Goal: Task Accomplishment & Management: Use online tool/utility

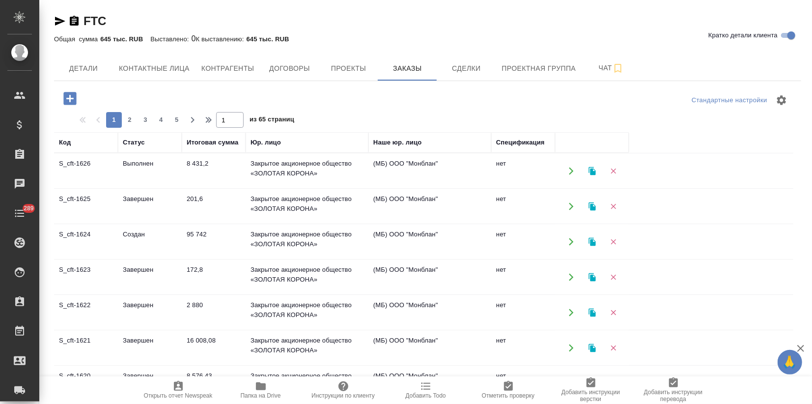
click at [126, 272] on td "Завершен" at bounding box center [150, 277] width 64 height 34
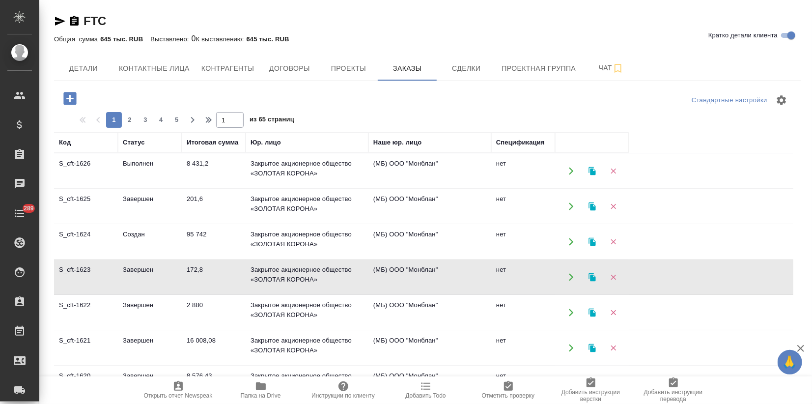
click at [125, 272] on td "Завершен" at bounding box center [150, 277] width 64 height 34
click at [158, 202] on td "Завершен" at bounding box center [150, 206] width 64 height 34
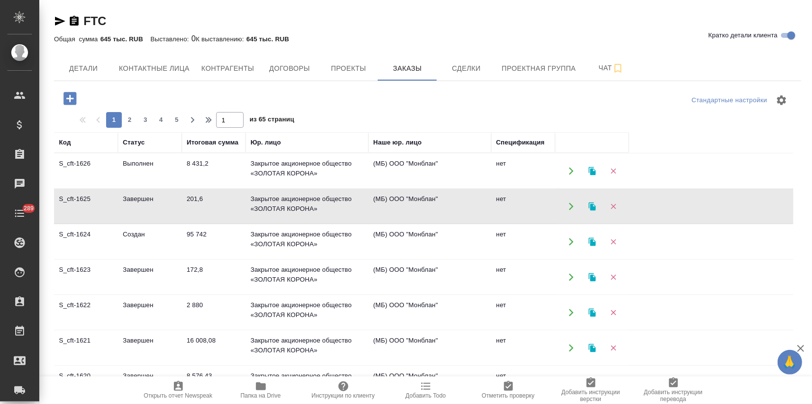
click at [158, 202] on td "Завершен" at bounding box center [150, 206] width 64 height 34
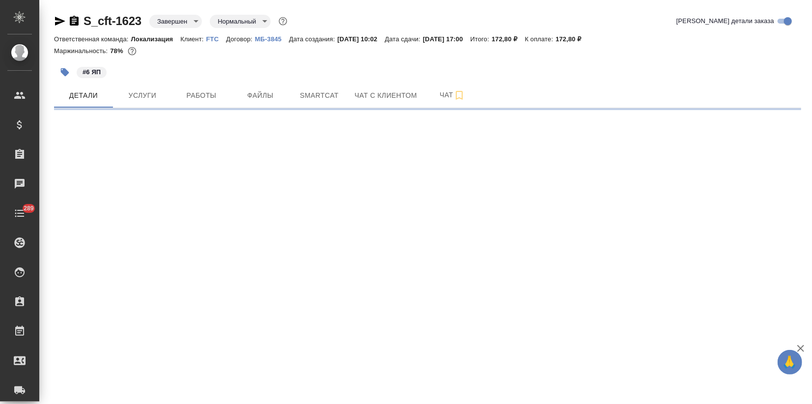
select select "RU"
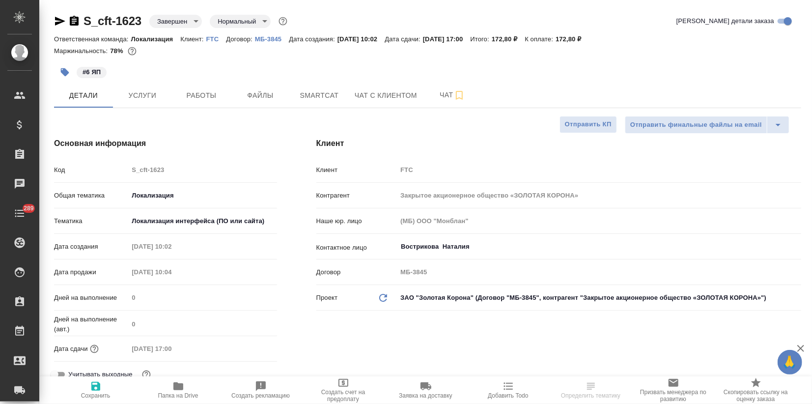
type textarea "x"
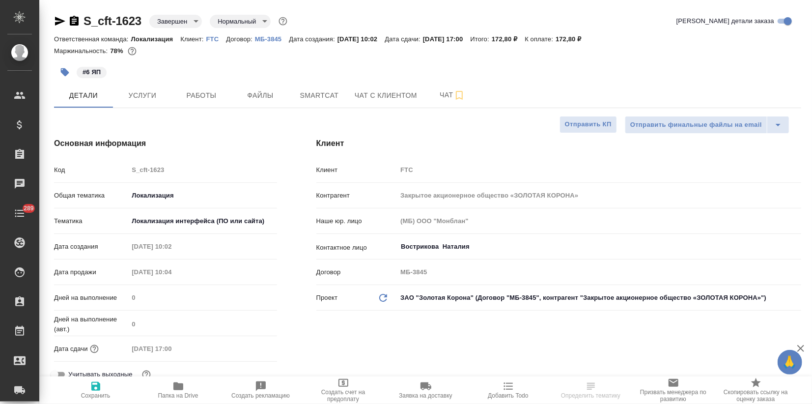
type textarea "x"
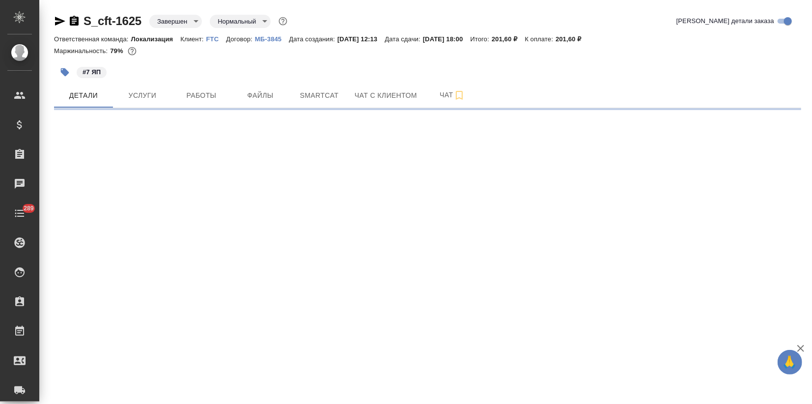
select select "RU"
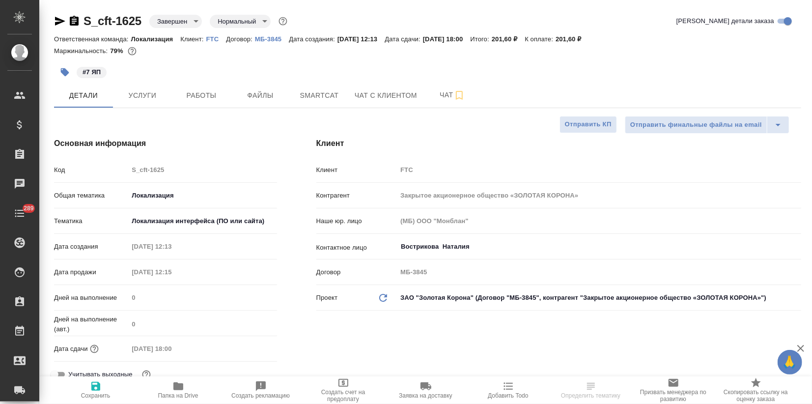
type textarea "x"
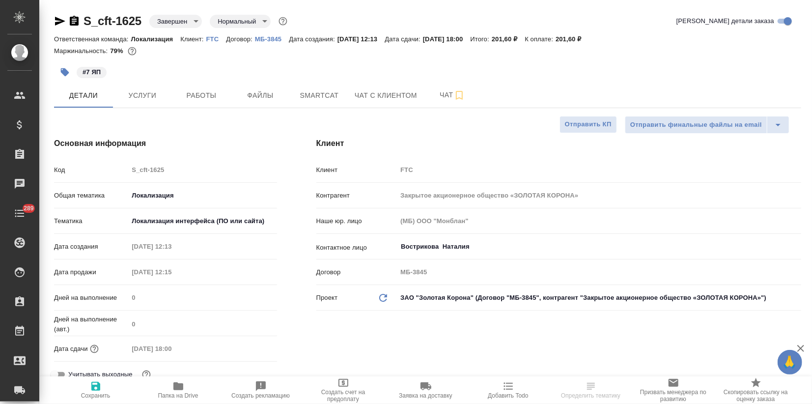
type textarea "x"
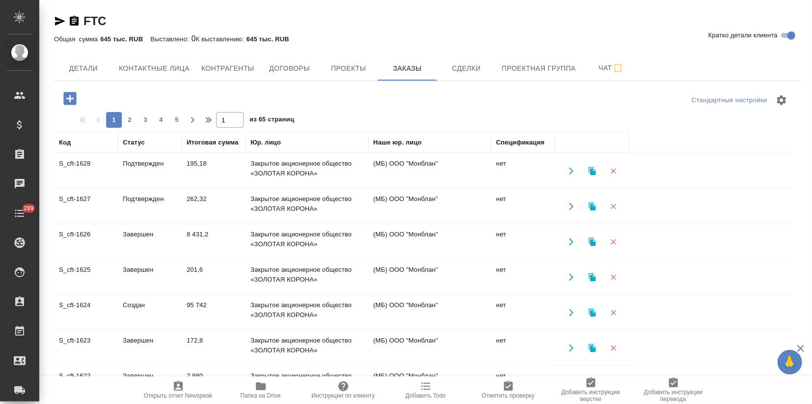
click at [102, 240] on td "S_cft-1626" at bounding box center [86, 242] width 64 height 34
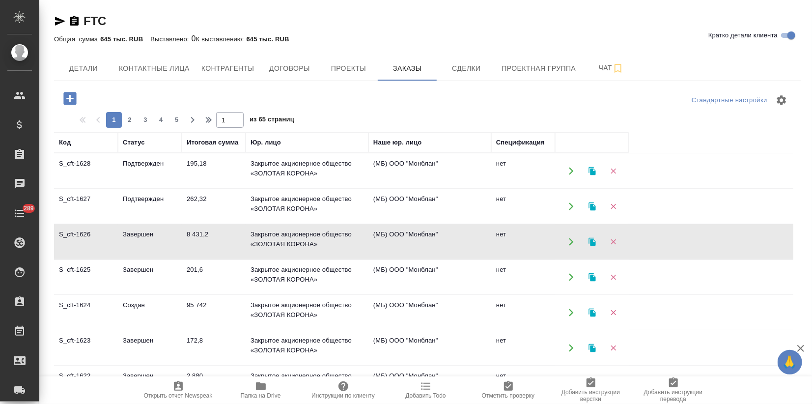
click at [101, 237] on td "S_cft-1626" at bounding box center [86, 242] width 64 height 34
click at [147, 242] on td "Завершен" at bounding box center [150, 242] width 64 height 34
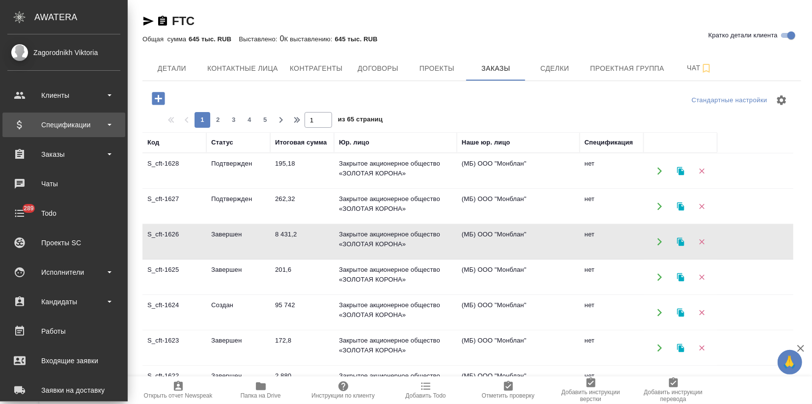
click at [18, 133] on div "Спецификации" at bounding box center [63, 125] width 123 height 25
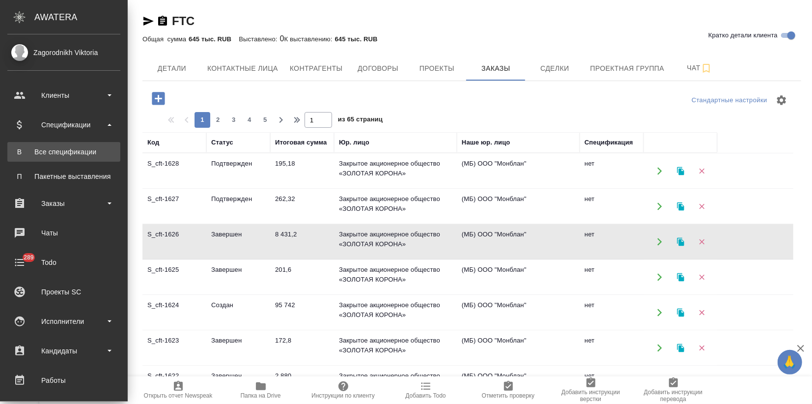
click at [47, 154] on div "Все спецификации" at bounding box center [63, 152] width 103 height 10
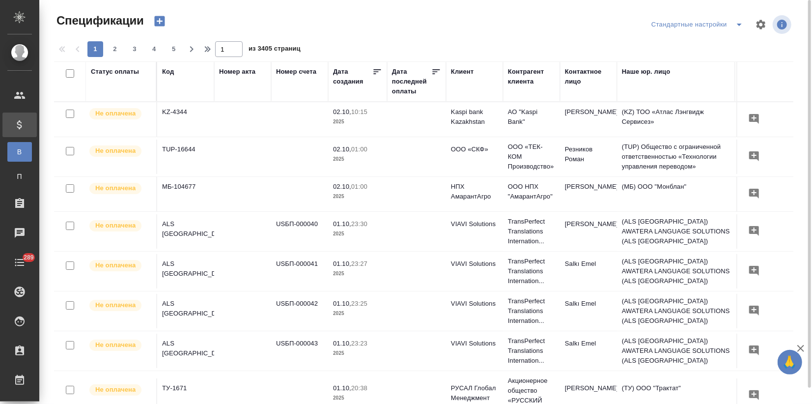
click at [158, 19] on icon "button" at bounding box center [159, 21] width 10 height 10
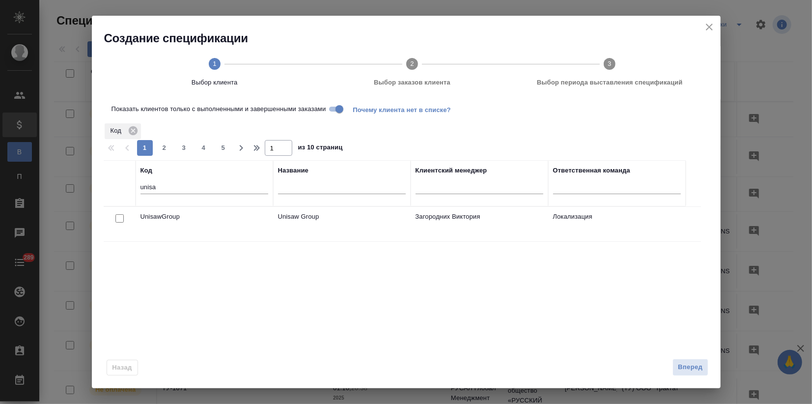
drag, startPoint x: 167, startPoint y: 183, endPoint x: 126, endPoint y: 182, distance: 41.3
click at [129, 182] on tr "Код unisa Название Клиентский менеджер Ответственная команда" at bounding box center [395, 183] width 582 height 46
type input "ftc"
drag, startPoint x: 154, startPoint y: 186, endPoint x: 126, endPoint y: 189, distance: 28.6
click at [128, 188] on tr "Код ftc Название Клиентский менеджер Ответственная команда" at bounding box center [395, 183] width 582 height 46
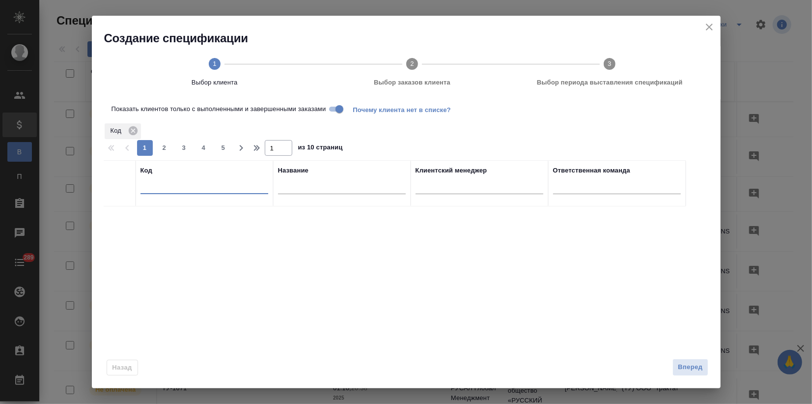
click at [283, 193] on input "text" at bounding box center [342, 188] width 128 height 12
paste input "ftc"
type input "ftc"
click at [119, 220] on input "checkbox" at bounding box center [119, 218] width 8 height 8
checkbox input "true"
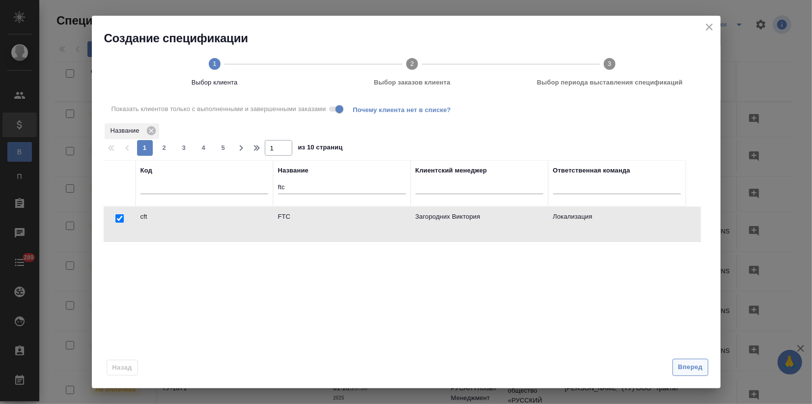
click at [696, 373] on button "Вперед" at bounding box center [690, 367] width 35 height 17
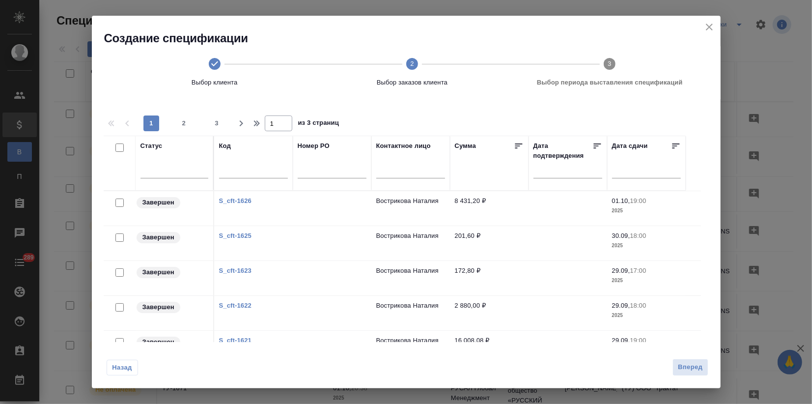
click at [120, 145] on input "checkbox" at bounding box center [119, 147] width 8 height 8
checkbox input "true"
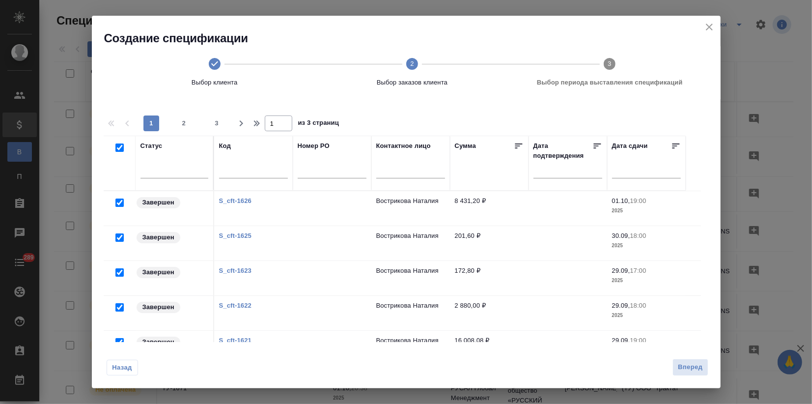
checkbox input "true"
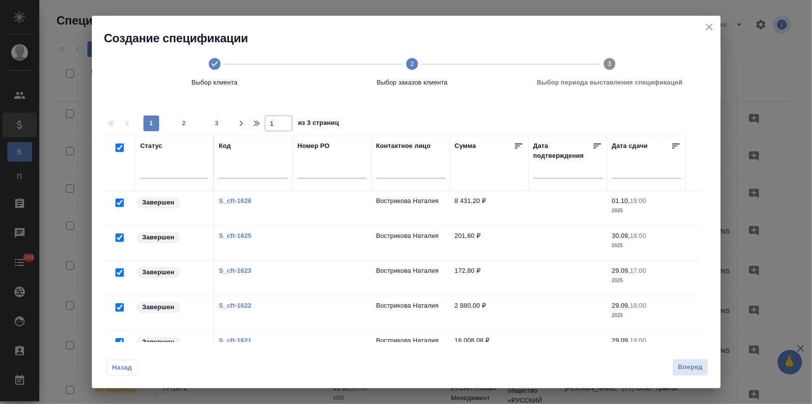
checkbox input "true"
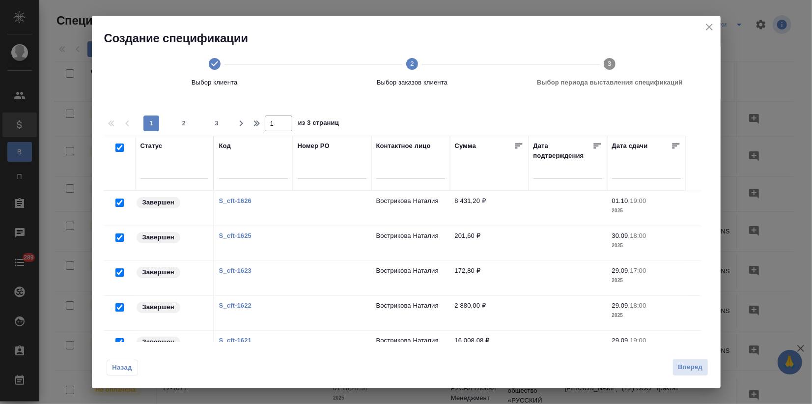
checkbox input "true"
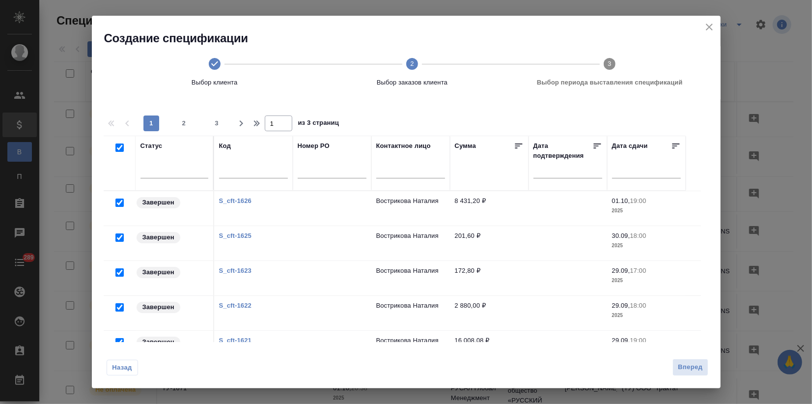
checkbox input "true"
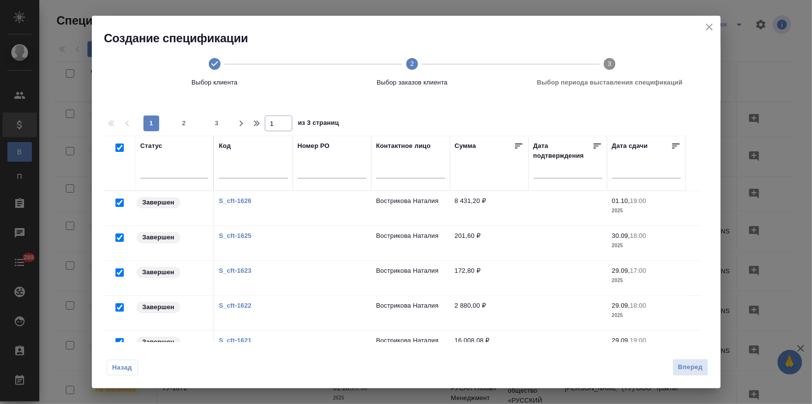
checkbox input "true"
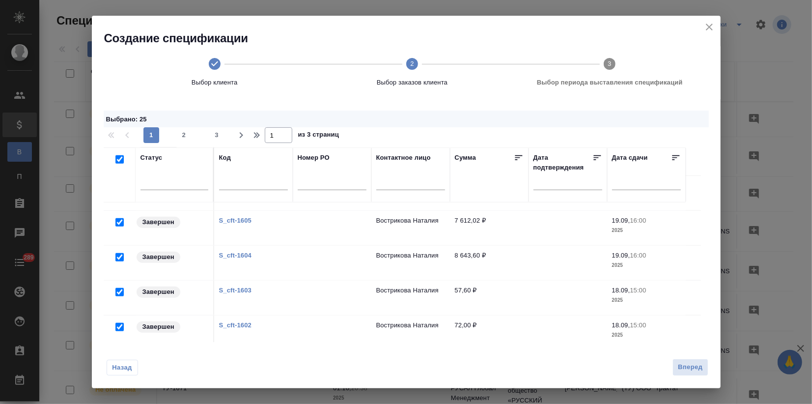
scroll to position [664, 0]
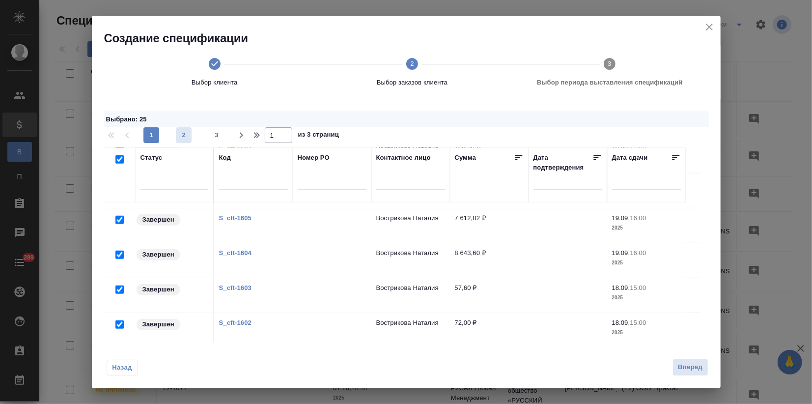
click at [182, 130] on span "2" at bounding box center [184, 135] width 16 height 10
type input "2"
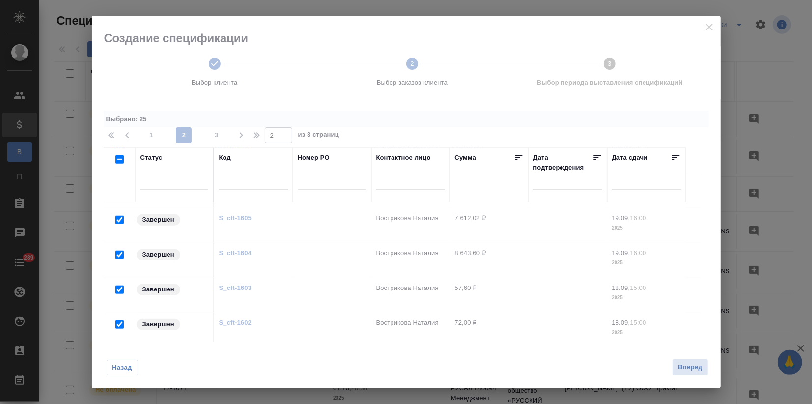
checkbox input "false"
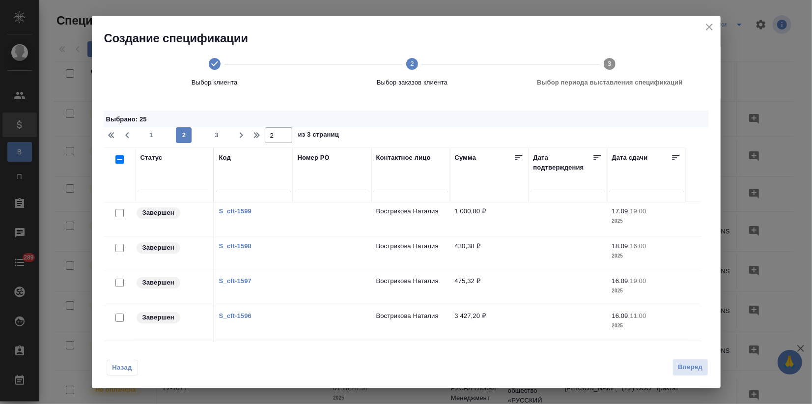
scroll to position [0, 0]
click at [213, 134] on span "3" at bounding box center [217, 135] width 16 height 10
click at [183, 136] on span "2" at bounding box center [184, 135] width 16 height 10
type input "2"
click at [116, 159] on input "checkbox" at bounding box center [119, 159] width 8 height 8
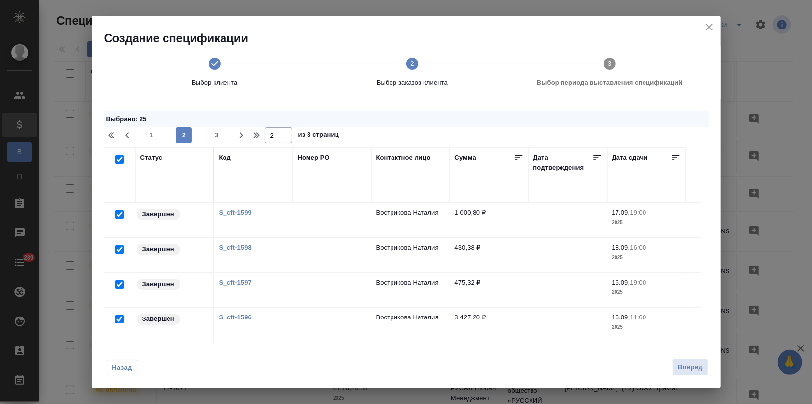
checkbox input "true"
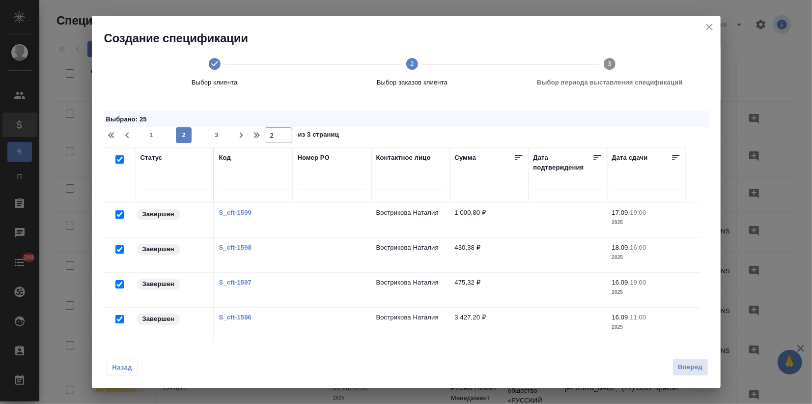
checkbox input "true"
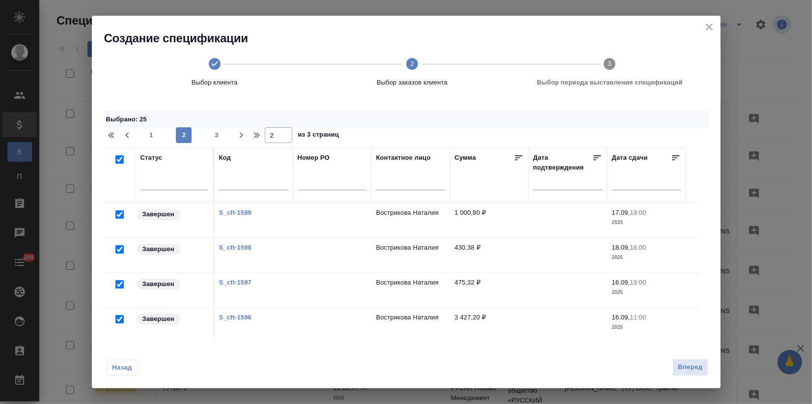
checkbox input "true"
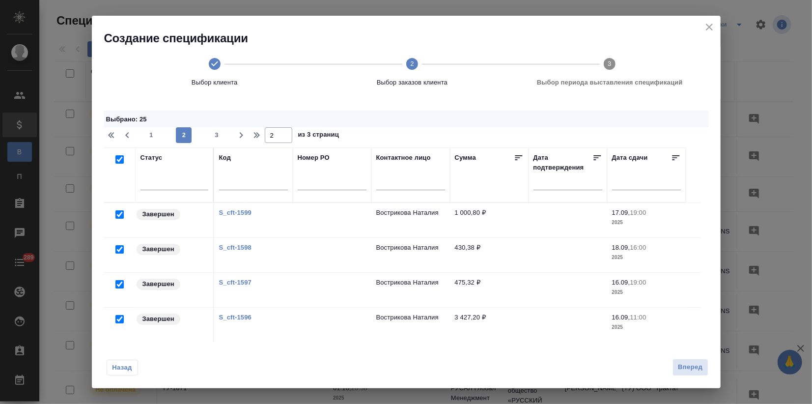
checkbox input "true"
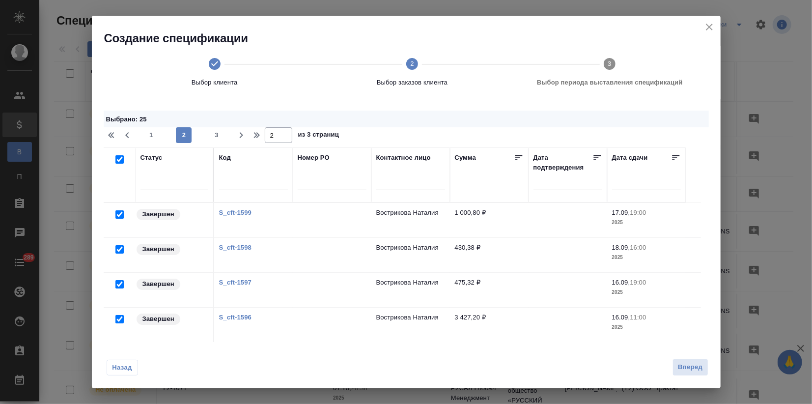
checkbox input "true"
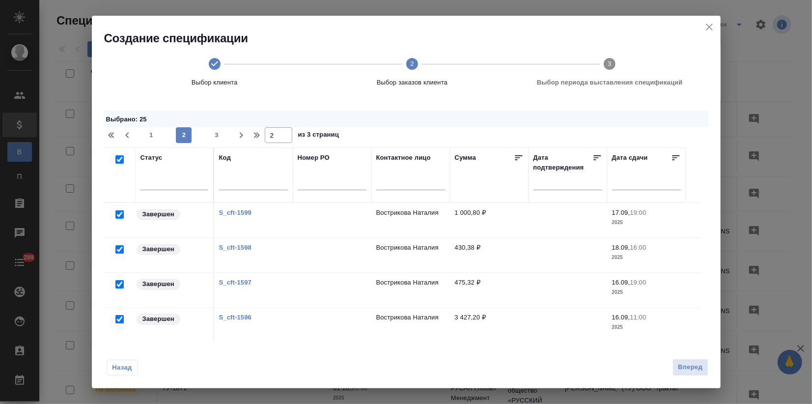
checkbox input "true"
click at [214, 134] on span "3" at bounding box center [217, 135] width 16 height 10
type input "3"
click at [119, 163] on input "checkbox" at bounding box center [119, 159] width 8 height 8
checkbox input "true"
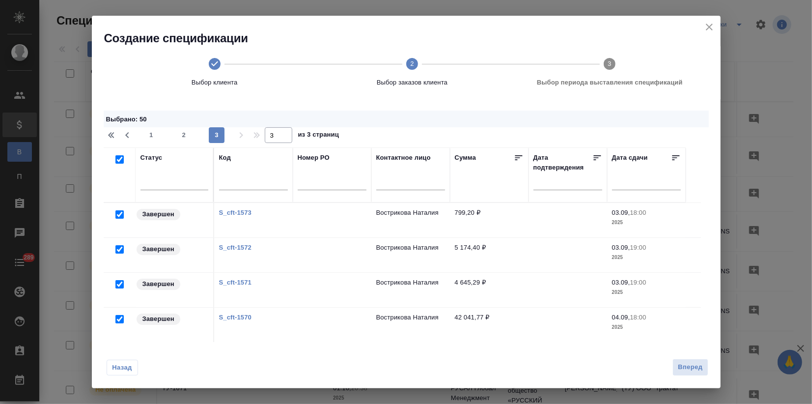
checkbox input "true"
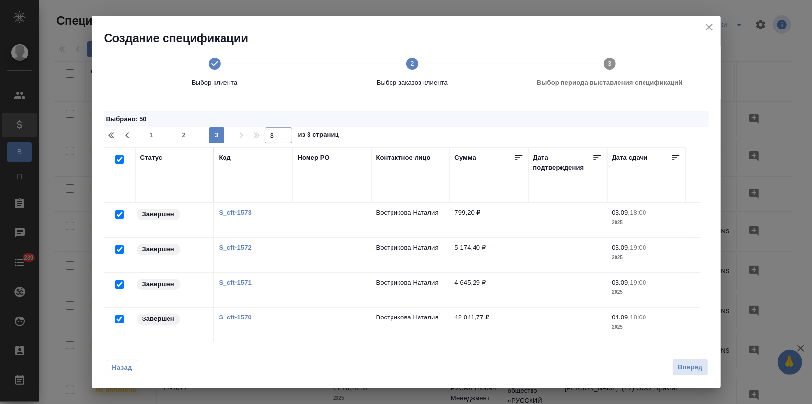
checkbox input "true"
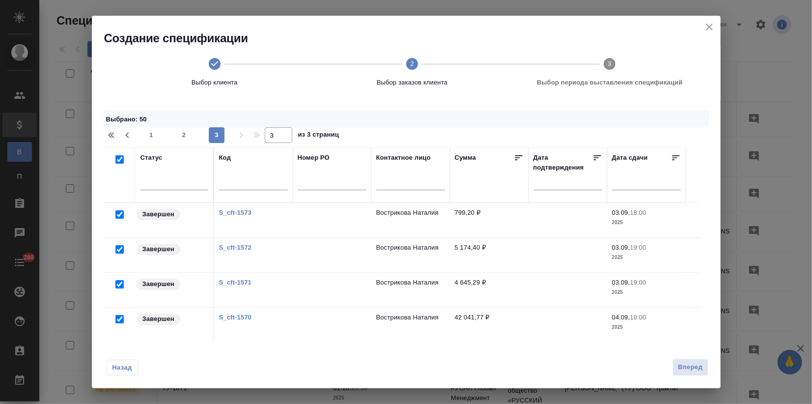
checkbox input "true"
click at [185, 134] on span "2" at bounding box center [184, 135] width 16 height 10
click at [161, 145] on div "Выбрано : 61 1 2 3 2 из 3 страниц Статус Код Номер PO Контактное лицо Сумма Дат…" at bounding box center [406, 264] width 605 height 307
click at [154, 142] on button "1" at bounding box center [151, 135] width 16 height 16
type input "1"
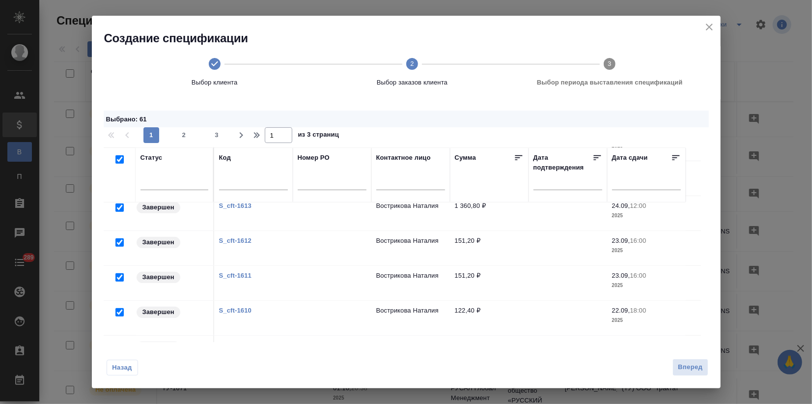
scroll to position [118, 0]
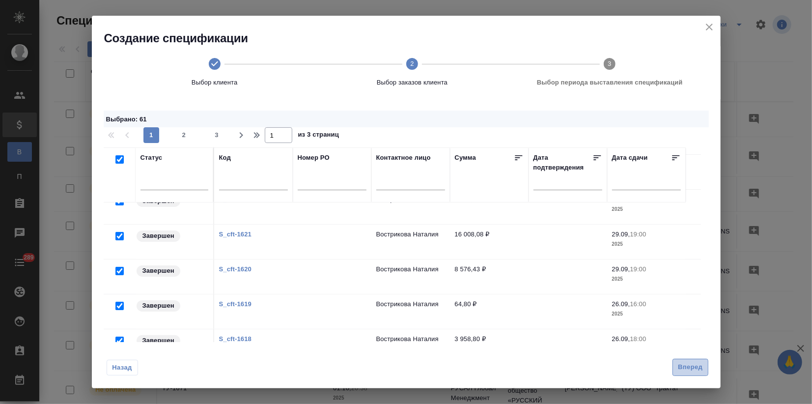
click at [683, 366] on span "Вперед" at bounding box center [690, 367] width 25 height 11
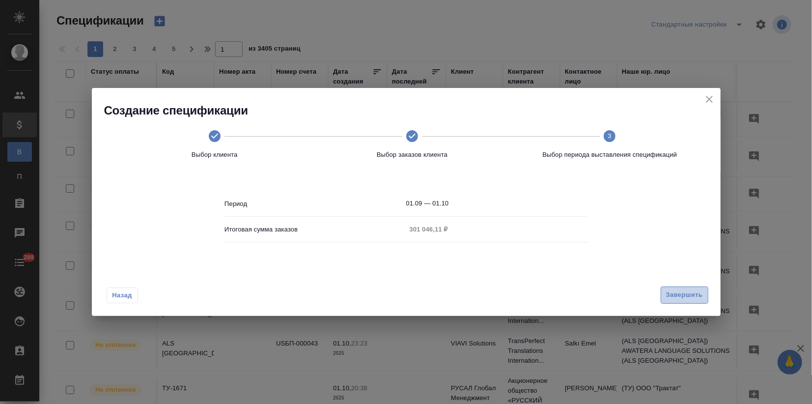
click at [670, 298] on span "Завершить" at bounding box center [684, 294] width 37 height 11
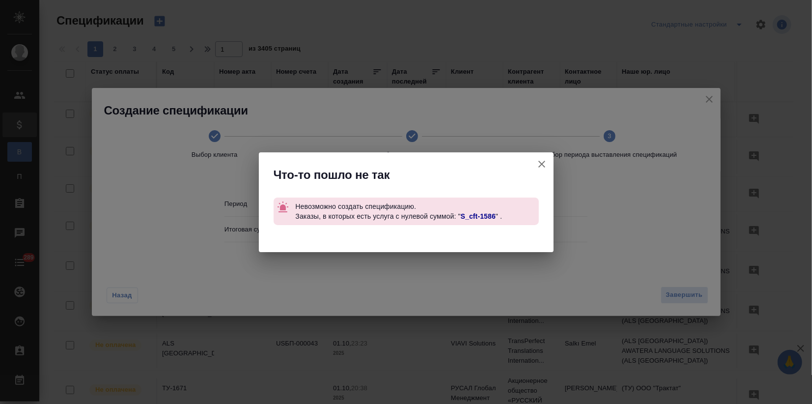
click at [485, 214] on link "S_cft-1586" at bounding box center [478, 216] width 35 height 8
click at [540, 159] on icon "button" at bounding box center [542, 164] width 12 height 12
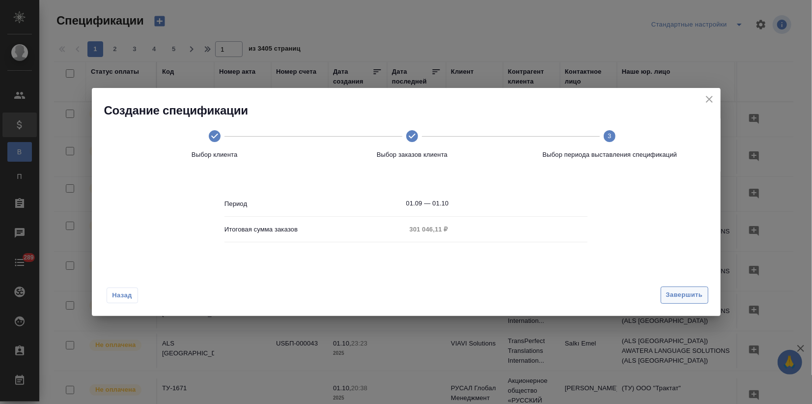
click at [689, 295] on span "Завершить" at bounding box center [684, 294] width 37 height 11
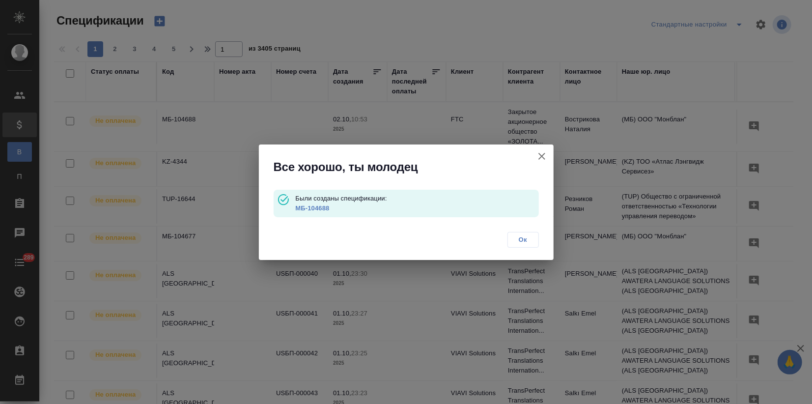
click at [317, 208] on link "МБ-104688" at bounding box center [312, 207] width 34 height 7
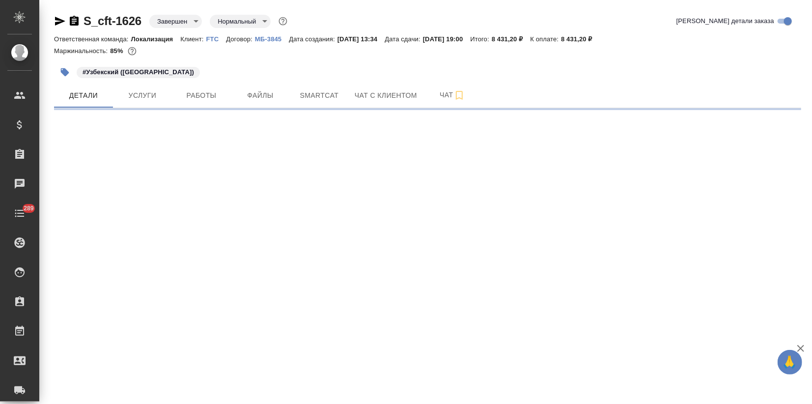
select select "RU"
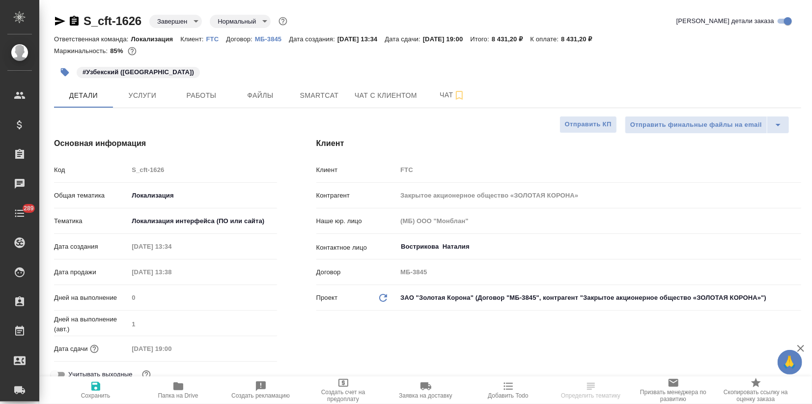
type textarea "x"
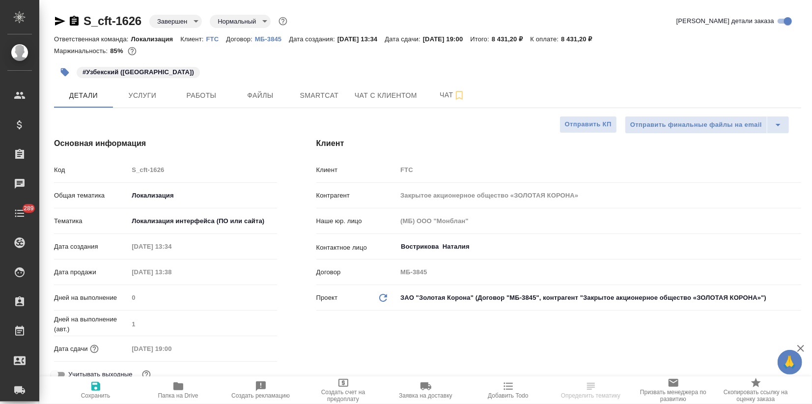
type textarea "x"
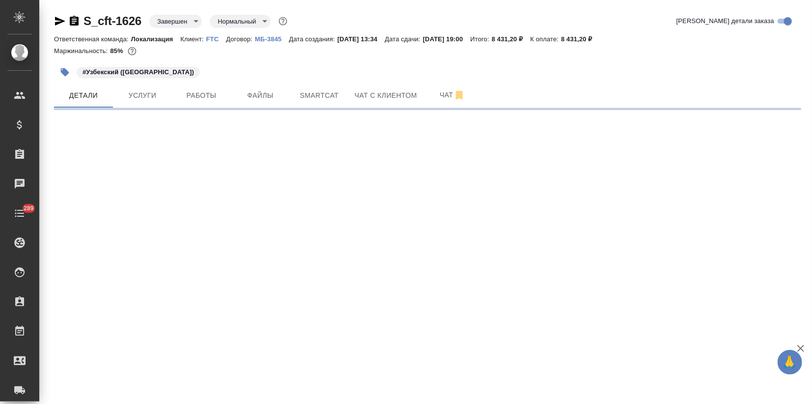
select select "RU"
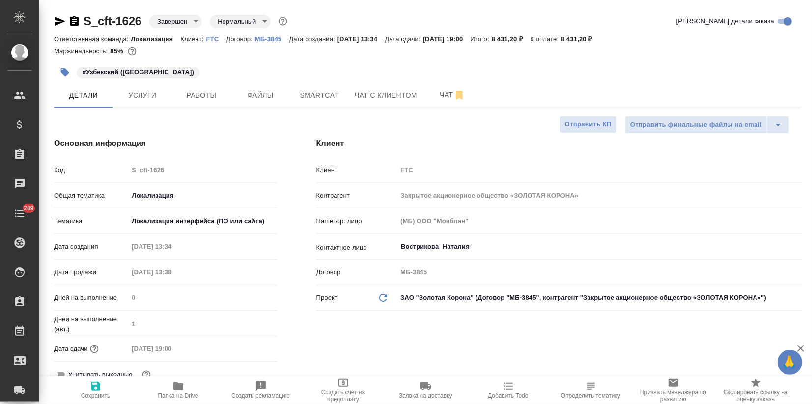
type textarea "x"
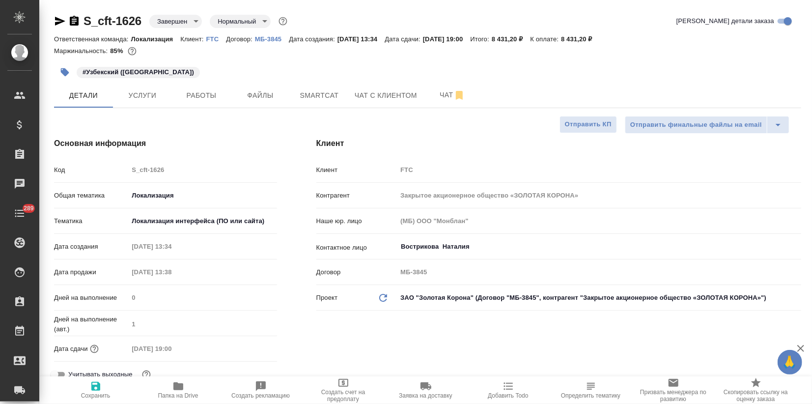
type textarea "x"
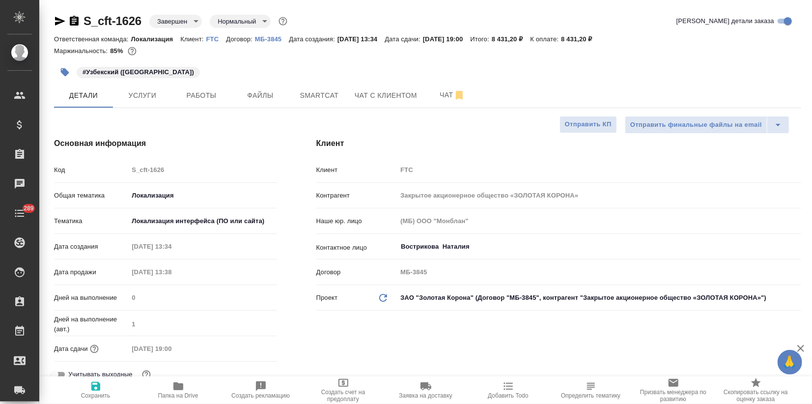
type textarea "x"
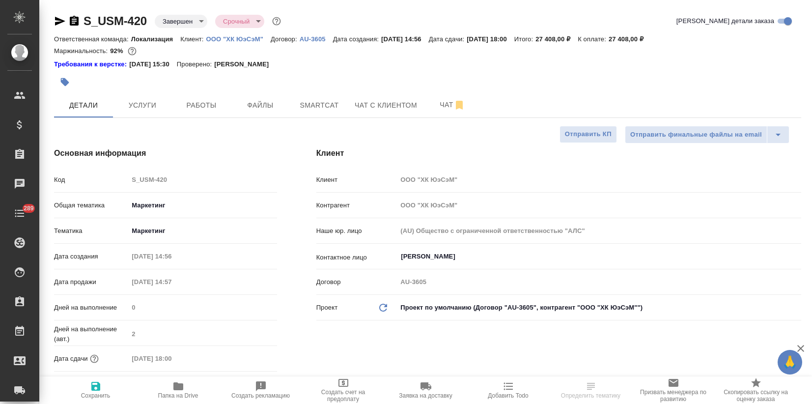
select select "RU"
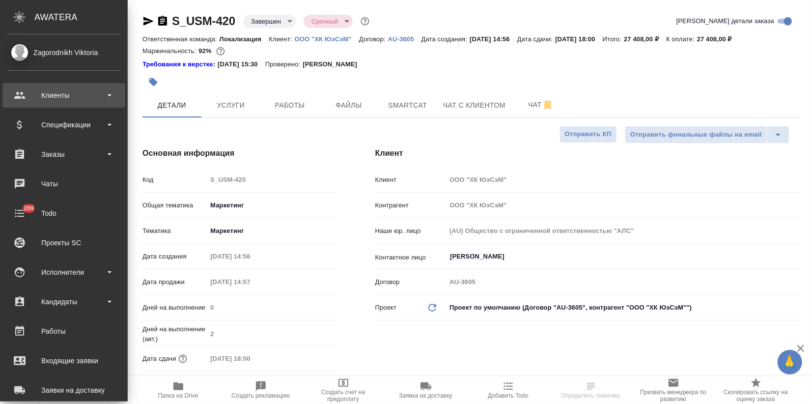
click at [52, 100] on div "Клиенты" at bounding box center [63, 95] width 113 height 15
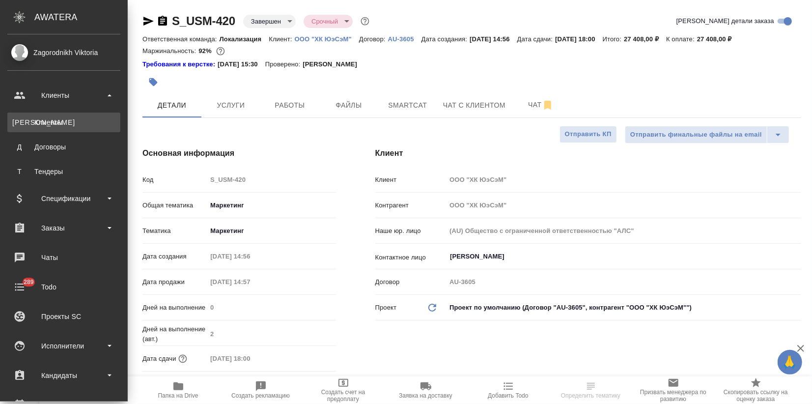
click at [45, 117] on div "Клиенты" at bounding box center [63, 122] width 103 height 10
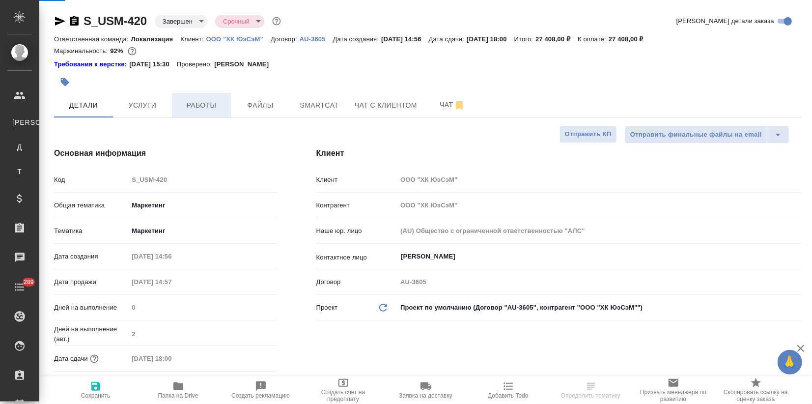
select select "RU"
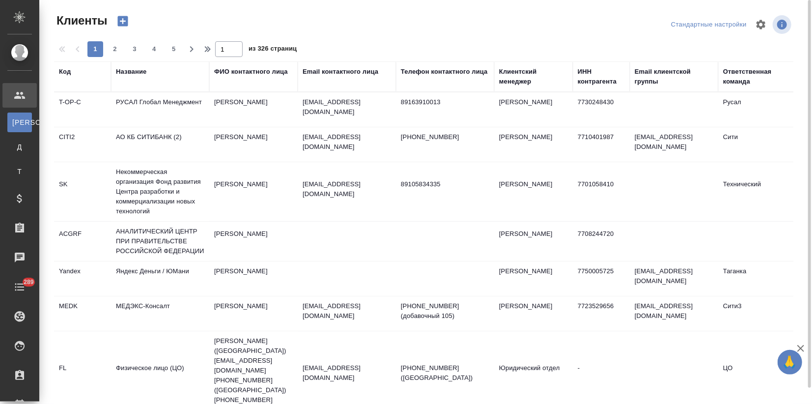
click at [134, 76] on div "Название" at bounding box center [131, 72] width 30 height 10
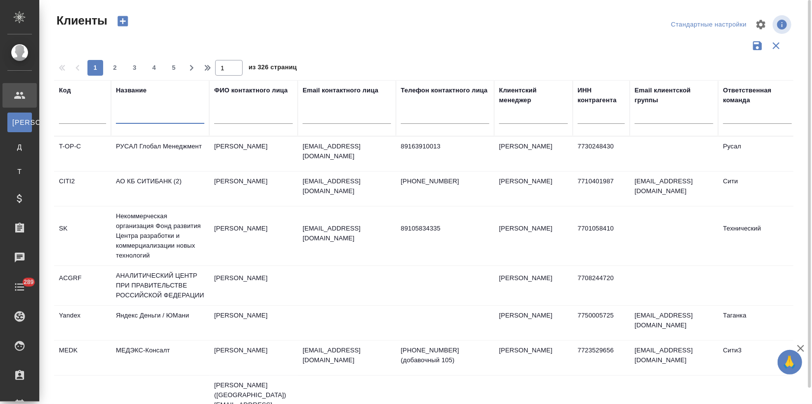
click at [142, 115] on input "text" at bounding box center [160, 118] width 88 height 12
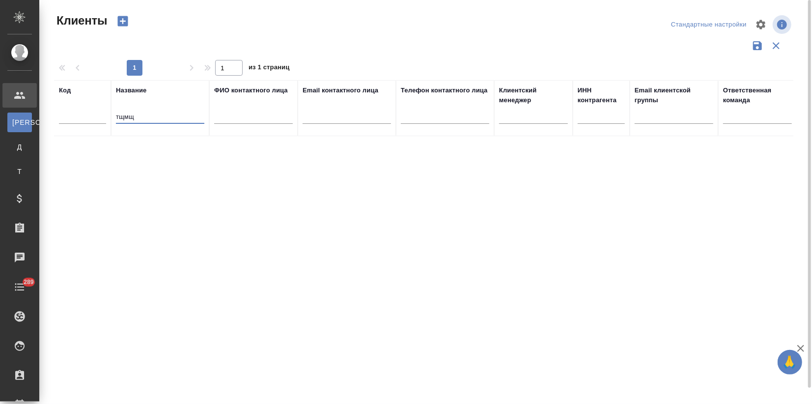
drag, startPoint x: 122, startPoint y: 118, endPoint x: 111, endPoint y: 118, distance: 11.3
click at [111, 118] on tr "Код Название тщмщ ФИО контактного лица Email контактного лица Телефон контактно…" at bounding box center [425, 108] width 743 height 56
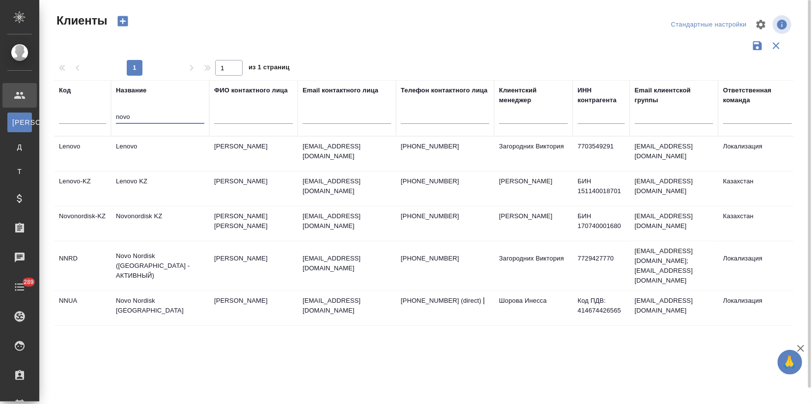
type input "novo"
click at [145, 256] on td "Novo Nordisk ([GEOGRAPHIC_DATA] - АКТИВНЫЙ)" at bounding box center [160, 265] width 98 height 39
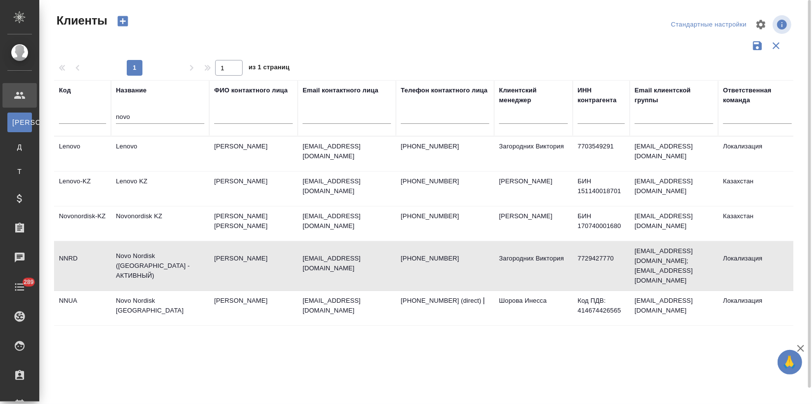
click at [145, 256] on td "Novo Nordisk ([GEOGRAPHIC_DATA] - АКТИВНЫЙ)" at bounding box center [160, 265] width 98 height 39
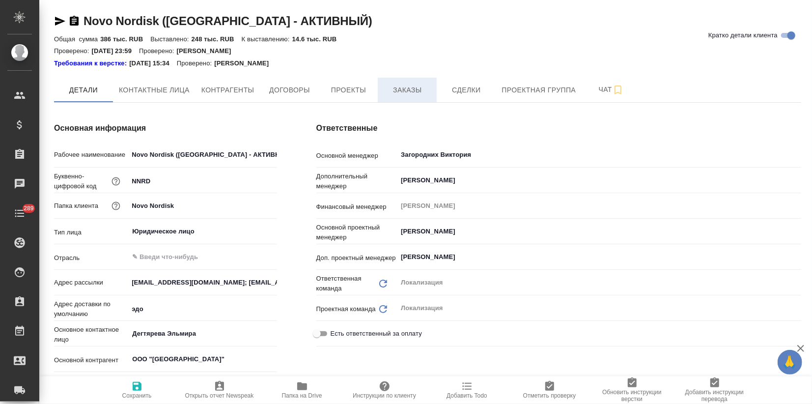
click at [400, 98] on button "Заказы" at bounding box center [407, 90] width 59 height 25
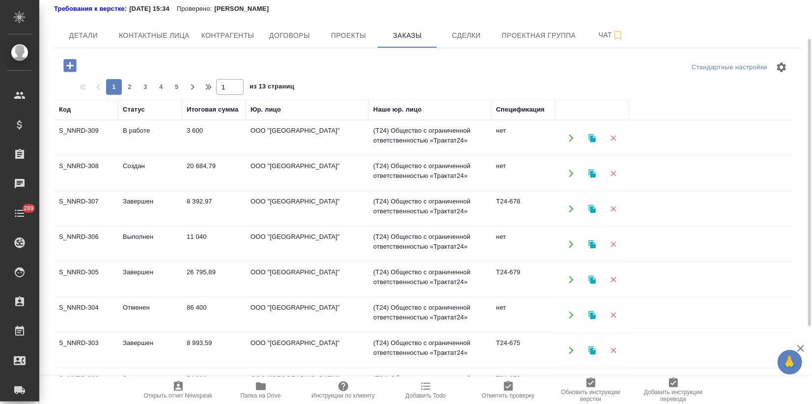
scroll to position [109, 0]
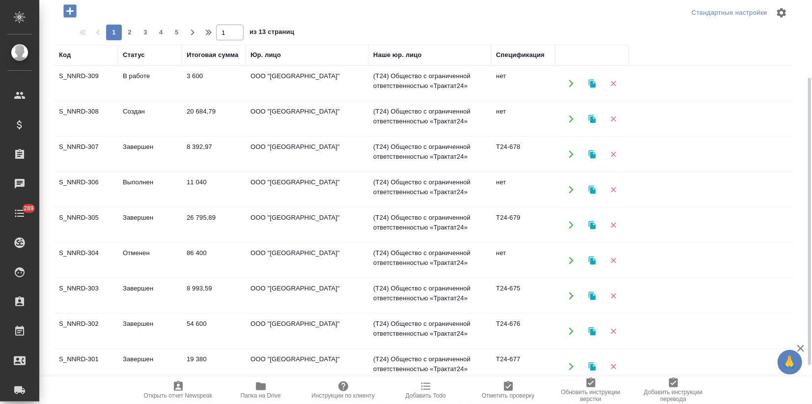
click at [133, 354] on td "Завершен" at bounding box center [150, 366] width 64 height 34
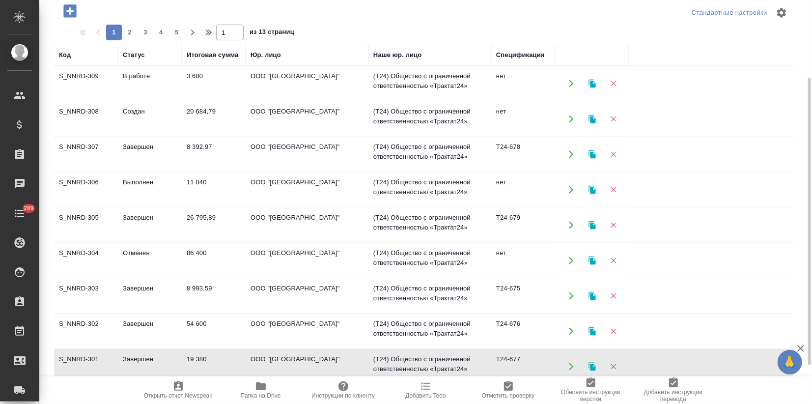
click at [133, 354] on td "Завершен" at bounding box center [150, 366] width 64 height 34
click at [141, 119] on td "Создан" at bounding box center [150, 119] width 64 height 34
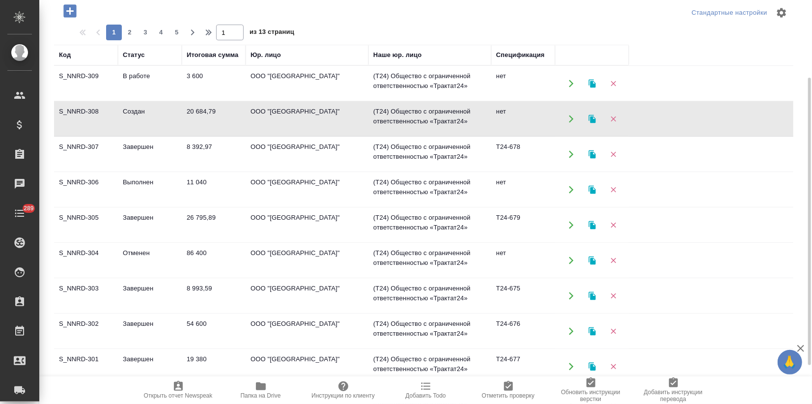
click at [141, 119] on td "Создан" at bounding box center [150, 119] width 64 height 34
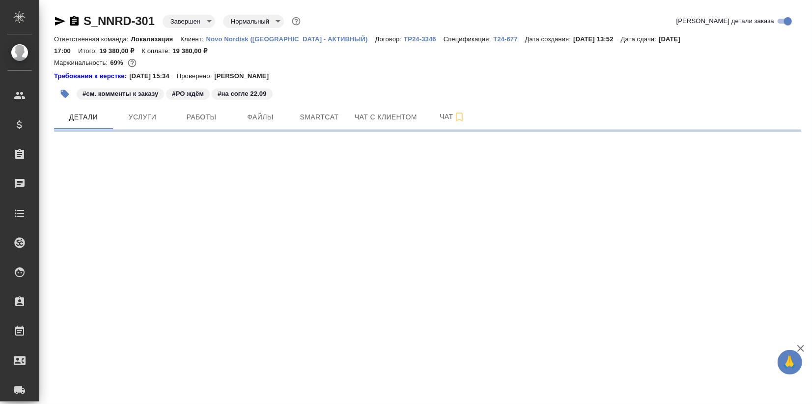
select select "RU"
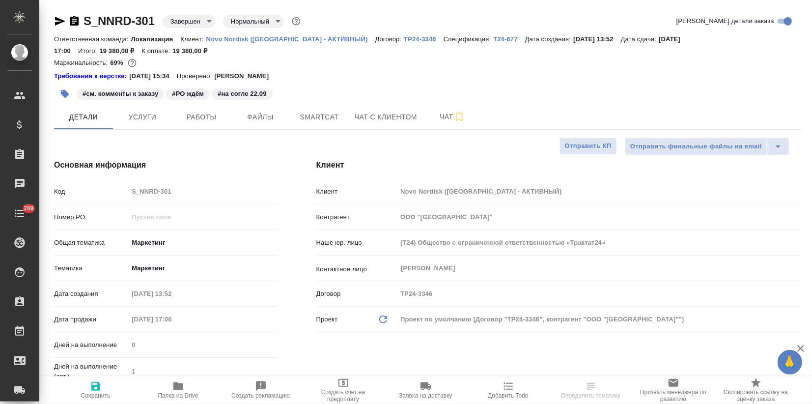
type textarea "x"
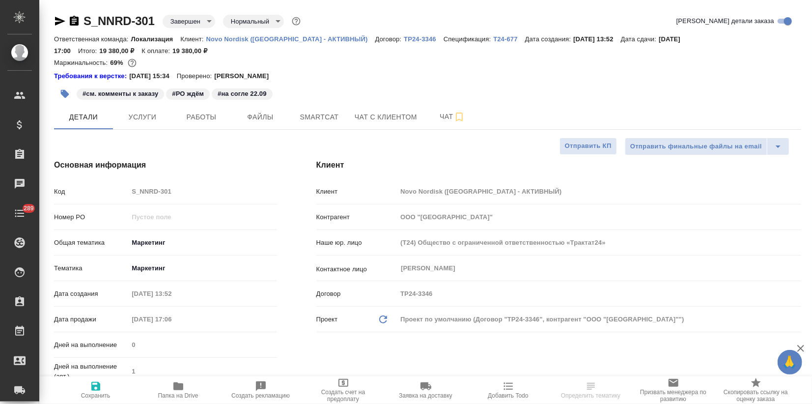
type textarea "x"
click at [146, 118] on span "Услуги" at bounding box center [142, 117] width 47 height 12
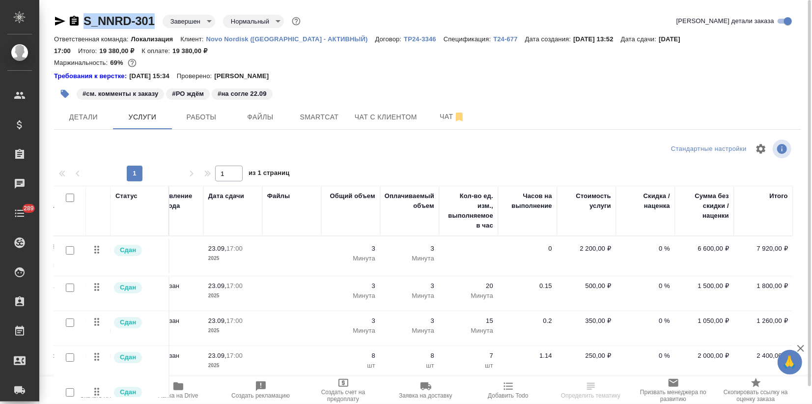
drag, startPoint x: 155, startPoint y: 17, endPoint x: 83, endPoint y: 21, distance: 71.9
click at [83, 21] on div "S_NNRD-301 Завершен closed Нормальный normal" at bounding box center [178, 21] width 249 height 16
copy link "S_NNRD-301"
click at [261, 117] on span "Файлы" at bounding box center [260, 117] width 47 height 12
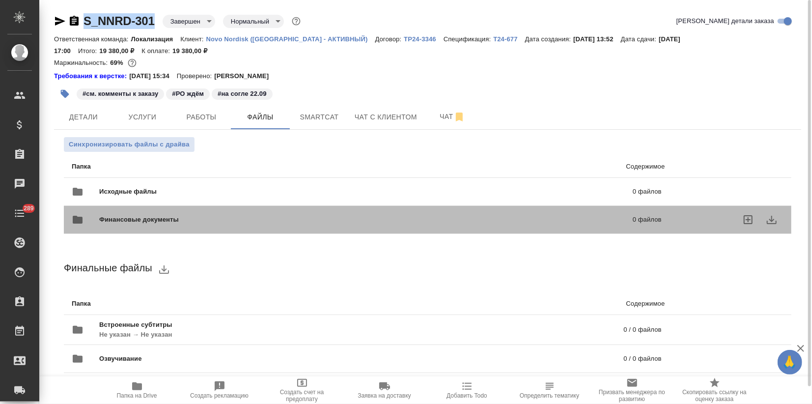
click at [145, 225] on div "Финансовые документы 0 файлов" at bounding box center [367, 220] width 590 height 24
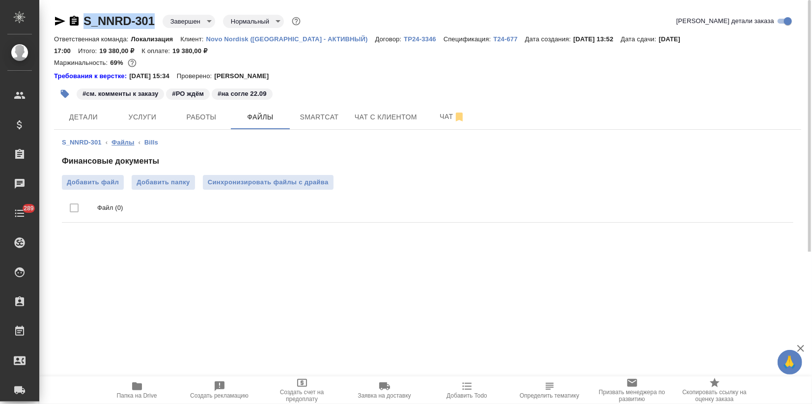
click at [125, 143] on link "Файлы" at bounding box center [123, 142] width 23 height 7
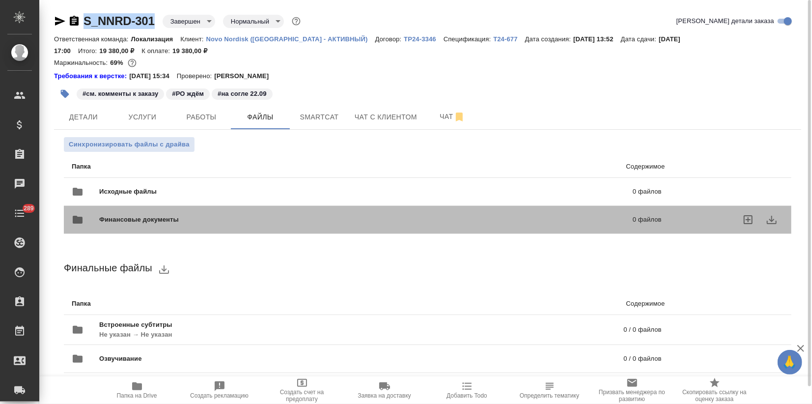
click at [109, 219] on span "Финансовые документы" at bounding box center [252, 220] width 307 height 10
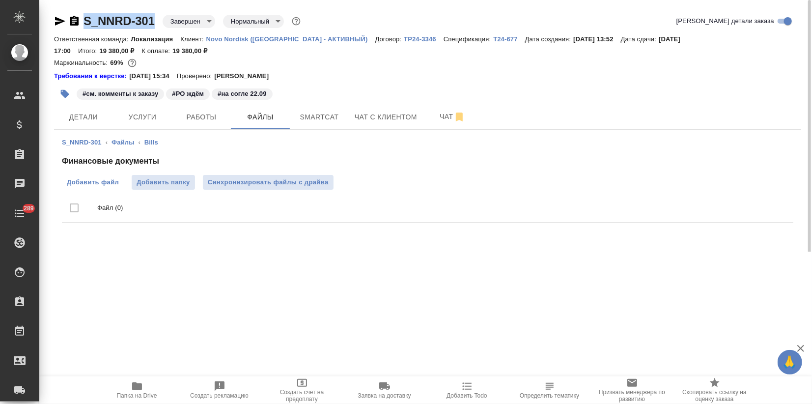
click at [100, 176] on label "Добавить файл" at bounding box center [93, 182] width 62 height 15
click at [0, 0] on input "Добавить файл" at bounding box center [0, 0] width 0 height 0
click at [88, 116] on span "Детали" at bounding box center [83, 117] width 47 height 12
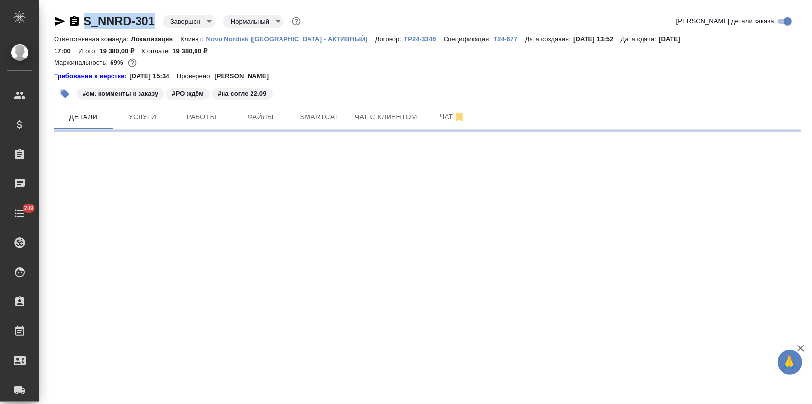
select select "RU"
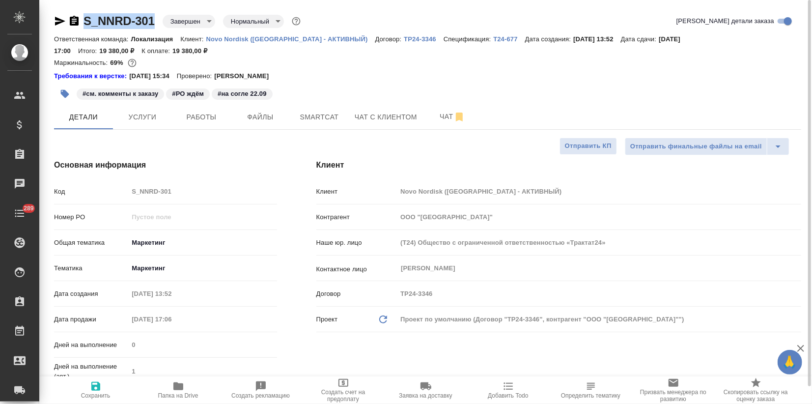
type textarea "x"
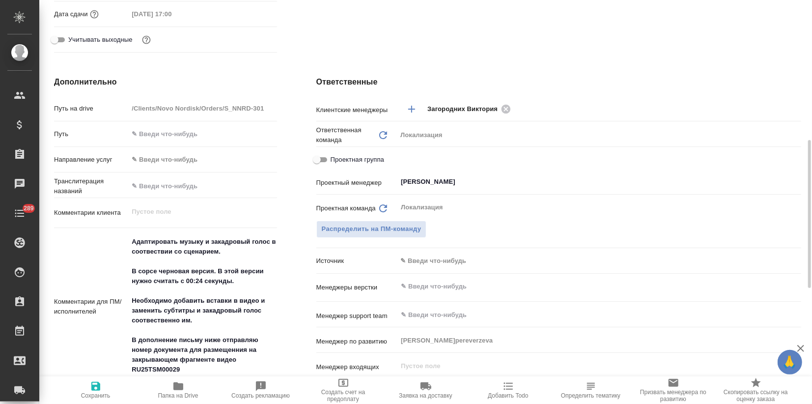
scroll to position [655, 0]
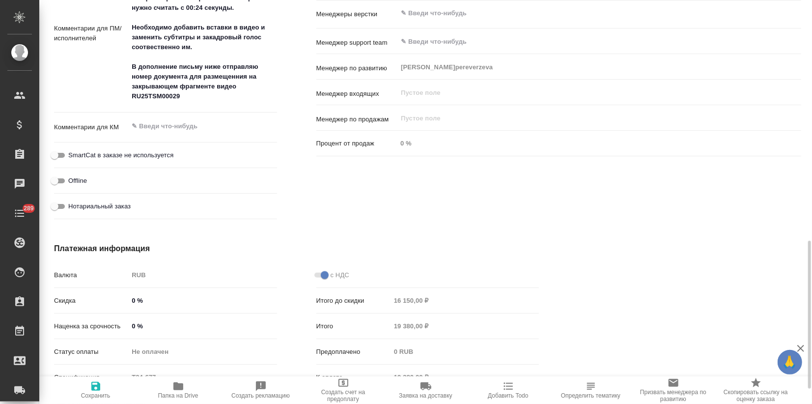
type textarea "x"
click at [161, 126] on textarea at bounding box center [202, 126] width 148 height 17
type textarea "x"
type textarea "P"
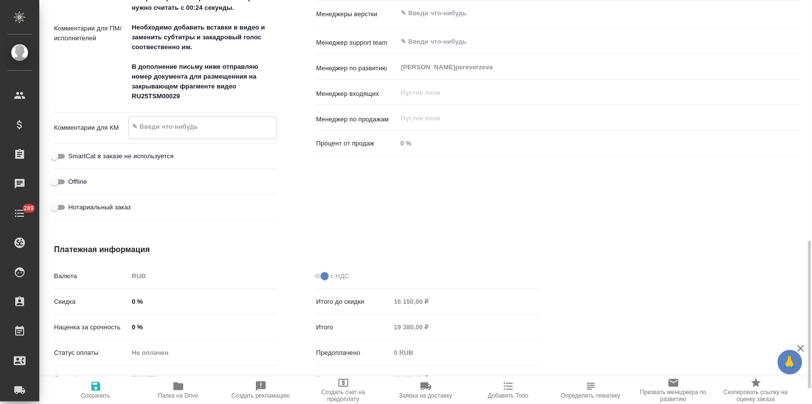
type textarea "x"
type textarea "PO"
type textarea "x"
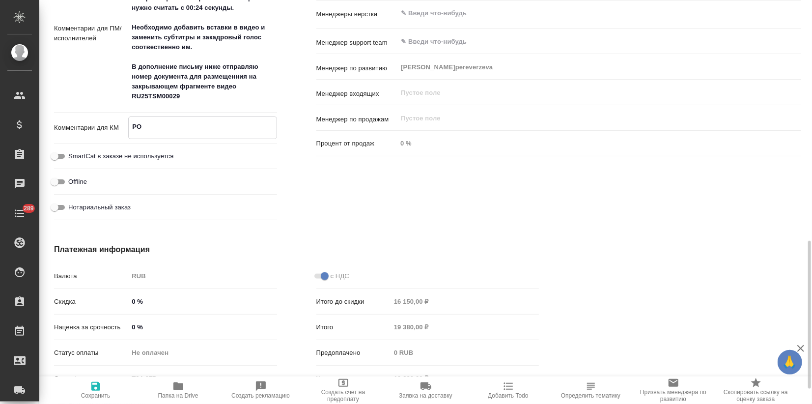
type textarea "x"
type textarea "PO"
type textarea "x"
type textarea "PO"
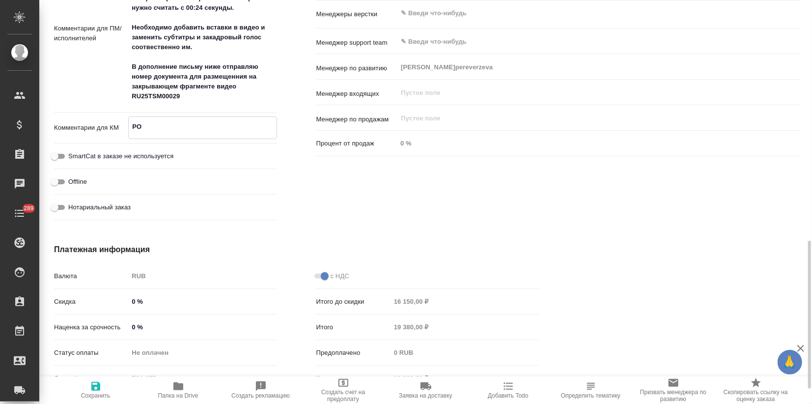
type textarea "x"
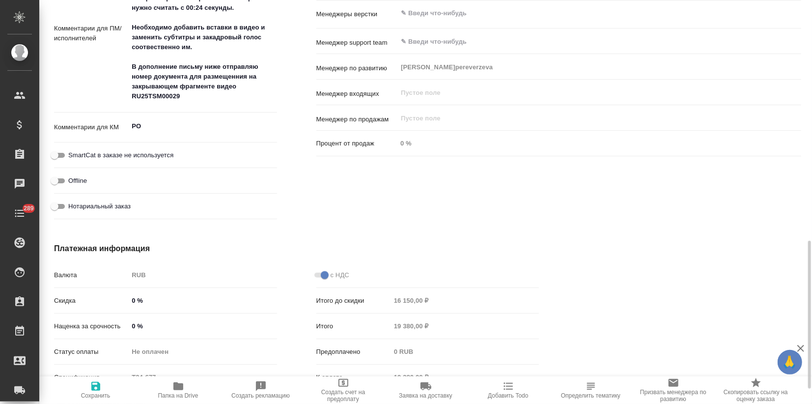
type textarea "x"
drag, startPoint x: 634, startPoint y: 182, endPoint x: 630, endPoint y: 179, distance: 5.7
click at [634, 181] on div "Ответственные Клиентские менеджеры Загородних Виктория ​ Ответственная команда …" at bounding box center [559, 12] width 524 height 459
type textarea "x"
click at [185, 126] on textarea "PO" at bounding box center [202, 126] width 148 height 17
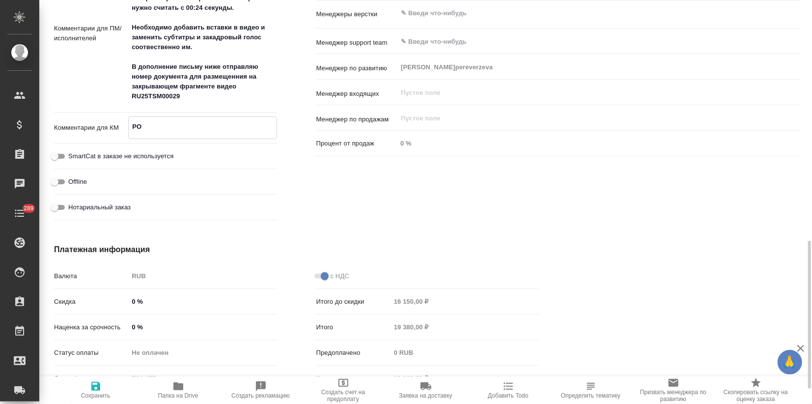
paste textarea "8002397344"
type textarea "x"
type textarea "PO 8002397344"
type textarea "x"
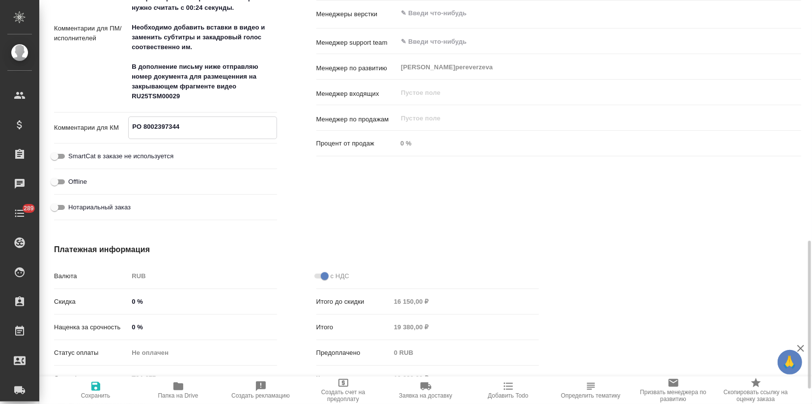
type textarea "PO 8002397344"
type textarea "x"
click at [98, 385] on icon "button" at bounding box center [95, 386] width 9 height 9
type textarea "x"
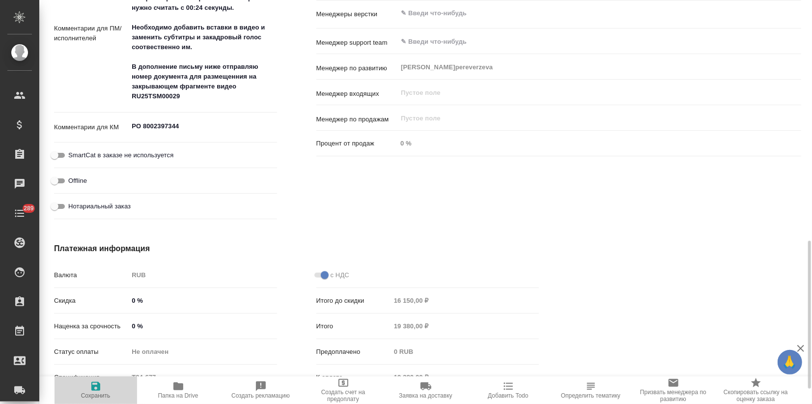
type textarea "x"
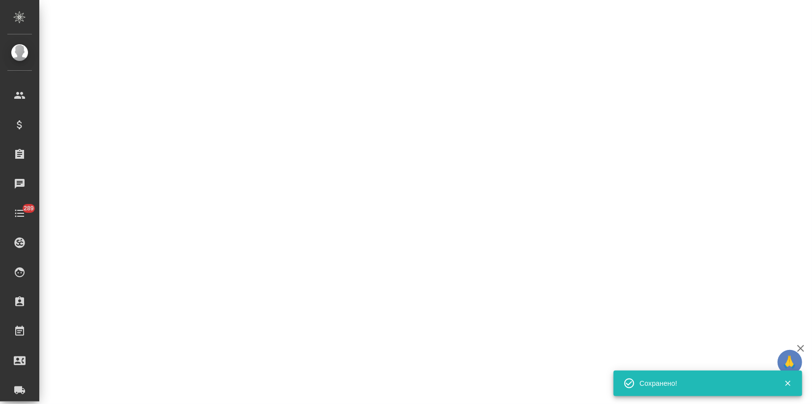
select select "RU"
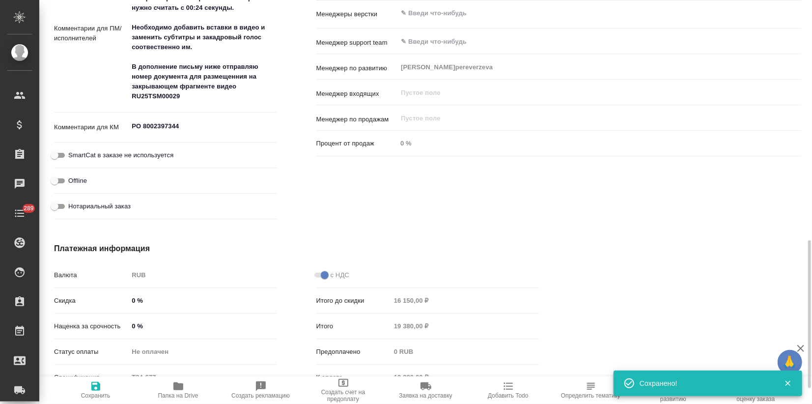
scroll to position [655, 0]
type textarea "x"
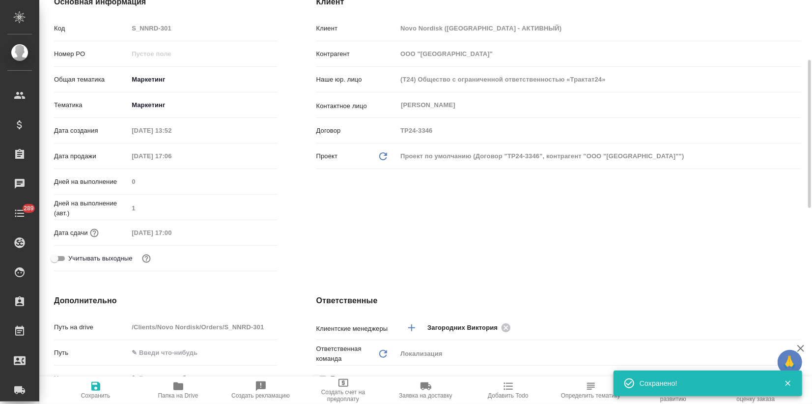
scroll to position [0, 0]
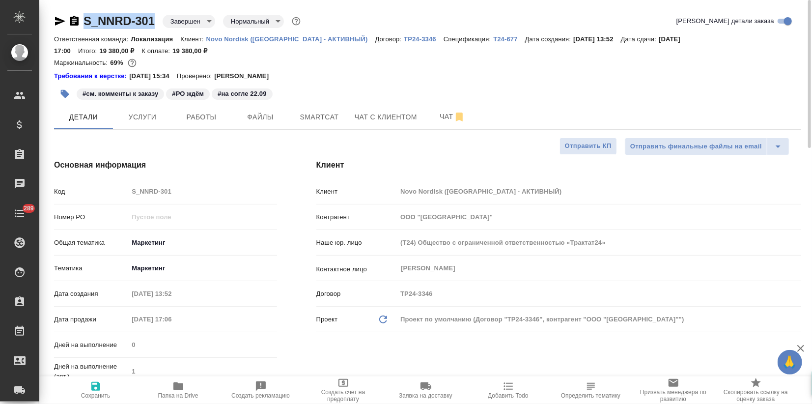
drag, startPoint x: 157, startPoint y: 21, endPoint x: 84, endPoint y: 19, distance: 73.8
click at [84, 19] on div "S_NNRD-301 Завершен closed Нормальный normal" at bounding box center [178, 21] width 249 height 16
copy link "S_NNRD-301"
type textarea "x"
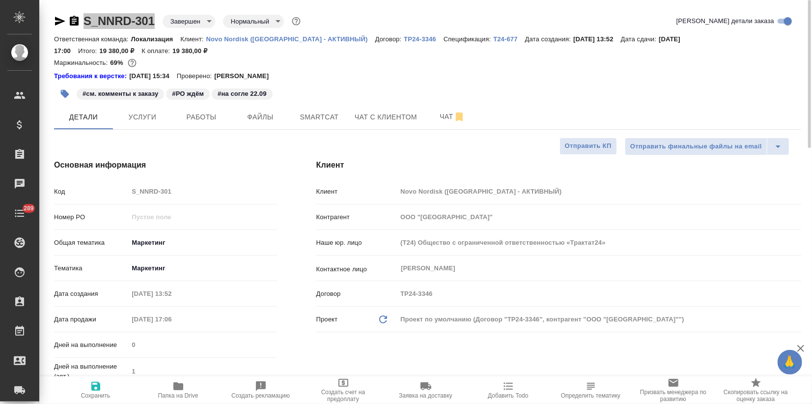
type textarea "x"
click at [635, 97] on div "#см. комменты к заказу #РО ждём #на согле 22.09" at bounding box center [427, 94] width 747 height 22
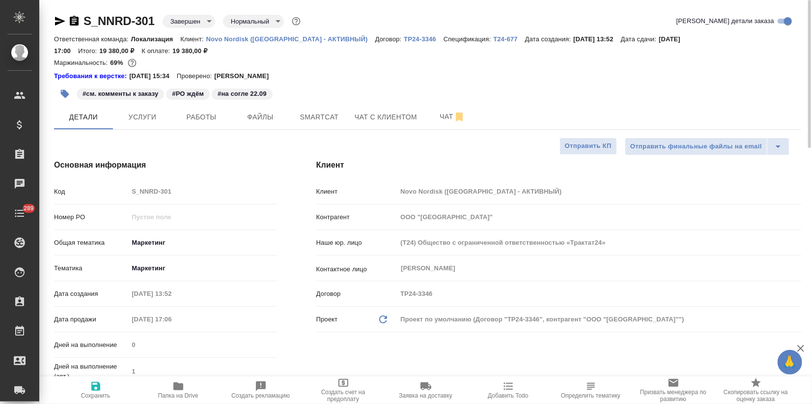
type textarea "x"
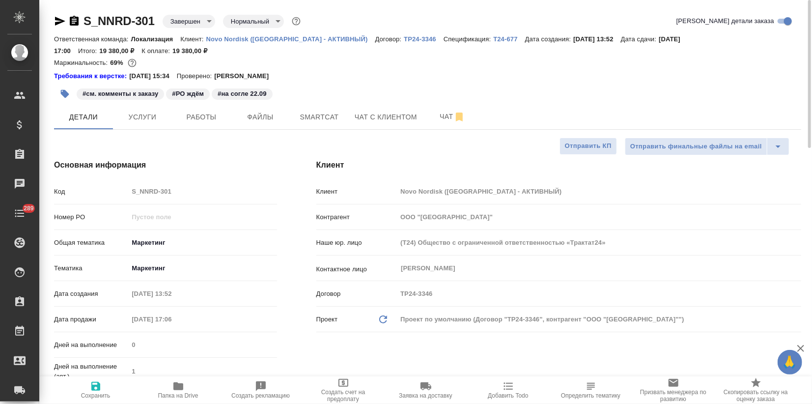
type textarea "x"
click at [65, 90] on icon "button" at bounding box center [65, 94] width 10 height 10
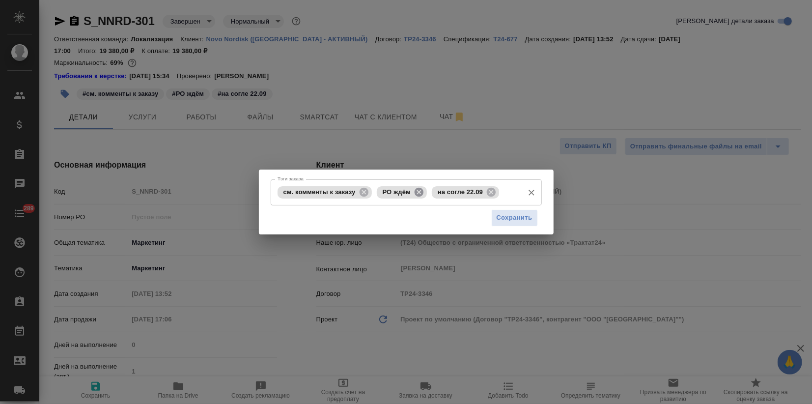
click at [419, 193] on icon at bounding box center [419, 192] width 11 height 11
click at [437, 193] on icon at bounding box center [436, 191] width 9 height 9
click at [528, 217] on span "Сохранить" at bounding box center [515, 217] width 36 height 11
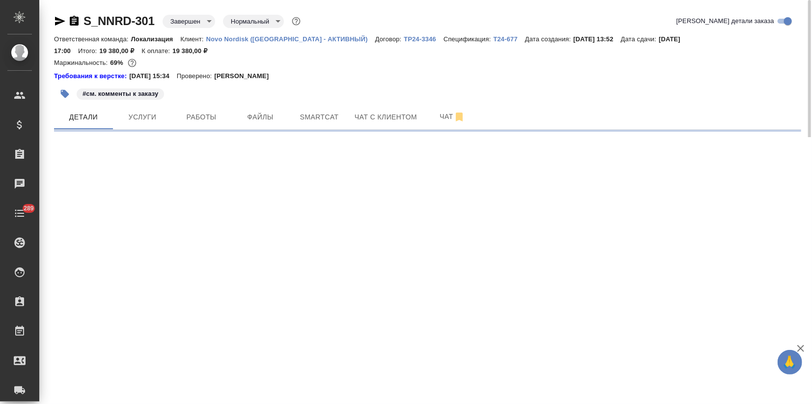
select select "RU"
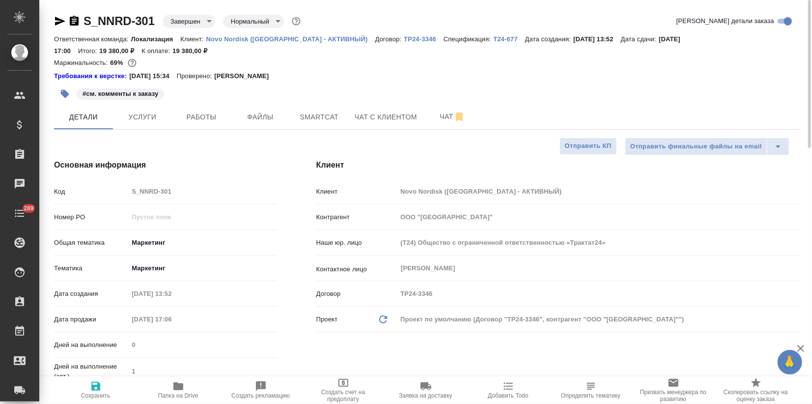
type textarea "x"
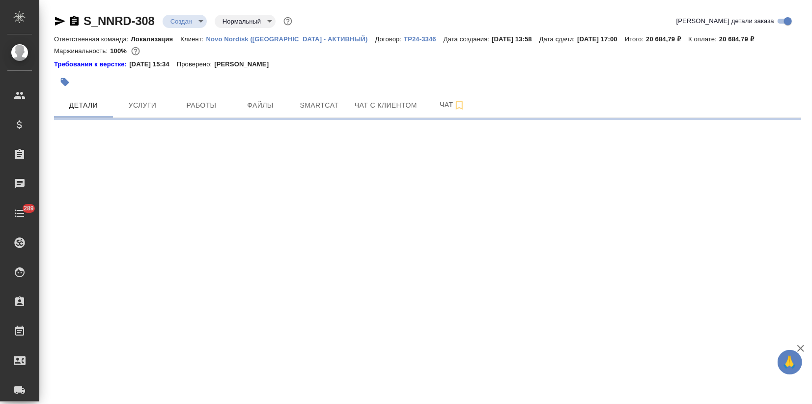
select select "RU"
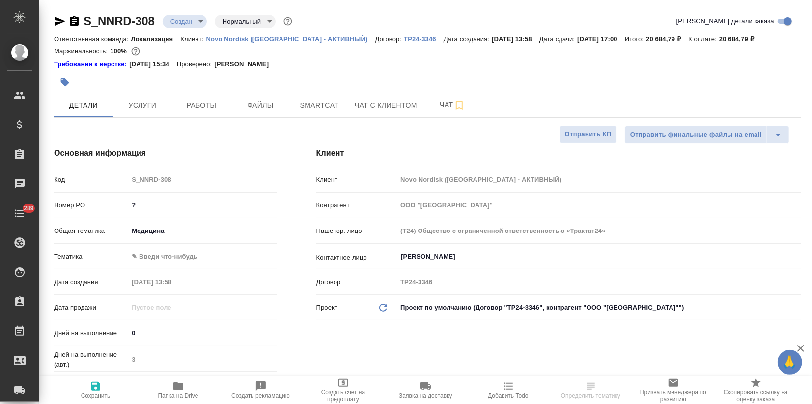
type textarea "x"
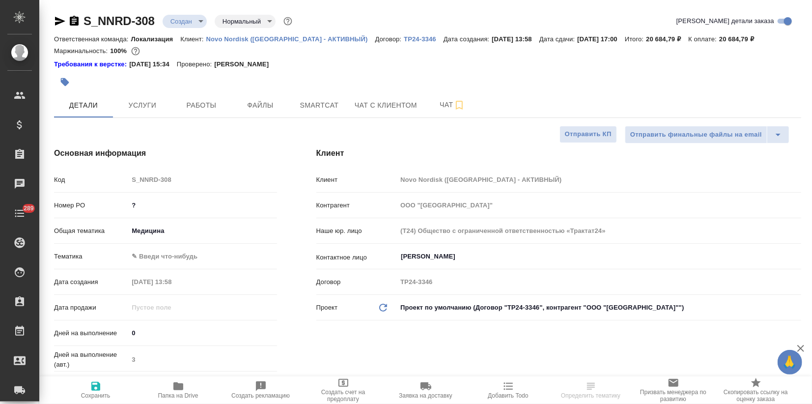
type textarea "x"
drag, startPoint x: 156, startPoint y: 20, endPoint x: 82, endPoint y: 17, distance: 74.8
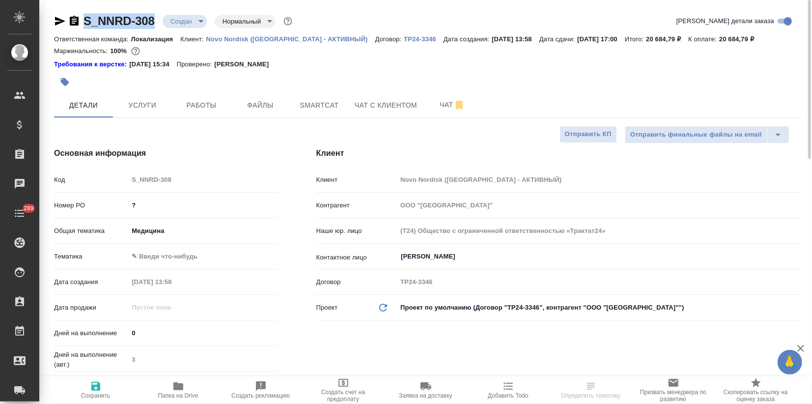
click at [82, 17] on div "S_NNRD-308 Создан new Нормальный normal" at bounding box center [174, 21] width 240 height 16
copy link "S_NNRD-308"
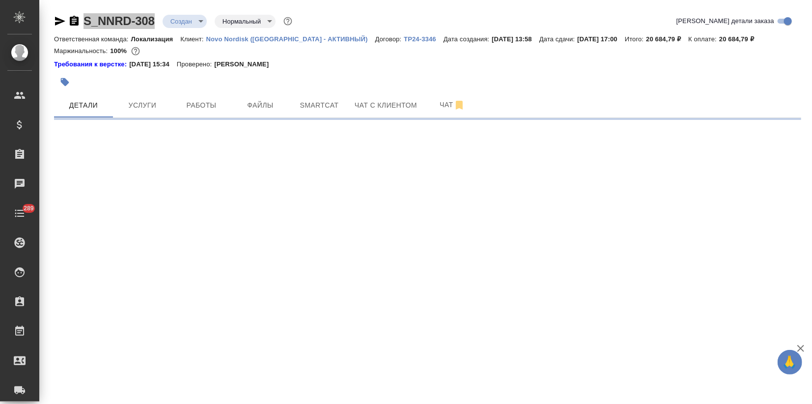
select select "RU"
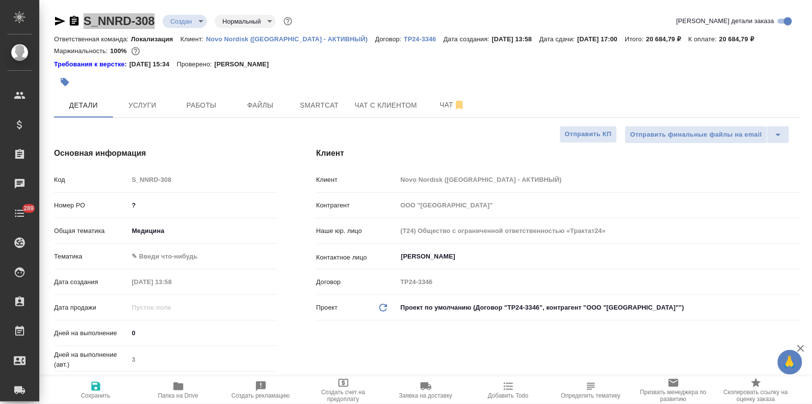
type textarea "x"
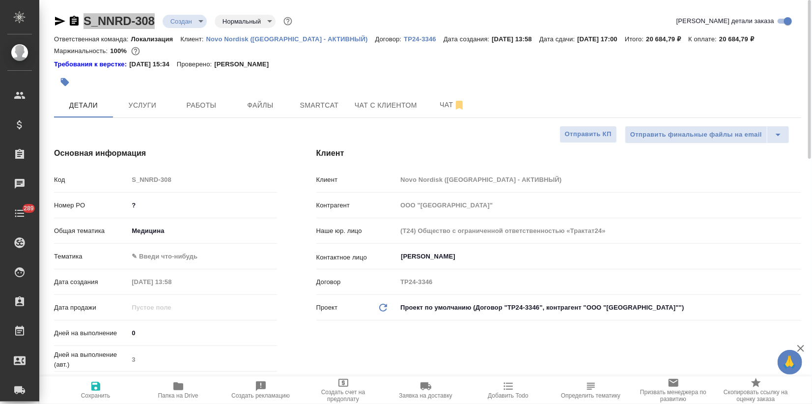
type textarea "x"
drag, startPoint x: 583, startPoint y: 330, endPoint x: 556, endPoint y: 309, distance: 34.3
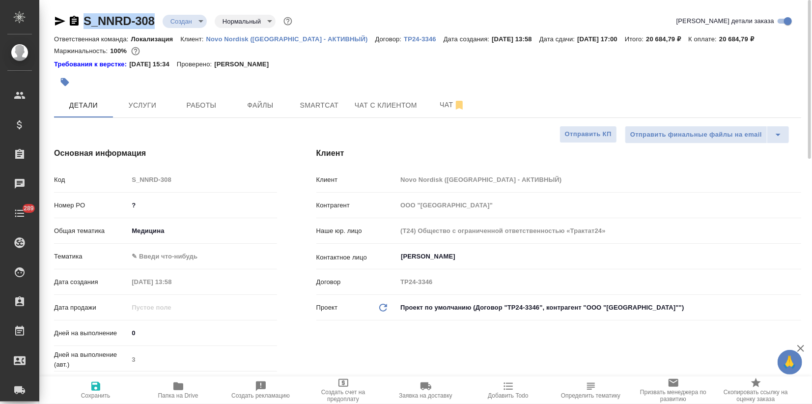
click at [582, 330] on div "Клиент Клиент Novo Nordisk (РФ - АКТИВНЫЙ) Контрагент ООО "Ново Нордиск" Наше ю…" at bounding box center [559, 287] width 524 height 318
click at [253, 102] on span "Файлы" at bounding box center [260, 105] width 47 height 12
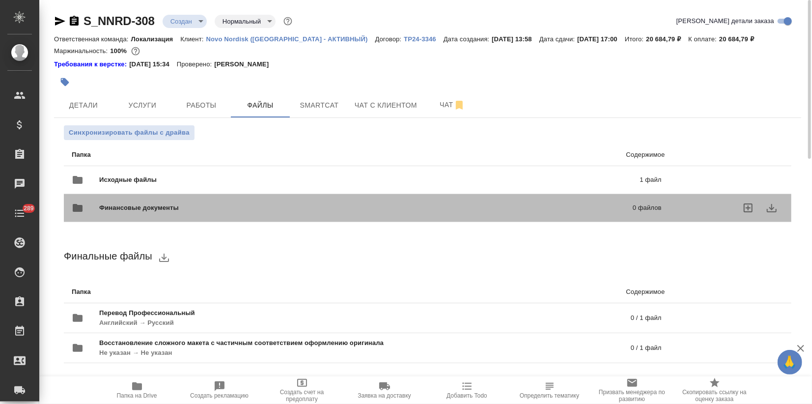
click at [130, 207] on span "Финансовые документы" at bounding box center [252, 208] width 307 height 10
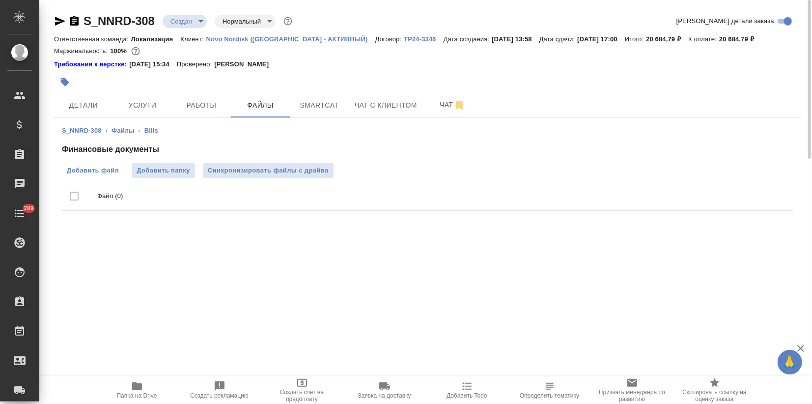
click at [109, 169] on span "Добавить файл" at bounding box center [93, 171] width 52 height 10
click at [0, 0] on input "Добавить файл" at bounding box center [0, 0] width 0 height 0
click at [629, 155] on div "Финансовые документы Добавить файл Добавить папку Синхронизировать файлы с драй…" at bounding box center [428, 191] width 732 height 96
drag, startPoint x: 127, startPoint y: 99, endPoint x: 138, endPoint y: 114, distance: 18.7
click at [127, 99] on span "Услуги" at bounding box center [142, 105] width 47 height 12
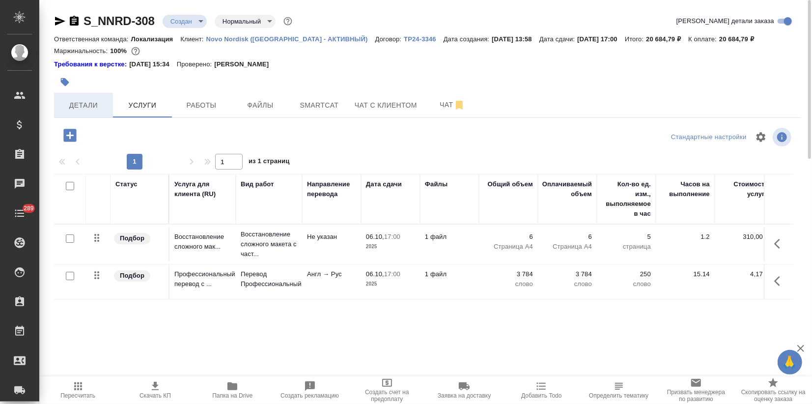
click at [90, 111] on span "Детали" at bounding box center [83, 105] width 47 height 12
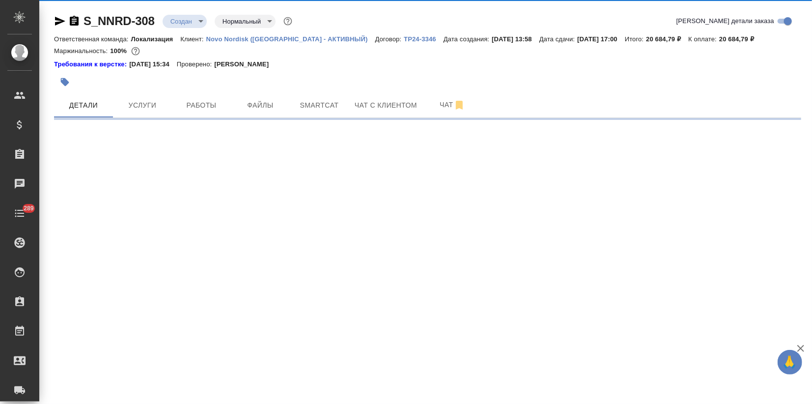
select select "RU"
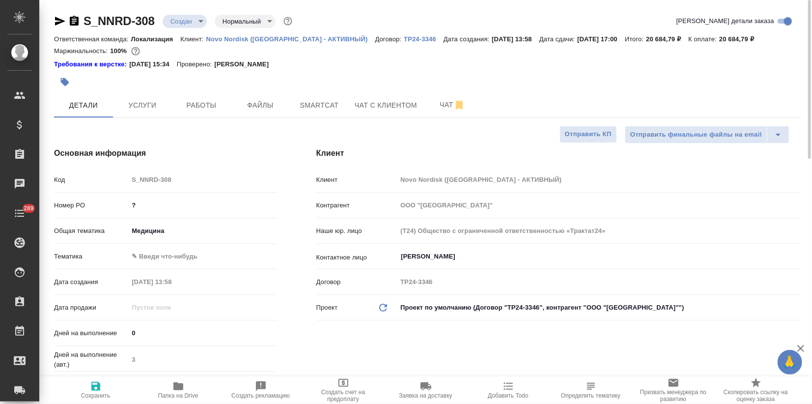
type textarea "x"
drag, startPoint x: 139, startPoint y: 207, endPoint x: 128, endPoint y: 202, distance: 12.1
click at [128, 202] on div "?" at bounding box center [202, 205] width 148 height 15
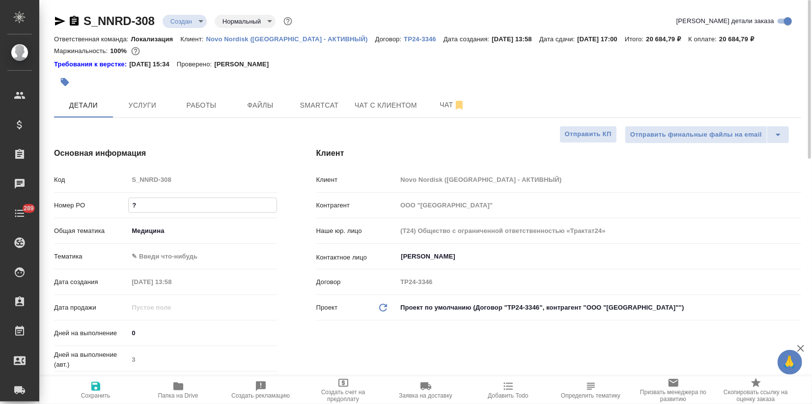
paste input "8002397335"
type input "8002397335"
type textarea "x"
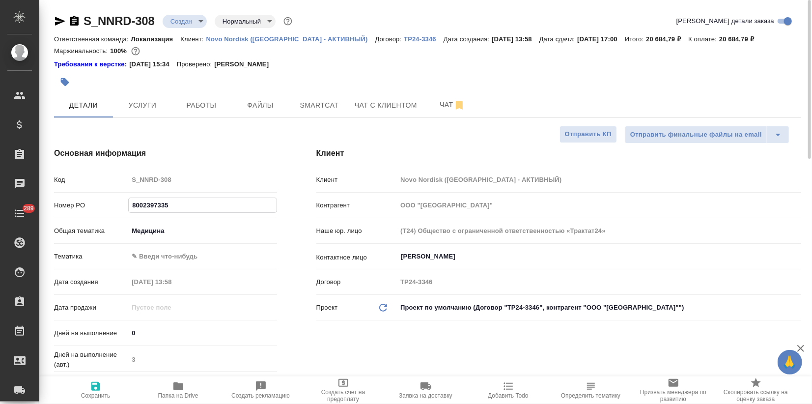
type input "8002397335"
click at [90, 398] on span "Сохранить" at bounding box center [95, 395] width 29 height 7
type textarea "x"
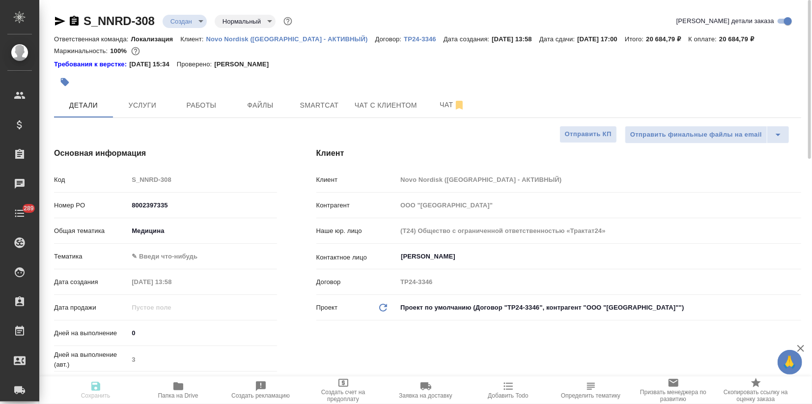
type textarea "x"
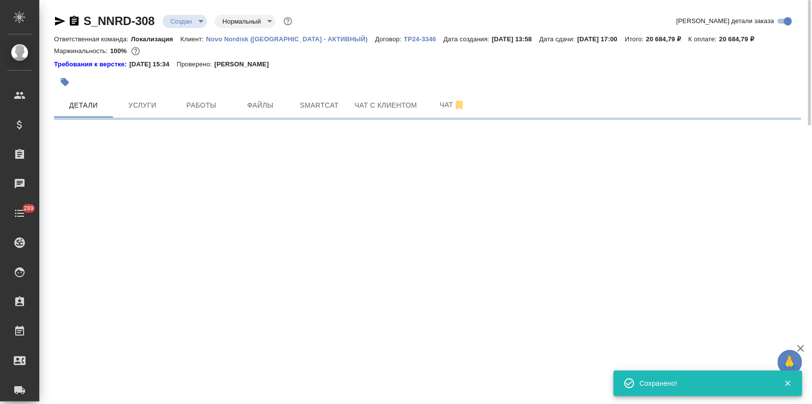
select select "RU"
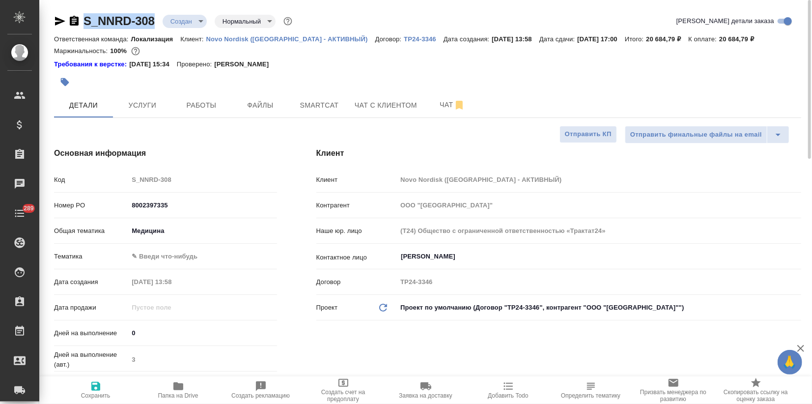
drag, startPoint x: 157, startPoint y: 19, endPoint x: 81, endPoint y: 15, distance: 76.3
click at [82, 16] on div "S_NNRD-308 Создан new Нормальный normal" at bounding box center [174, 21] width 240 height 16
copy link "S_NNRD-308"
type textarea "x"
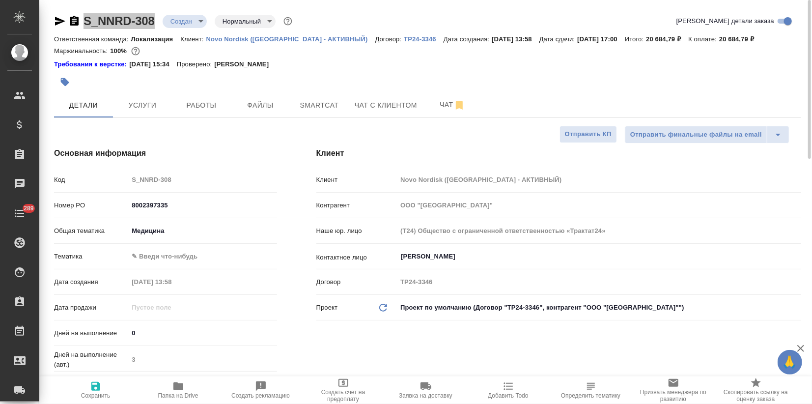
type textarea "x"
click at [235, 150] on h4 "Основная информация" at bounding box center [165, 153] width 223 height 12
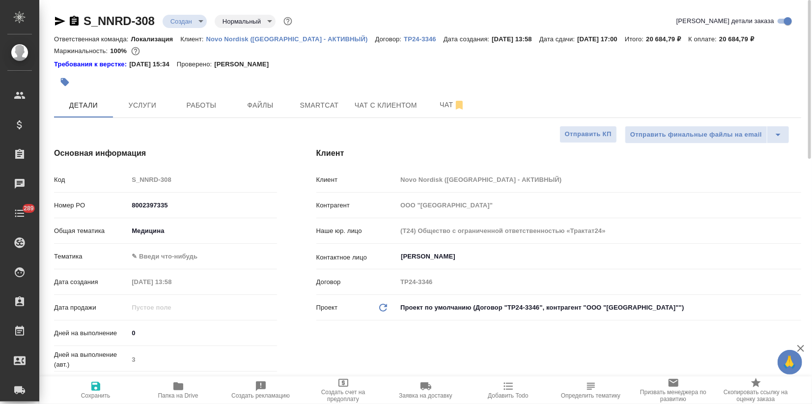
scroll to position [327, 0]
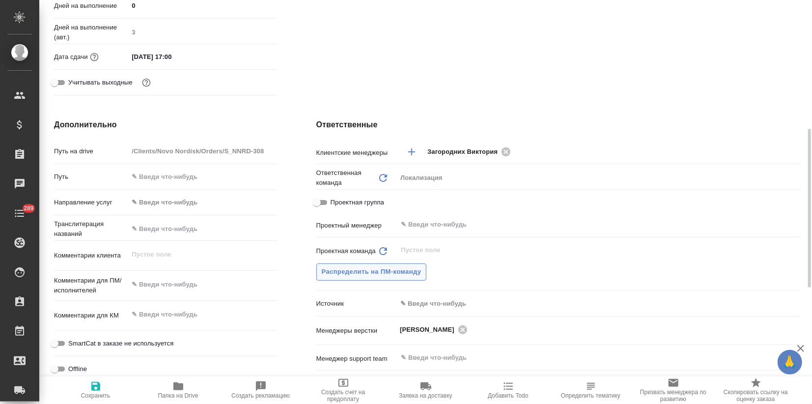
click at [353, 272] on span "Распределить на ПМ-команду" at bounding box center [372, 271] width 100 height 11
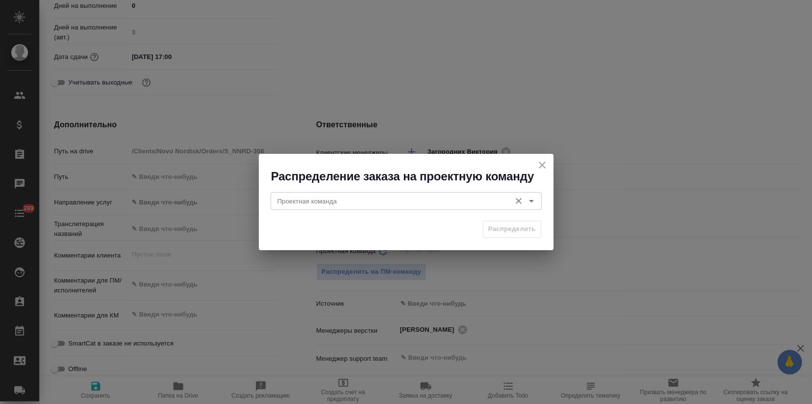
click at [325, 205] on input "Проектная команда" at bounding box center [390, 201] width 232 height 12
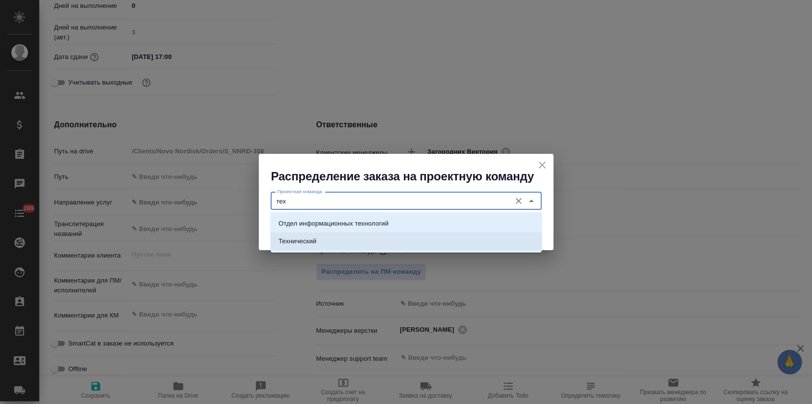
click at [307, 244] on p "Технический" at bounding box center [298, 241] width 38 height 10
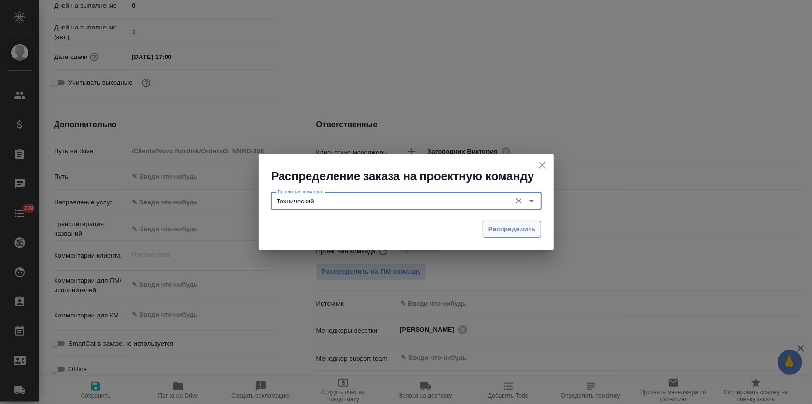
type input "Технический"
click at [488, 233] on button "Распределить" at bounding box center [512, 229] width 58 height 17
type textarea "x"
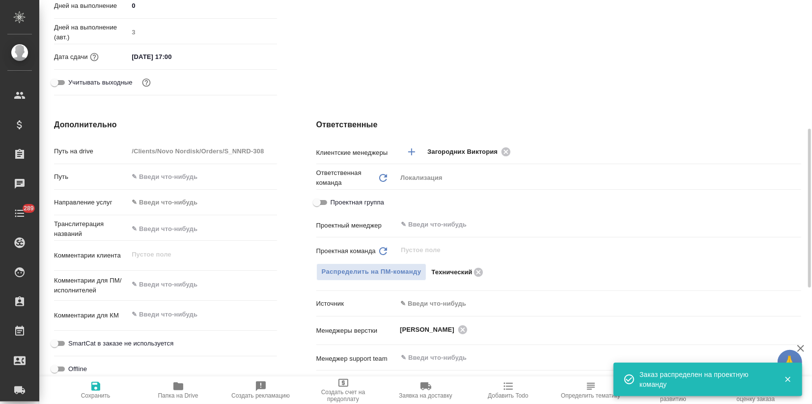
click at [95, 389] on icon "button" at bounding box center [96, 386] width 12 height 12
type textarea "x"
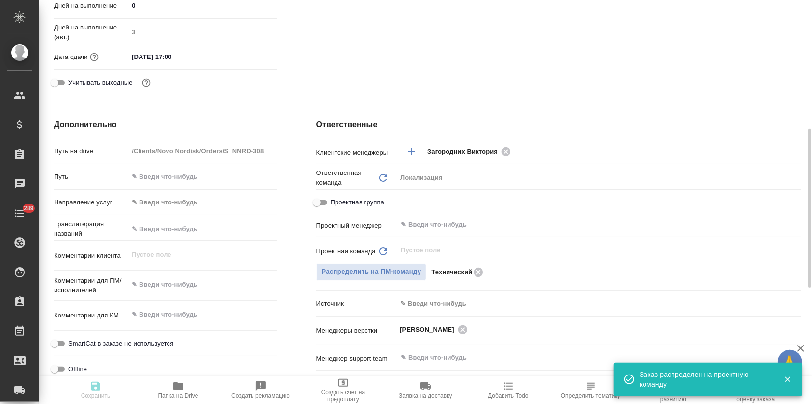
type textarea "x"
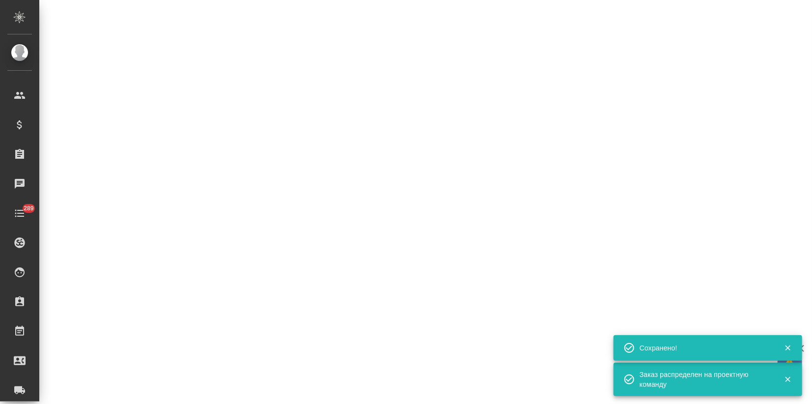
select select "RU"
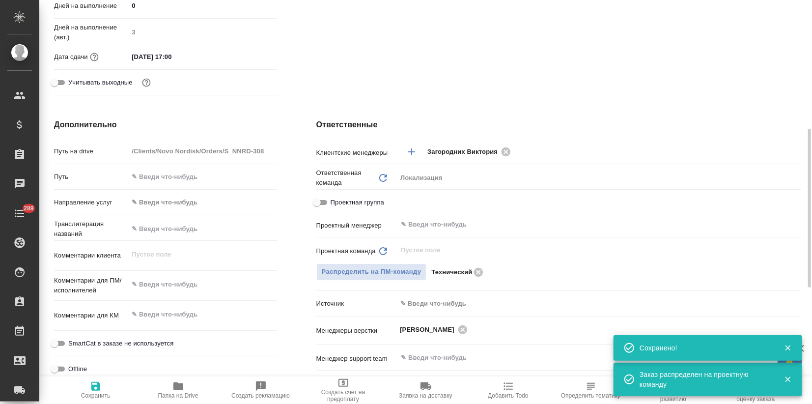
type textarea "x"
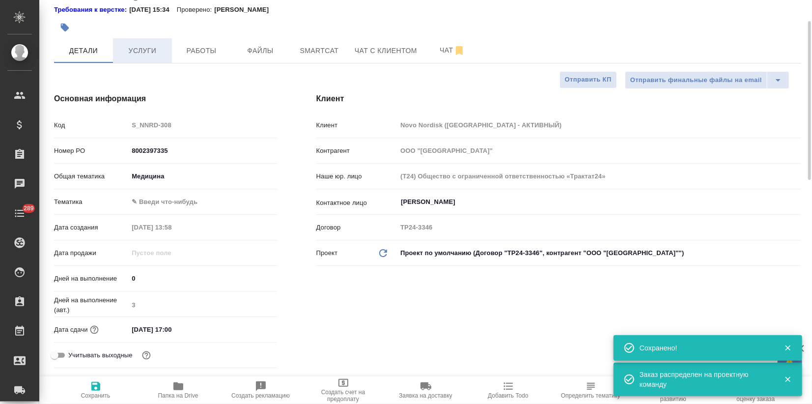
scroll to position [0, 0]
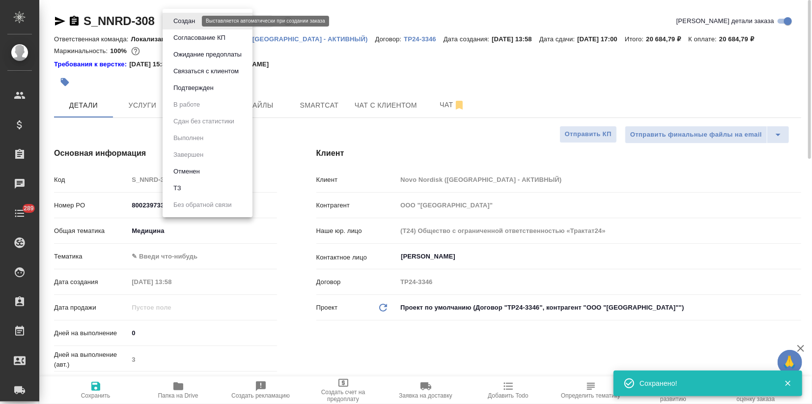
click at [176, 23] on body "🙏 .cls-1 fill:#fff; AWATERA Zagorodnikh Viktoria Клиенты Спецификации Заказы 0 …" at bounding box center [406, 202] width 812 height 404
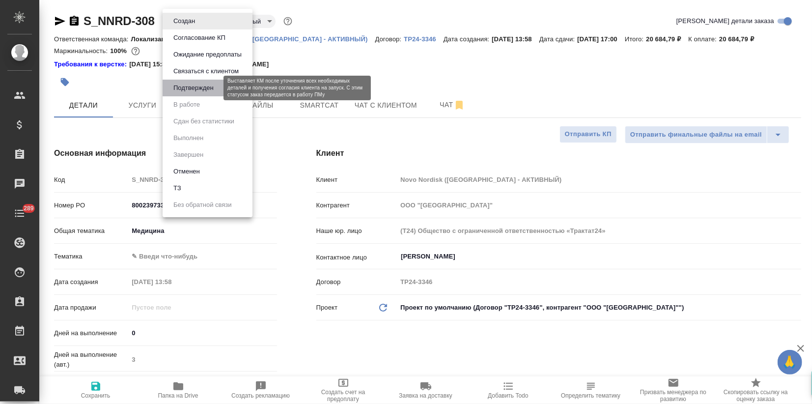
click at [193, 90] on button "Подтвержден" at bounding box center [194, 88] width 46 height 11
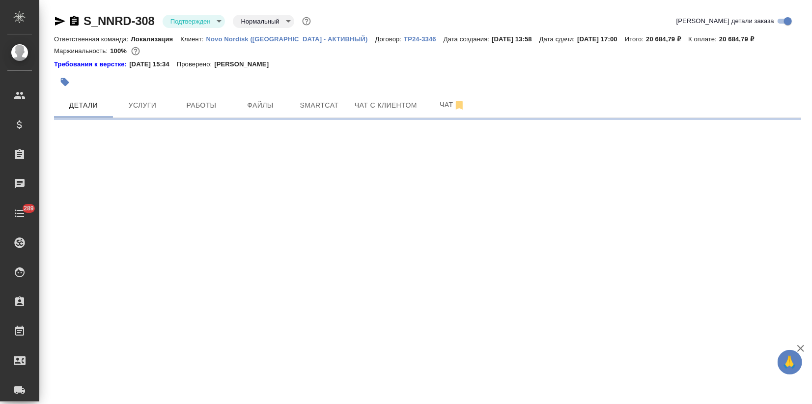
select select "RU"
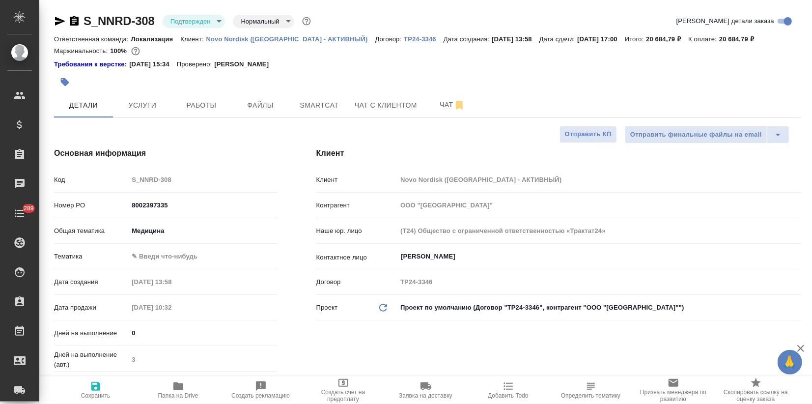
type textarea "x"
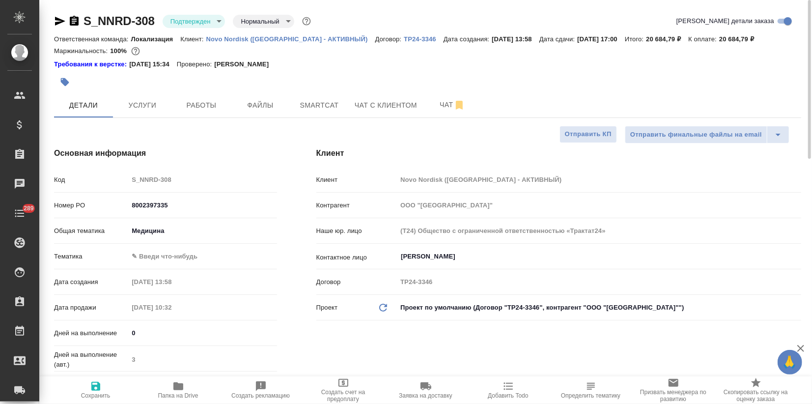
type textarea "x"
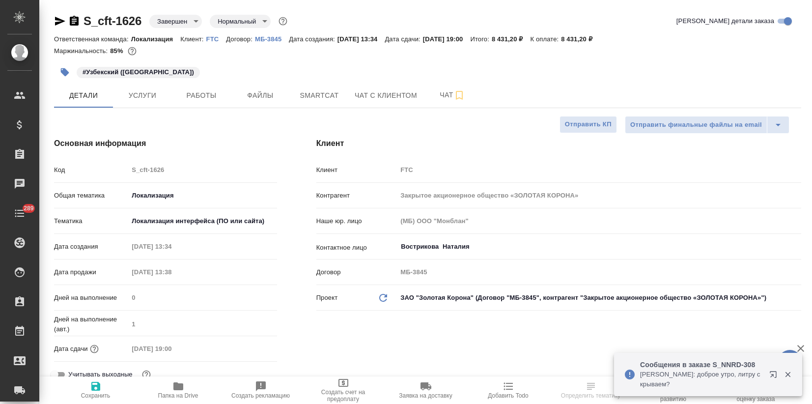
select select "RU"
click at [772, 376] on icon "button" at bounding box center [773, 374] width 6 height 6
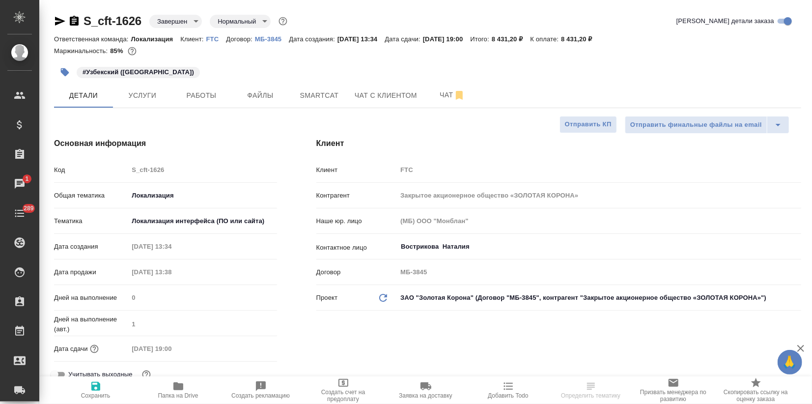
select select "RU"
type textarea "x"
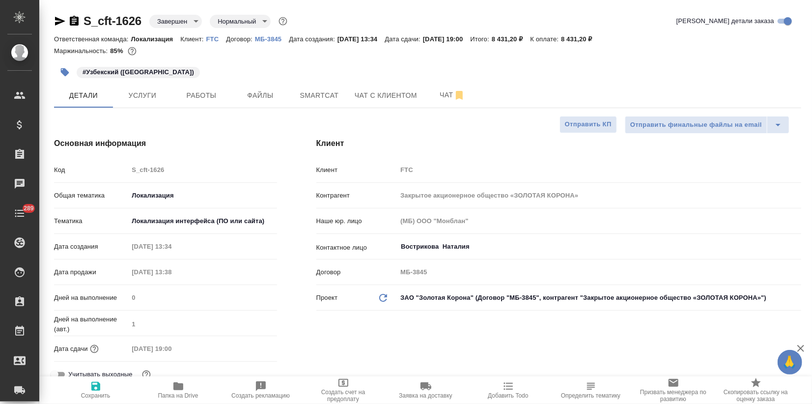
type textarea "x"
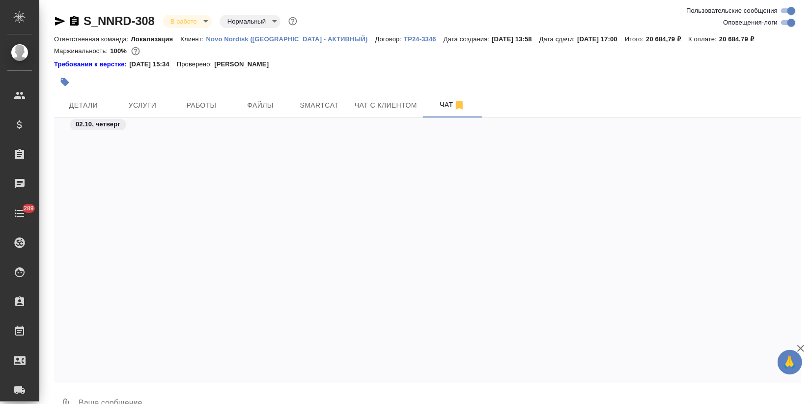
scroll to position [1096, 0]
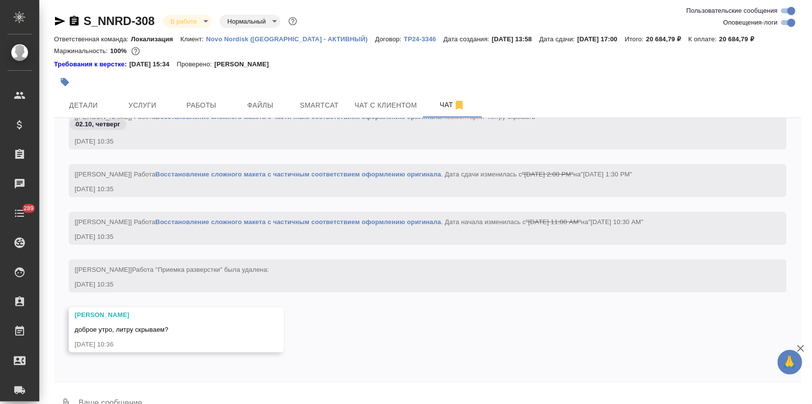
click at [783, 23] on input "Оповещения-логи" at bounding box center [791, 23] width 35 height 12
checkbox input "false"
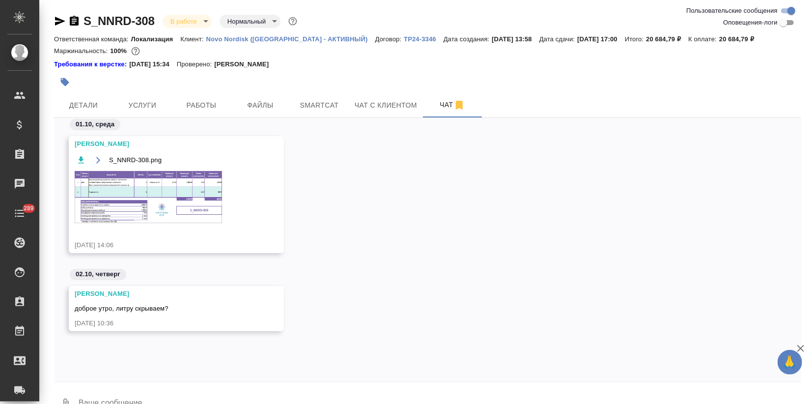
scroll to position [0, 0]
drag, startPoint x: 87, startPoint y: 108, endPoint x: 94, endPoint y: 111, distance: 7.8
click at [87, 108] on span "Детали" at bounding box center [83, 105] width 47 height 12
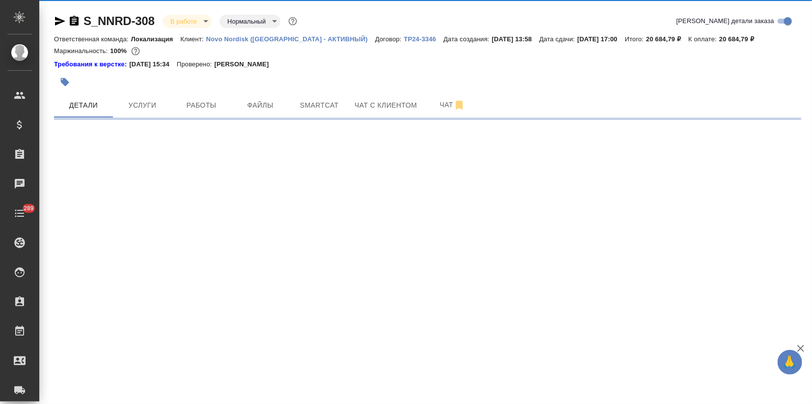
select select "RU"
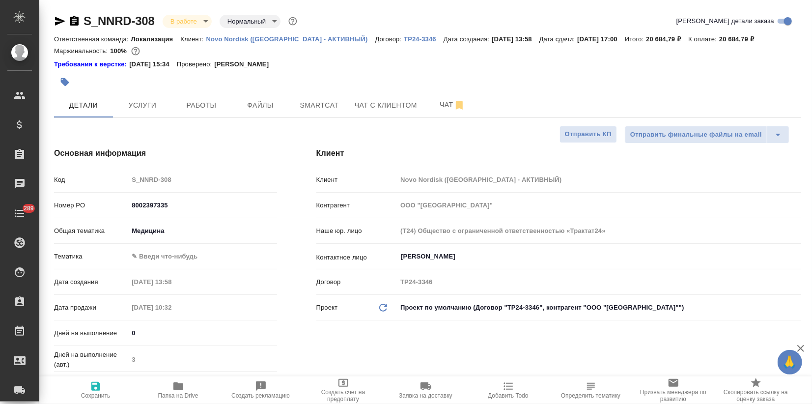
type textarea "x"
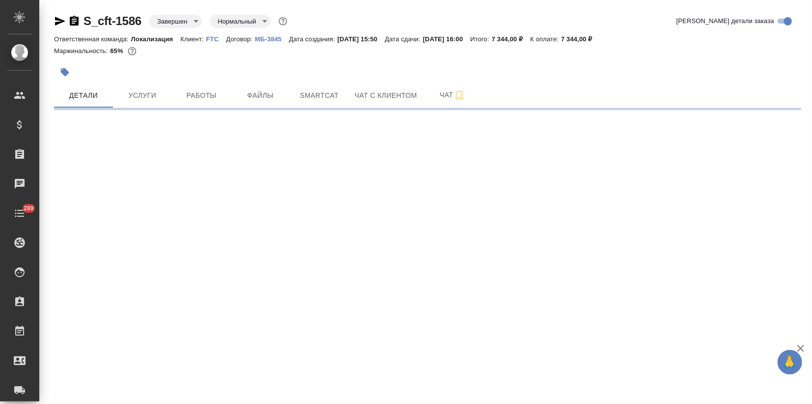
select select "RU"
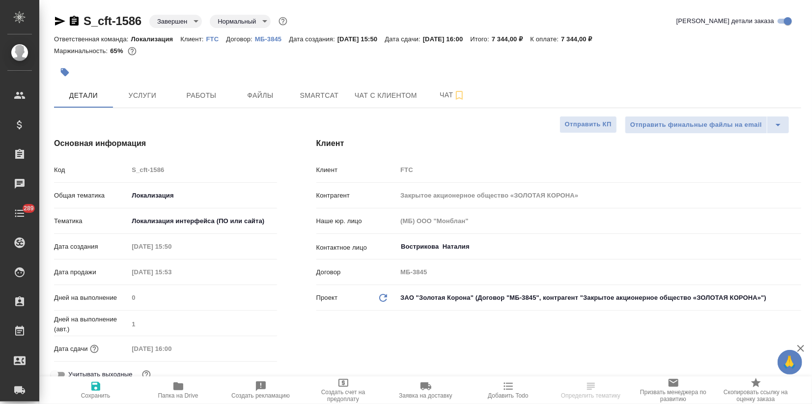
type textarea "x"
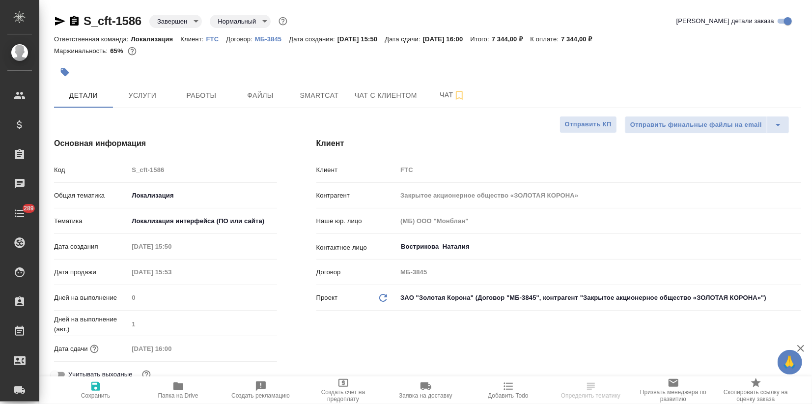
type textarea "x"
click at [163, 94] on span "Услуги" at bounding box center [142, 95] width 47 height 12
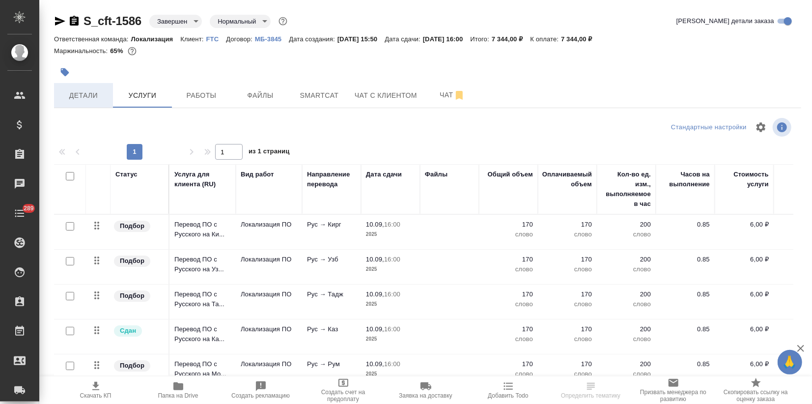
click at [87, 92] on span "Детали" at bounding box center [83, 95] width 47 height 12
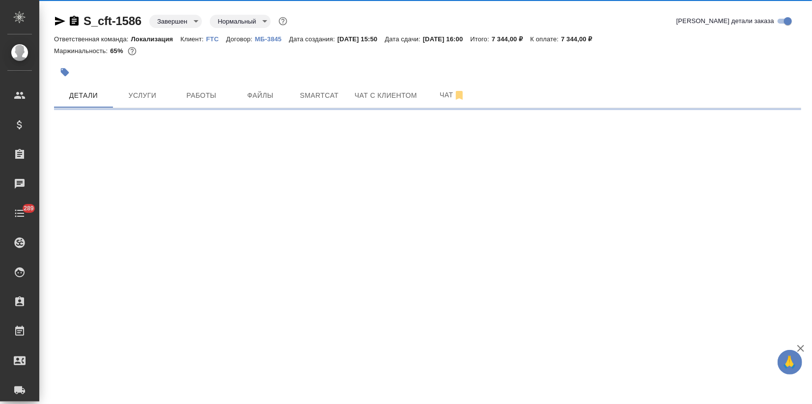
select select "RU"
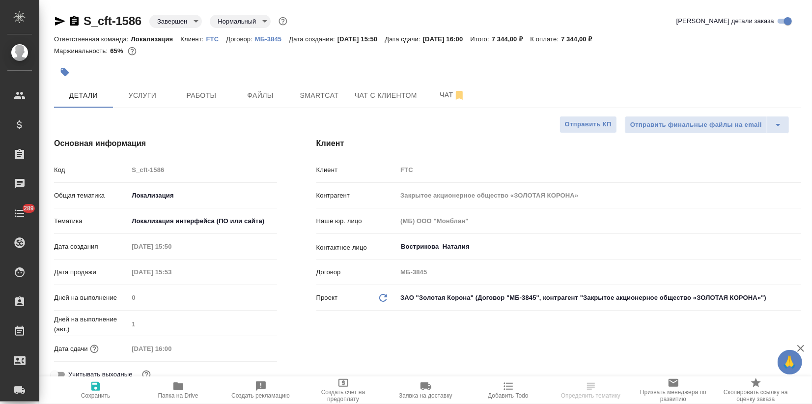
type textarea "x"
click at [153, 99] on span "Услуги" at bounding box center [142, 95] width 47 height 12
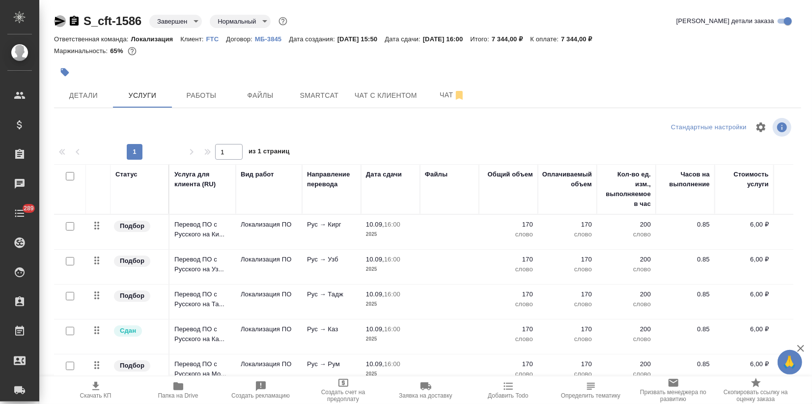
click at [58, 22] on icon "button" at bounding box center [60, 21] width 10 height 9
click at [58, 18] on icon "button" at bounding box center [60, 21] width 12 height 12
click at [803, 346] on icon "button" at bounding box center [801, 349] width 12 height 12
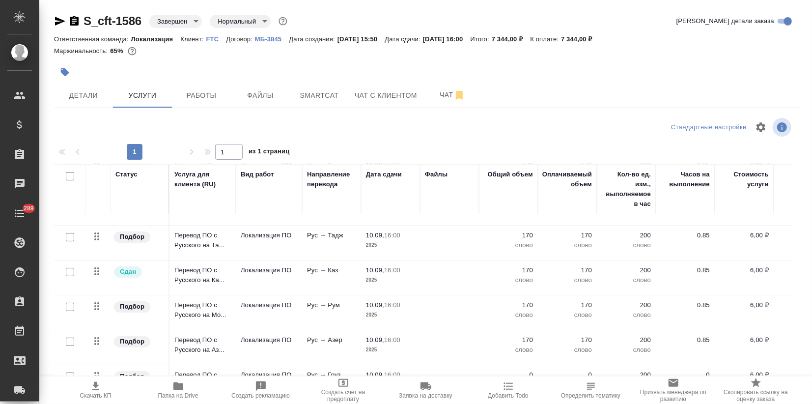
scroll to position [91, 0]
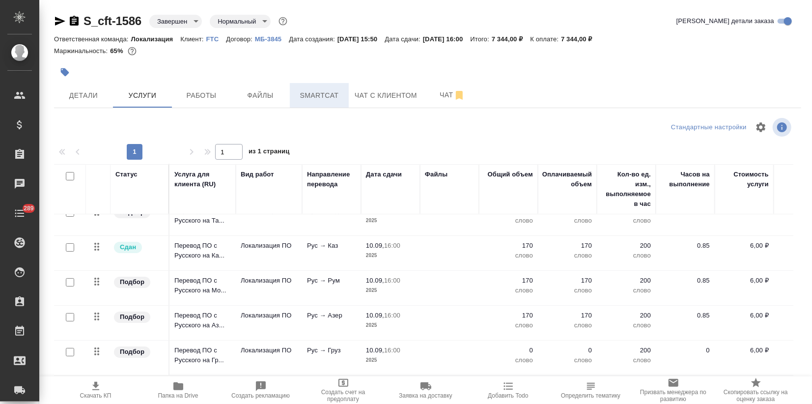
click at [300, 90] on span "Smartcat" at bounding box center [319, 95] width 47 height 12
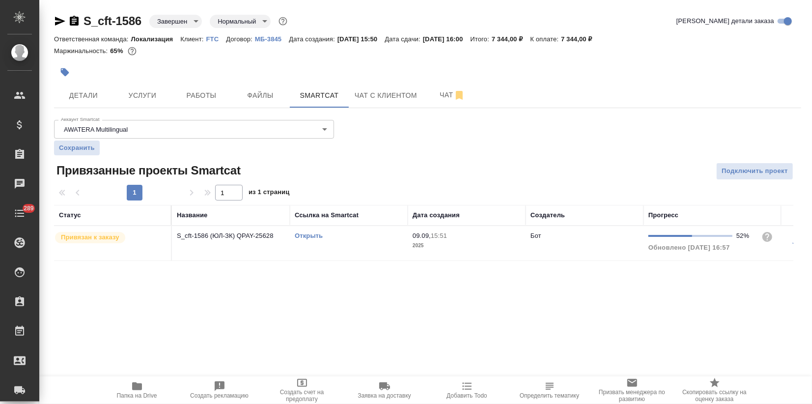
click at [305, 235] on link "Открыть" at bounding box center [309, 235] width 28 height 7
drag, startPoint x: 142, startPoint y: 18, endPoint x: 82, endPoint y: 17, distance: 59.5
click at [82, 17] on div "S_cft-1586 Завершен closed Нормальный normal" at bounding box center [171, 21] width 235 height 16
copy link "S_cft-1586"
click at [228, 307] on div ".cls-1 fill:#fff; AWATERA Zagorodnikh [PERSON_NAME] Спецификации Заказы 0 Чаты …" at bounding box center [406, 202] width 812 height 404
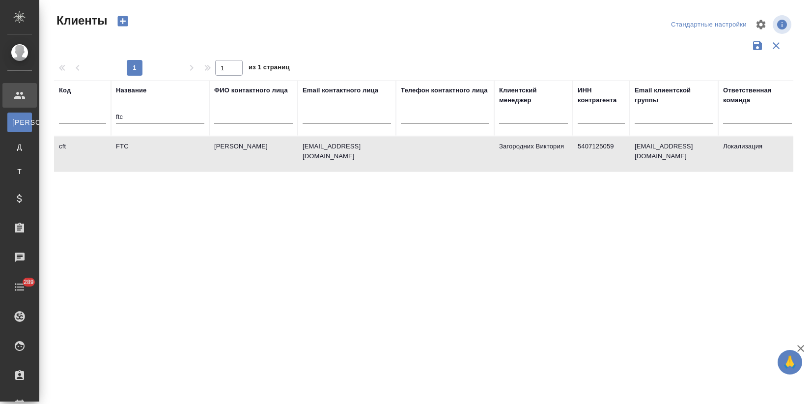
select select "RU"
click at [256, 165] on td "[PERSON_NAME]" at bounding box center [253, 154] width 88 height 34
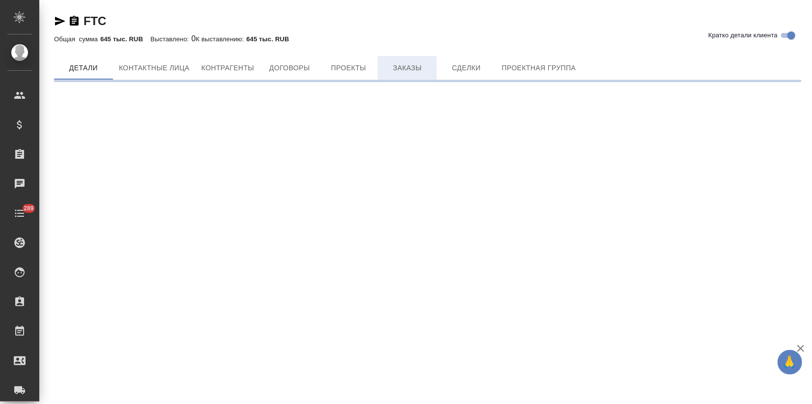
click at [401, 79] on button "Заказы" at bounding box center [407, 68] width 59 height 24
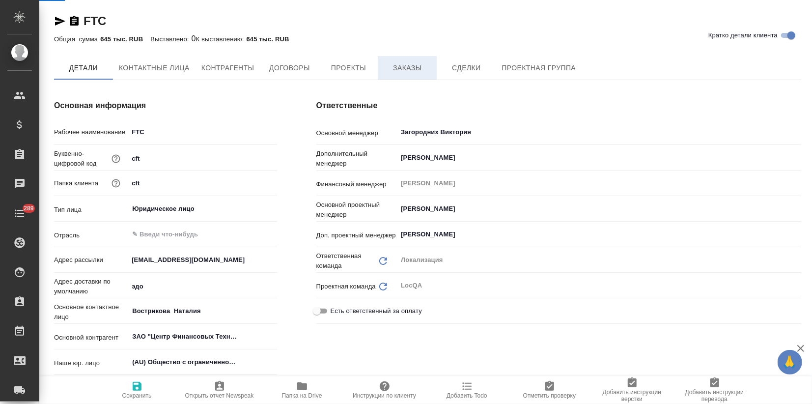
click at [401, 71] on span "Заказы" at bounding box center [407, 68] width 47 height 12
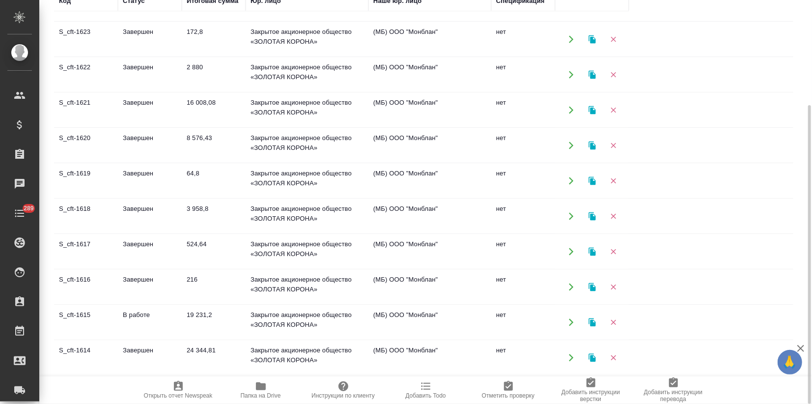
scroll to position [218, 0]
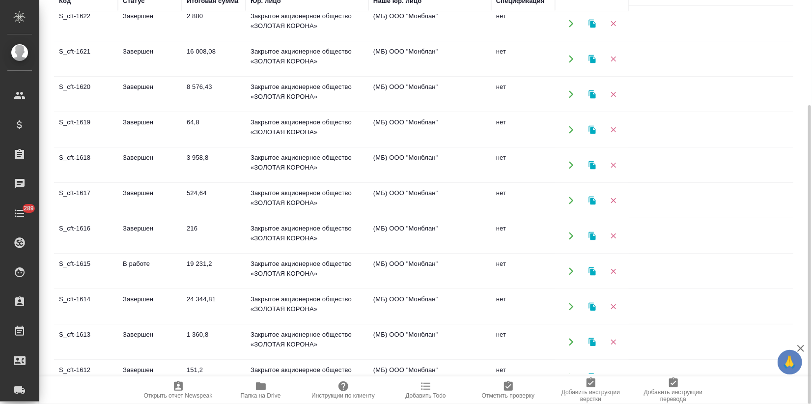
click at [118, 275] on td "В работе" at bounding box center [150, 271] width 64 height 34
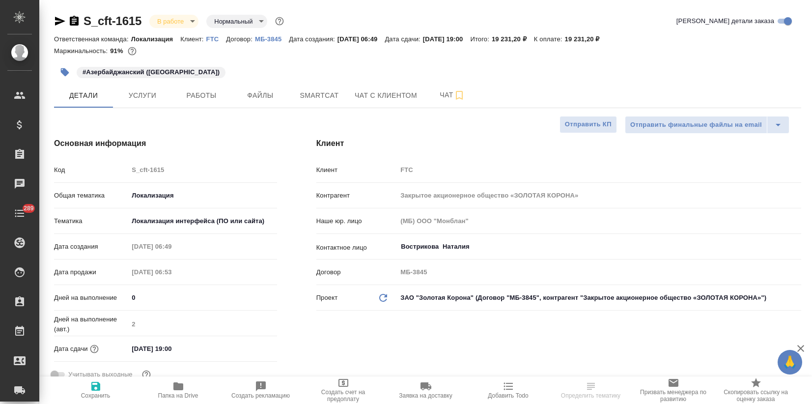
select select "RU"
click at [316, 99] on span "Smartcat" at bounding box center [319, 95] width 47 height 12
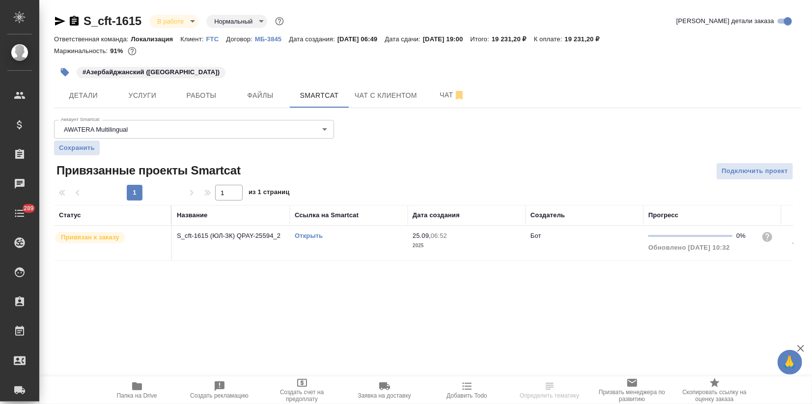
click at [317, 231] on div "Открыть" at bounding box center [349, 236] width 108 height 10
click at [315, 236] on link "Открыть" at bounding box center [309, 235] width 28 height 7
click at [146, 100] on span "Услуги" at bounding box center [142, 95] width 47 height 12
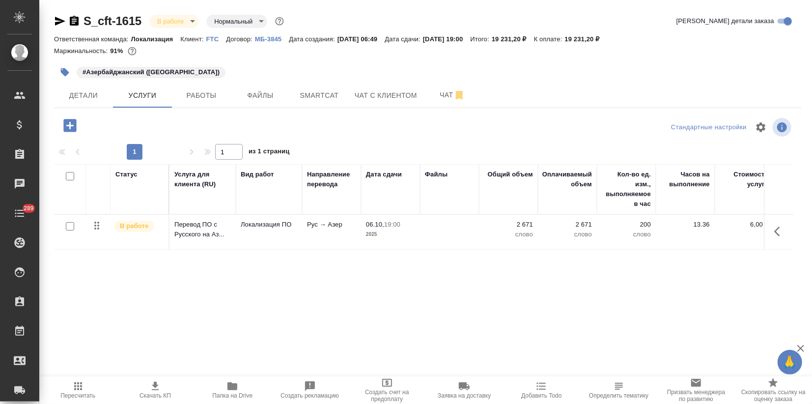
click at [340, 234] on td "Рус → Азер" at bounding box center [331, 232] width 59 height 34
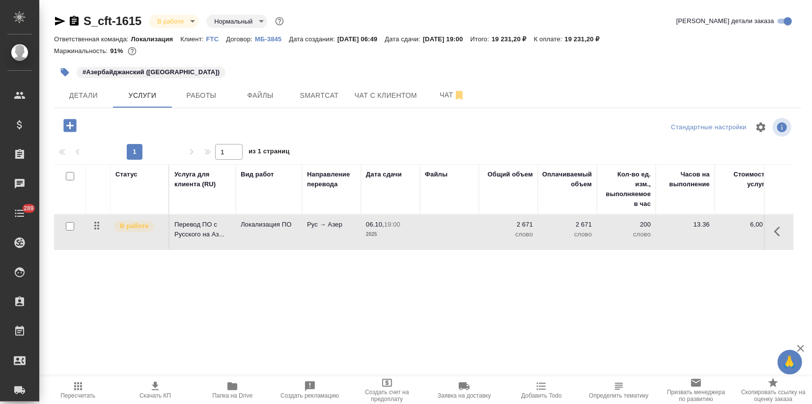
click at [472, 230] on td at bounding box center [449, 232] width 59 height 34
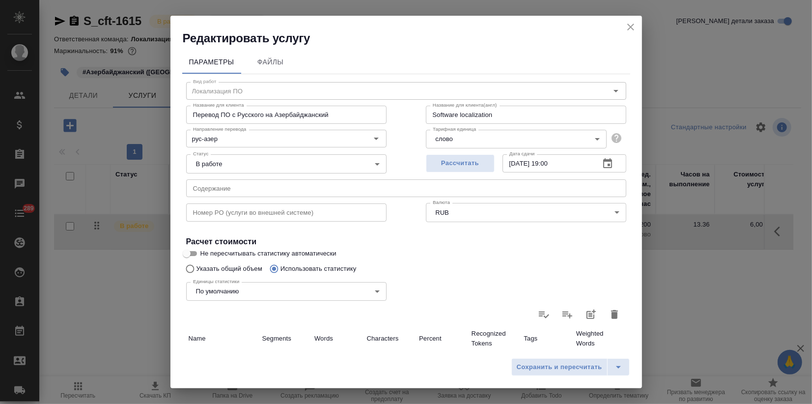
click at [562, 316] on icon at bounding box center [568, 315] width 12 height 12
click at [0, 0] on input "file" at bounding box center [0, 0] width 0 height 0
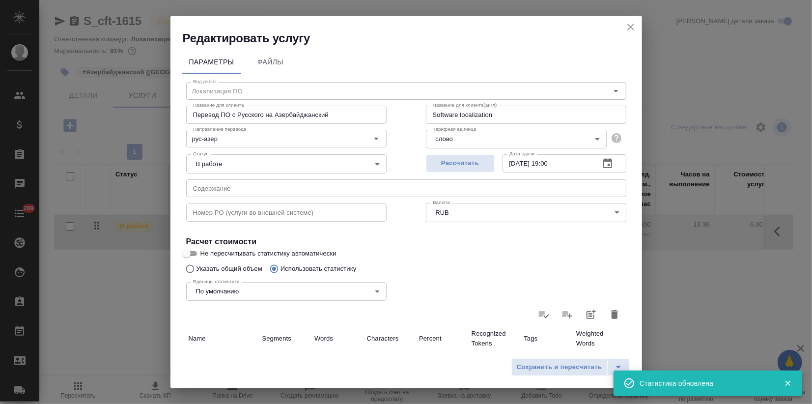
type input "253"
type input "3238"
type input "26325"
type input "6"
type input "71"
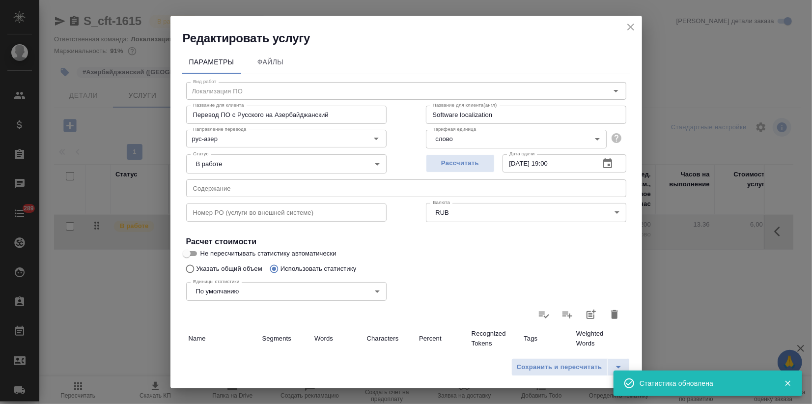
type input "580"
type input "20"
type input "539"
type input "4309"
type input "9"
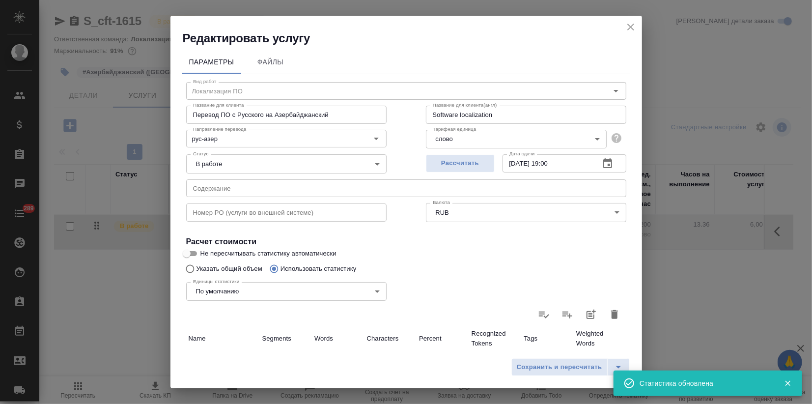
type input "220"
type input "1742"
type input "8"
type input "254"
type input "2029"
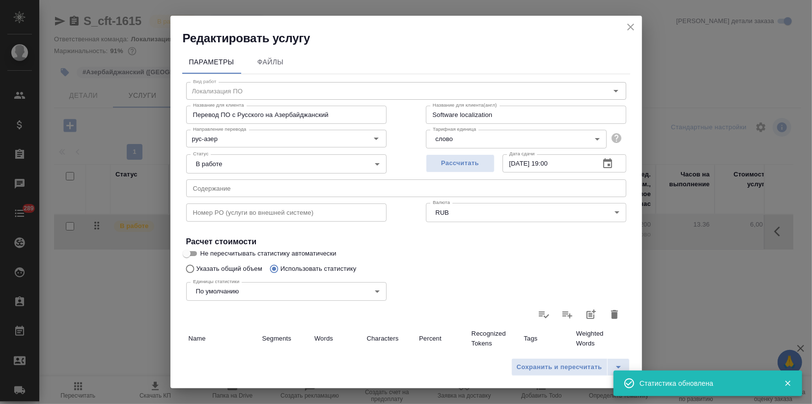
type input "25"
type input "540"
type input "4596"
type input "321"
type input "4862"
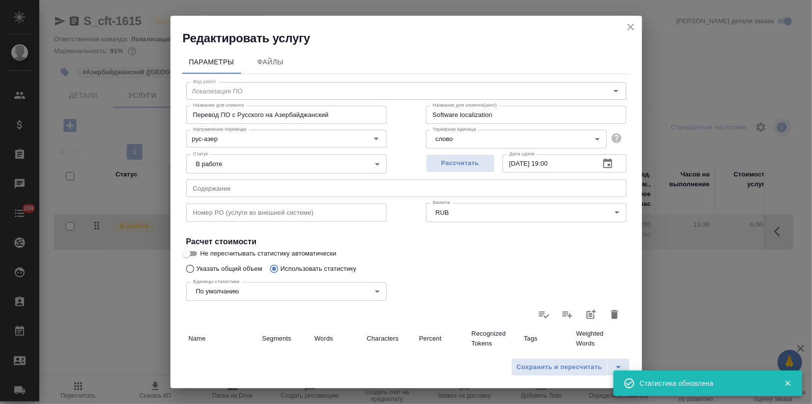
type input "39581"
type input "321"
type input "4862"
type input "39581"
click at [538, 365] on span "Сохранить и пересчитать" at bounding box center [560, 367] width 86 height 11
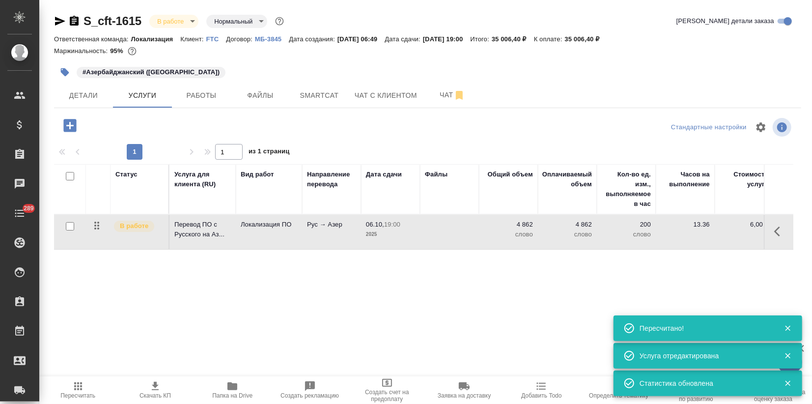
click at [341, 233] on td "Рус → Азер" at bounding box center [331, 232] width 59 height 34
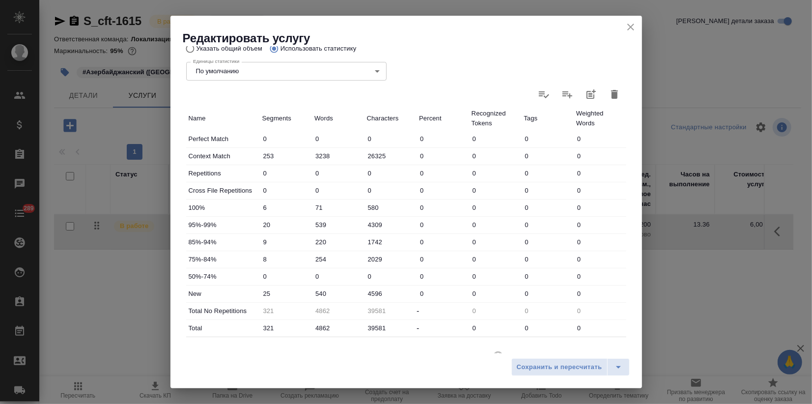
scroll to position [265, 0]
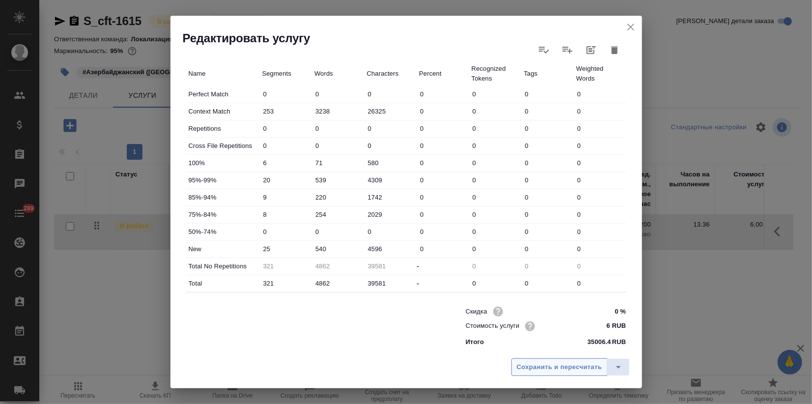
click at [543, 373] on button "Сохранить и пересчитать" at bounding box center [560, 367] width 96 height 18
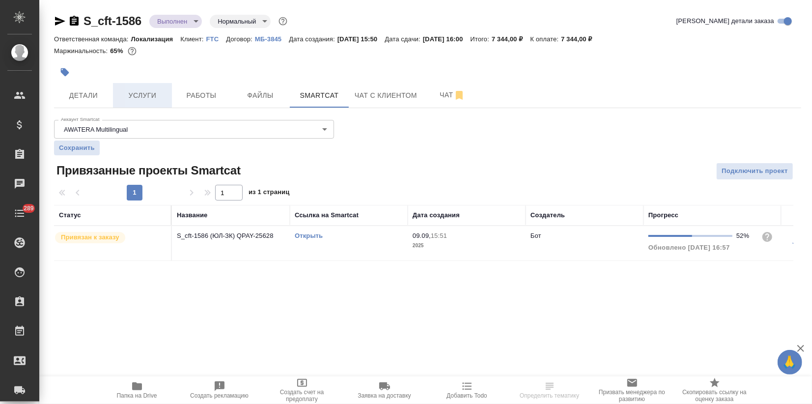
click at [152, 90] on span "Услуги" at bounding box center [142, 95] width 47 height 12
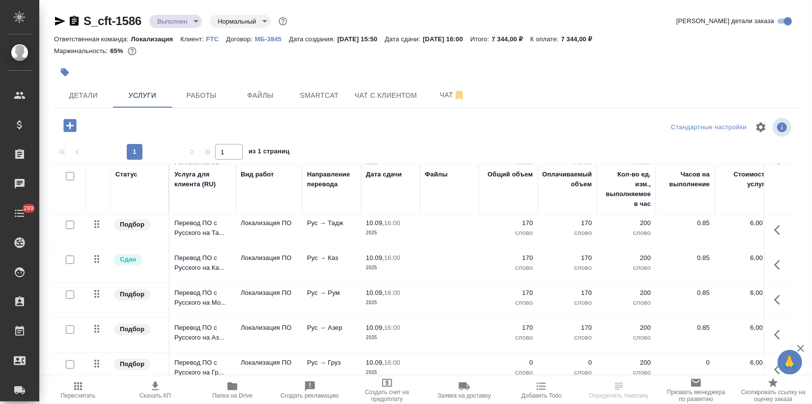
scroll to position [91, 0]
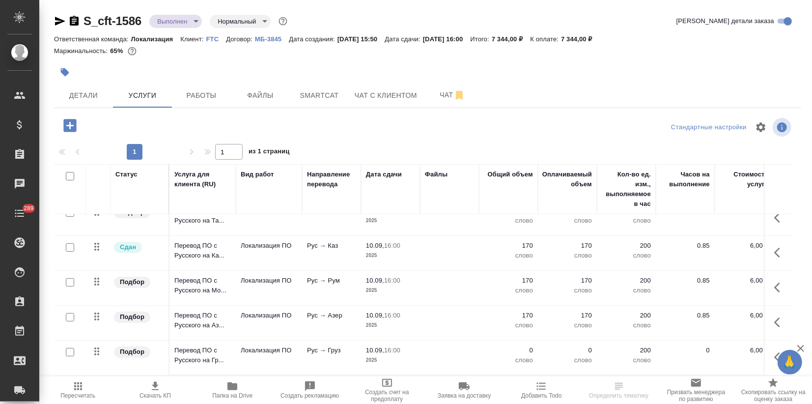
click at [359, 346] on td "Рус → Груз" at bounding box center [331, 358] width 59 height 34
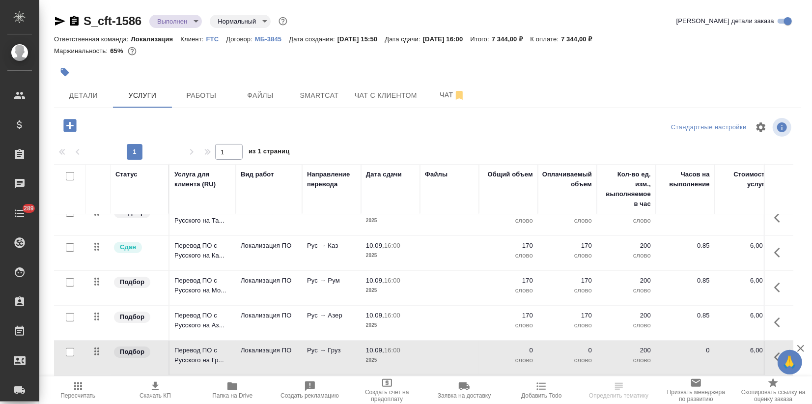
click at [359, 346] on td "Рус → Груз" at bounding box center [331, 358] width 59 height 34
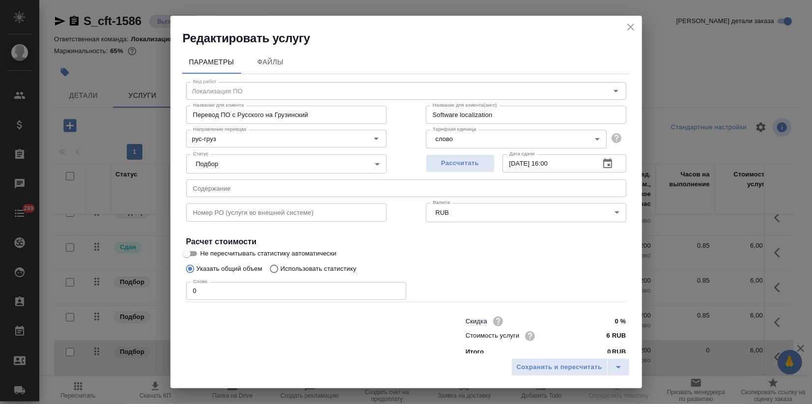
click at [339, 268] on p "Использовать статистику" at bounding box center [319, 269] width 76 height 10
click at [281, 268] on input "Использовать статистику" at bounding box center [273, 268] width 16 height 19
radio input "true"
radio input "false"
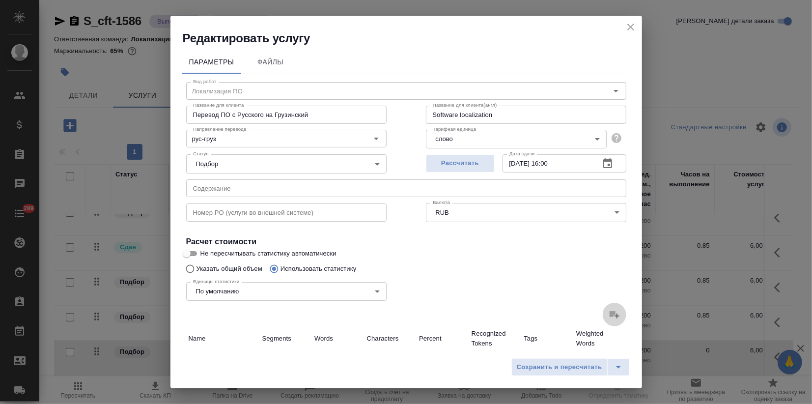
click at [610, 315] on icon at bounding box center [615, 315] width 10 height 7
click at [0, 0] on input "file" at bounding box center [0, 0] width 0 height 0
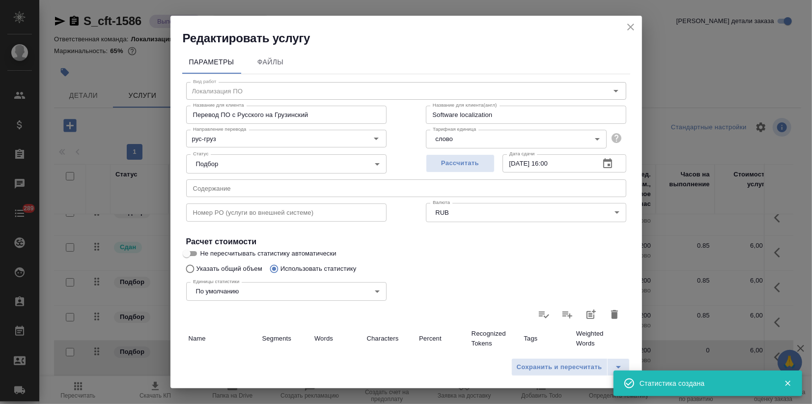
type input "1"
type input "2"
type input "17"
type input "11"
type input "168"
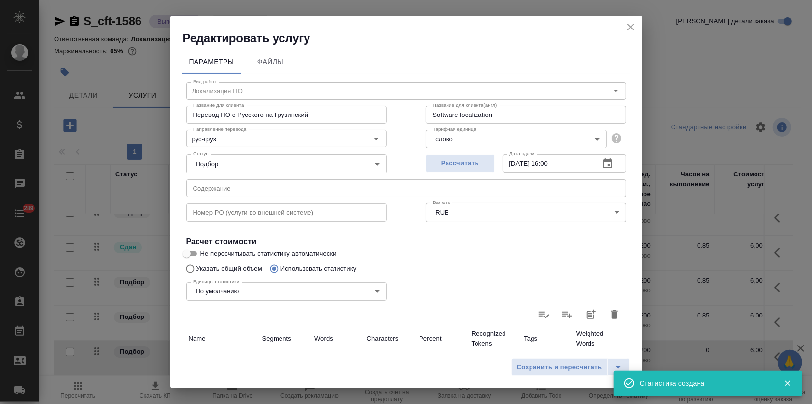
type input "1442"
type input "12"
type input "170"
type input "1459"
type input "12"
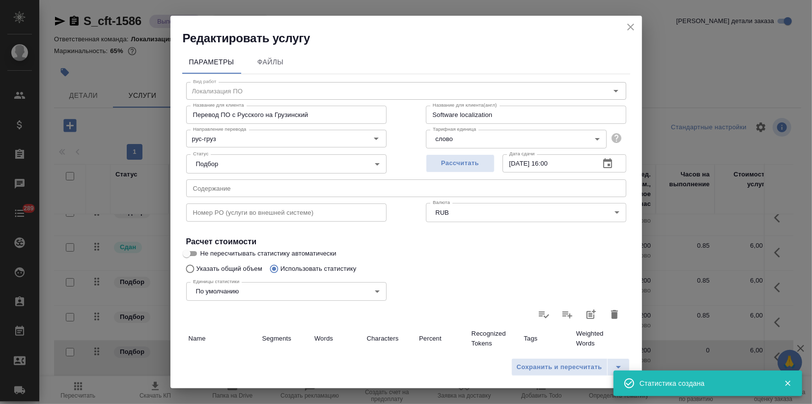
type input "170"
type input "1459"
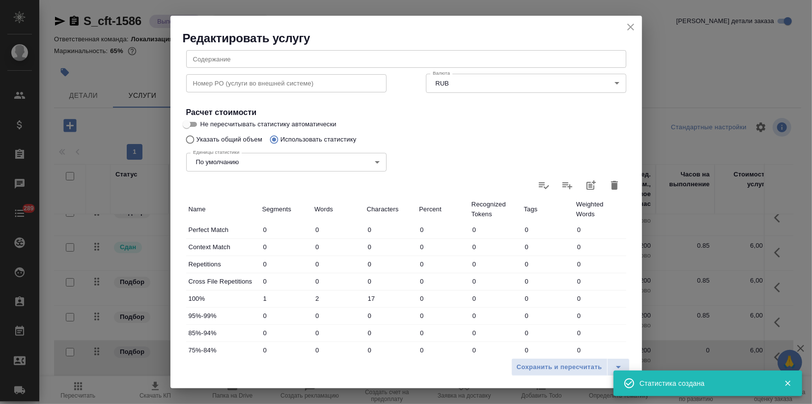
scroll to position [265, 0]
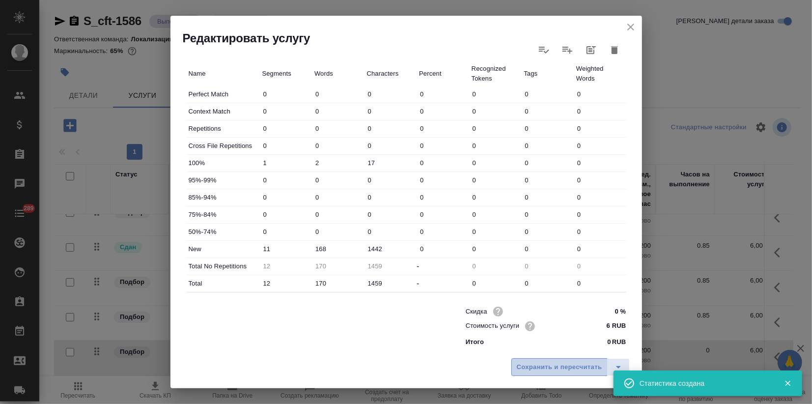
click at [536, 369] on span "Сохранить и пересчитать" at bounding box center [560, 367] width 86 height 11
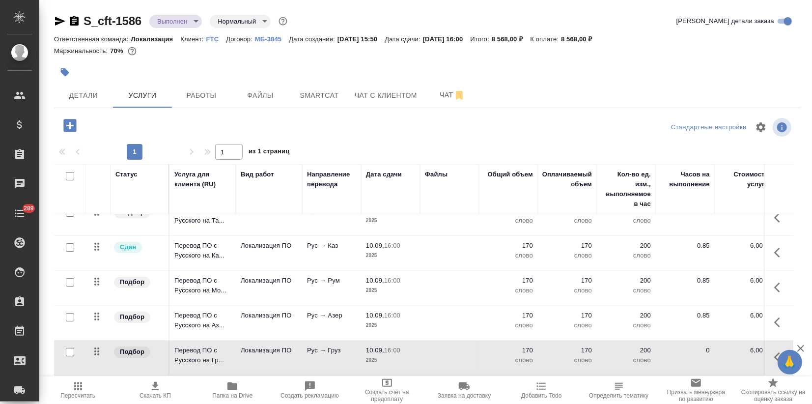
click at [177, 22] on body "🙏 .cls-1 fill:#fff; AWATERA Zagorodnikh Viktoria Клиенты Спецификации Заказы 0 …" at bounding box center [406, 202] width 812 height 404
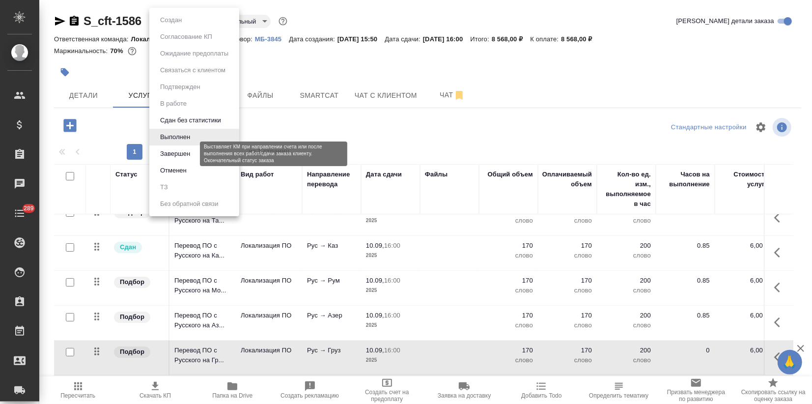
click at [177, 151] on button "Завершен" at bounding box center [175, 153] width 36 height 11
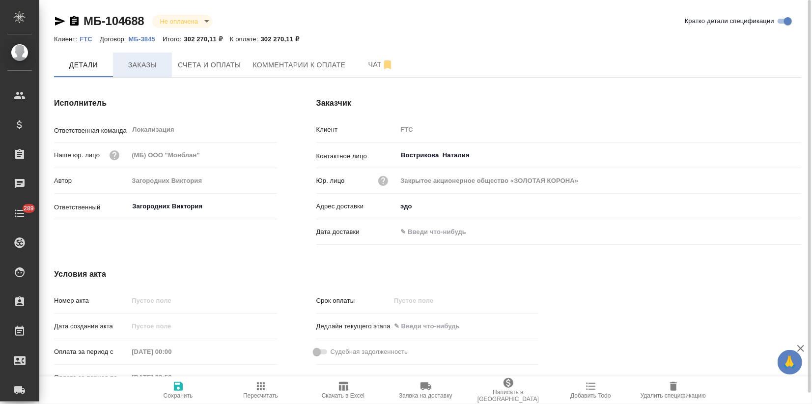
click at [147, 69] on span "Заказы" at bounding box center [142, 65] width 47 height 12
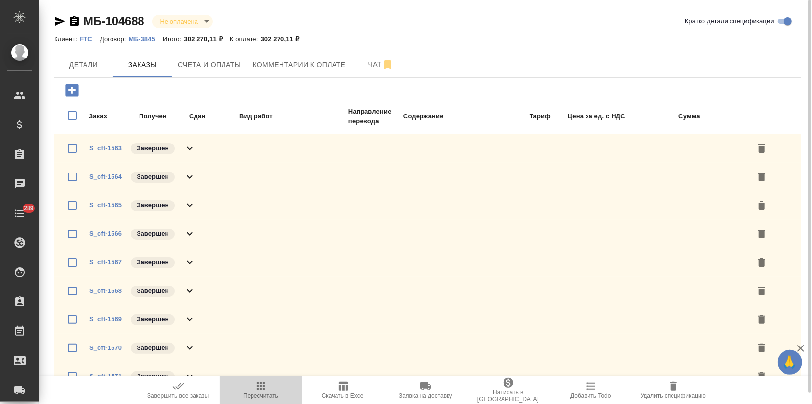
click at [260, 396] on span "Пересчитать" at bounding box center [260, 395] width 35 height 7
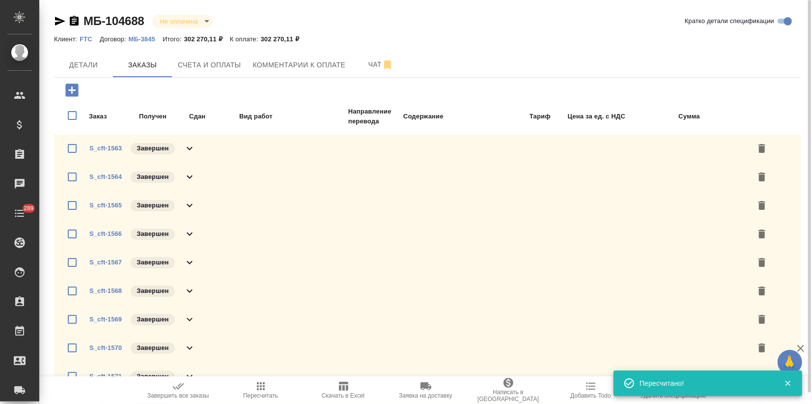
scroll to position [109, 0]
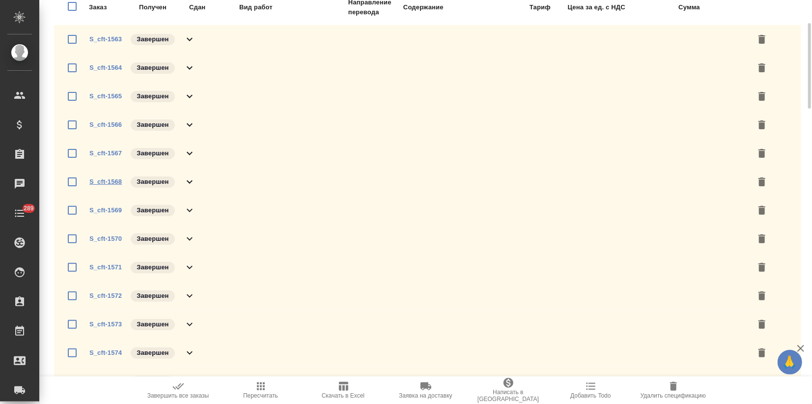
click at [106, 181] on link "S_cft-1568" at bounding box center [105, 181] width 32 height 7
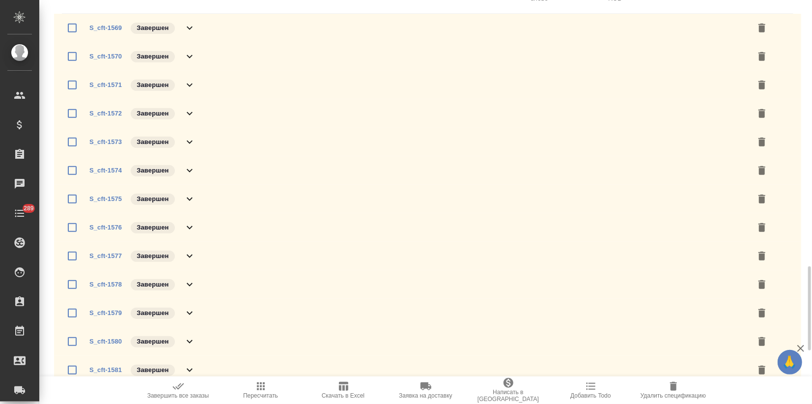
scroll to position [546, 0]
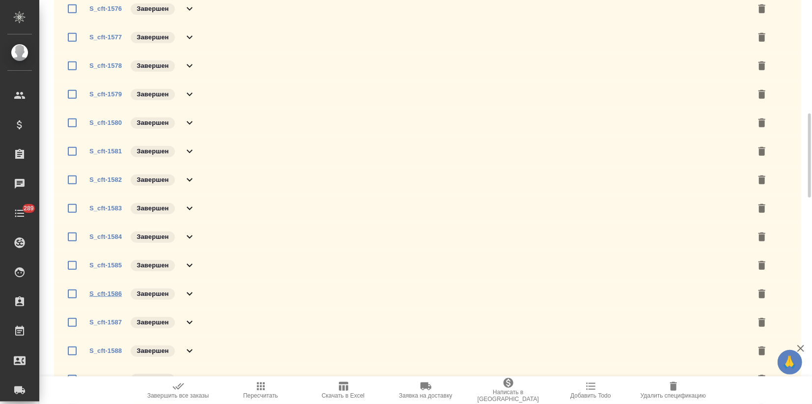
click at [106, 293] on link "S_cft-1586" at bounding box center [105, 293] width 32 height 7
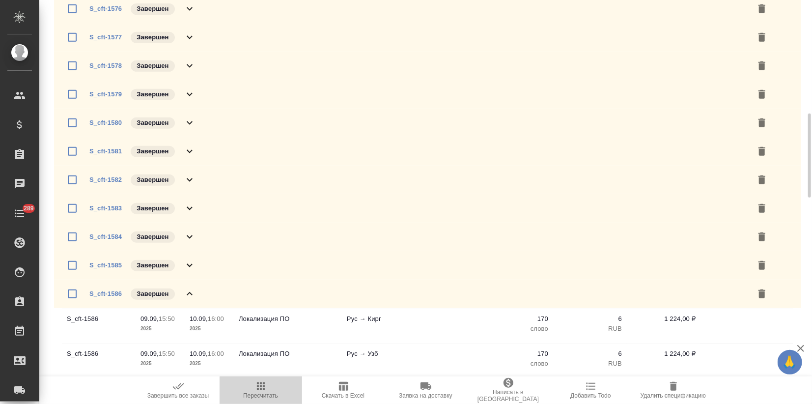
click at [254, 390] on span "Пересчитать" at bounding box center [261, 389] width 71 height 19
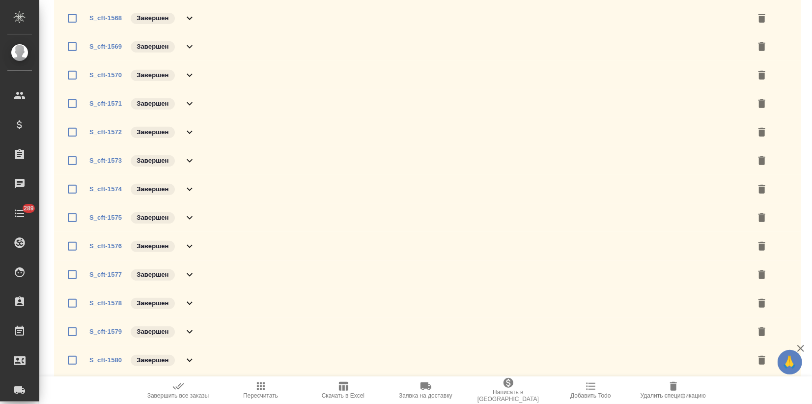
scroll to position [0, 0]
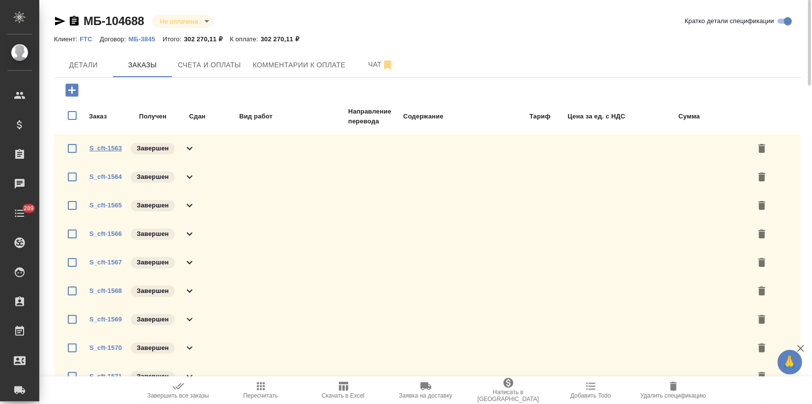
click at [100, 148] on link "S_cft-1563" at bounding box center [105, 147] width 32 height 7
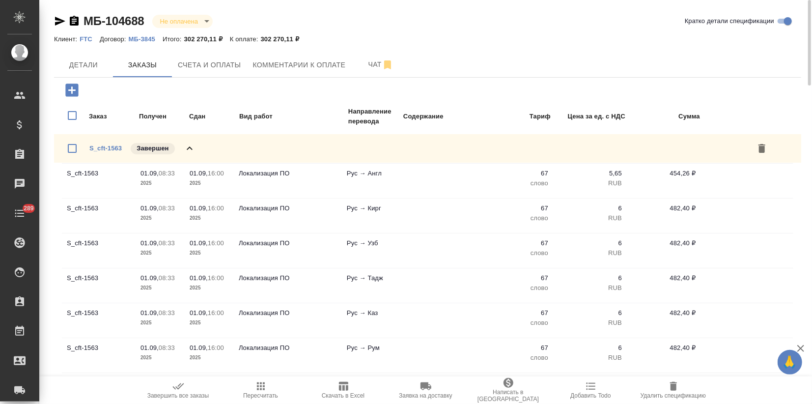
click at [190, 148] on icon at bounding box center [190, 147] width 6 height 3
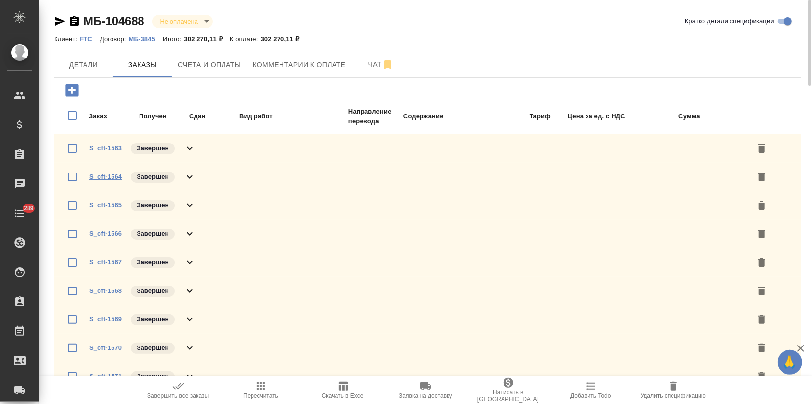
click at [99, 178] on link "S_cft-1564" at bounding box center [105, 176] width 32 height 7
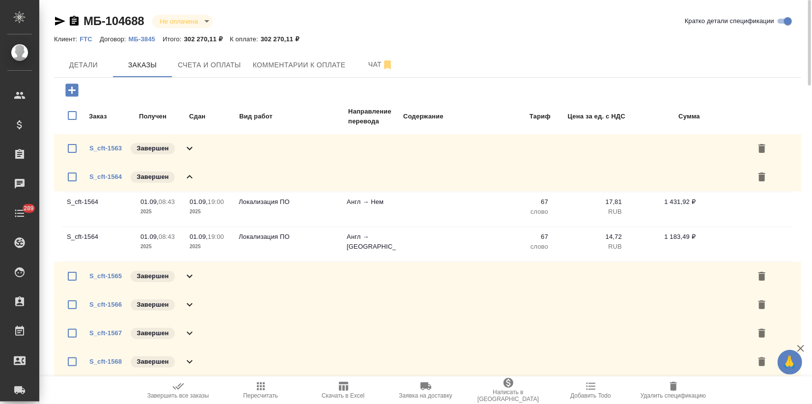
click at [189, 175] on icon at bounding box center [190, 176] width 6 height 3
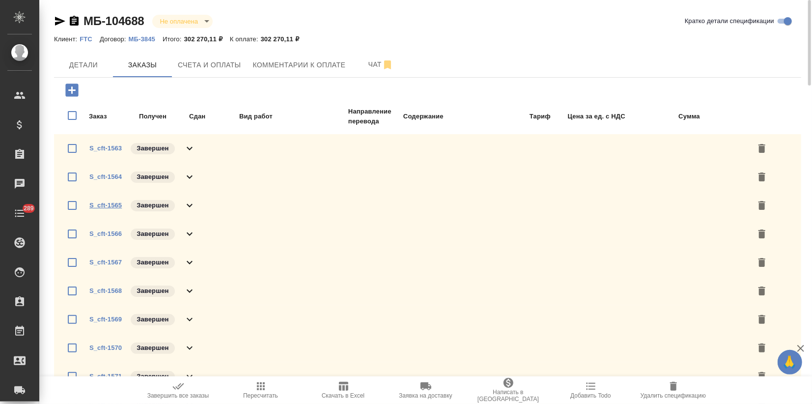
click at [109, 204] on link "S_cft-1565" at bounding box center [105, 204] width 32 height 7
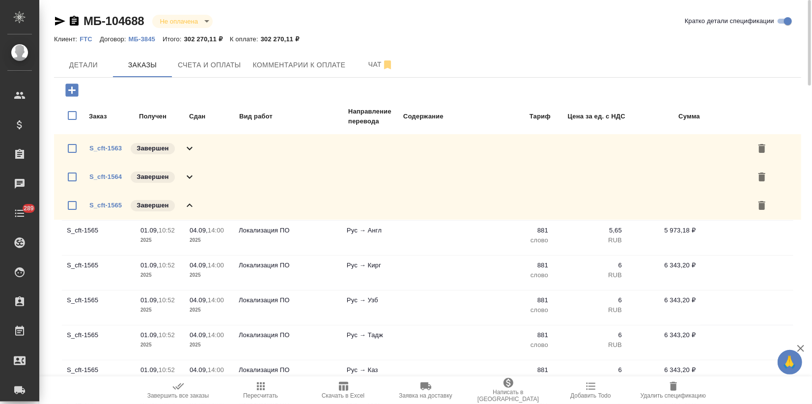
click at [186, 207] on icon at bounding box center [190, 206] width 12 height 12
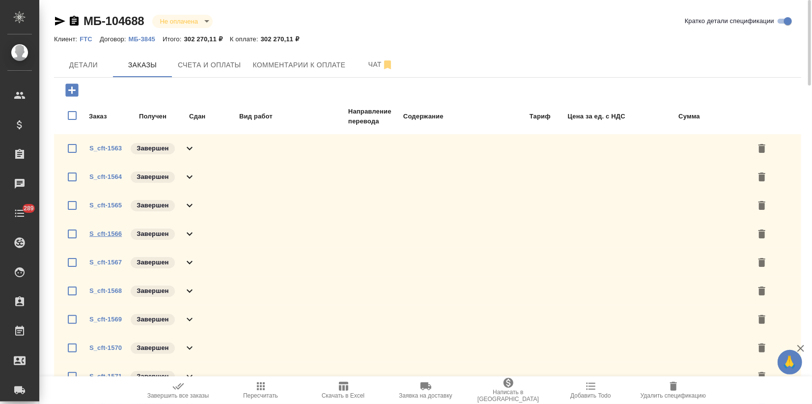
click at [106, 234] on link "S_cft-1566" at bounding box center [105, 233] width 32 height 7
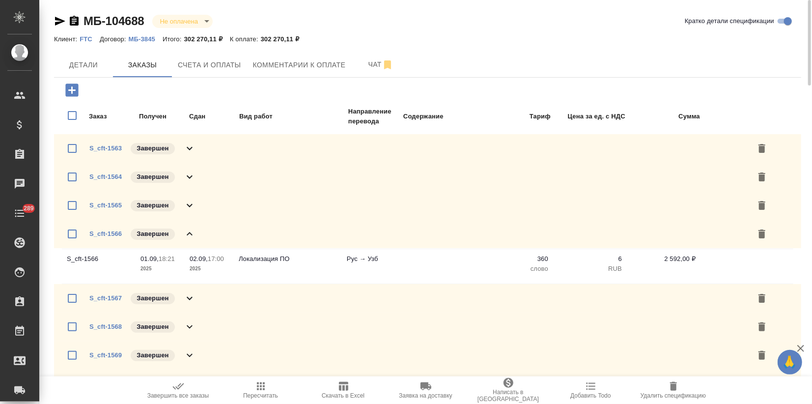
click at [189, 232] on icon at bounding box center [190, 234] width 12 height 12
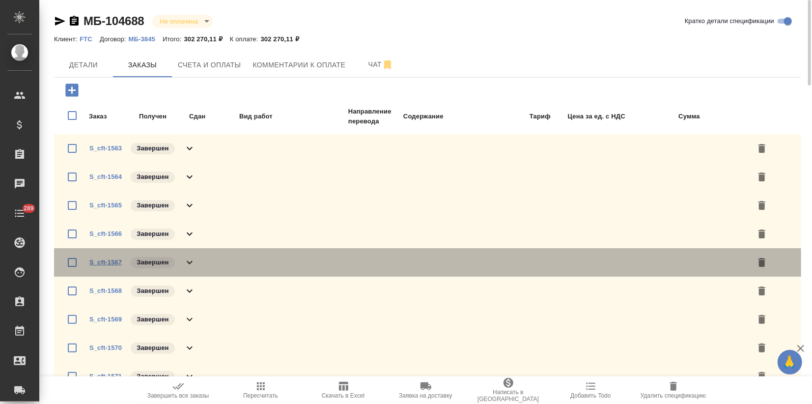
click at [114, 261] on link "S_cft-1567" at bounding box center [105, 261] width 32 height 7
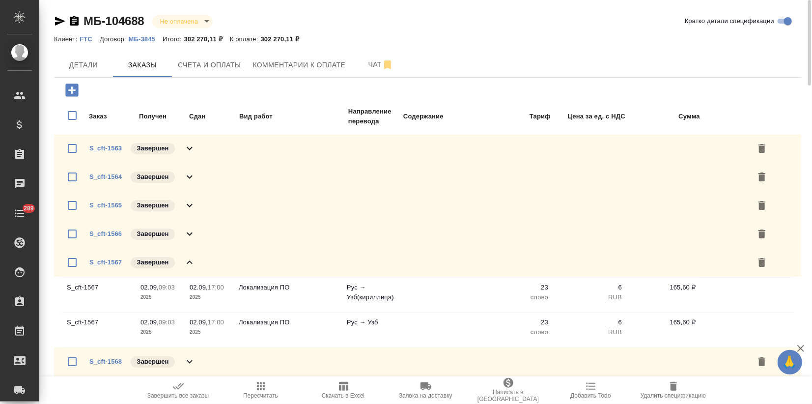
click at [188, 262] on icon at bounding box center [190, 261] width 6 height 3
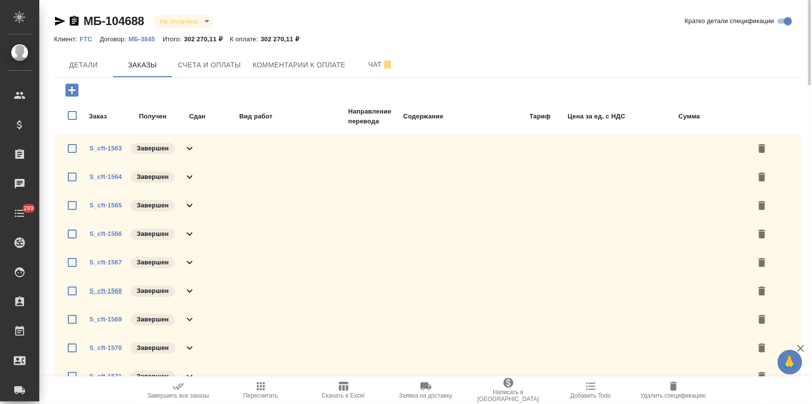
click at [114, 291] on link "S_cft-1568" at bounding box center [105, 290] width 32 height 7
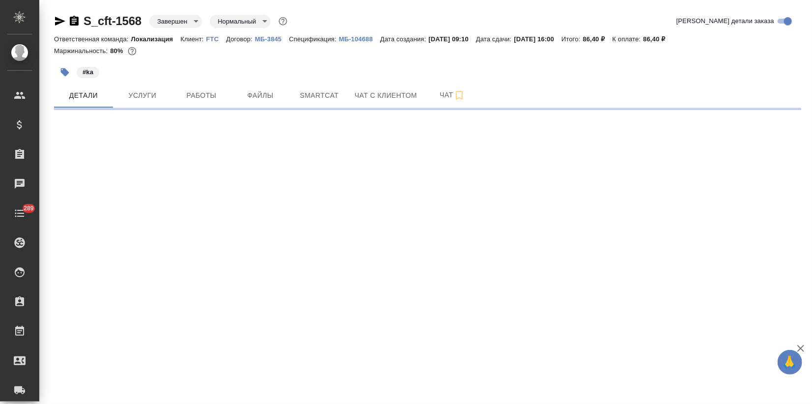
select select "RU"
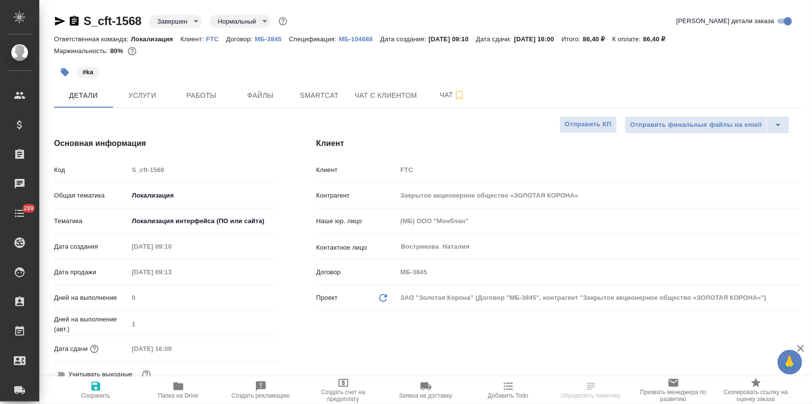
type textarea "x"
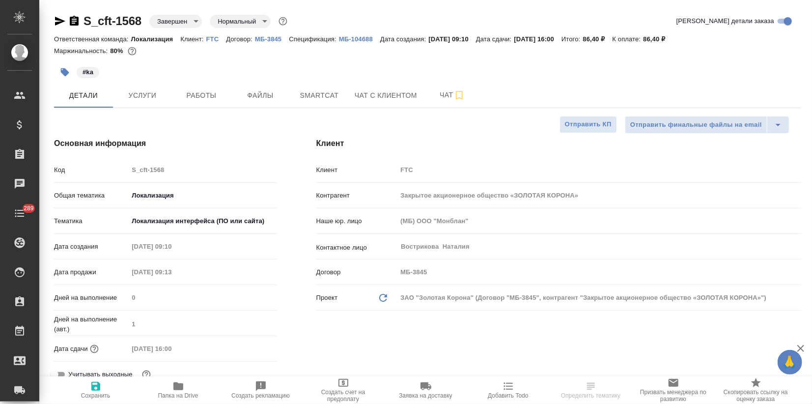
type textarea "x"
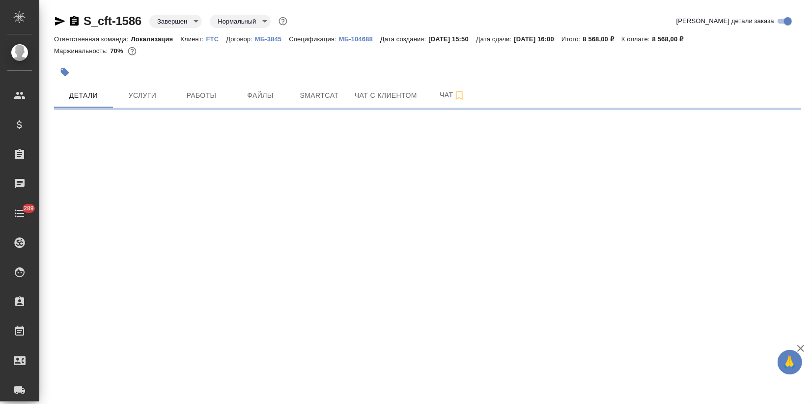
select select "RU"
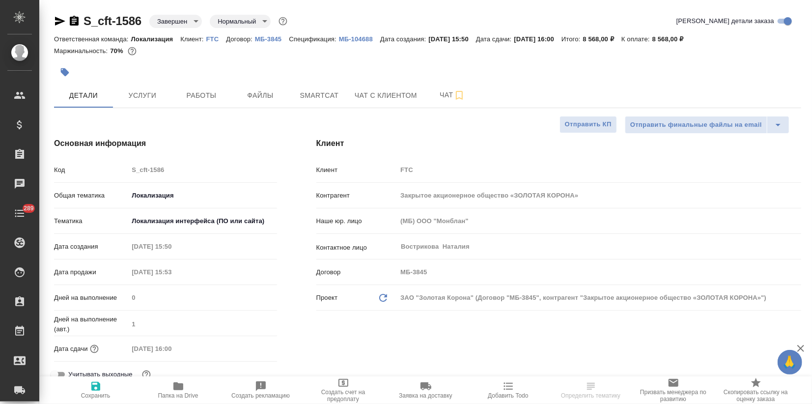
type textarea "x"
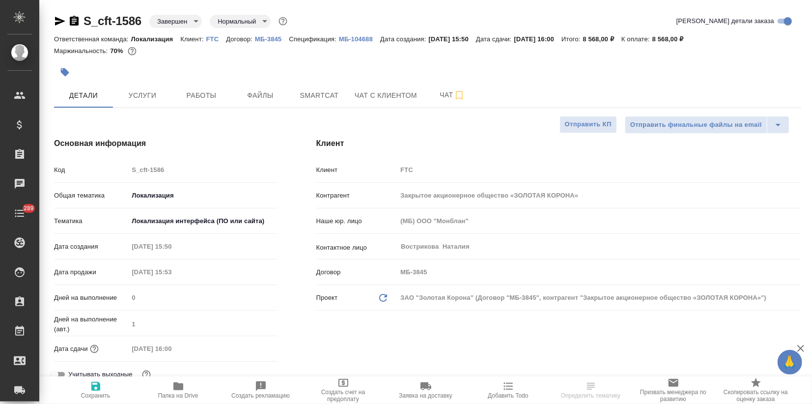
type textarea "x"
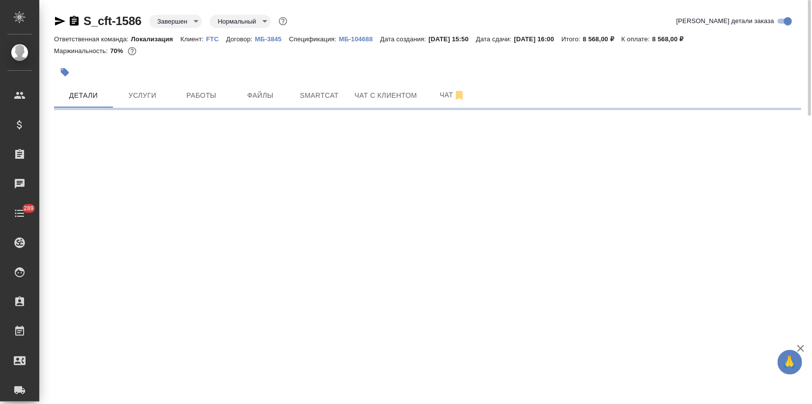
select select "RU"
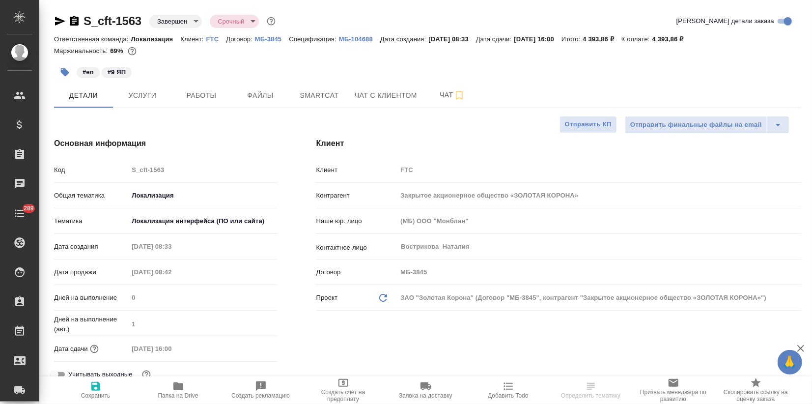
type textarea "x"
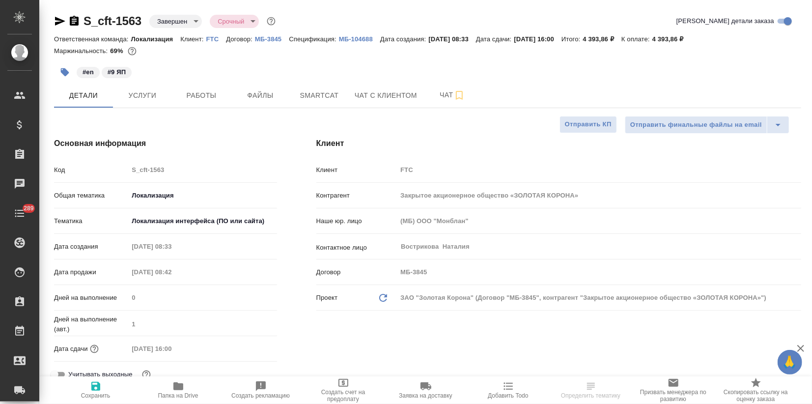
type textarea "x"
click at [323, 102] on button "Smartcat" at bounding box center [319, 95] width 59 height 25
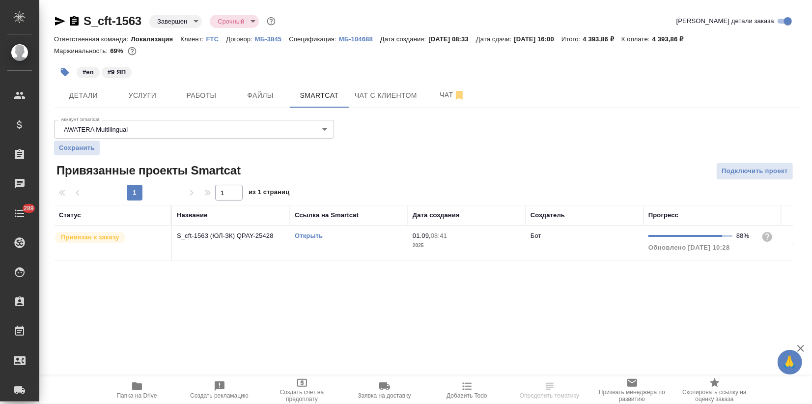
click at [313, 233] on link "Открыть" at bounding box center [309, 235] width 28 height 7
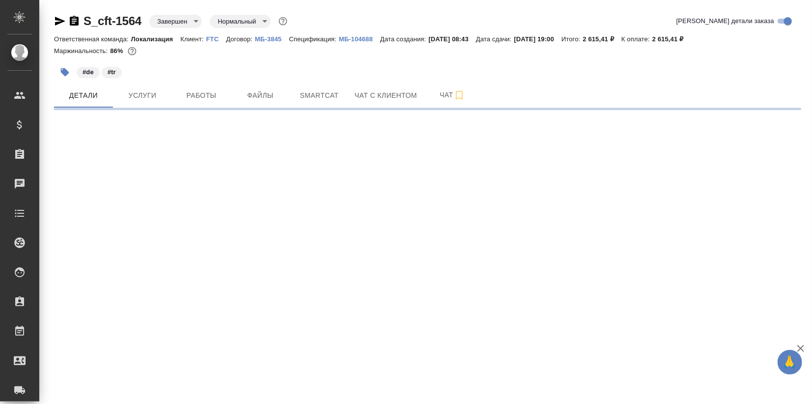
select select "RU"
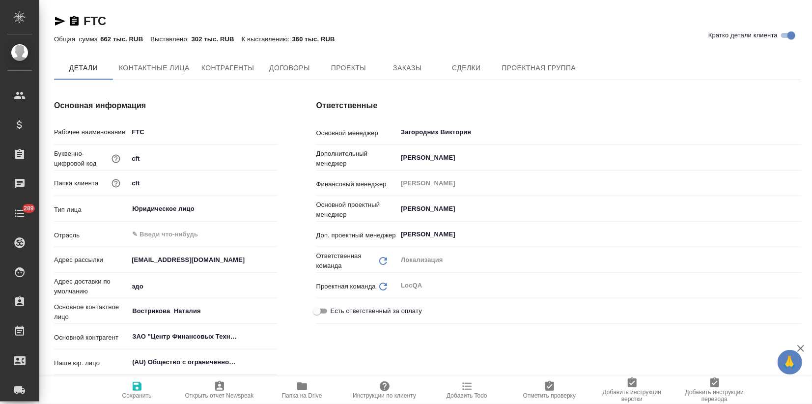
type textarea "x"
click at [406, 59] on button "Заказы" at bounding box center [407, 68] width 59 height 25
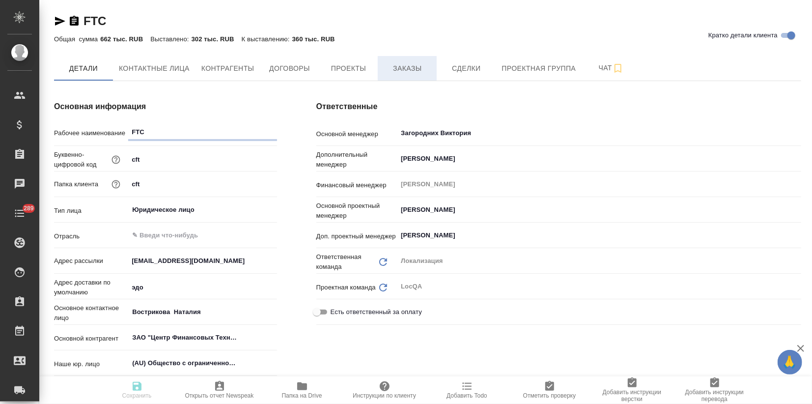
type textarea "x"
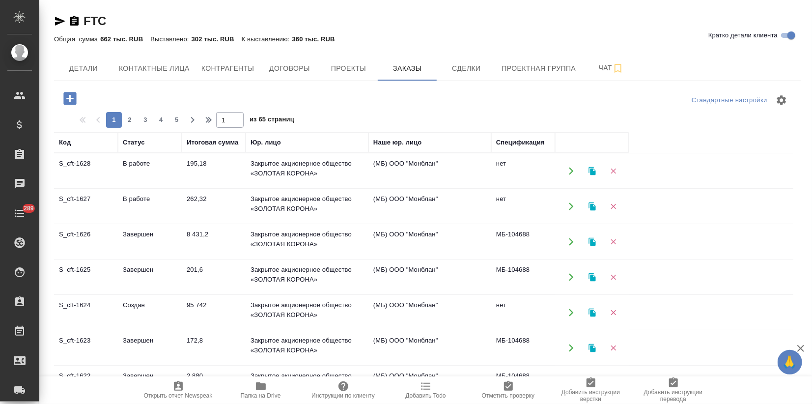
click at [130, 112] on button "2" at bounding box center [130, 120] width 16 height 16
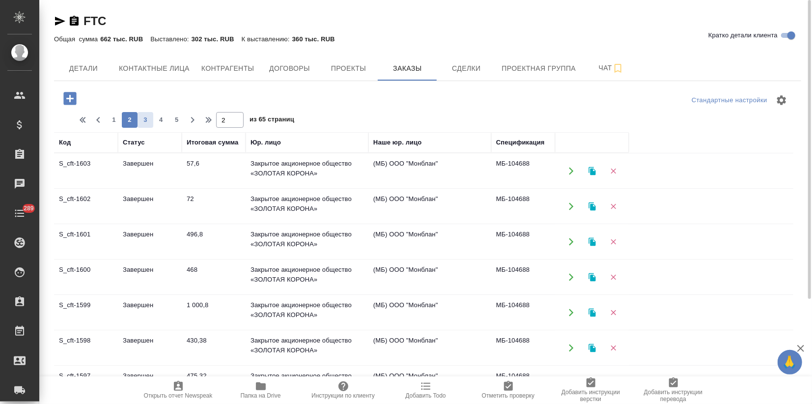
click at [143, 115] on span "3" at bounding box center [146, 120] width 16 height 10
type input "3"
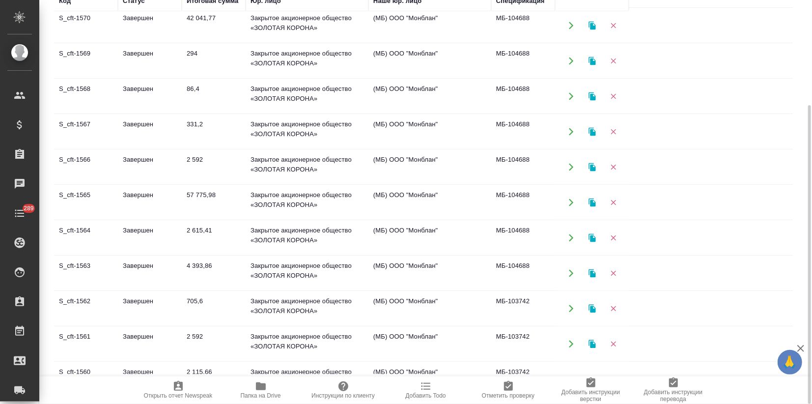
scroll to position [327, 0]
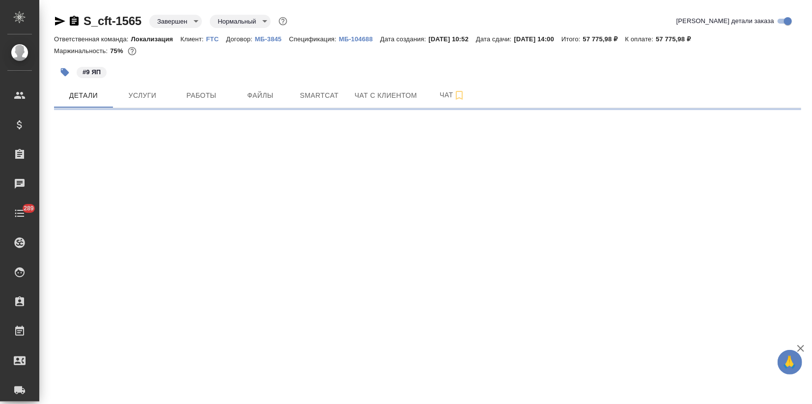
select select "RU"
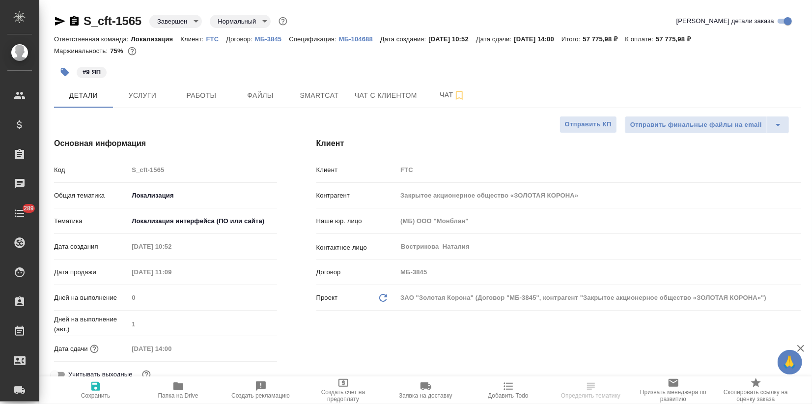
type textarea "x"
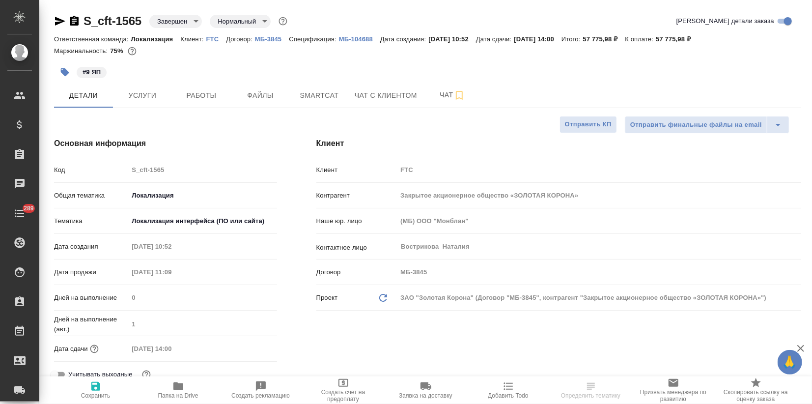
type textarea "x"
click at [330, 86] on button "Smartcat" at bounding box center [319, 95] width 59 height 25
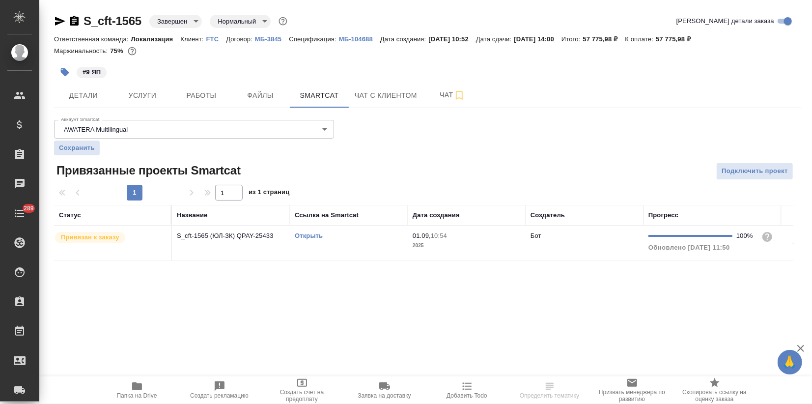
click at [311, 230] on td "Открыть" at bounding box center [349, 243] width 118 height 34
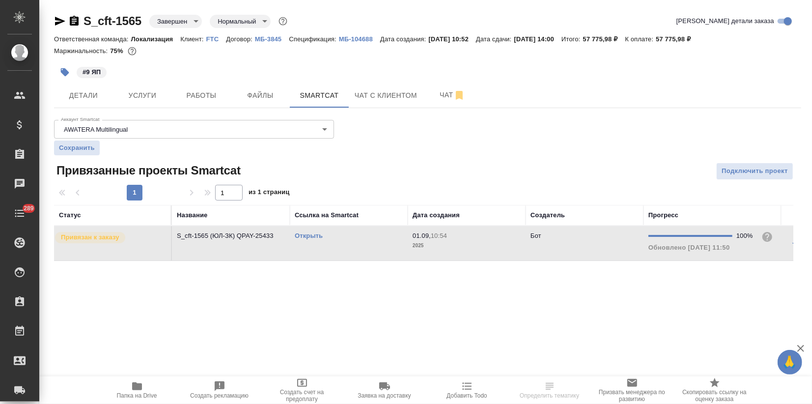
click at [310, 233] on link "Открыть" at bounding box center [309, 235] width 28 height 7
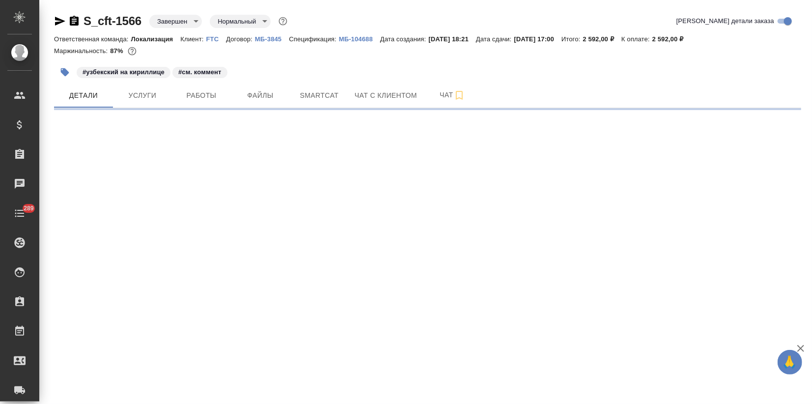
select select "RU"
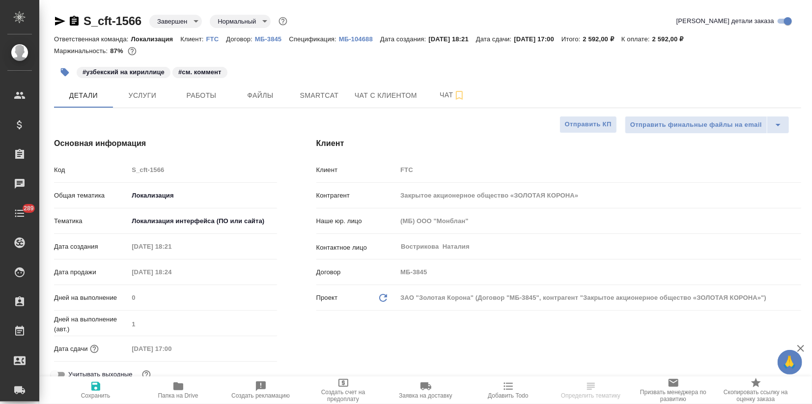
type textarea "x"
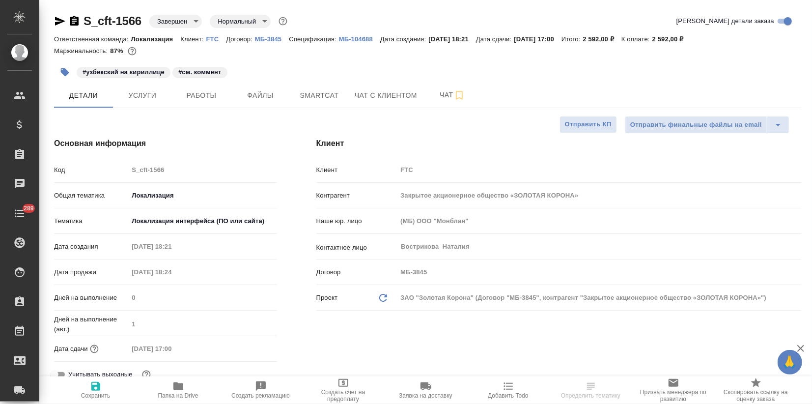
type textarea "x"
click at [329, 101] on span "Smartcat" at bounding box center [319, 95] width 47 height 12
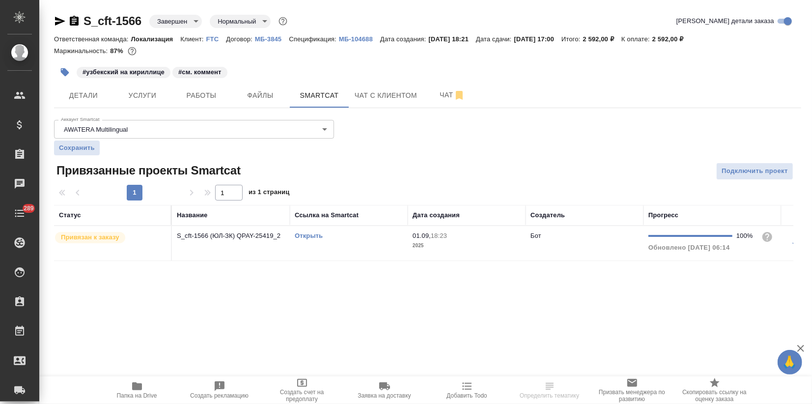
click at [316, 239] on link "Открыть" at bounding box center [309, 235] width 28 height 7
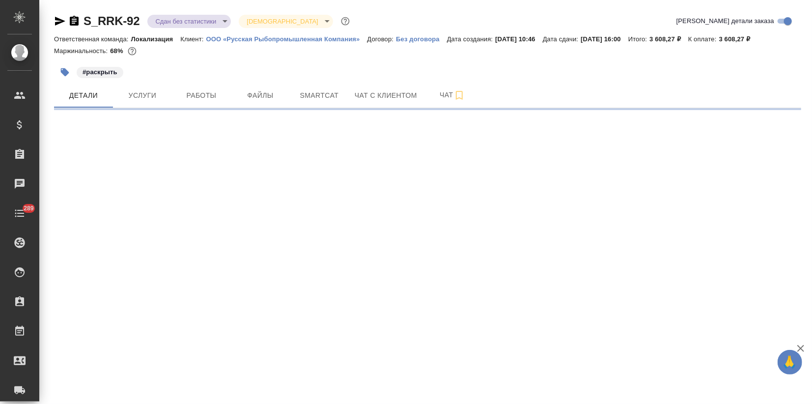
select select "RU"
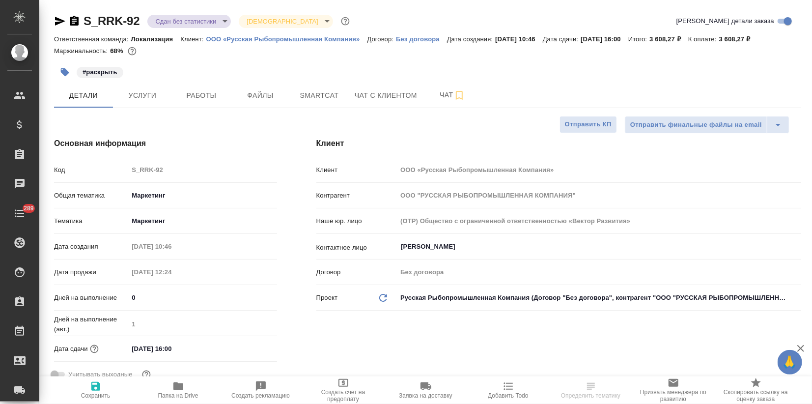
type textarea "x"
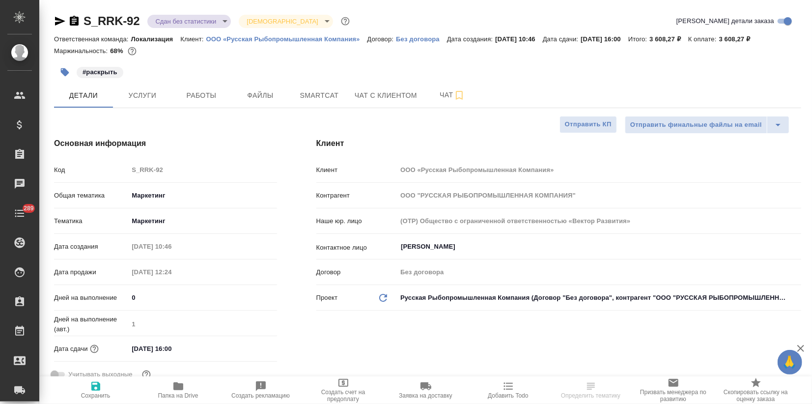
type textarea "x"
click at [58, 16] on icon "button" at bounding box center [60, 21] width 12 height 12
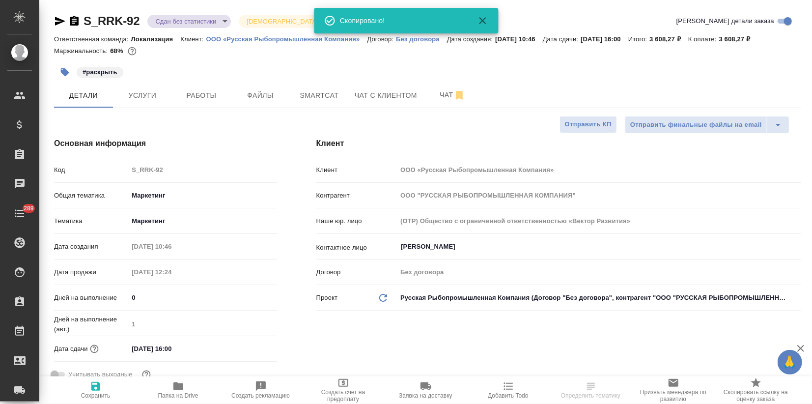
type textarea "x"
select select "RU"
type textarea "x"
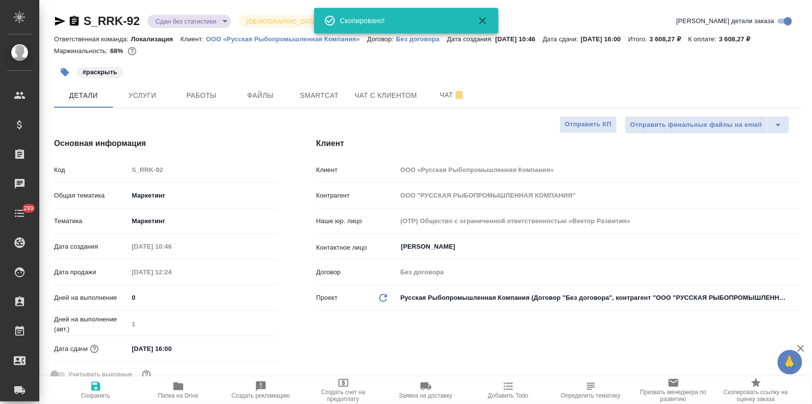
type textarea "x"
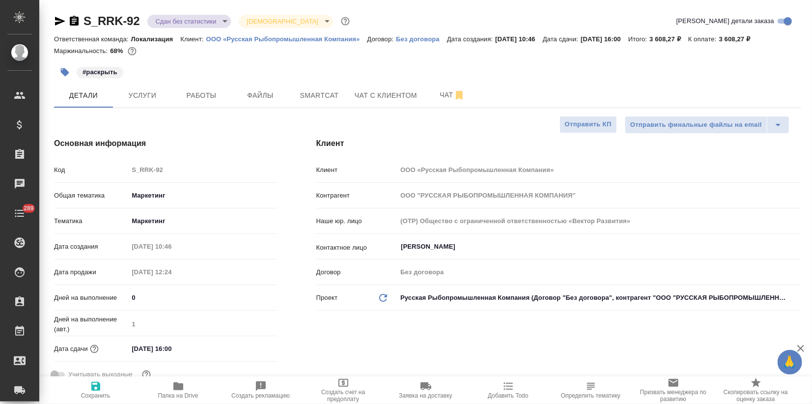
type textarea "x"
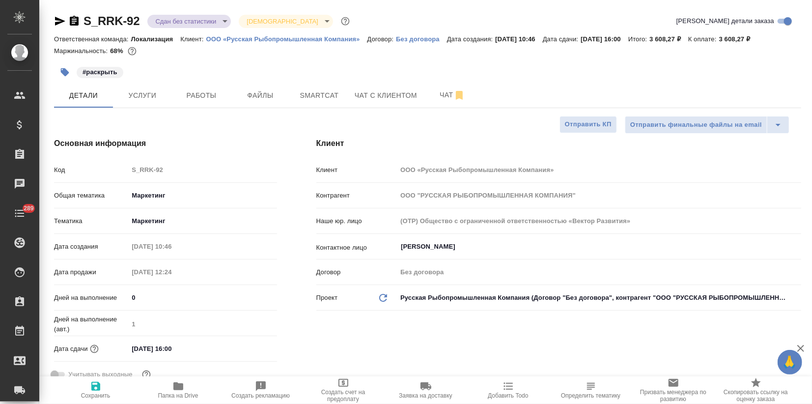
type textarea "x"
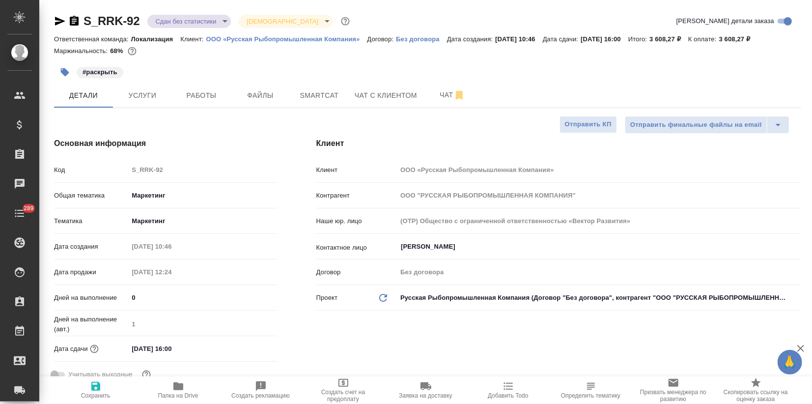
type textarea "x"
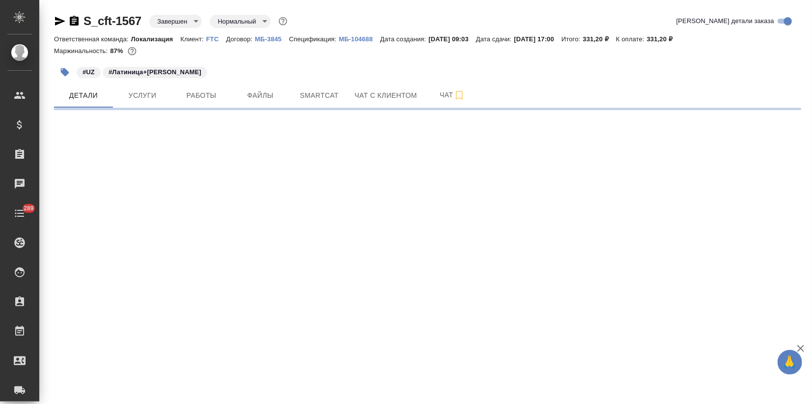
select select "RU"
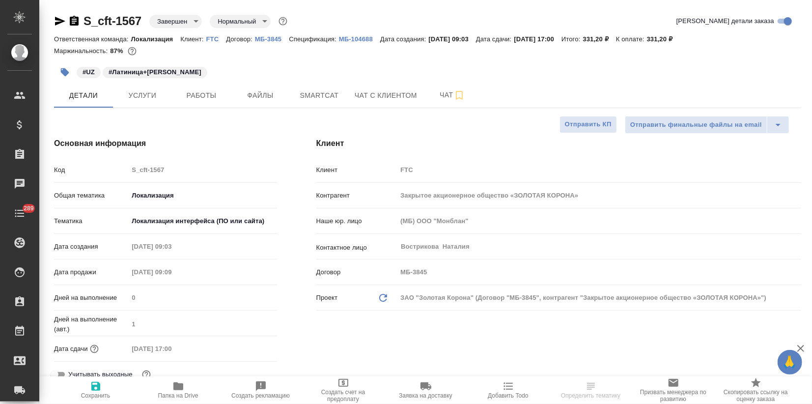
type textarea "x"
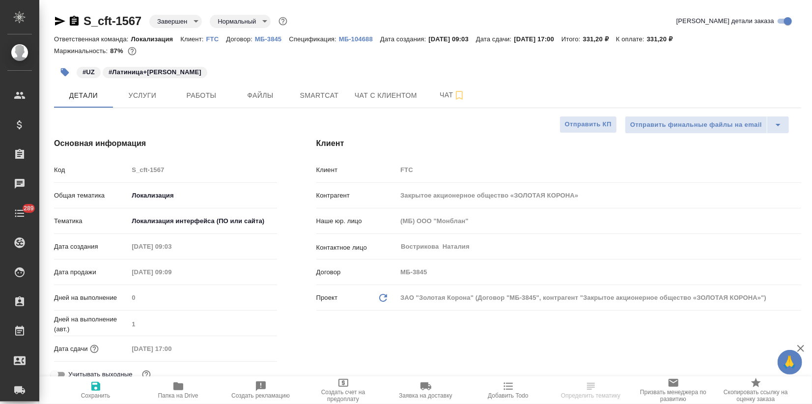
type textarea "x"
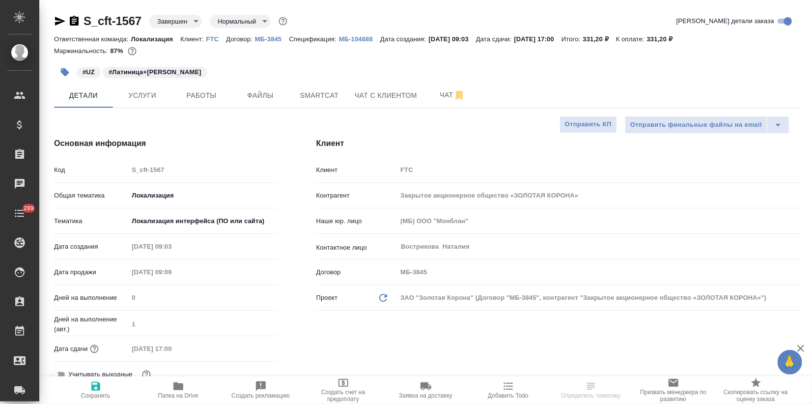
type textarea "x"
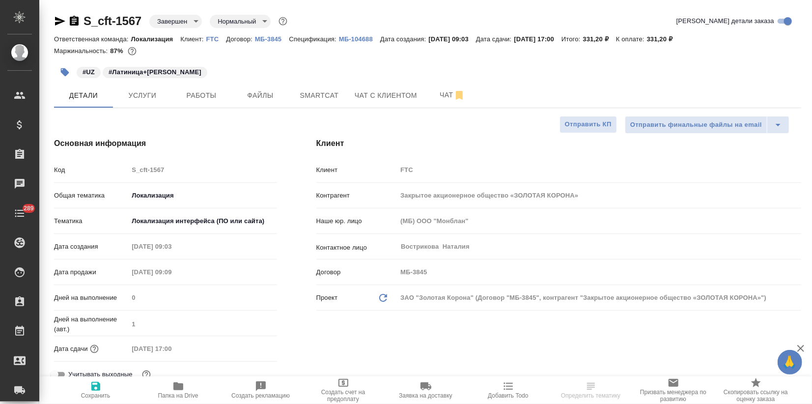
select select "RU"
type textarea "x"
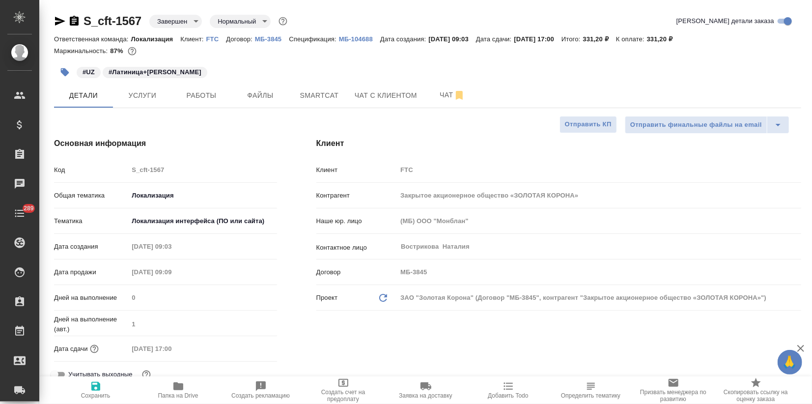
type textarea "x"
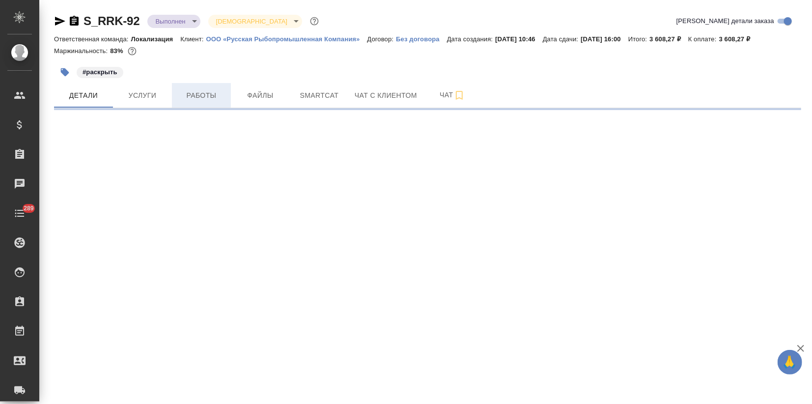
select select "RU"
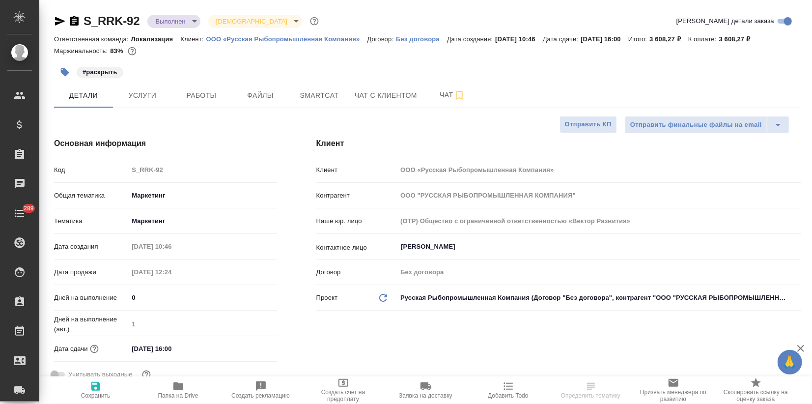
type textarea "x"
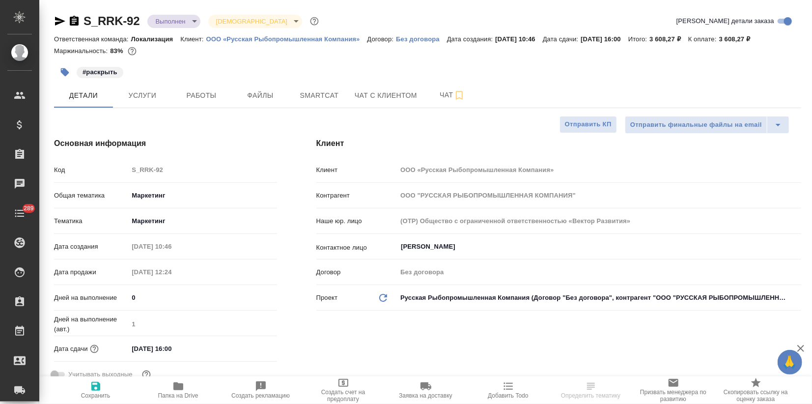
type textarea "x"
drag, startPoint x: 141, startPoint y: 22, endPoint x: 72, endPoint y: 24, distance: 68.8
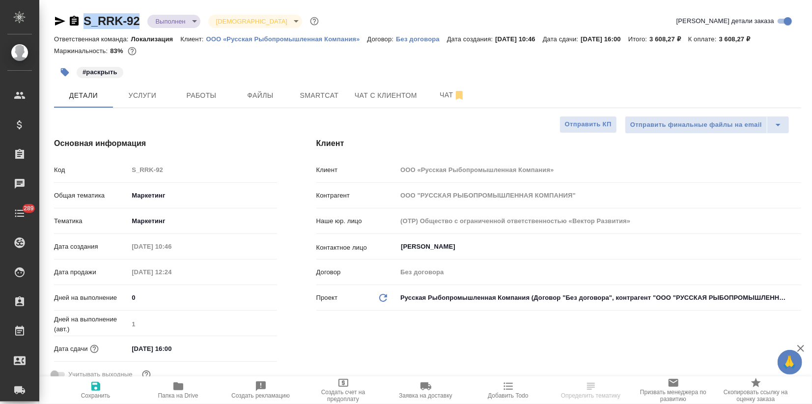
click at [72, 24] on div "S_RRK-92 Выполнен completed Святая троица holyTrinity" at bounding box center [187, 21] width 267 height 16
copy link "S_RRK-92"
type textarea "x"
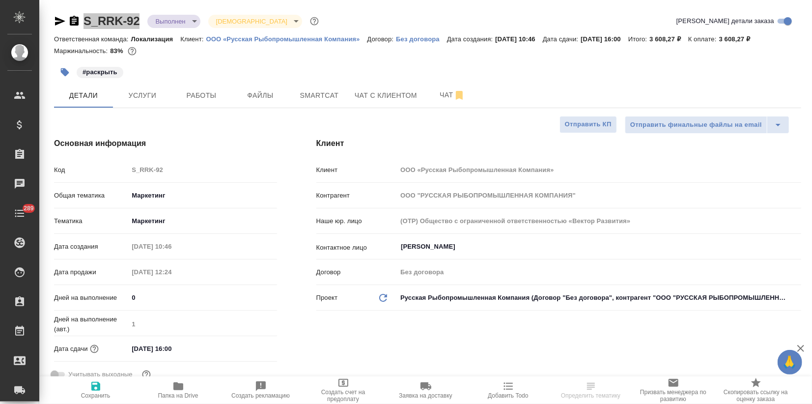
select select "RU"
type textarea "x"
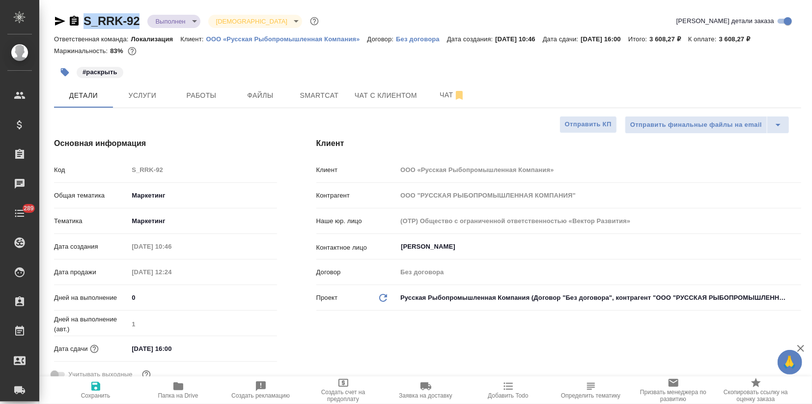
type textarea "x"
click at [181, 20] on body "🙏 .cls-1 fill:#fff; AWATERA Zagorodnikh Viktoria Клиенты Спецификации Заказы 0 …" at bounding box center [406, 202] width 812 height 404
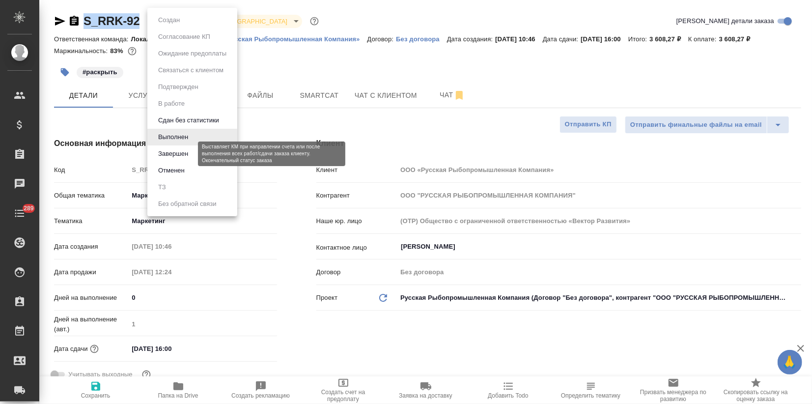
click at [173, 154] on button "Завершен" at bounding box center [173, 153] width 36 height 11
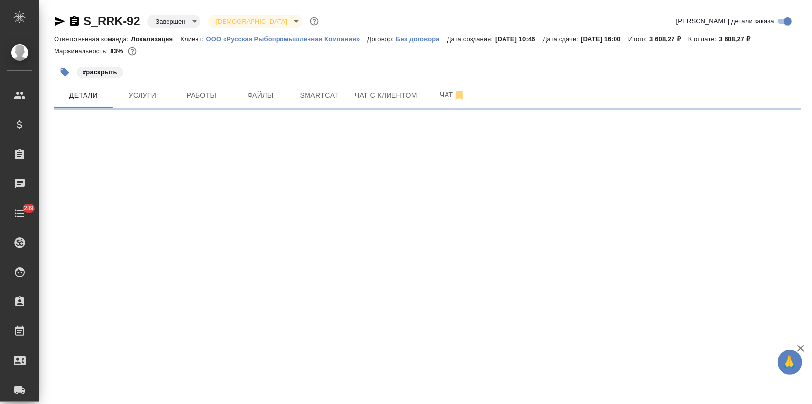
select select "RU"
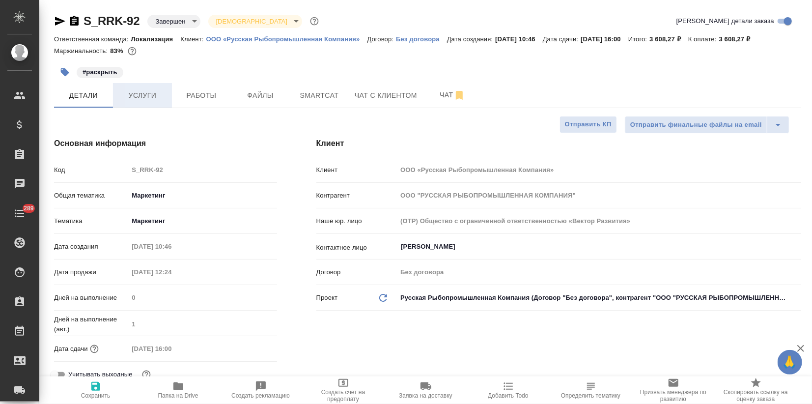
type textarea "x"
drag, startPoint x: 137, startPoint y: 20, endPoint x: 83, endPoint y: 20, distance: 54.1
click at [83, 20] on div "S_RRK-92 Завершен closed Святая троица holyTrinity" at bounding box center [187, 21] width 267 height 16
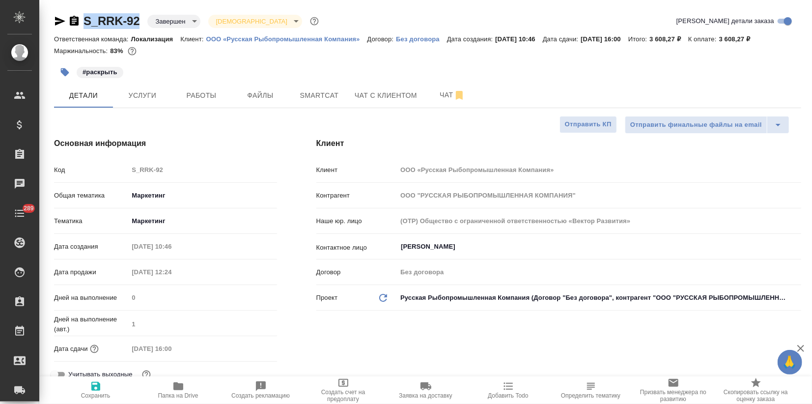
copy link "S_RRK-92"
type textarea "x"
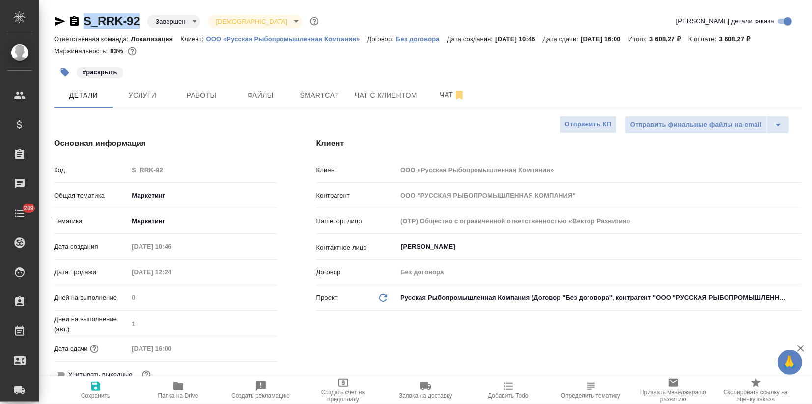
type textarea "x"
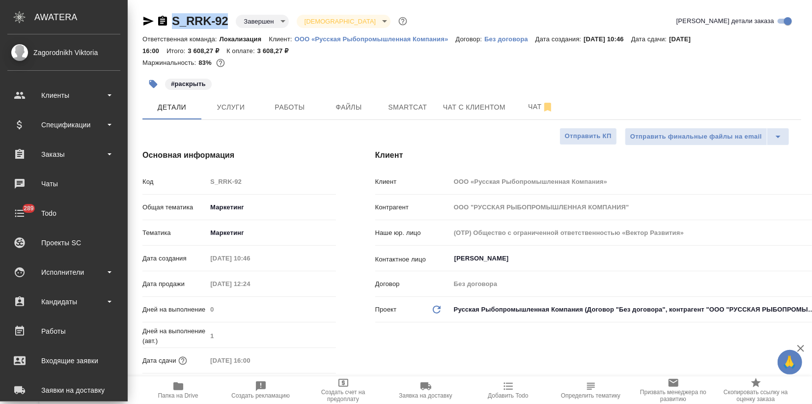
type textarea "x"
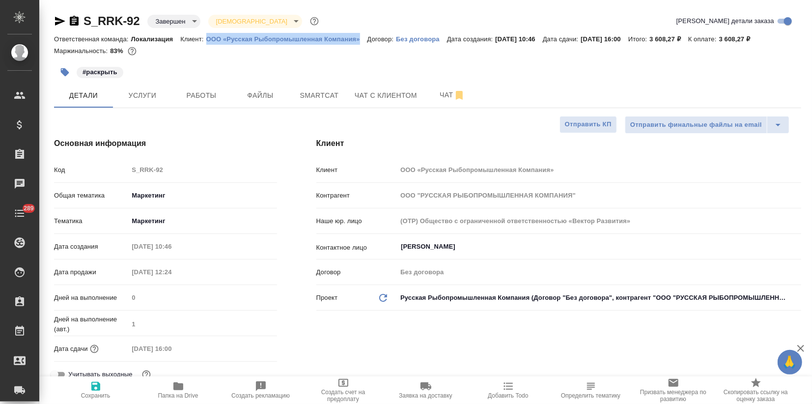
drag, startPoint x: 225, startPoint y: 35, endPoint x: 366, endPoint y: 40, distance: 141.1
click at [366, 40] on div "Ответственная команда: Локализация Клиент: ООО «Русская Рыбопромышленная Компан…" at bounding box center [427, 39] width 747 height 12
copy p "ООО «Русская Рыбопромышленная Компания»"
type textarea "x"
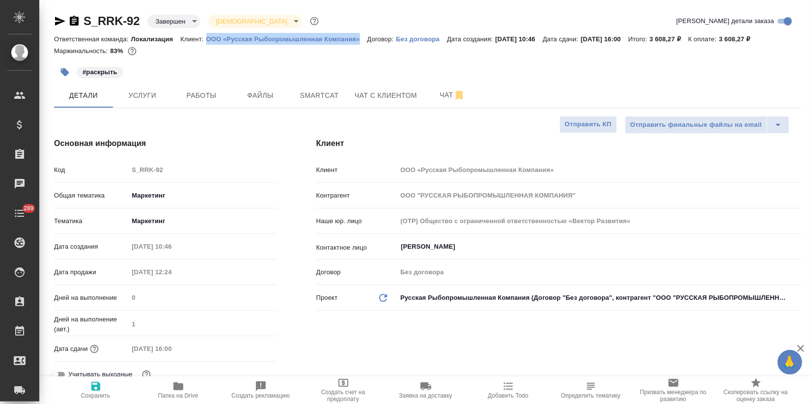
type textarea "x"
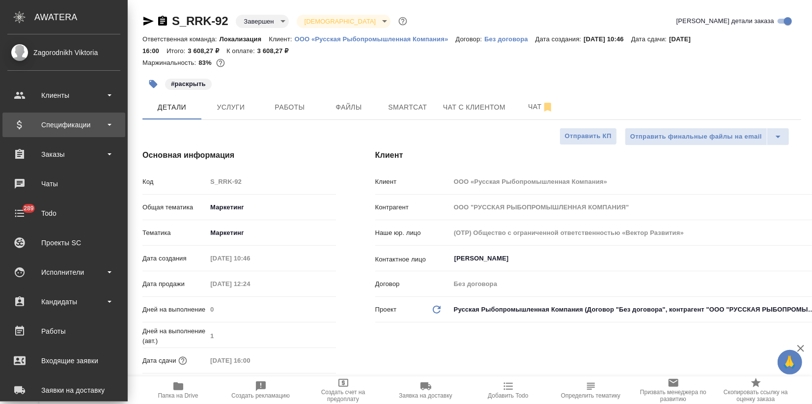
click at [30, 120] on div "Спецификации" at bounding box center [63, 124] width 113 height 15
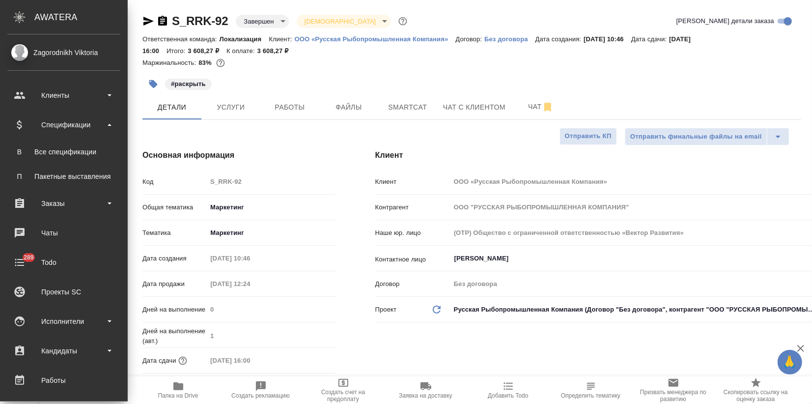
click at [49, 153] on div "Все спецификации" at bounding box center [63, 152] width 103 height 10
type textarea "x"
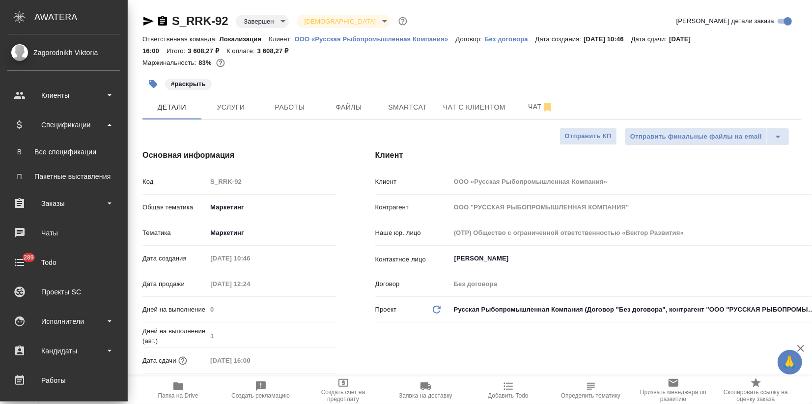
type textarea "x"
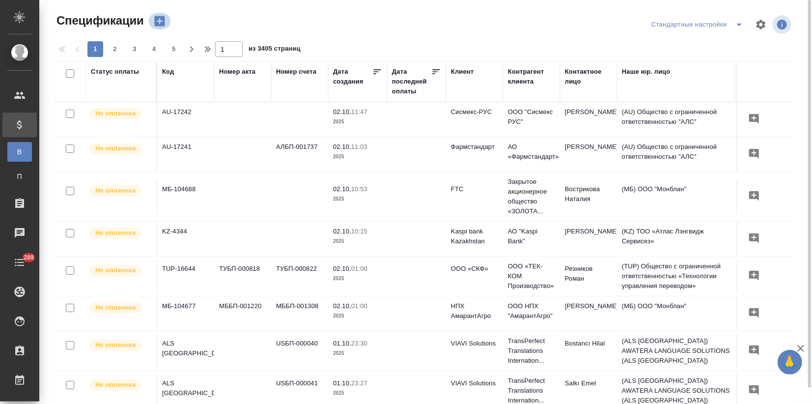
click at [159, 23] on icon "button" at bounding box center [160, 21] width 14 height 14
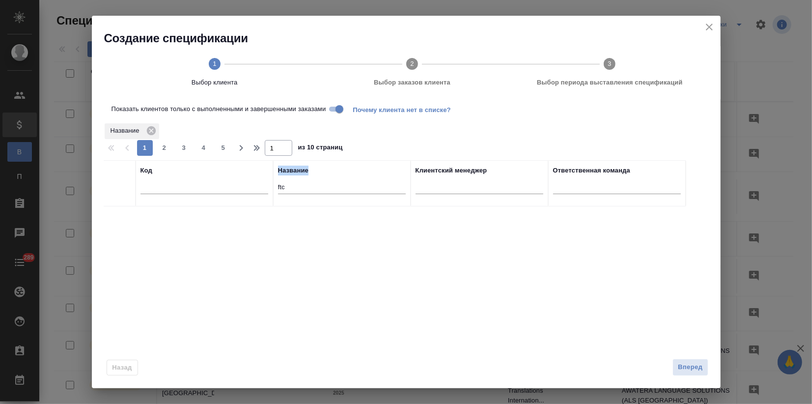
drag, startPoint x: 315, startPoint y: 195, endPoint x: 205, endPoint y: 187, distance: 109.9
click at [205, 187] on tr "Код Название ftc Клиентский менеджер Ответственная команда" at bounding box center [395, 183] width 582 height 46
click at [301, 184] on input "ftc" at bounding box center [342, 188] width 128 height 12
drag, startPoint x: 272, startPoint y: 192, endPoint x: 229, endPoint y: 190, distance: 42.3
click at [220, 188] on tr "Код Название ftc Клиентский менеджер Ответственная команда" at bounding box center [395, 183] width 582 height 46
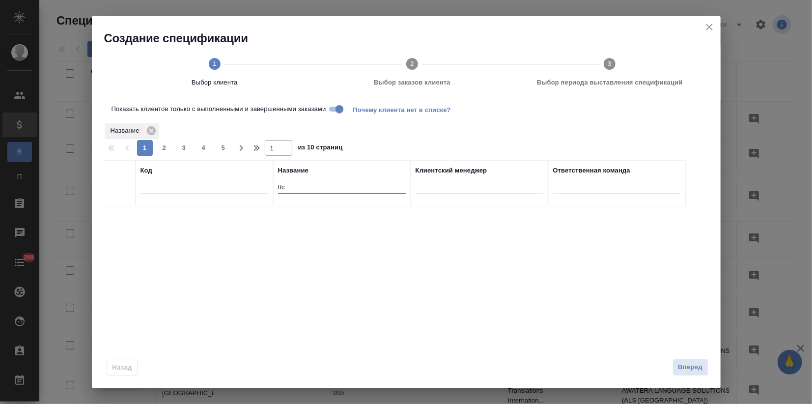
paste input "ООО «Русская Рыбопромышленная Компания»"
type input "ООО «Русская Рыбопромышленная Компания»"
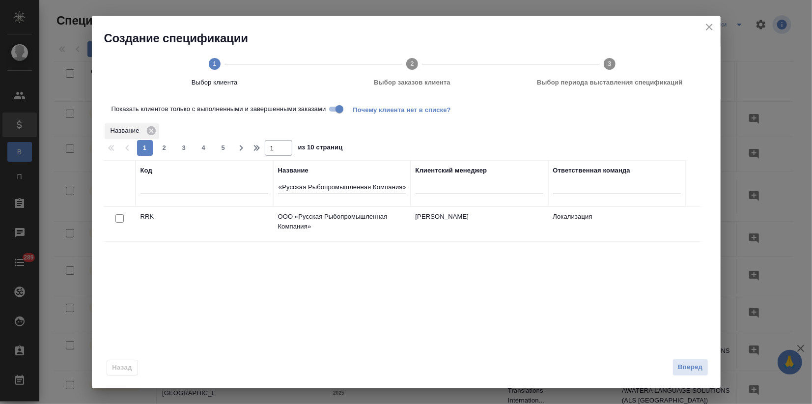
click at [114, 218] on div at bounding box center [120, 219] width 22 height 14
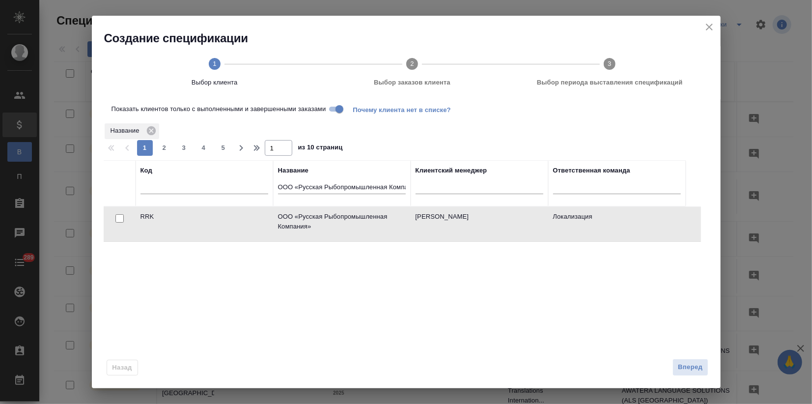
click at [118, 217] on input "checkbox" at bounding box center [119, 218] width 8 height 8
checkbox input "true"
drag, startPoint x: 684, startPoint y: 367, endPoint x: 625, endPoint y: 373, distance: 59.3
click at [684, 367] on span "Вперед" at bounding box center [690, 367] width 25 height 11
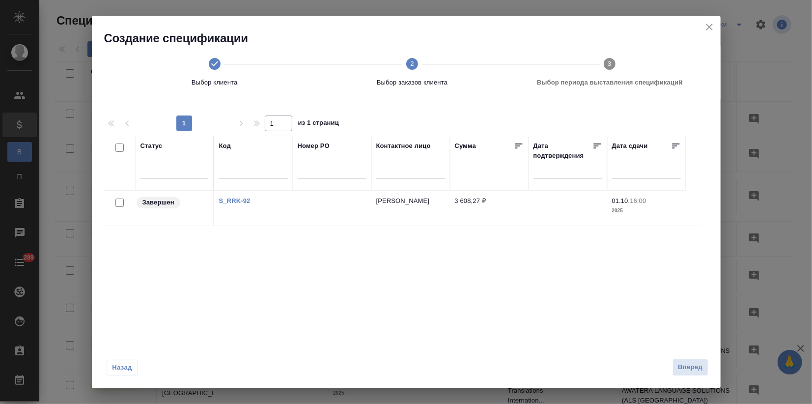
click at [115, 203] on input "checkbox" at bounding box center [119, 203] width 8 height 8
checkbox input "true"
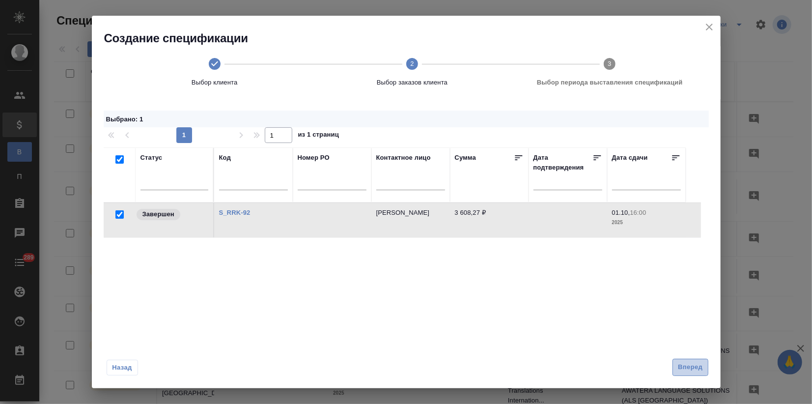
click at [685, 369] on span "Вперед" at bounding box center [690, 367] width 25 height 11
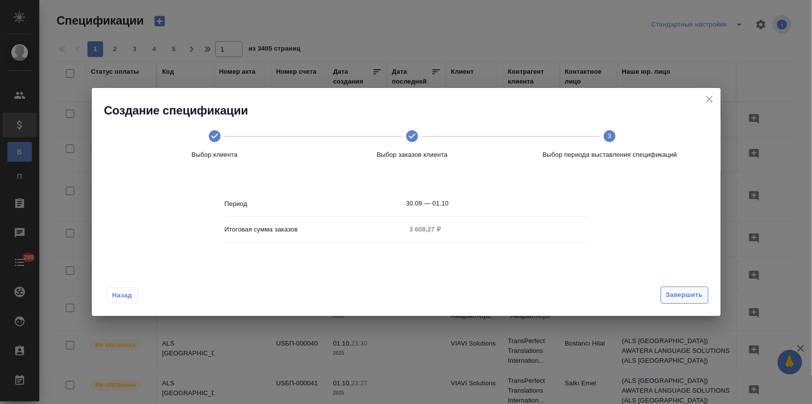
click at [684, 297] on span "Завершить" at bounding box center [684, 294] width 37 height 11
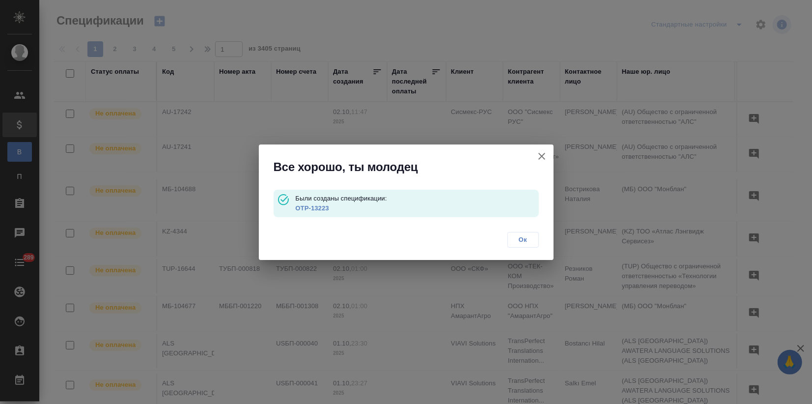
click at [325, 209] on link "OTP-13223" at bounding box center [311, 207] width 33 height 7
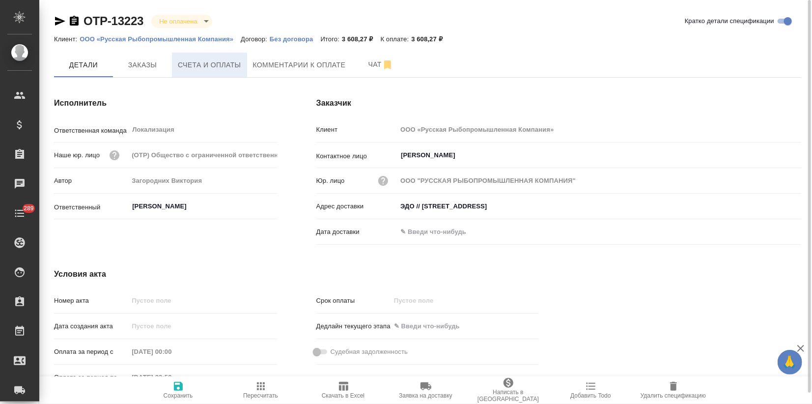
click at [222, 69] on span "Счета и оплаты" at bounding box center [209, 65] width 63 height 12
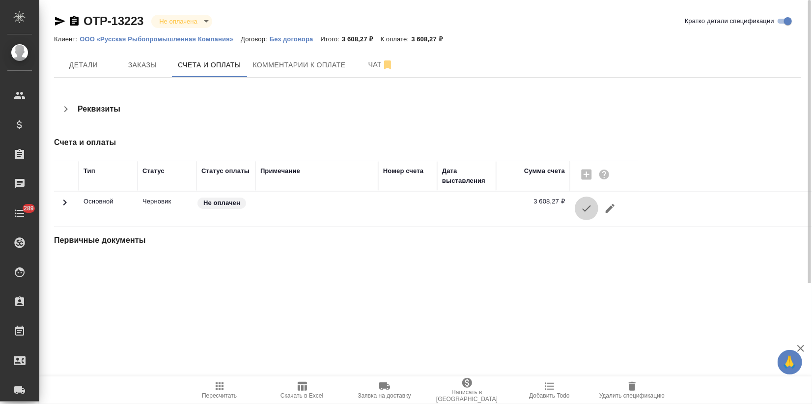
click at [585, 211] on icon "button" at bounding box center [587, 208] width 12 height 12
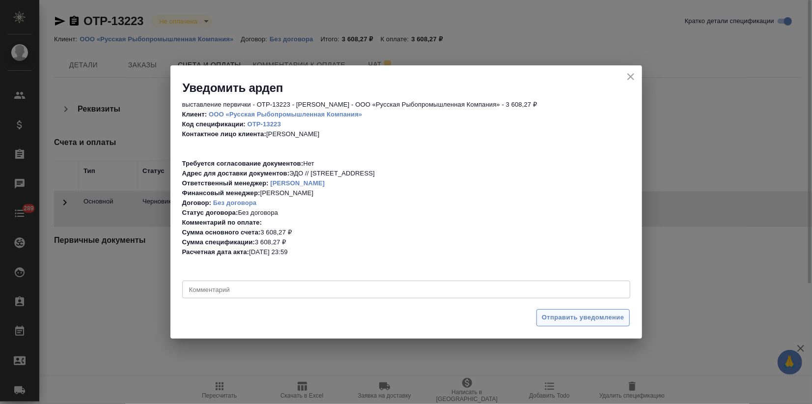
click at [573, 322] on span "Отправить уведомление" at bounding box center [583, 317] width 83 height 11
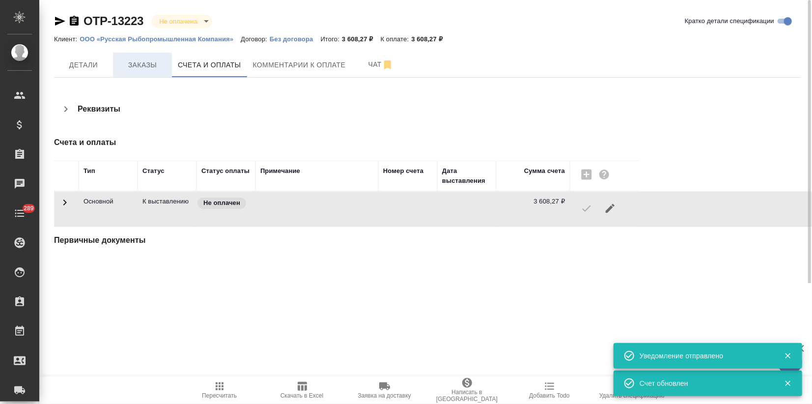
click at [134, 71] on button "Заказы" at bounding box center [142, 65] width 59 height 25
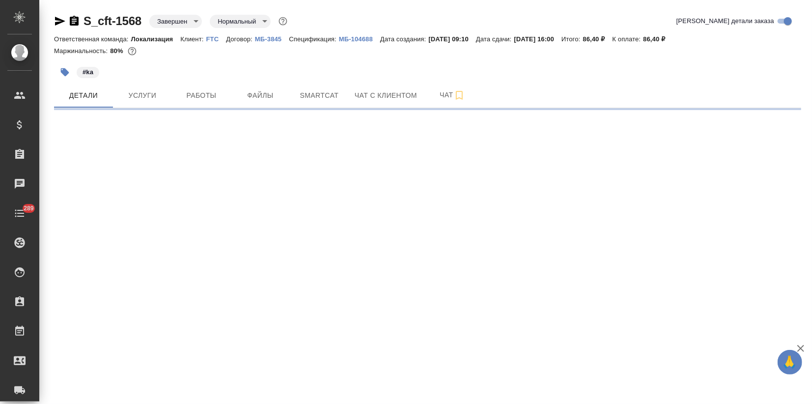
select select "RU"
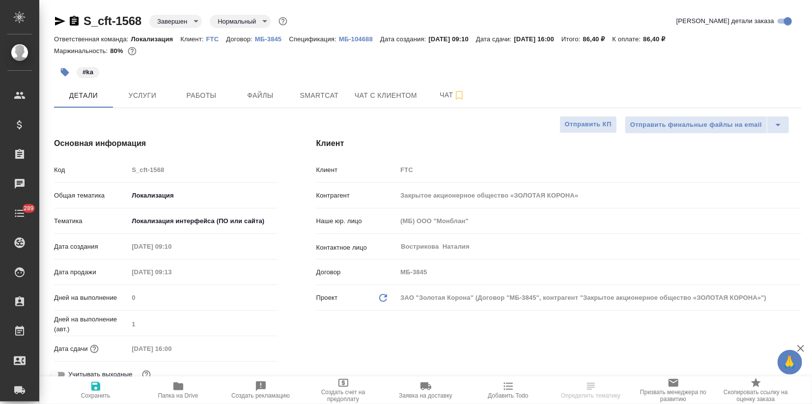
type textarea "x"
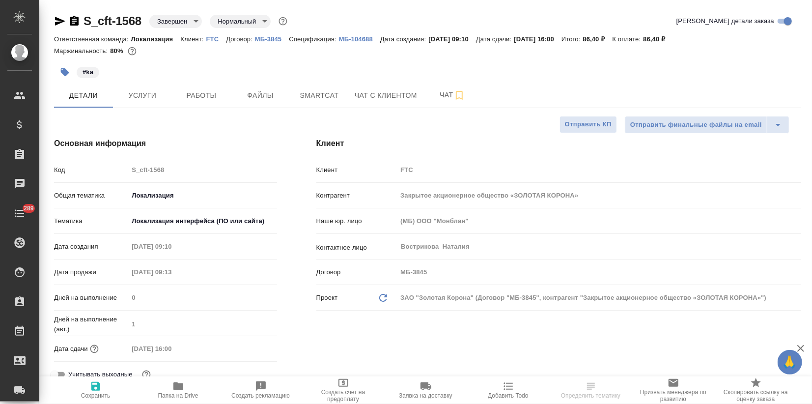
type textarea "x"
click at [322, 90] on span "Smartcat" at bounding box center [319, 95] width 47 height 12
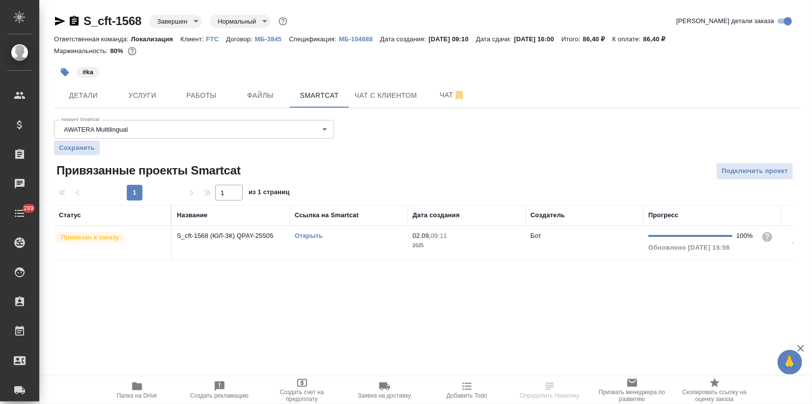
click at [311, 233] on link "Открыть" at bounding box center [309, 235] width 28 height 7
drag, startPoint x: 0, startPoint y: 382, endPoint x: 61, endPoint y: 291, distance: 109.4
click at [61, 286] on div "S_cft-1568 Завершен closed Нормальный normal Кратко детали заказа Ответственная…" at bounding box center [428, 143] width 758 height 286
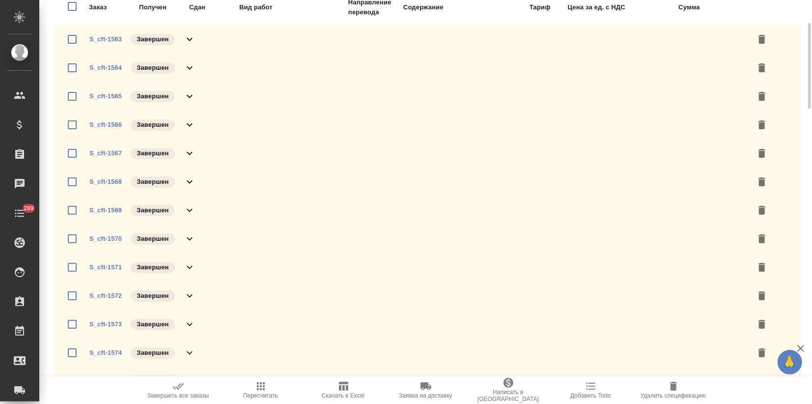
scroll to position [218, 0]
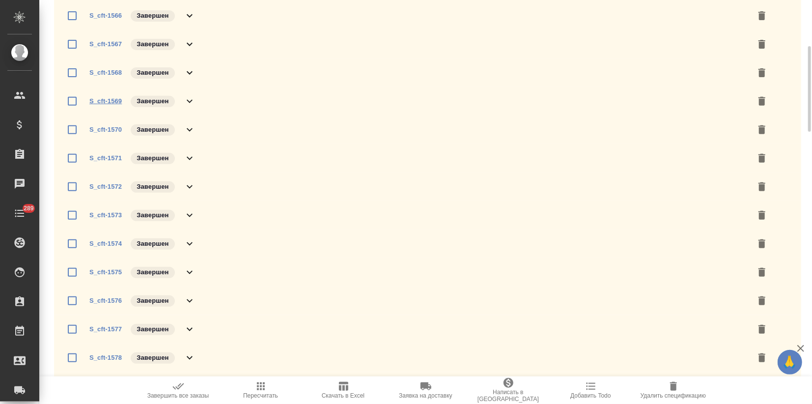
click at [101, 100] on link "S_cft-1569" at bounding box center [105, 100] width 32 height 7
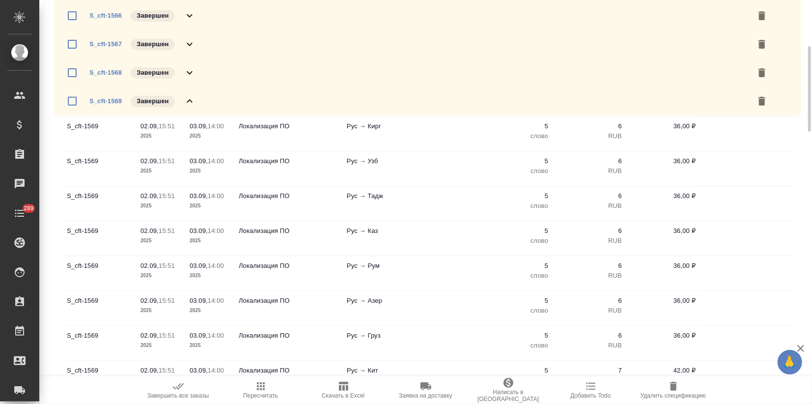
click at [185, 100] on icon at bounding box center [190, 101] width 12 height 12
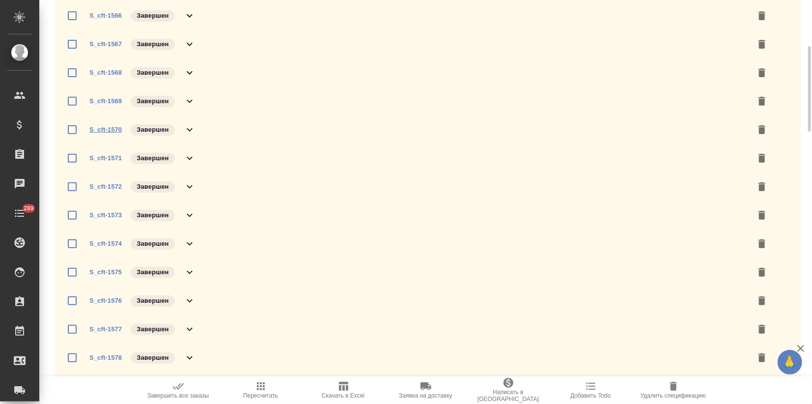
click at [109, 130] on link "S_cft-1570" at bounding box center [105, 129] width 32 height 7
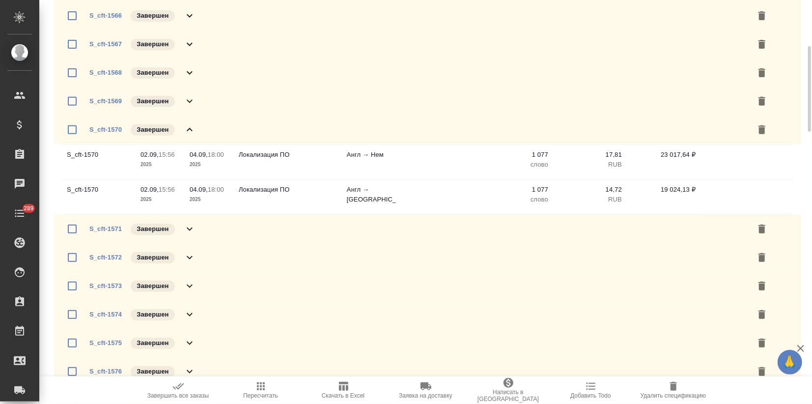
click at [185, 129] on icon at bounding box center [190, 130] width 12 height 12
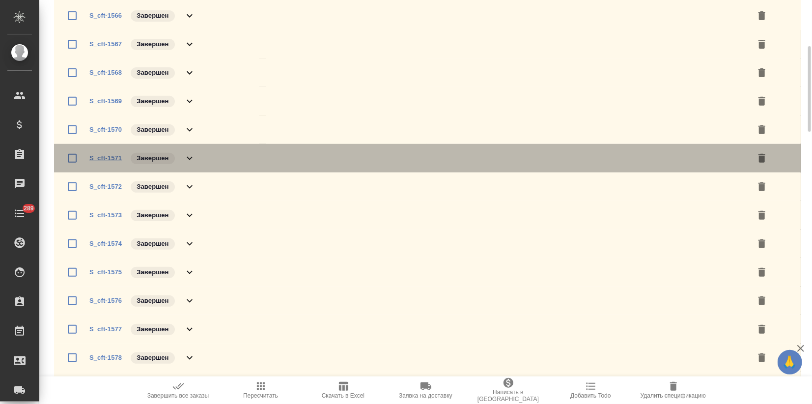
click at [107, 156] on link "S_cft-1571" at bounding box center [105, 157] width 32 height 7
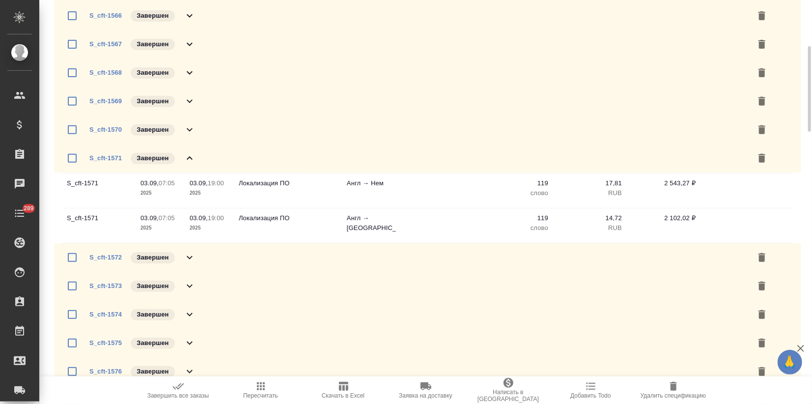
click at [193, 157] on icon at bounding box center [190, 158] width 12 height 12
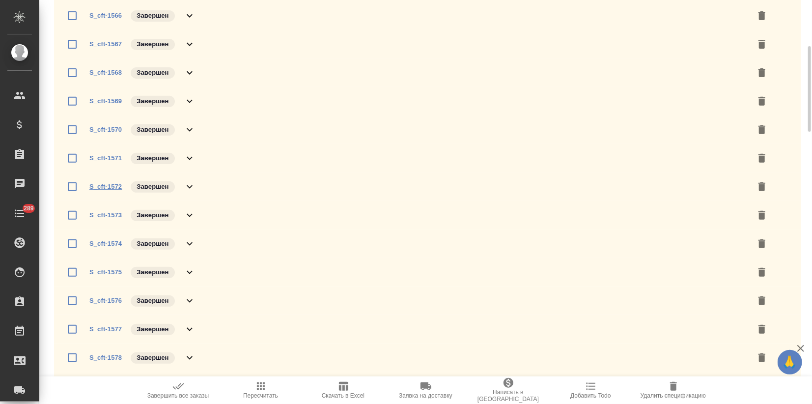
click at [114, 187] on link "S_cft-1572" at bounding box center [105, 186] width 32 height 7
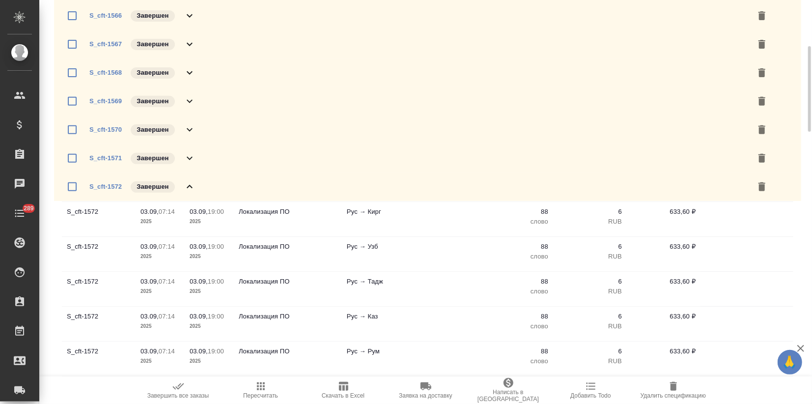
click at [186, 188] on icon at bounding box center [190, 187] width 12 height 12
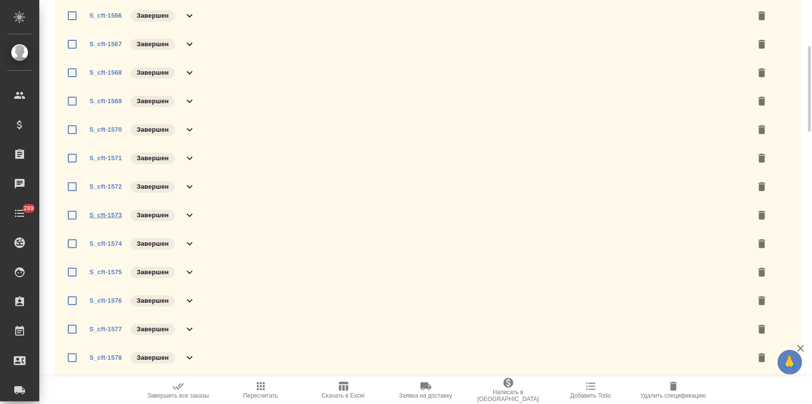
click at [114, 216] on link "S_cft-1573" at bounding box center [105, 214] width 32 height 7
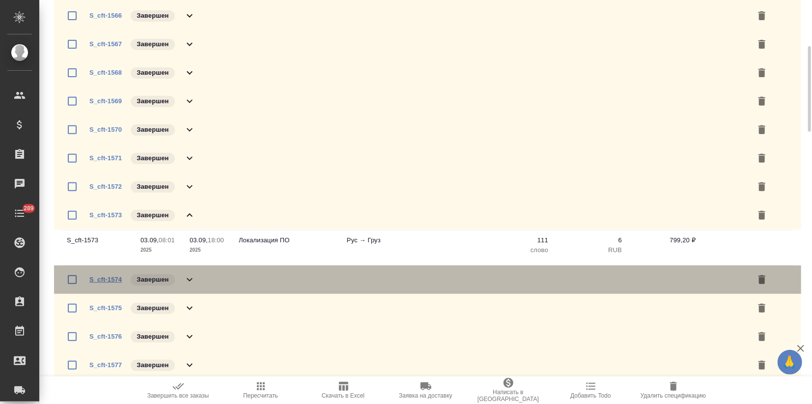
click at [106, 279] on link "S_cft-1574" at bounding box center [105, 279] width 32 height 7
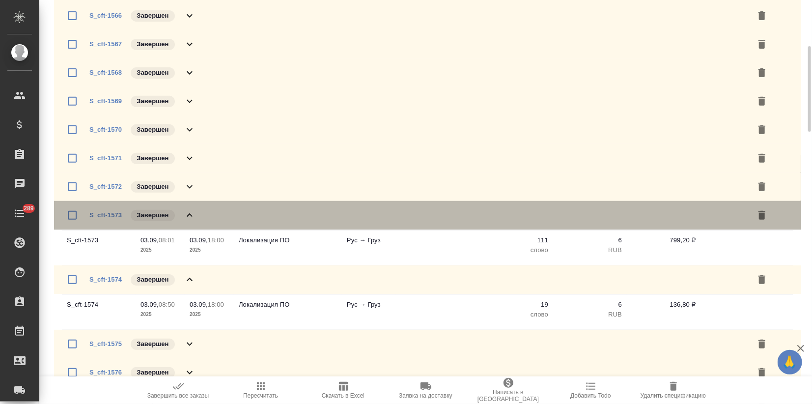
click at [189, 213] on icon at bounding box center [190, 214] width 6 height 3
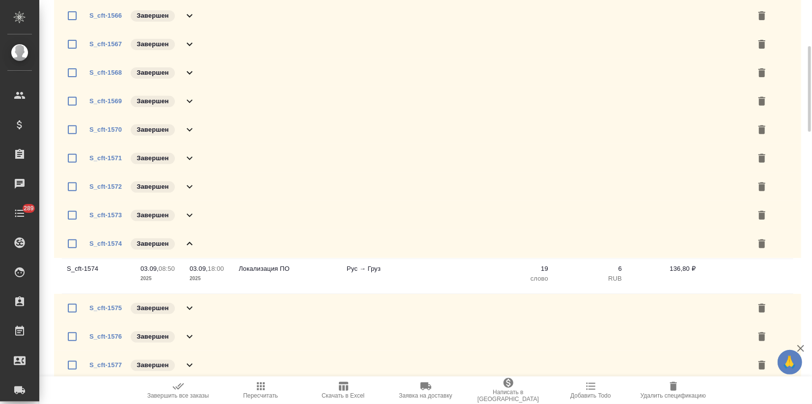
click at [189, 241] on icon at bounding box center [190, 244] width 12 height 12
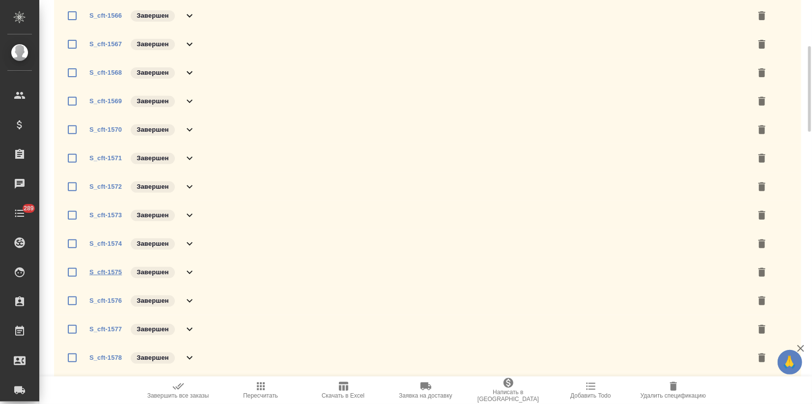
click at [109, 271] on link "S_cft-1575" at bounding box center [105, 271] width 32 height 7
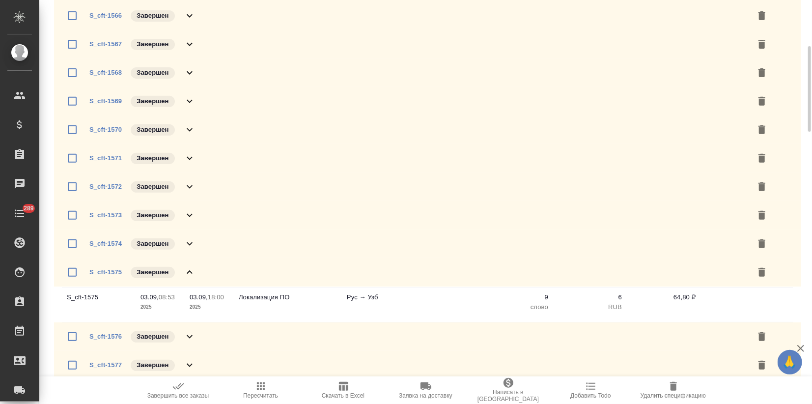
click at [188, 272] on icon at bounding box center [190, 271] width 6 height 3
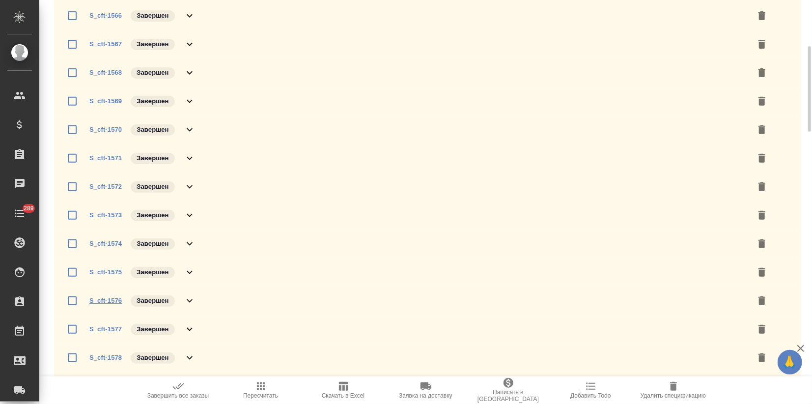
click at [113, 299] on link "S_cft-1576" at bounding box center [105, 300] width 32 height 7
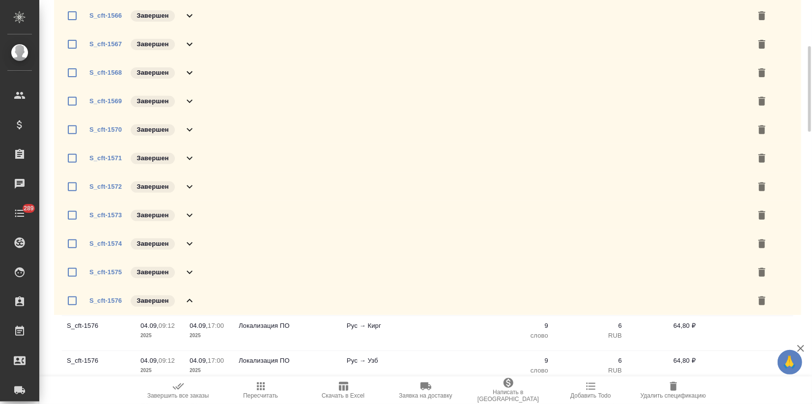
click at [188, 302] on icon at bounding box center [190, 301] width 12 height 12
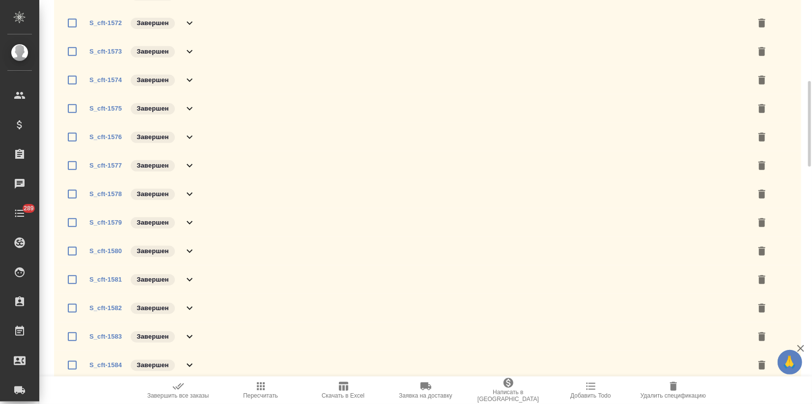
scroll to position [436, 0]
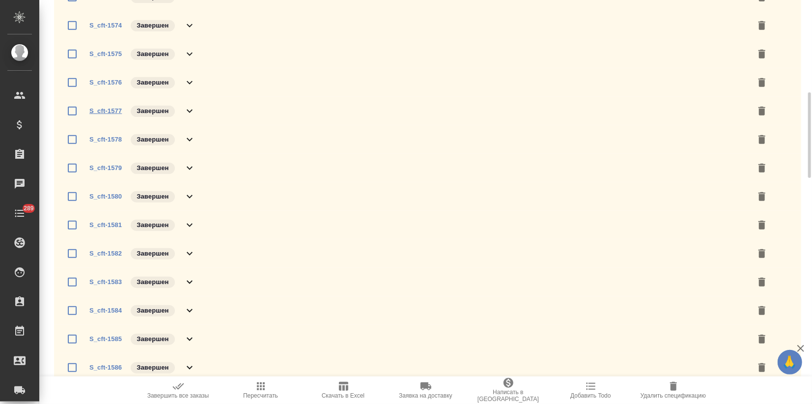
click at [99, 108] on link "S_cft-1577" at bounding box center [105, 110] width 32 height 7
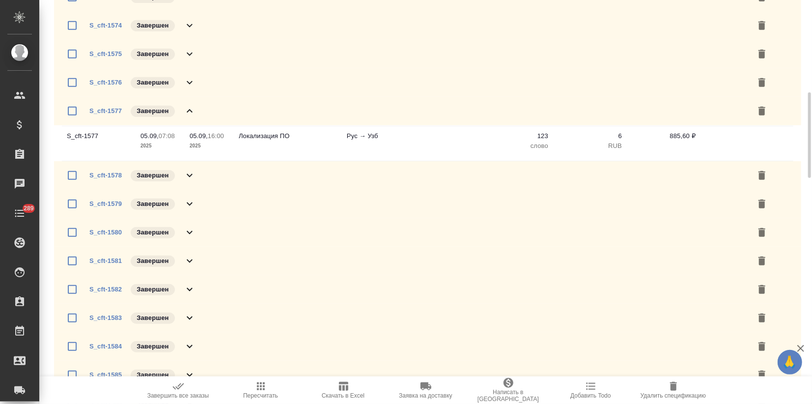
click at [186, 110] on icon at bounding box center [190, 111] width 12 height 12
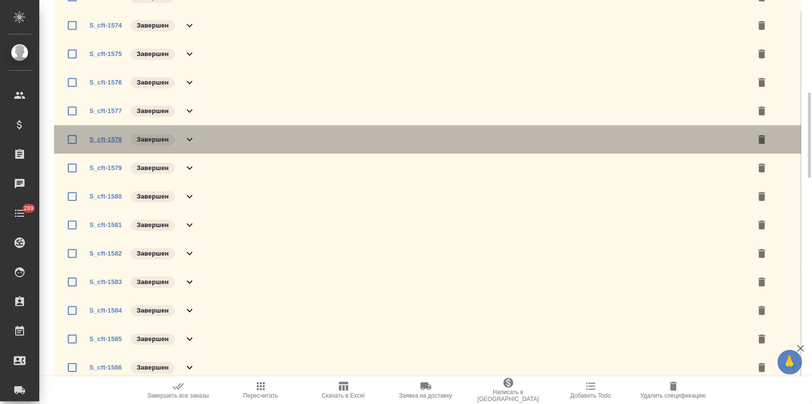
click at [114, 139] on link "S_cft-1578" at bounding box center [105, 139] width 32 height 7
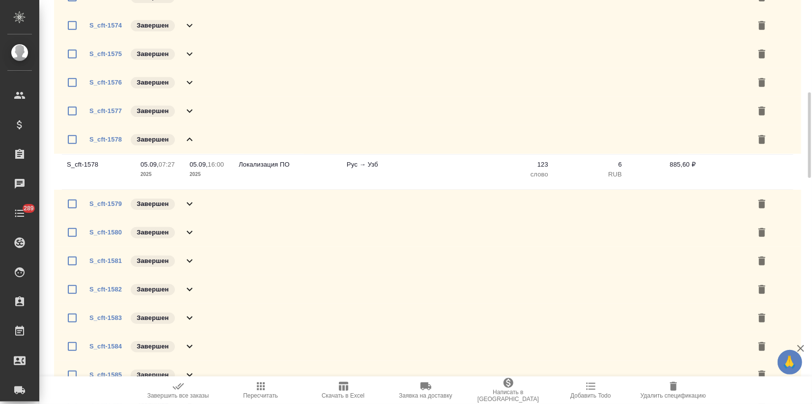
click at [187, 141] on icon at bounding box center [190, 140] width 12 height 12
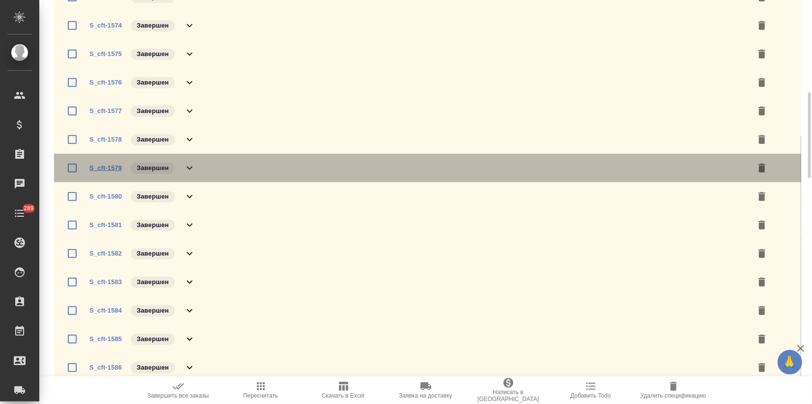
click at [108, 169] on link "S_cft-1579" at bounding box center [105, 167] width 32 height 7
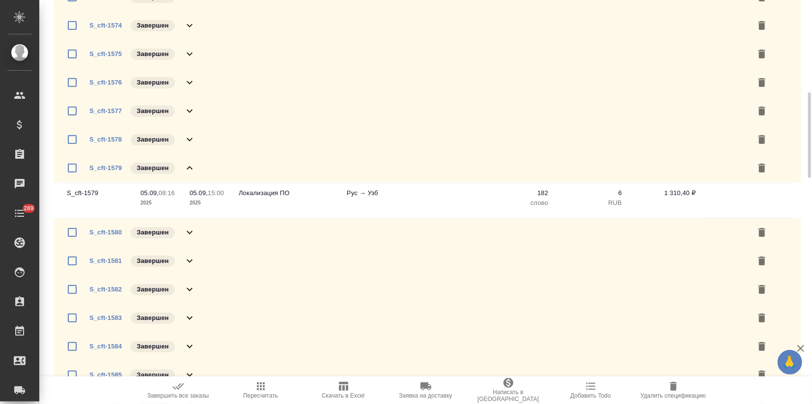
click at [189, 165] on icon at bounding box center [190, 168] width 12 height 12
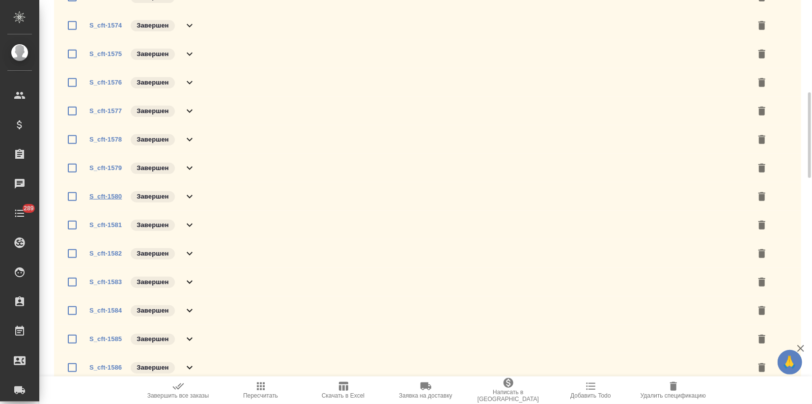
click at [112, 196] on link "S_cft-1580" at bounding box center [105, 196] width 32 height 7
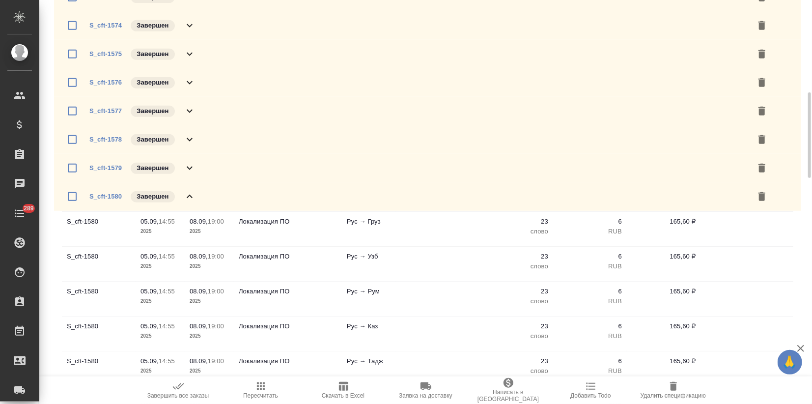
click at [193, 194] on icon at bounding box center [190, 197] width 12 height 12
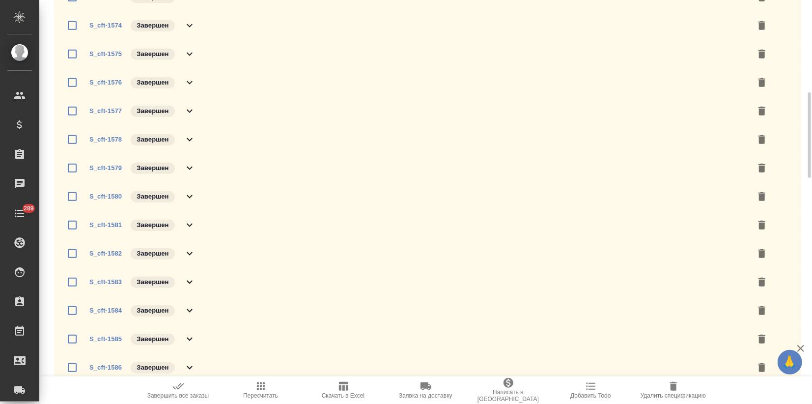
click at [101, 228] on span "S_cft-1581" at bounding box center [105, 225] width 32 height 10
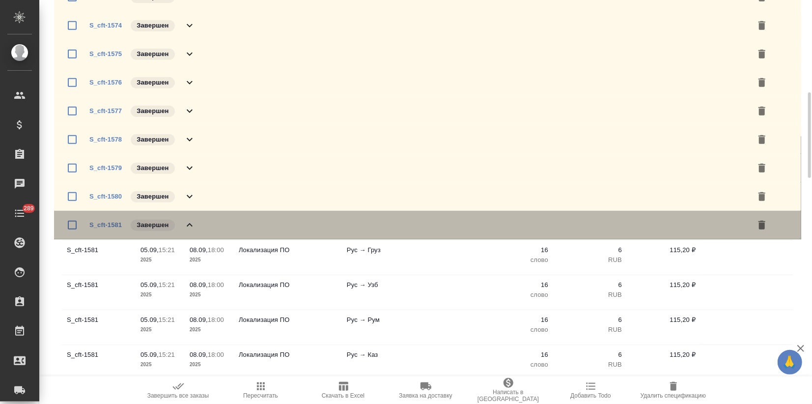
click at [101, 228] on span "S_cft-1581" at bounding box center [105, 225] width 32 height 10
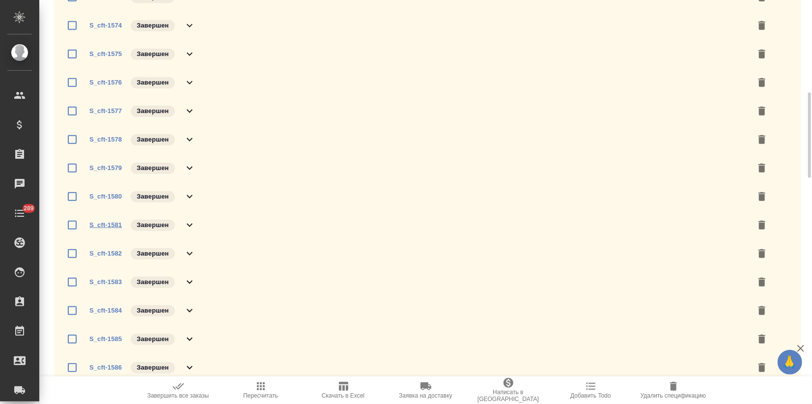
click at [107, 223] on link "S_cft-1581" at bounding box center [105, 224] width 32 height 7
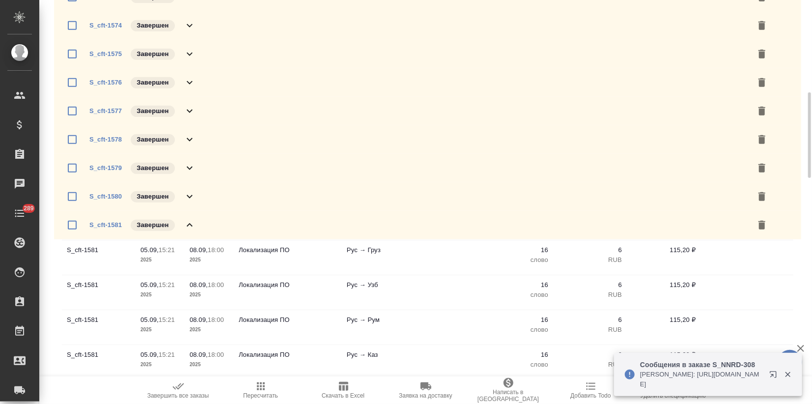
click at [190, 224] on icon at bounding box center [190, 224] width 6 height 3
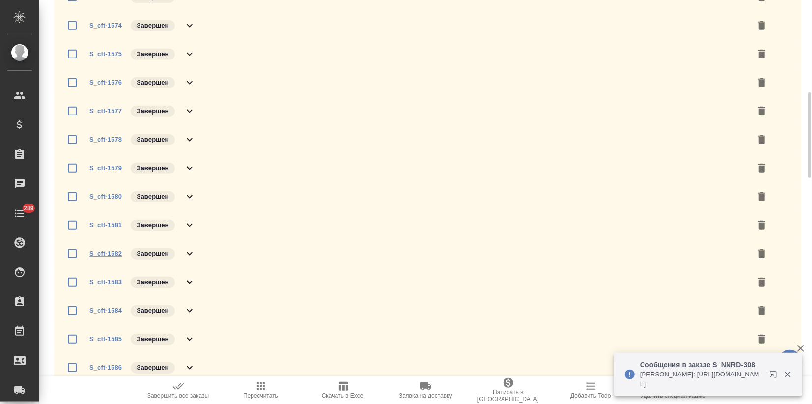
click at [105, 254] on link "S_cft-1582" at bounding box center [105, 253] width 32 height 7
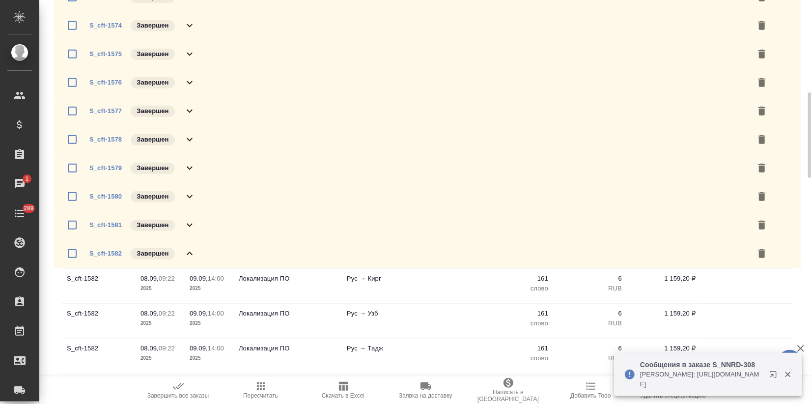
click at [185, 252] on icon at bounding box center [190, 254] width 12 height 12
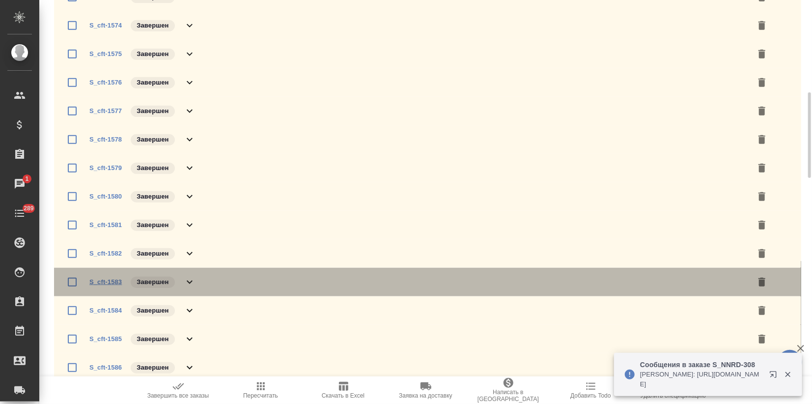
click at [105, 279] on link "S_cft-1583" at bounding box center [105, 281] width 32 height 7
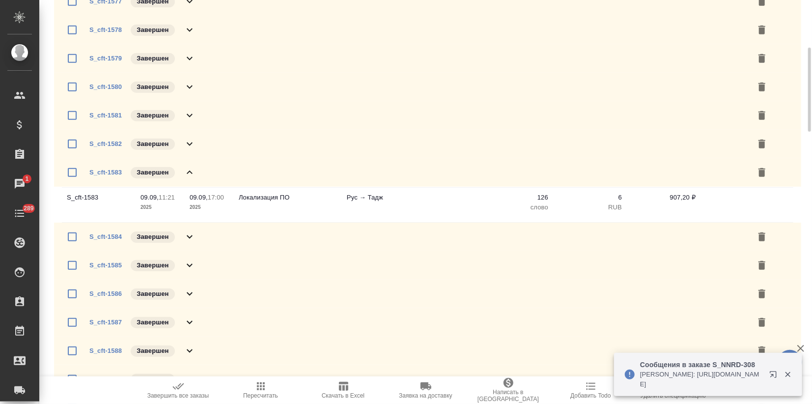
scroll to position [601, 0]
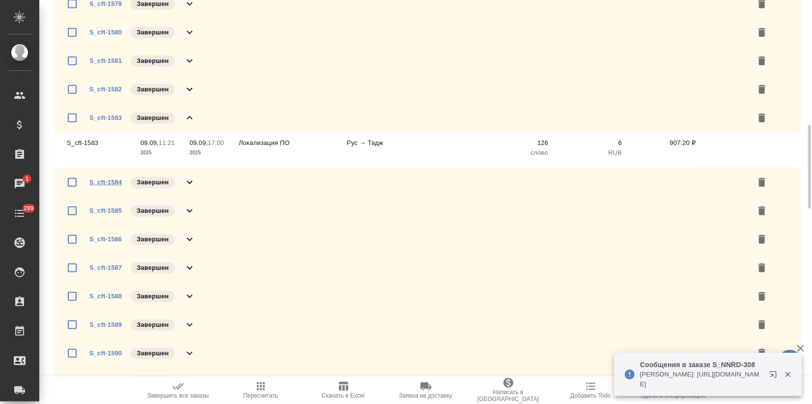
click at [101, 180] on link "S_cft-1584" at bounding box center [105, 181] width 32 height 7
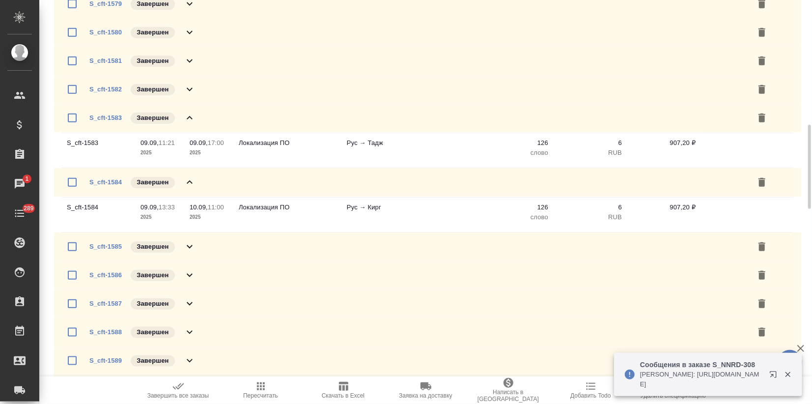
click at [189, 119] on icon at bounding box center [190, 118] width 12 height 12
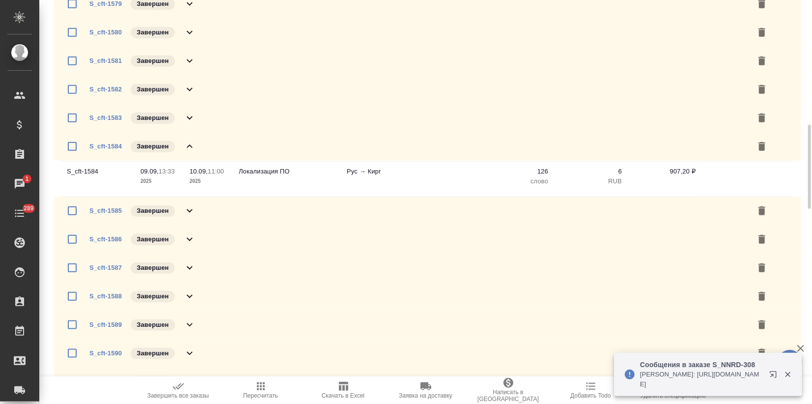
click at [186, 146] on icon at bounding box center [190, 147] width 12 height 12
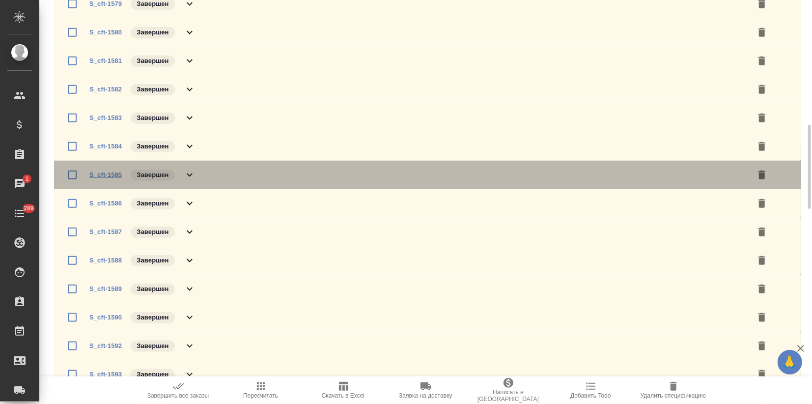
click at [112, 173] on link "S_cft-1585" at bounding box center [105, 174] width 32 height 7
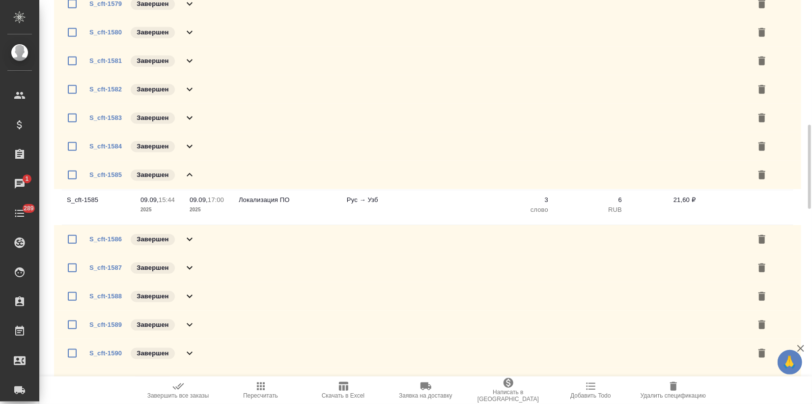
click at [190, 176] on icon at bounding box center [190, 175] width 12 height 12
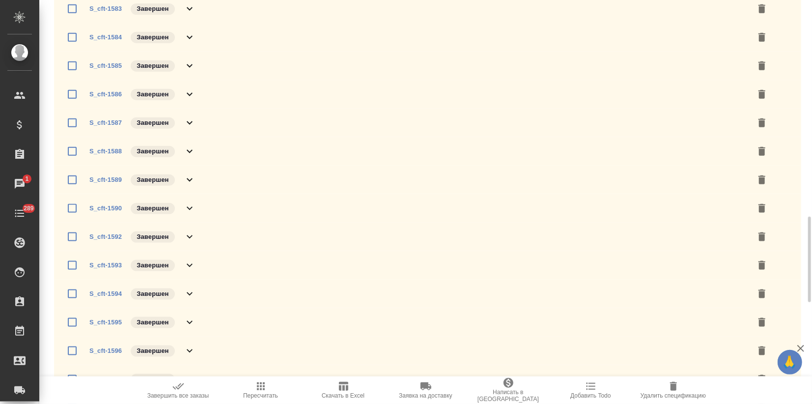
scroll to position [764, 0]
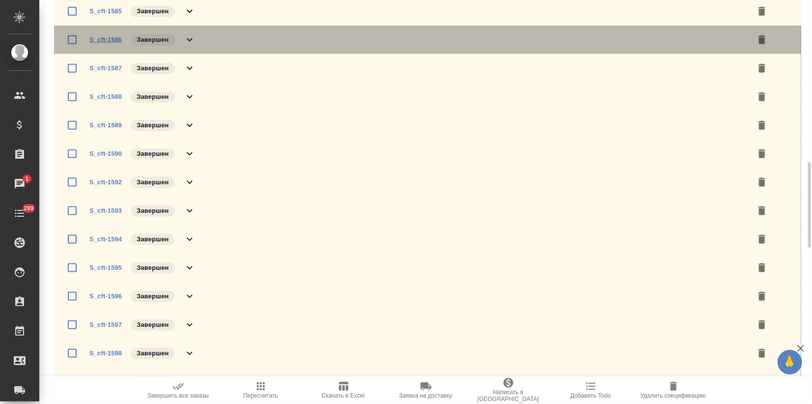
click at [108, 41] on link "S_cft-1586" at bounding box center [105, 39] width 32 height 7
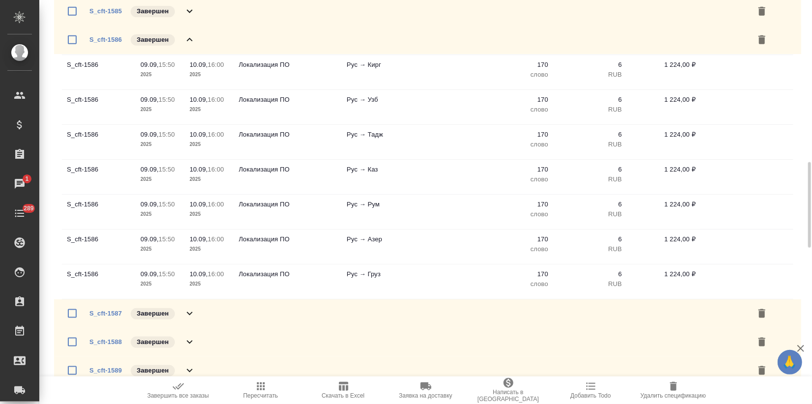
click at [192, 40] on icon at bounding box center [190, 39] width 6 height 3
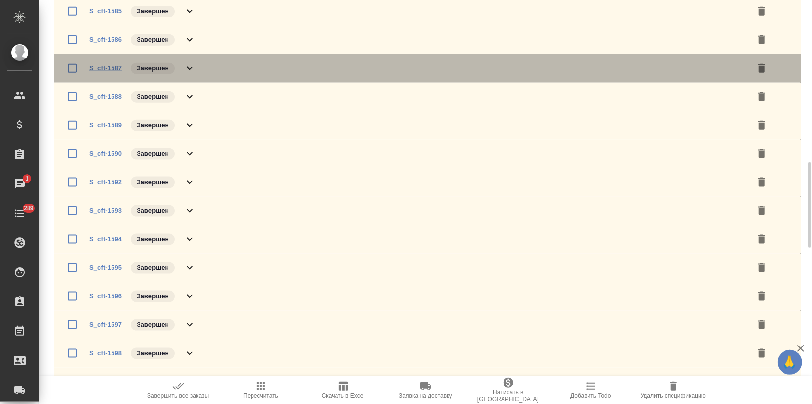
click at [102, 66] on link "S_cft-1587" at bounding box center [105, 67] width 32 height 7
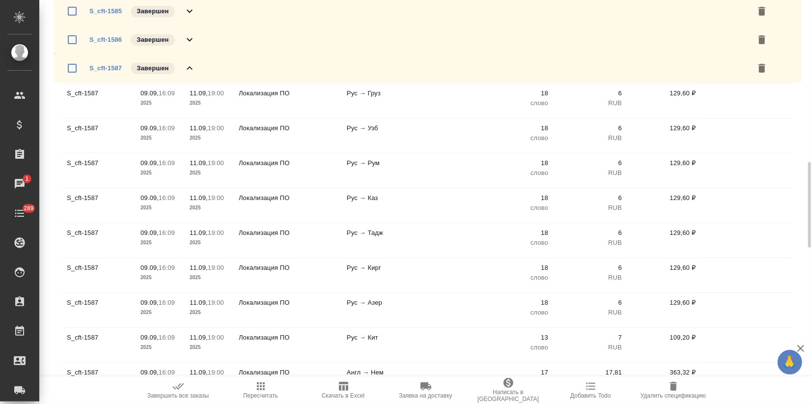
click at [187, 67] on icon at bounding box center [190, 68] width 12 height 12
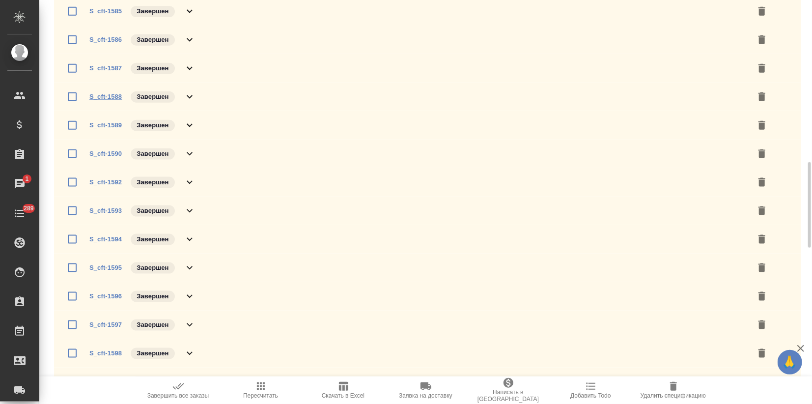
click at [106, 97] on link "S_cft-1588" at bounding box center [105, 96] width 32 height 7
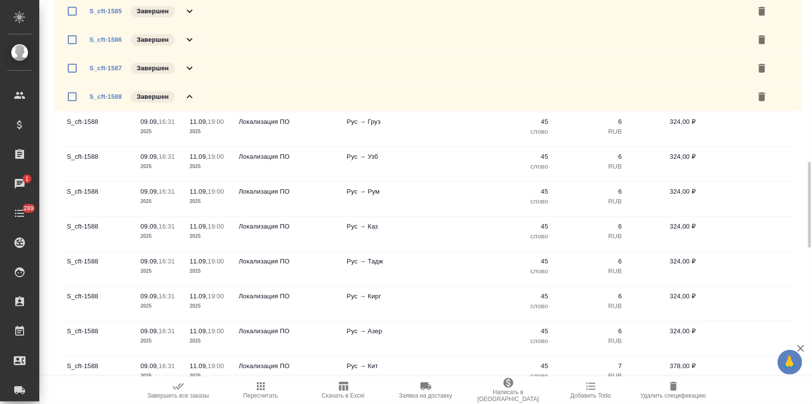
click at [184, 93] on icon at bounding box center [190, 97] width 12 height 12
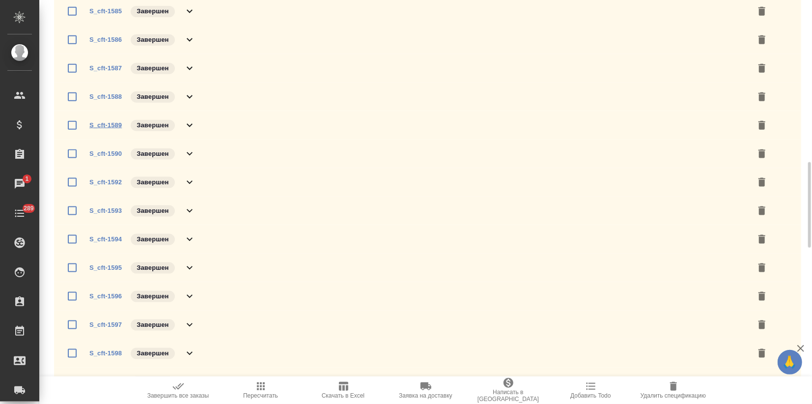
click at [101, 124] on link "S_cft-1589" at bounding box center [105, 124] width 32 height 7
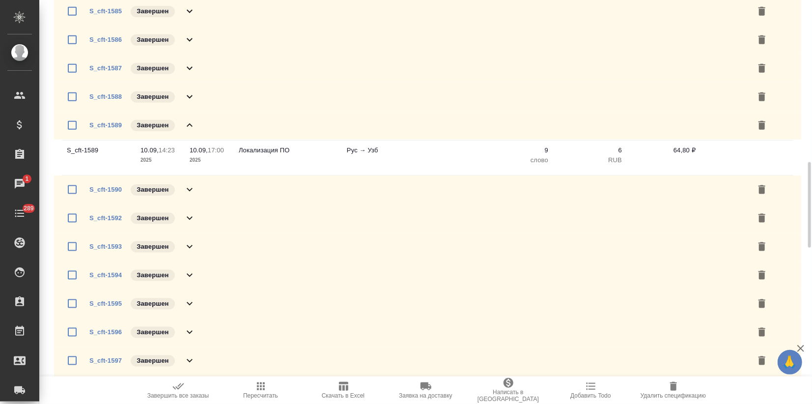
click at [189, 125] on icon at bounding box center [190, 125] width 12 height 12
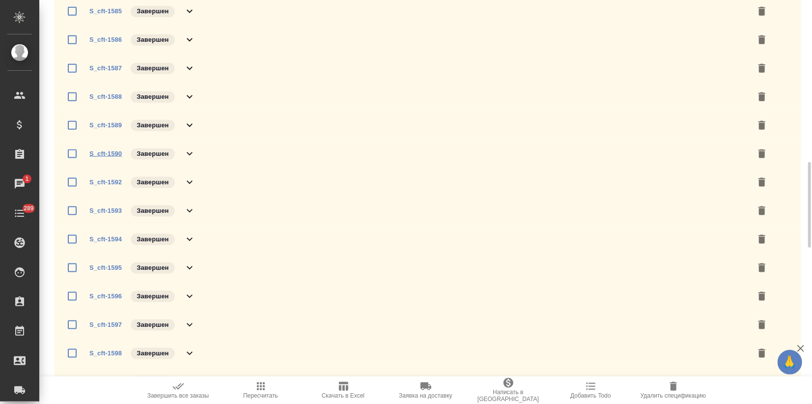
click at [104, 154] on link "S_cft-1590" at bounding box center [105, 153] width 32 height 7
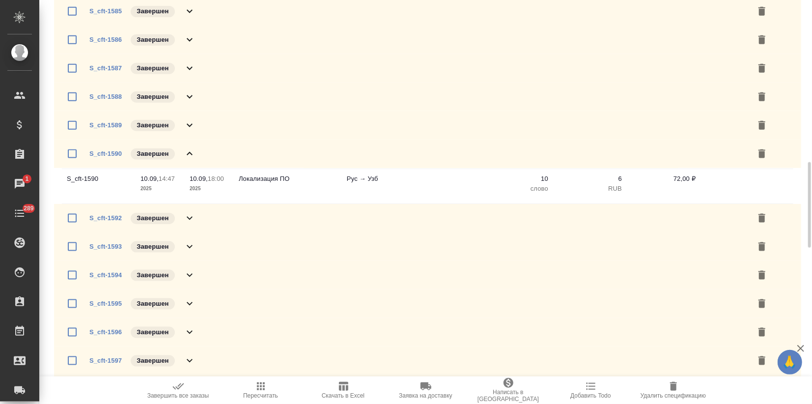
click at [184, 153] on icon at bounding box center [190, 154] width 12 height 12
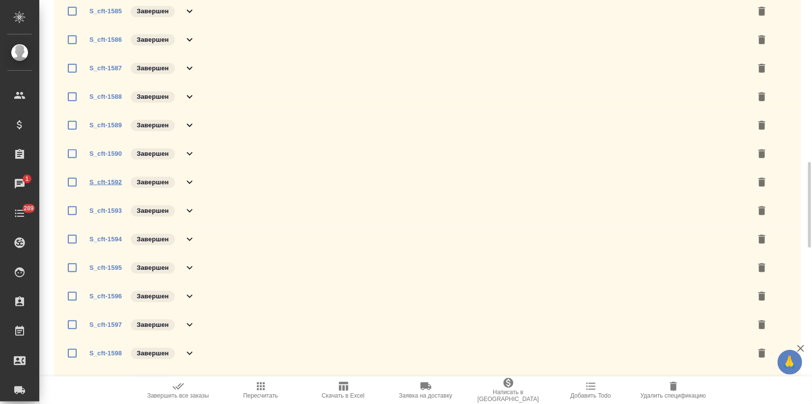
click at [110, 182] on link "S_cft-1592" at bounding box center [105, 181] width 32 height 7
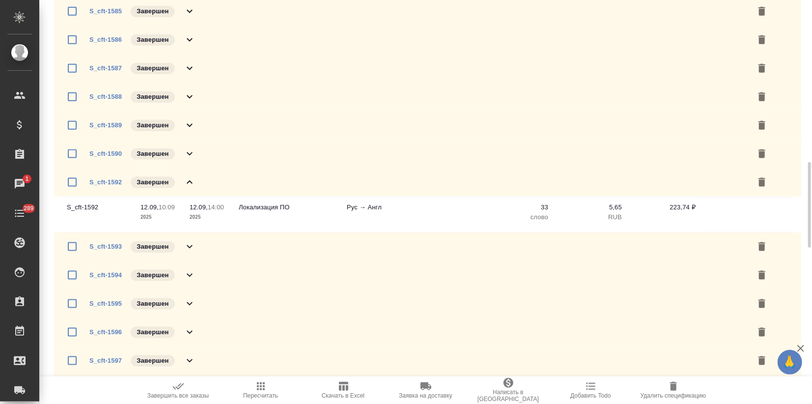
click at [187, 178] on icon at bounding box center [190, 182] width 12 height 12
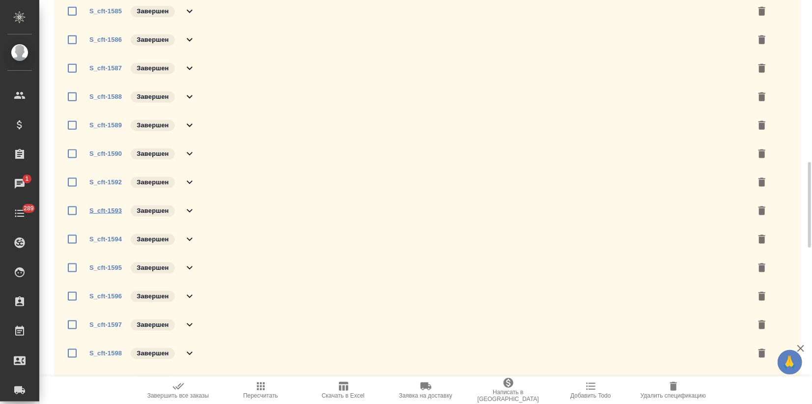
click at [113, 209] on link "S_cft-1593" at bounding box center [105, 210] width 32 height 7
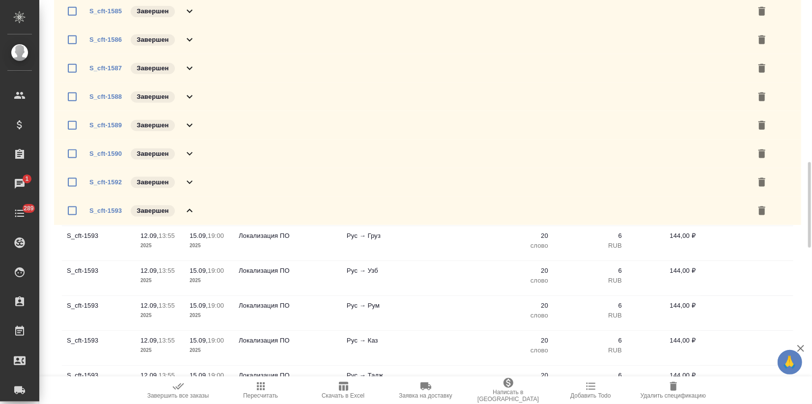
click at [186, 209] on icon at bounding box center [190, 211] width 12 height 12
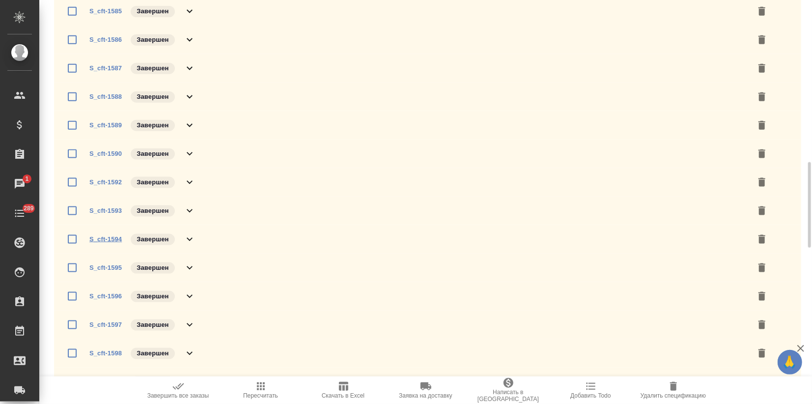
click at [105, 238] on link "S_cft-1594" at bounding box center [105, 238] width 32 height 7
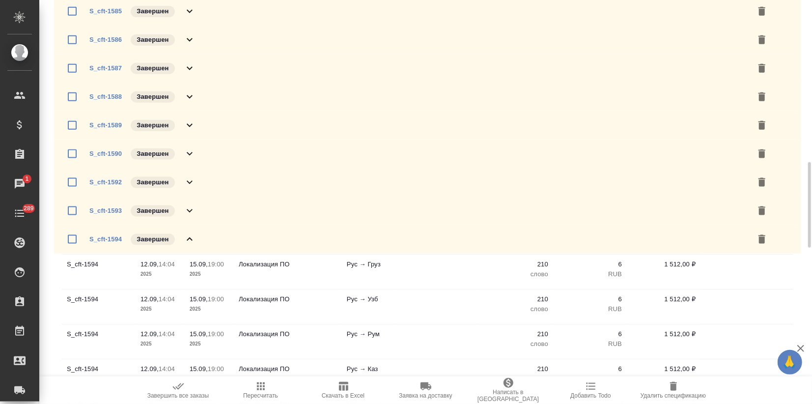
click at [191, 236] on icon at bounding box center [190, 239] width 12 height 12
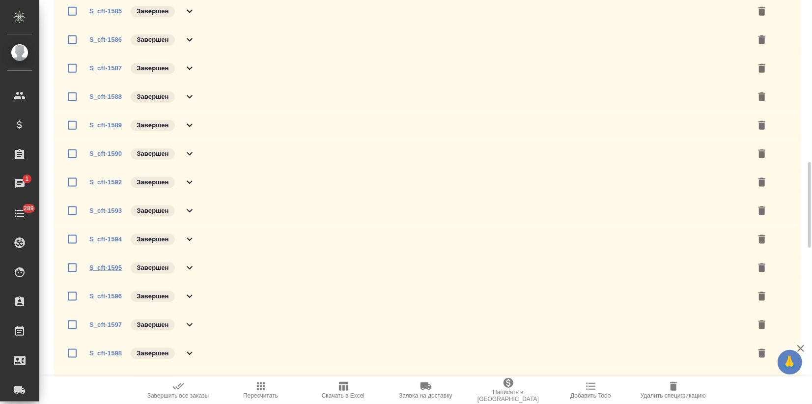
click at [113, 264] on link "S_cft-1595" at bounding box center [105, 267] width 32 height 7
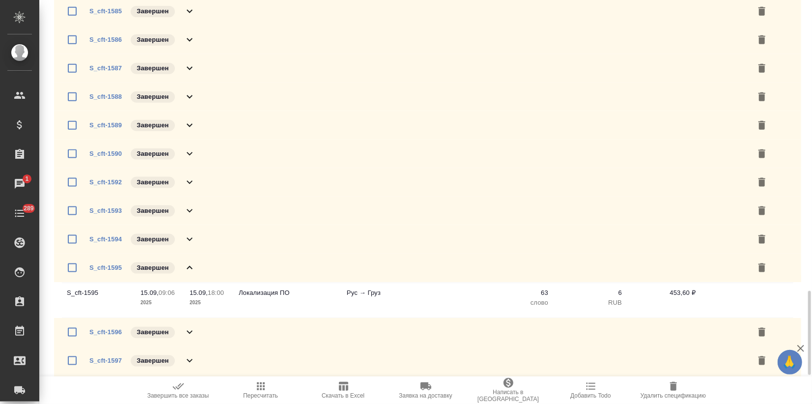
scroll to position [928, 0]
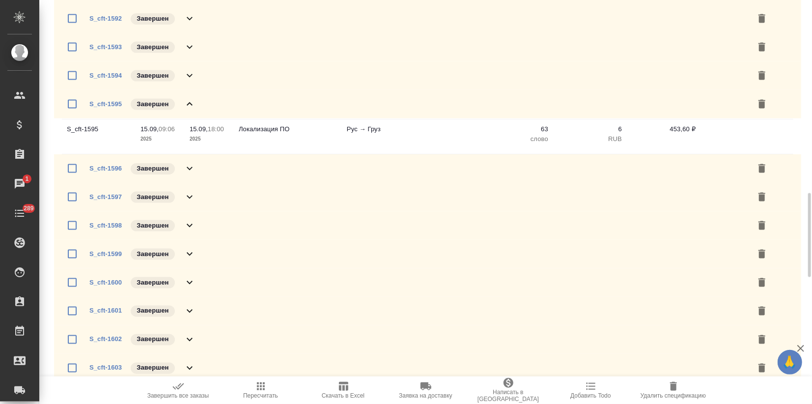
click at [188, 104] on icon at bounding box center [190, 103] width 6 height 3
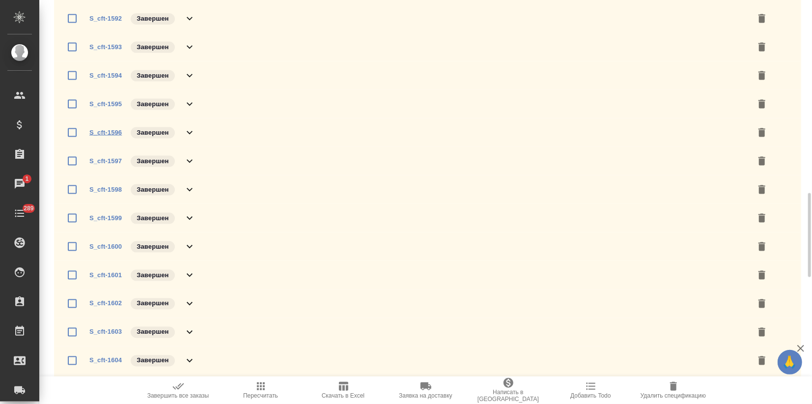
click at [117, 131] on link "S_cft-1596" at bounding box center [105, 132] width 32 height 7
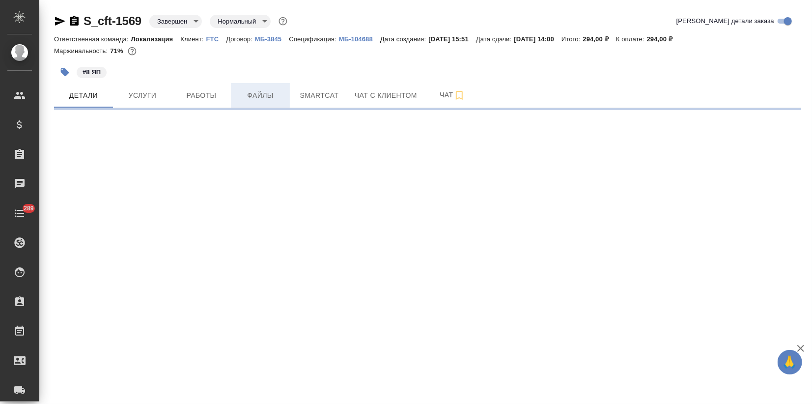
select select "RU"
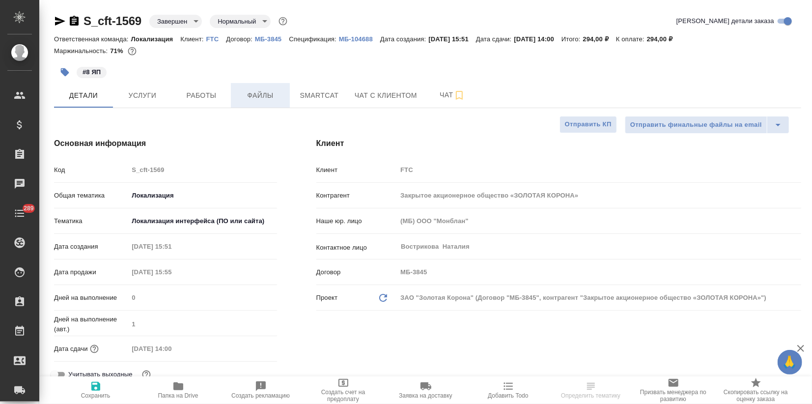
type textarea "x"
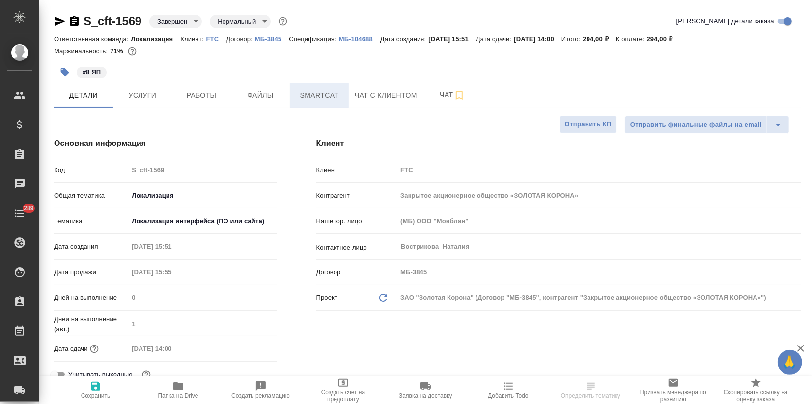
type textarea "x"
click at [339, 96] on span "Smartcat" at bounding box center [319, 95] width 47 height 12
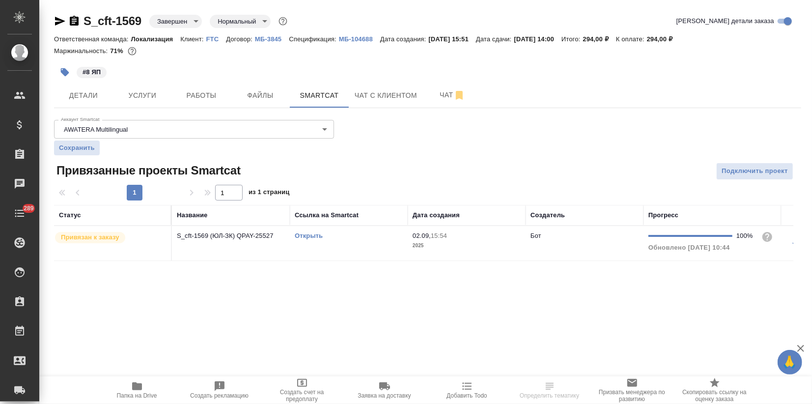
click at [311, 229] on td "Открыть" at bounding box center [349, 243] width 118 height 34
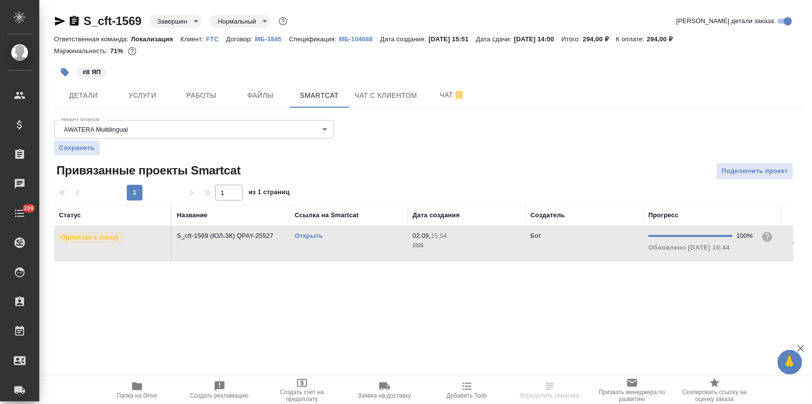
click at [311, 235] on link "Открыть" at bounding box center [309, 235] width 28 height 7
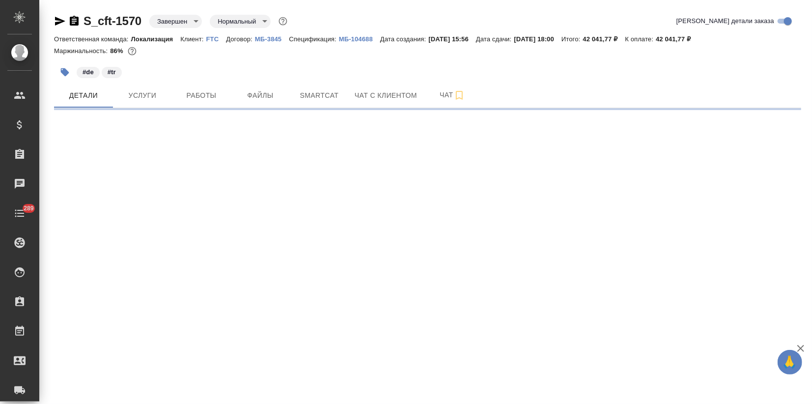
select select "RU"
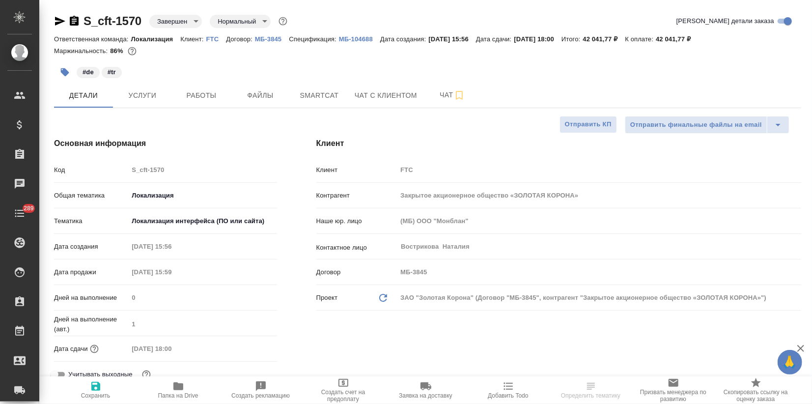
type textarea "x"
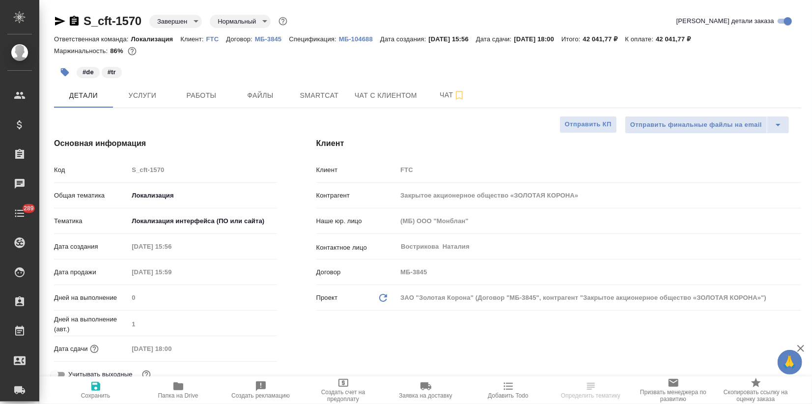
type textarea "x"
click at [322, 93] on span "Smartcat" at bounding box center [319, 95] width 47 height 12
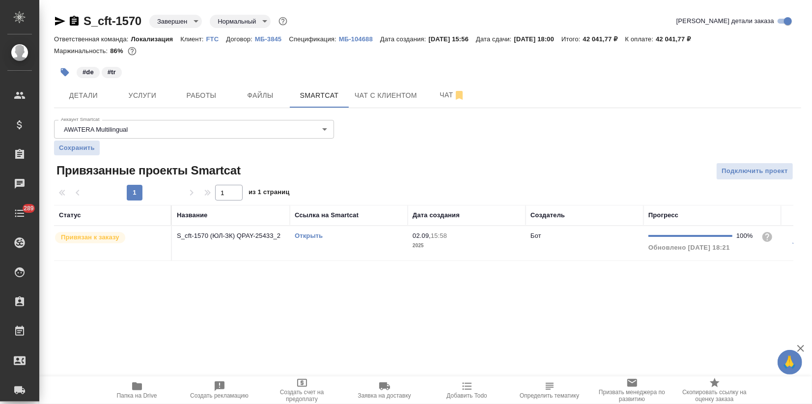
click at [310, 235] on link "Открыть" at bounding box center [309, 235] width 28 height 7
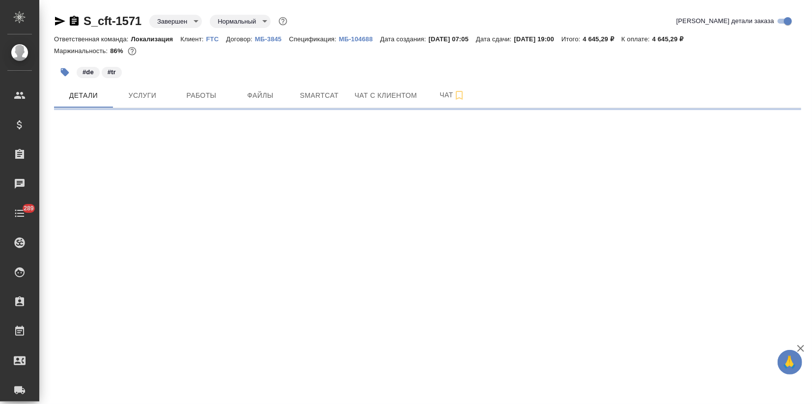
select select "RU"
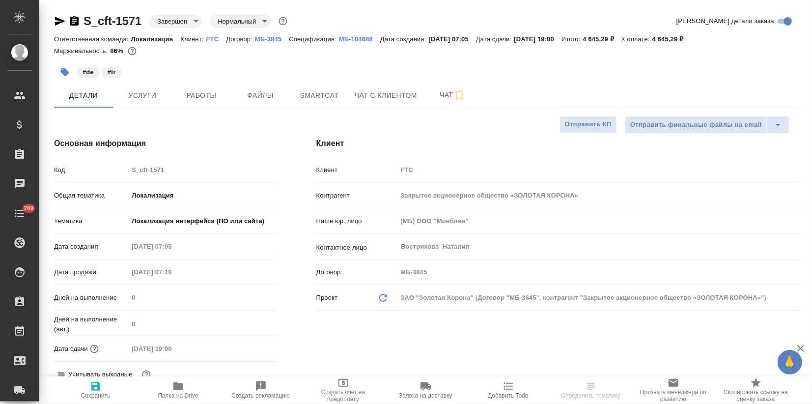
type textarea "x"
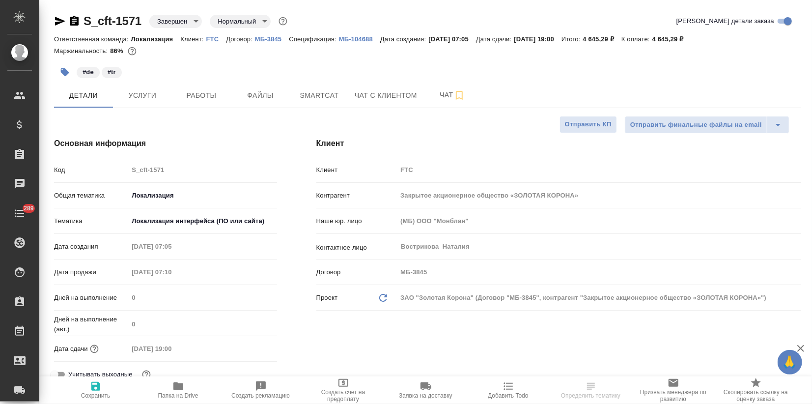
type textarea "x"
click at [327, 98] on span "Smartcat" at bounding box center [319, 95] width 47 height 12
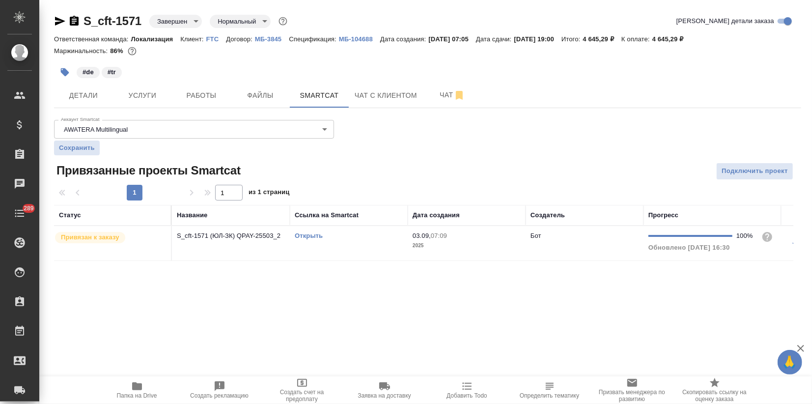
click at [233, 307] on div ".cls-1 fill:#fff; AWATERA Zagorodnikh [PERSON_NAME] Спецификации Заказы 0 Чаты …" at bounding box center [406, 202] width 812 height 404
click at [307, 232] on link "Открыть" at bounding box center [309, 235] width 28 height 7
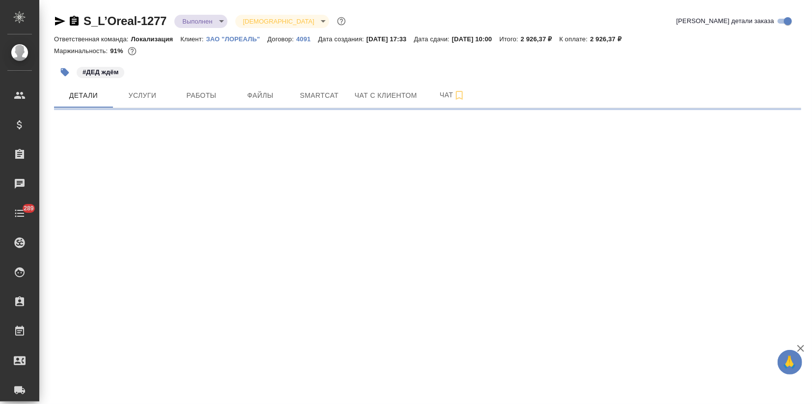
select select "RU"
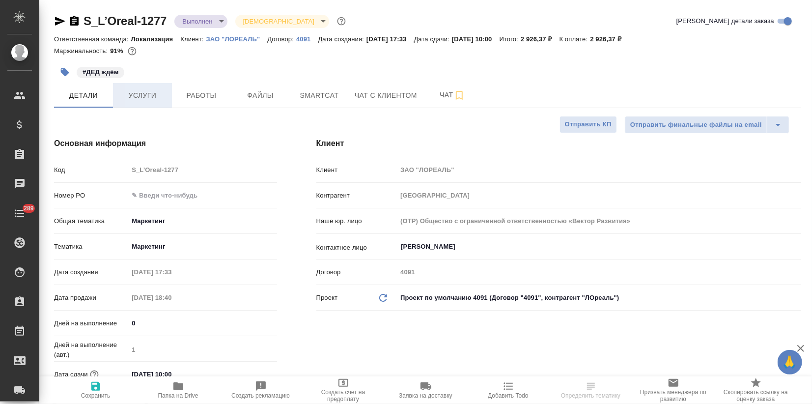
type textarea "x"
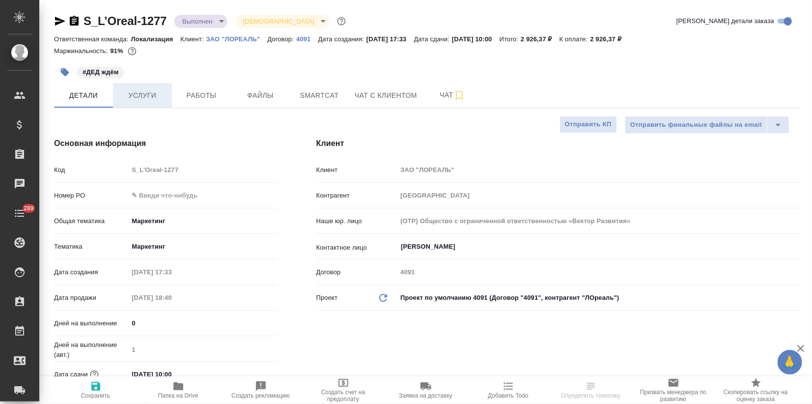
type textarea "x"
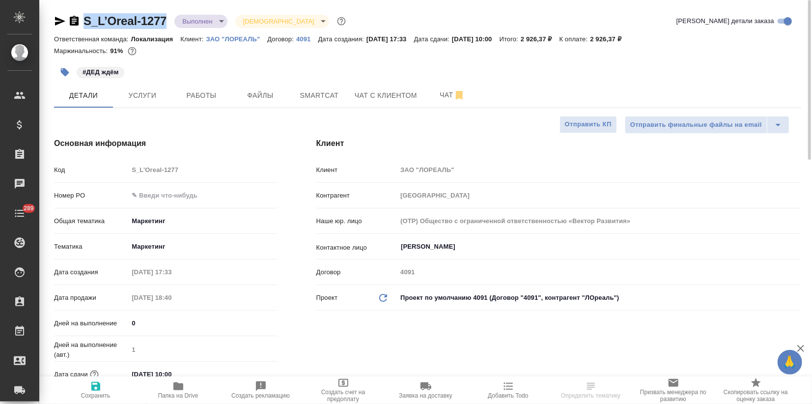
drag, startPoint x: 166, startPoint y: 16, endPoint x: 75, endPoint y: 17, distance: 91.4
click at [75, 17] on div "S_L’Oreal-1277 Выполнен completed Святая троица holyTrinity" at bounding box center [201, 21] width 294 height 16
copy link "S_L’Oreal-1277"
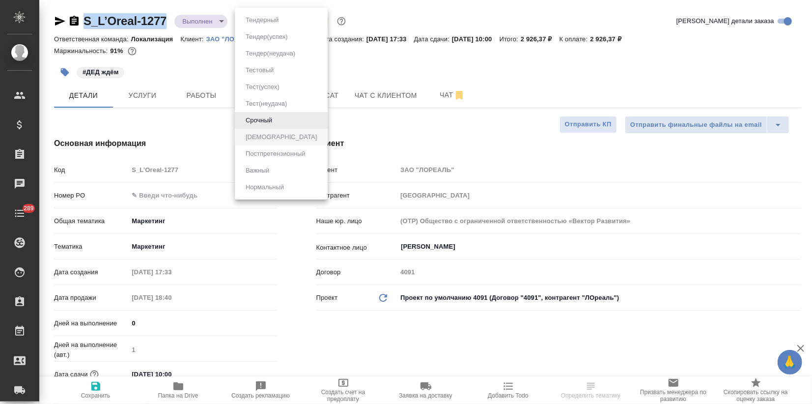
drag, startPoint x: 251, startPoint y: 19, endPoint x: 231, endPoint y: -33, distance: 55.2
click at [231, 0] on html "🙏 .cls-1 fill:#fff; AWATERA Zagorodnikh Viktoria Клиенты Спецификации Заказы Ча…" at bounding box center [406, 202] width 812 height 404
type textarea "x"
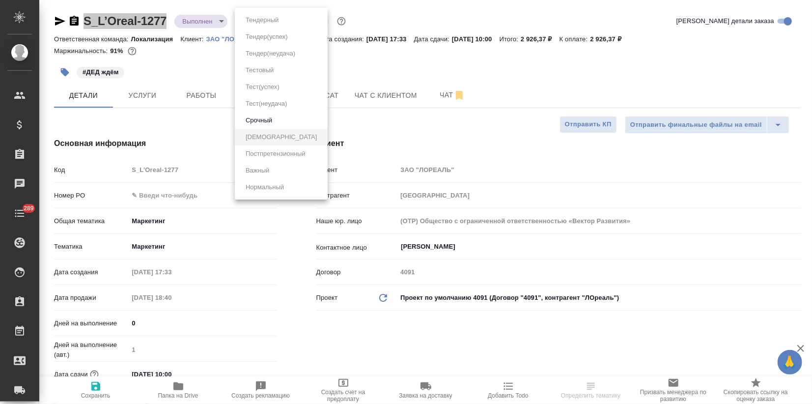
select select "RU"
type textarea "x"
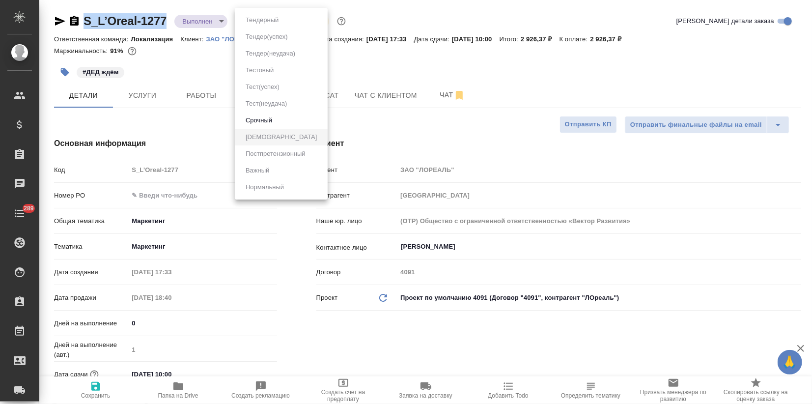
type textarea "x"
copy link "S_L’Oreal-1277"
type textarea "x"
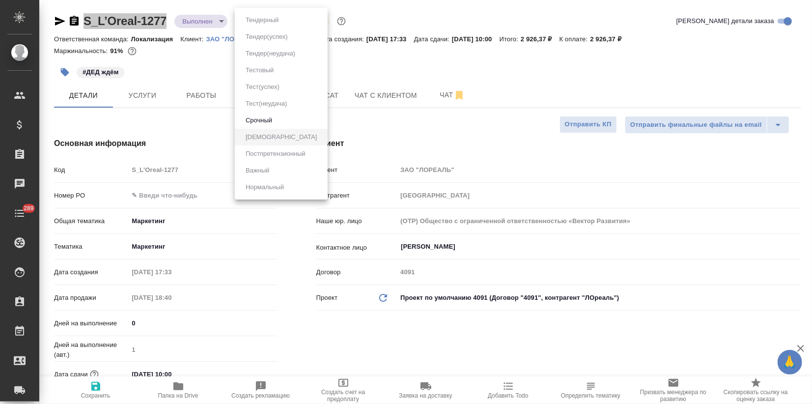
type textarea "x"
click at [158, 95] on div at bounding box center [406, 202] width 812 height 404
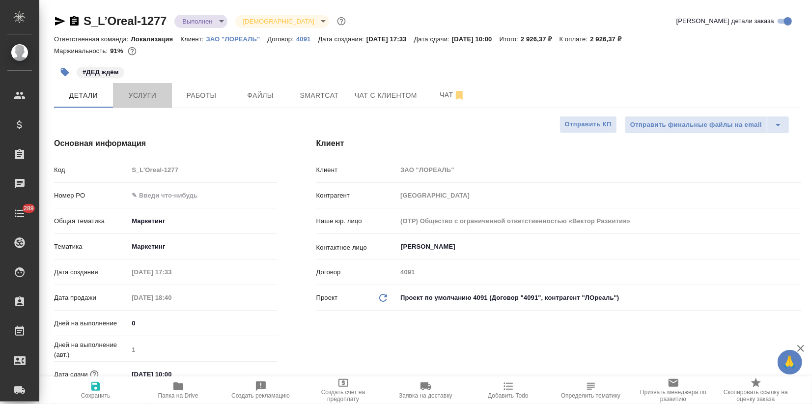
click at [146, 94] on span "Услуги" at bounding box center [142, 95] width 47 height 12
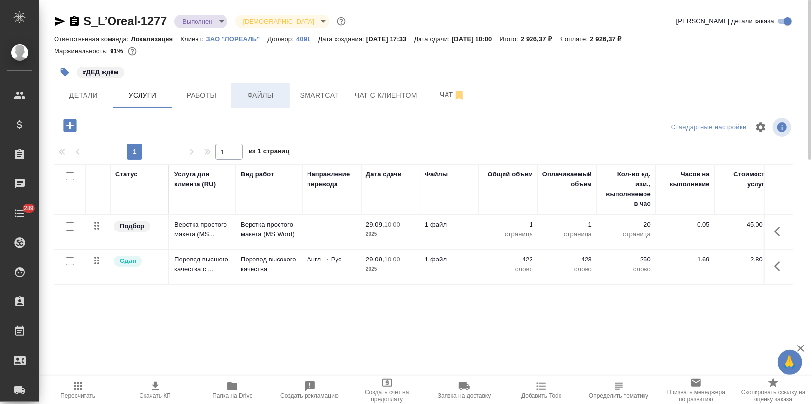
click at [240, 86] on button "Файлы" at bounding box center [260, 95] width 59 height 25
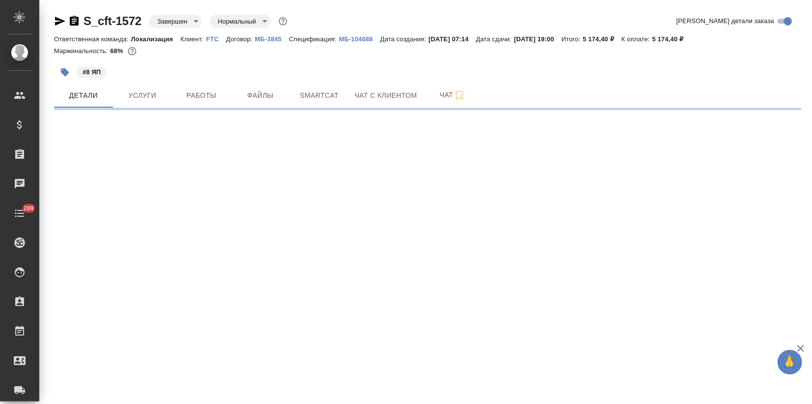
select select "RU"
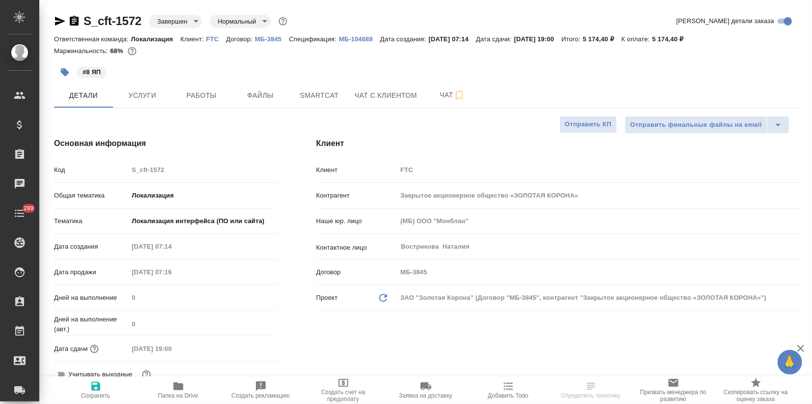
type textarea "x"
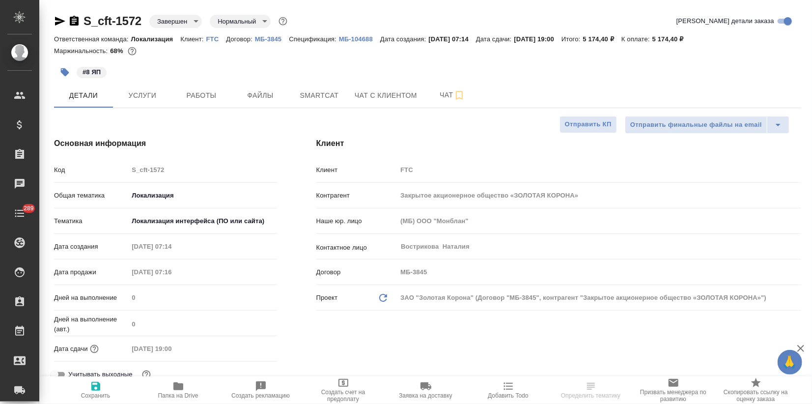
type textarea "x"
click at [320, 89] on span "Smartcat" at bounding box center [319, 95] width 47 height 12
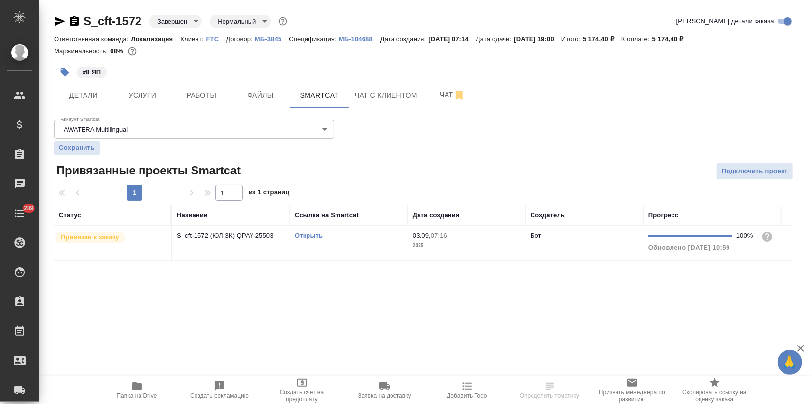
click at [310, 236] on link "Открыть" at bounding box center [309, 235] width 28 height 7
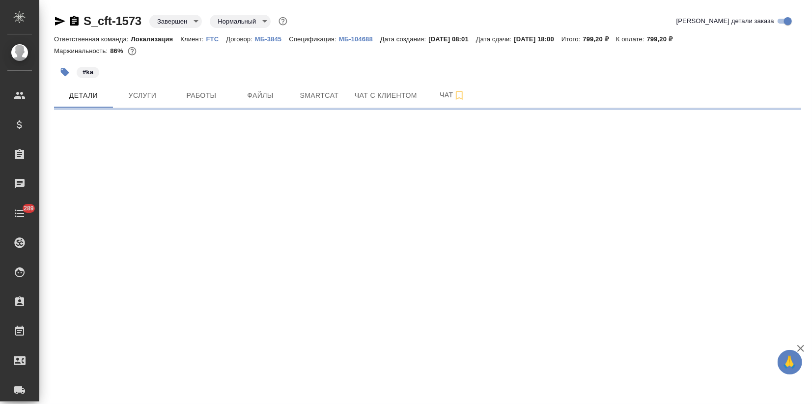
select select "RU"
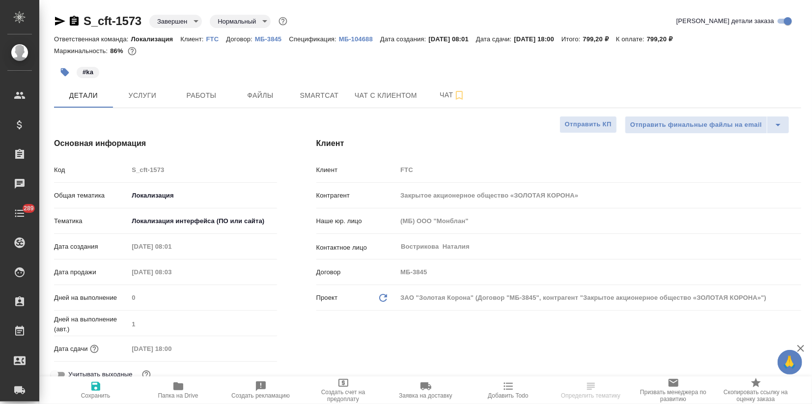
type textarea "x"
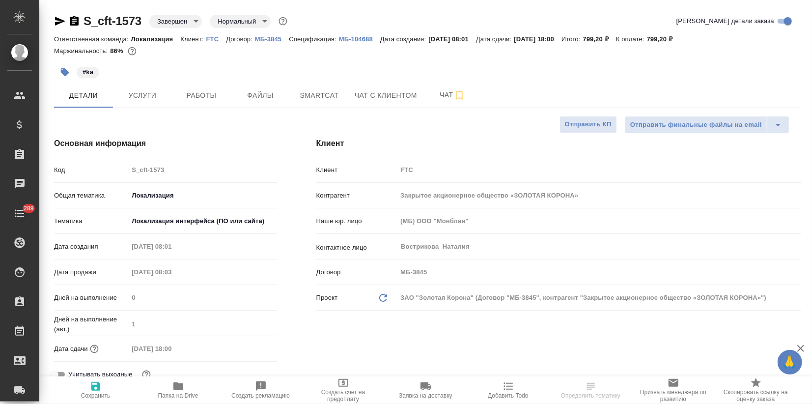
type textarea "x"
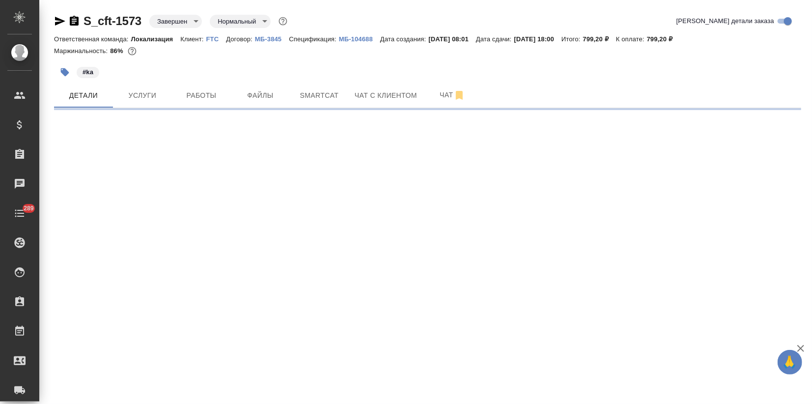
select select "RU"
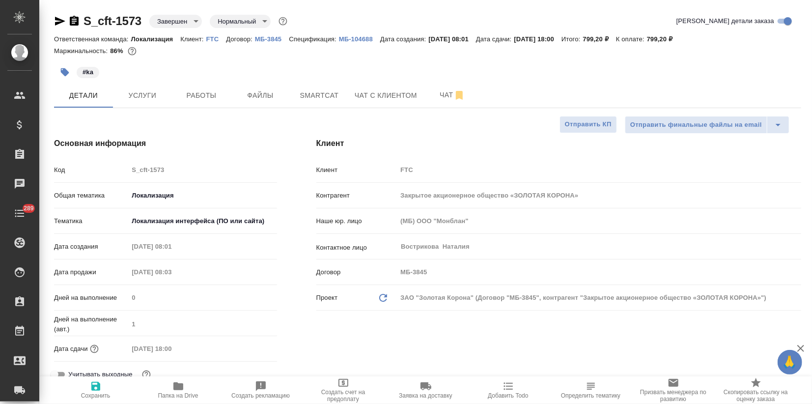
type textarea "x"
click at [318, 92] on span "Smartcat" at bounding box center [319, 95] width 47 height 12
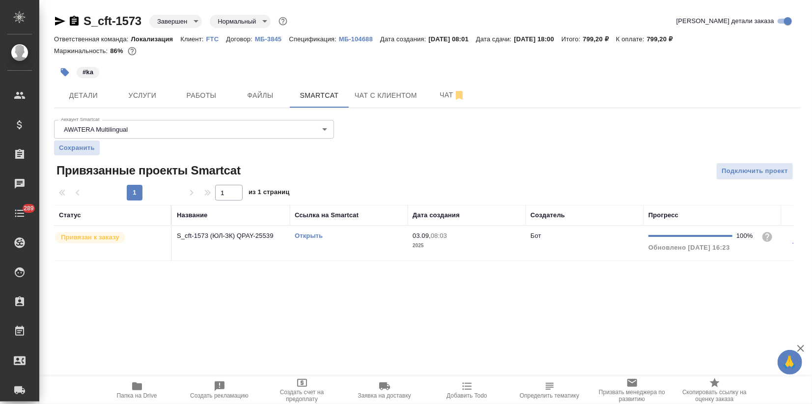
click at [309, 234] on link "Открыть" at bounding box center [309, 235] width 28 height 7
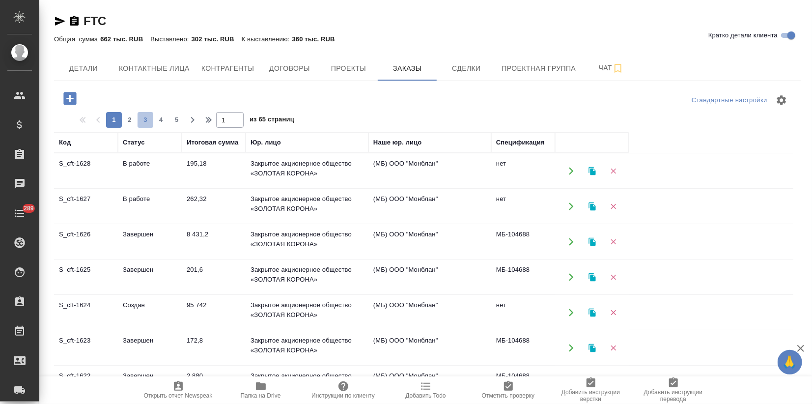
click at [148, 122] on span "3" at bounding box center [146, 120] width 16 height 10
type input "3"
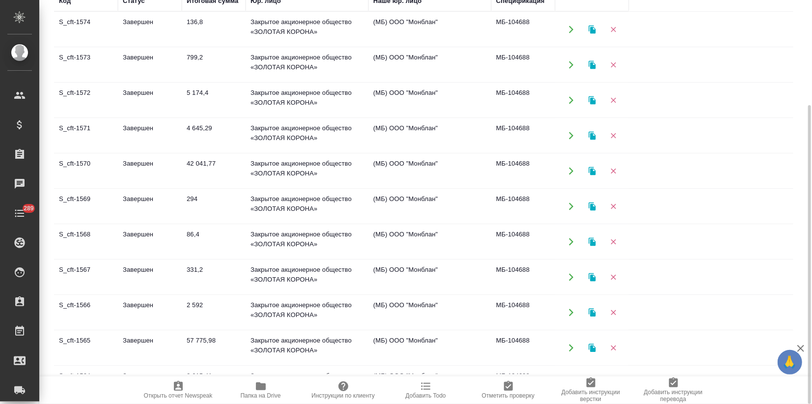
scroll to position [139, 0]
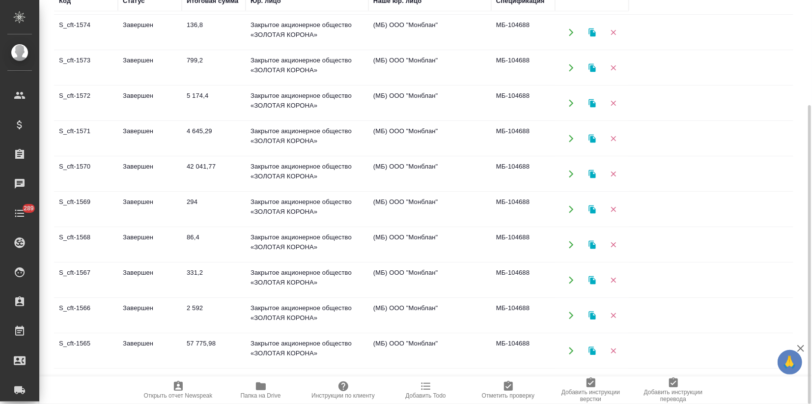
click at [162, 144] on td "Завершен" at bounding box center [150, 138] width 64 height 34
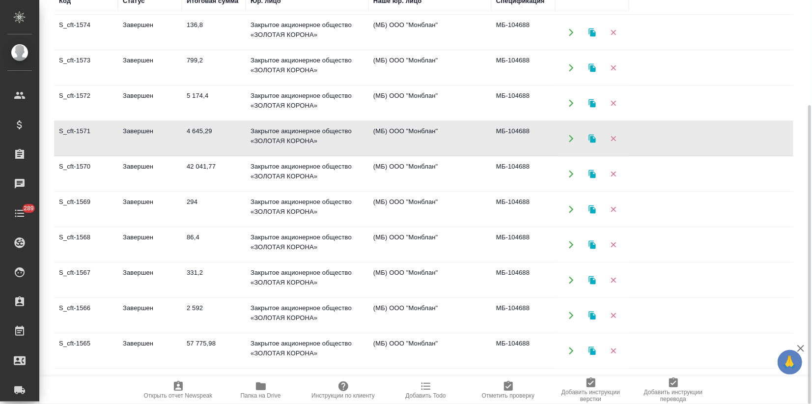
click at [162, 144] on td "Завершен" at bounding box center [150, 138] width 64 height 34
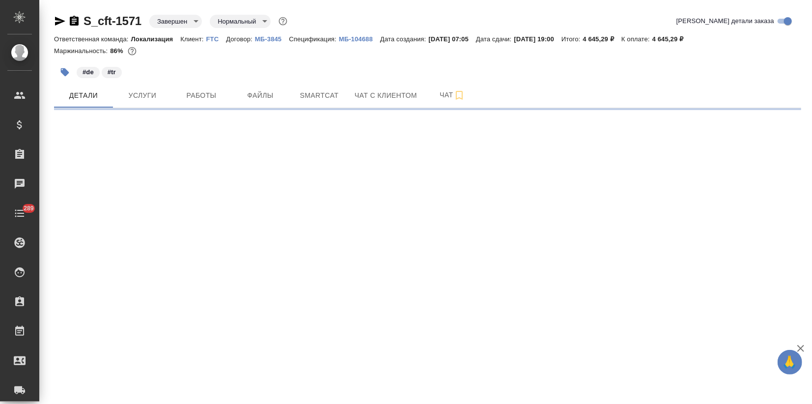
select select "RU"
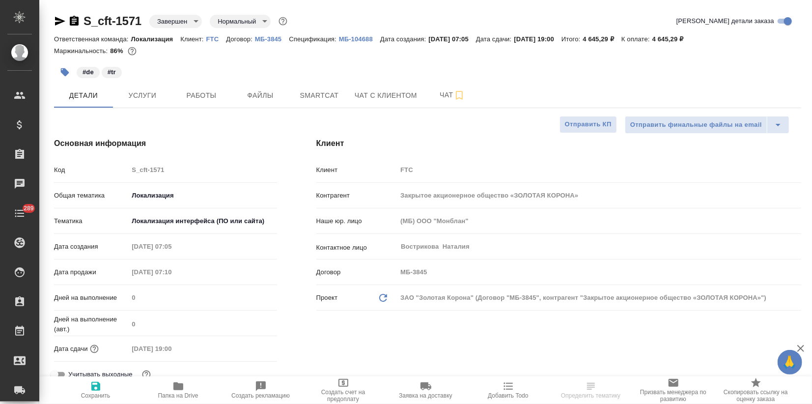
type textarea "x"
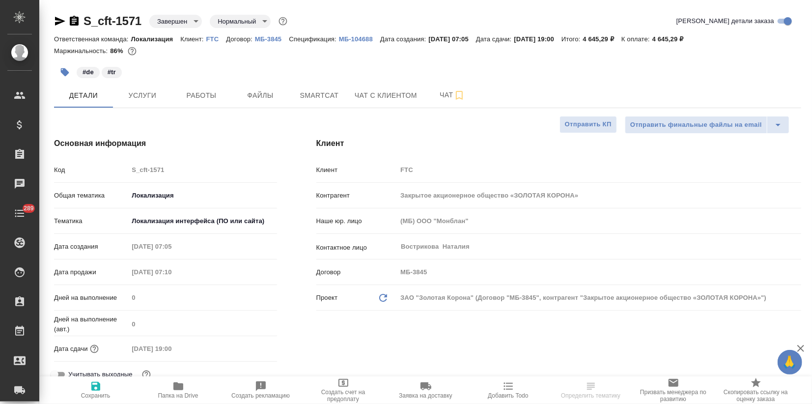
type textarea "x"
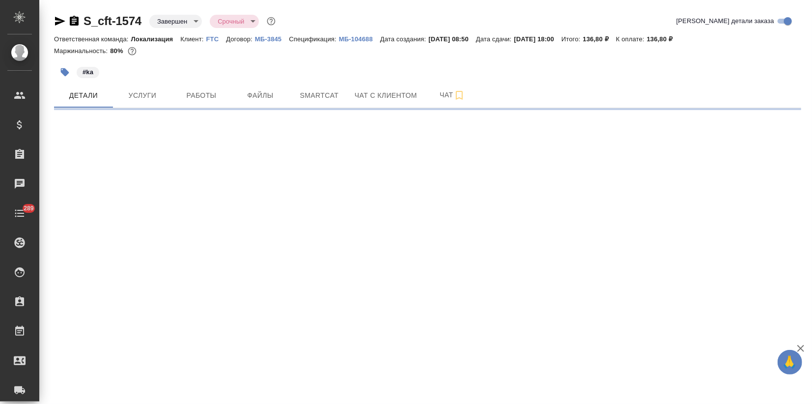
select select "RU"
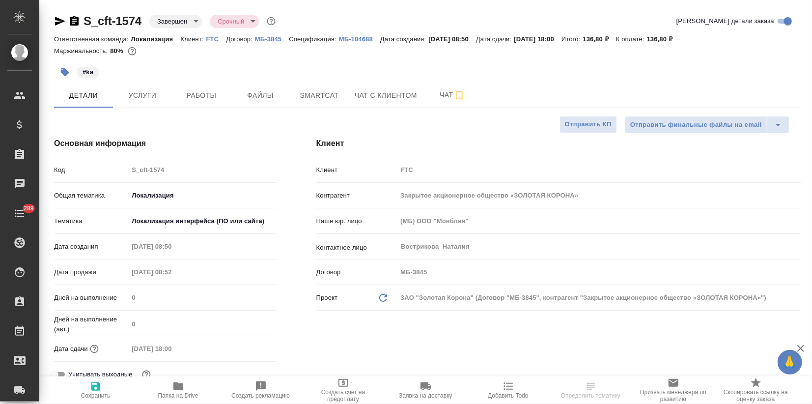
type textarea "x"
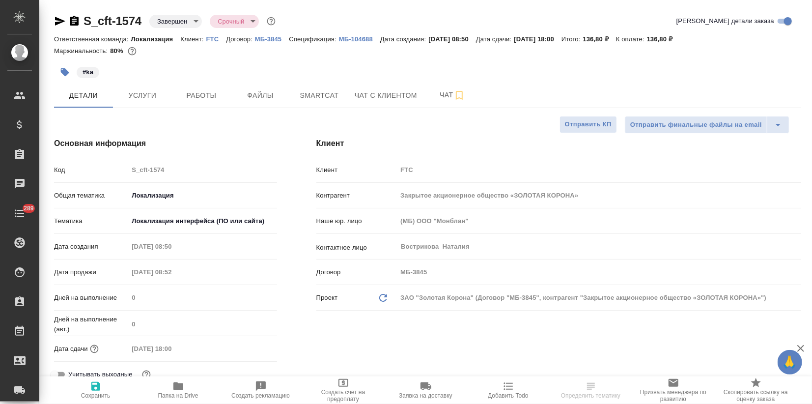
type textarea "x"
click at [319, 95] on span "Smartcat" at bounding box center [319, 95] width 47 height 12
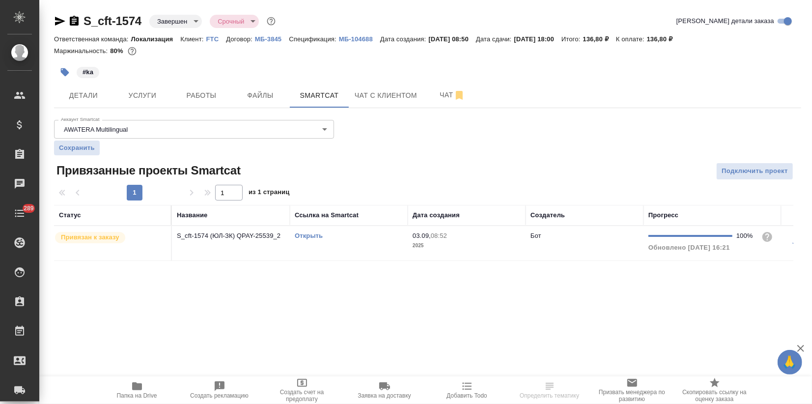
click at [310, 234] on link "Открыть" at bounding box center [309, 235] width 28 height 7
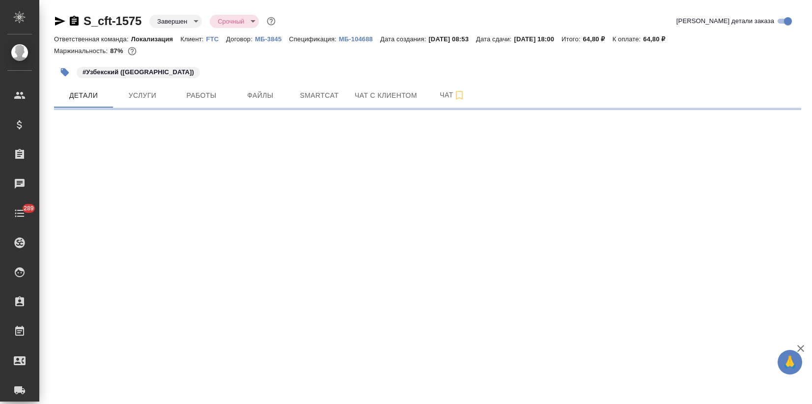
select select "RU"
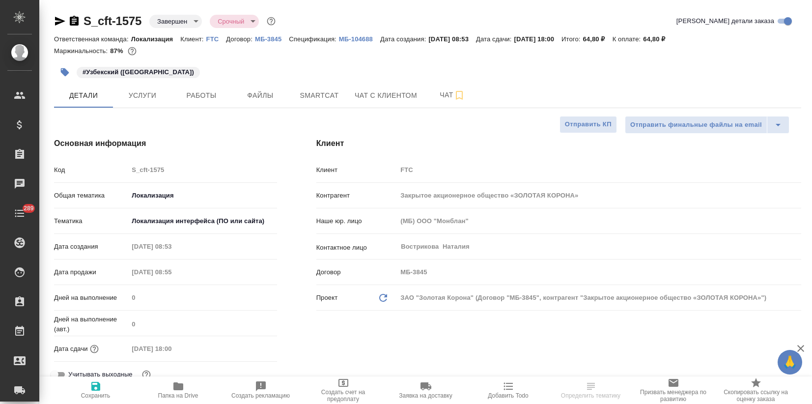
type textarea "x"
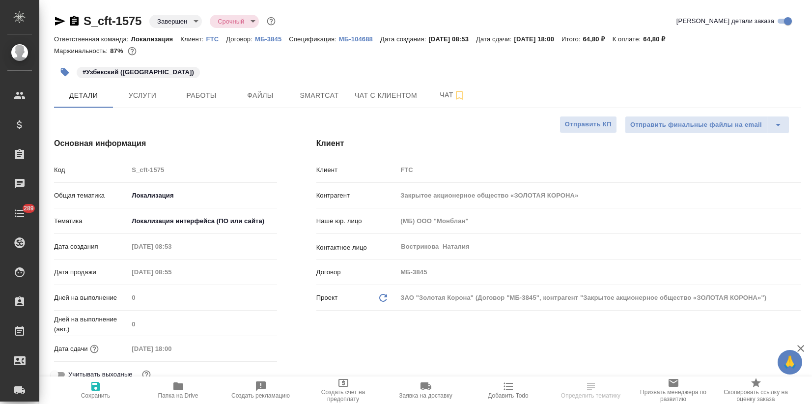
type textarea "x"
select select "RU"
type textarea "x"
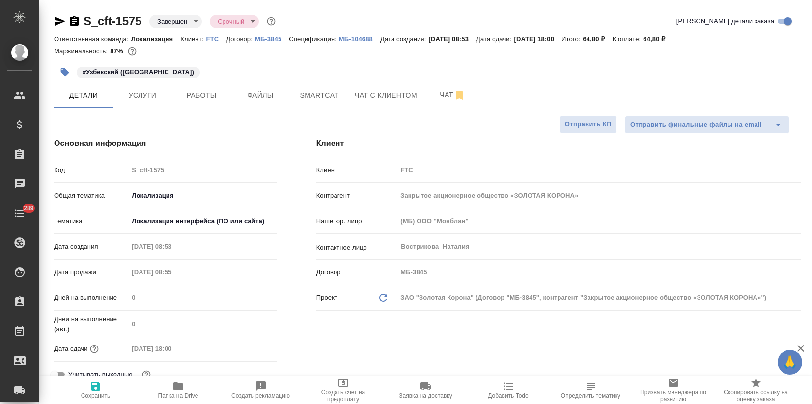
type textarea "x"
click at [329, 92] on span "Smartcat" at bounding box center [319, 95] width 47 height 12
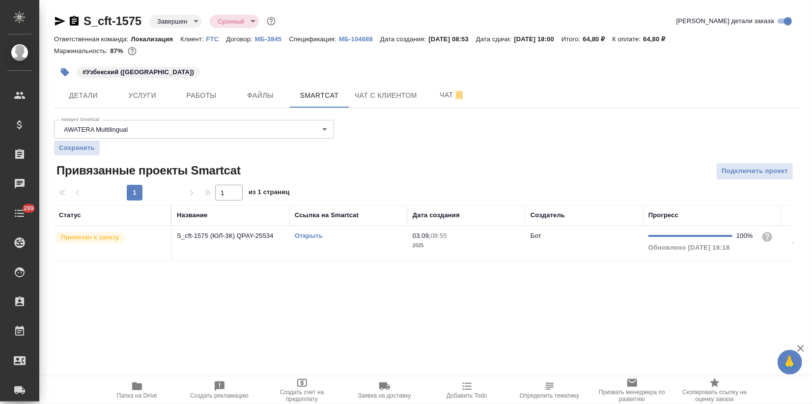
click at [309, 234] on link "Открыть" at bounding box center [309, 235] width 28 height 7
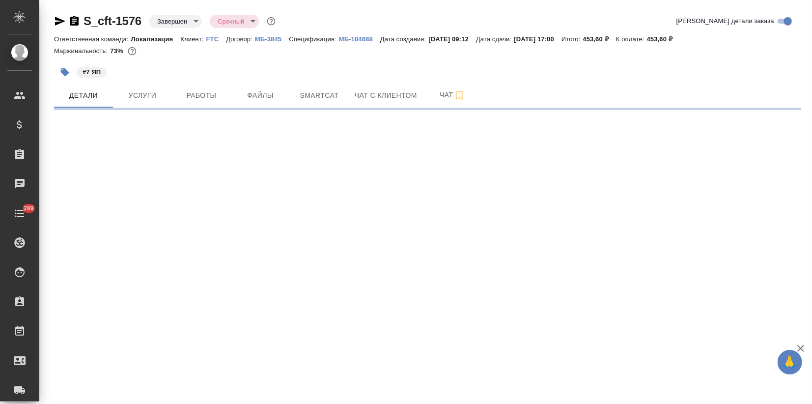
select select "RU"
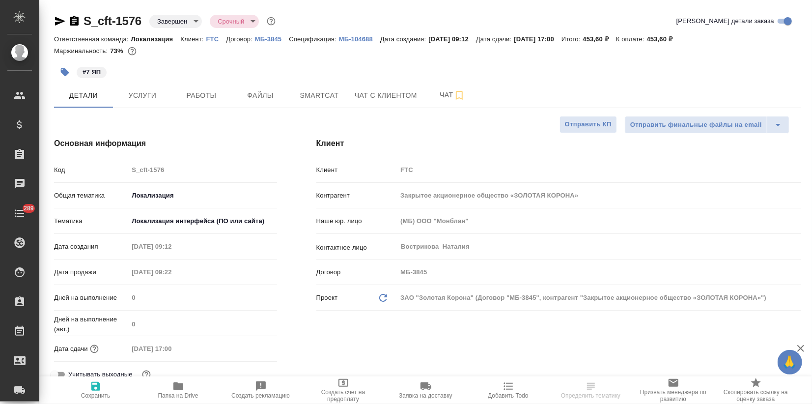
type textarea "x"
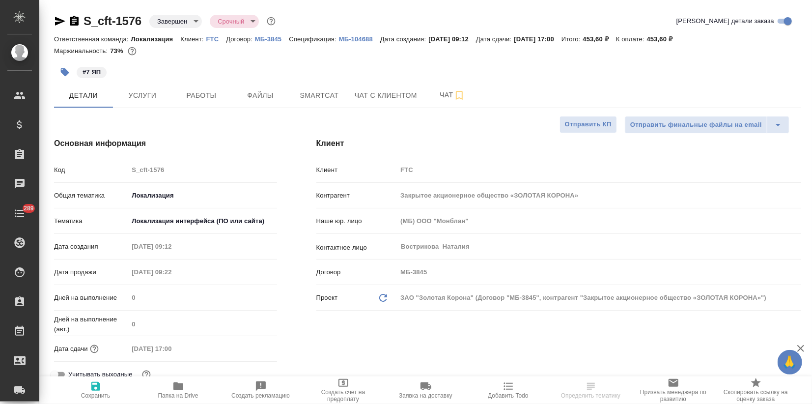
type textarea "x"
click at [307, 96] on span "Smartcat" at bounding box center [319, 95] width 47 height 12
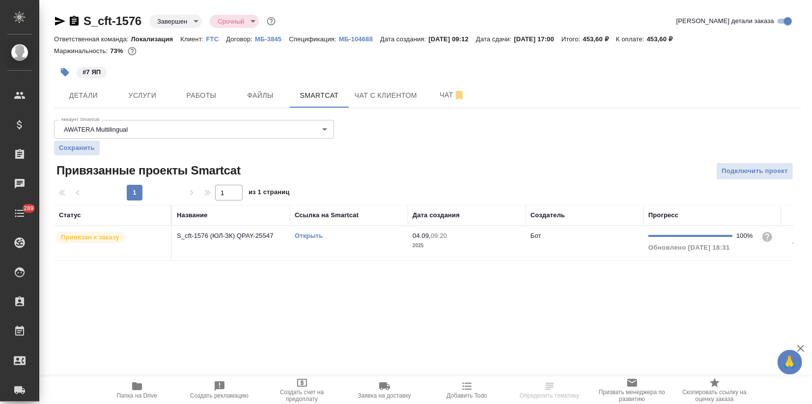
click at [300, 236] on link "Открыть" at bounding box center [309, 235] width 28 height 7
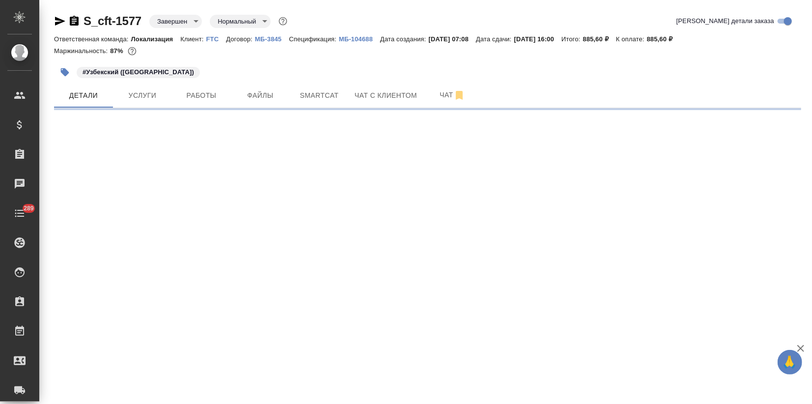
select select "RU"
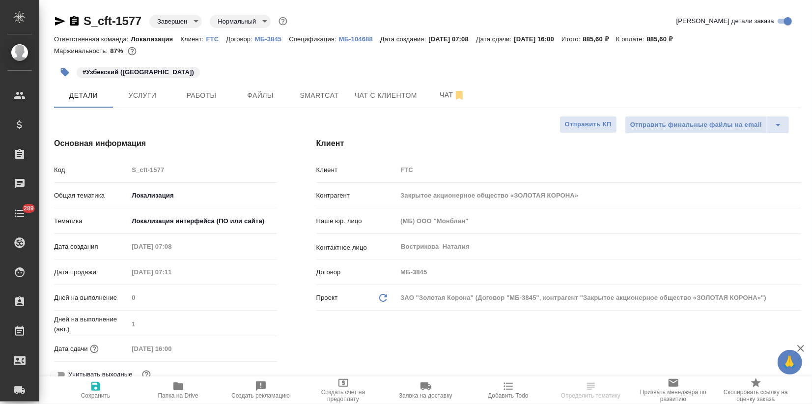
type textarea "x"
click at [322, 90] on span "Smartcat" at bounding box center [319, 95] width 47 height 12
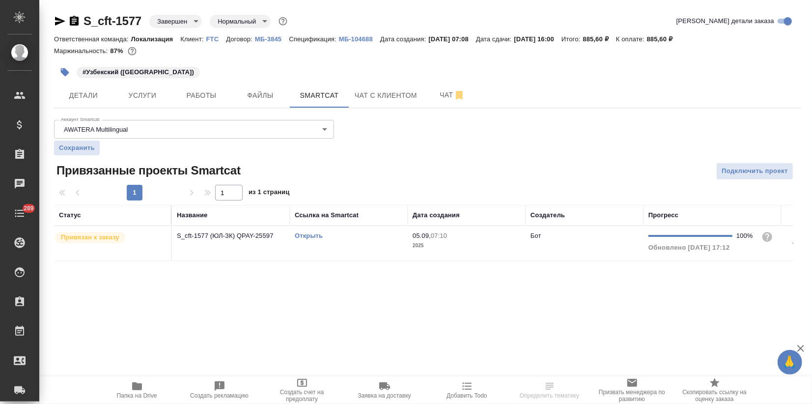
click at [307, 233] on link "Открыть" at bounding box center [309, 235] width 28 height 7
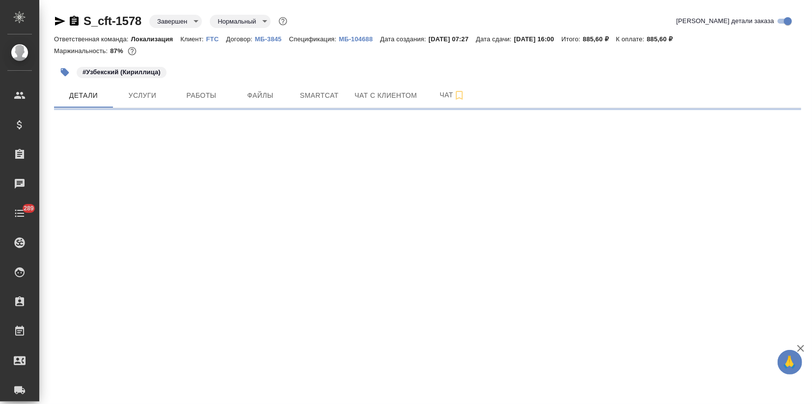
select select "RU"
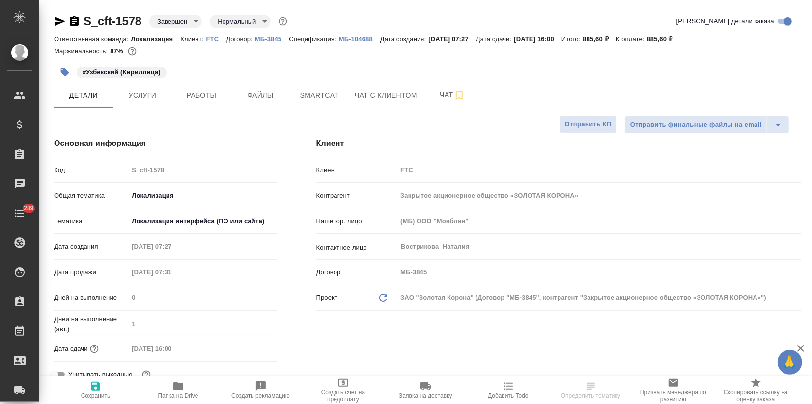
type textarea "x"
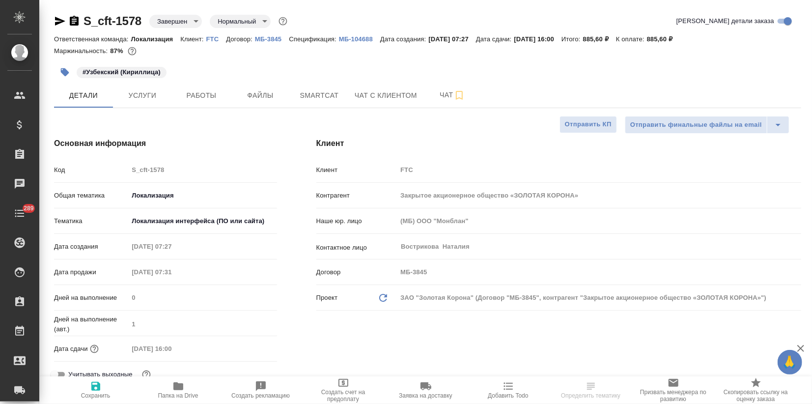
type textarea "x"
click at [324, 85] on button "Smartcat" at bounding box center [319, 95] width 59 height 25
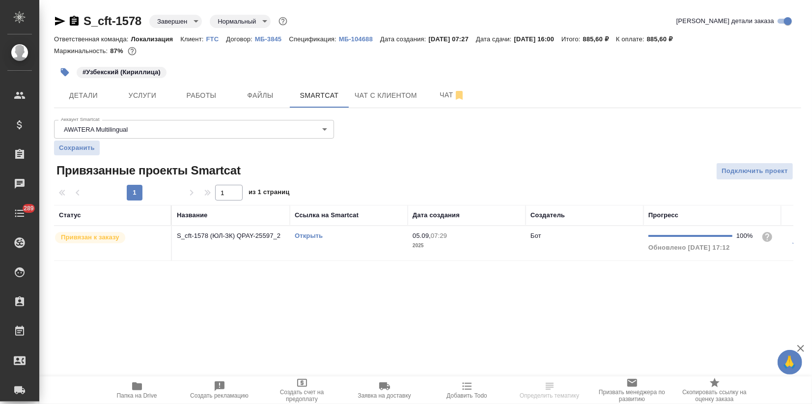
click at [311, 236] on link "Открыть" at bounding box center [309, 235] width 28 height 7
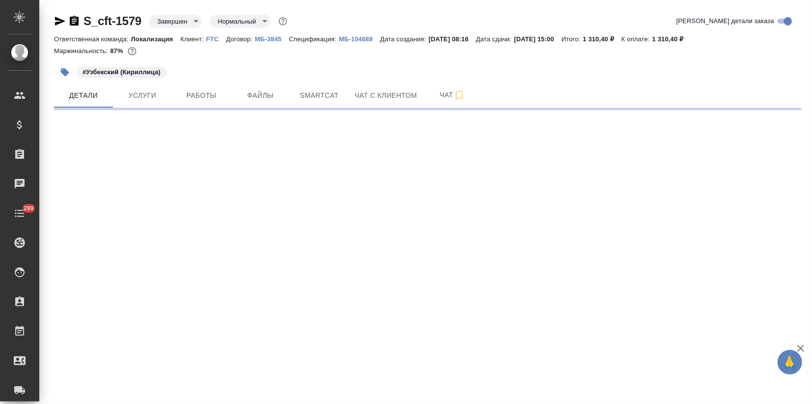
select select "RU"
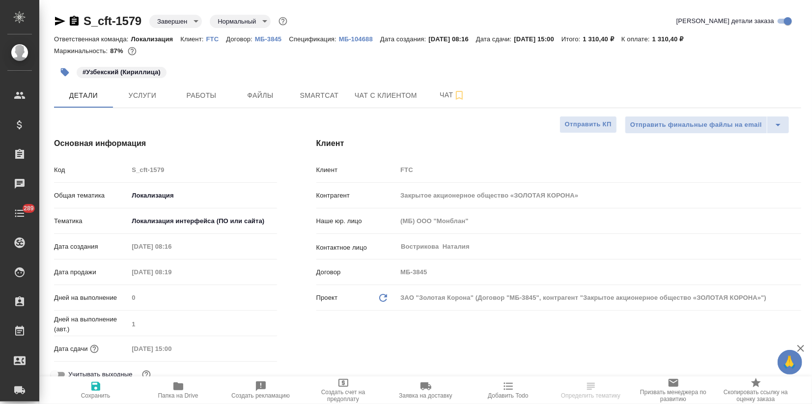
type textarea "x"
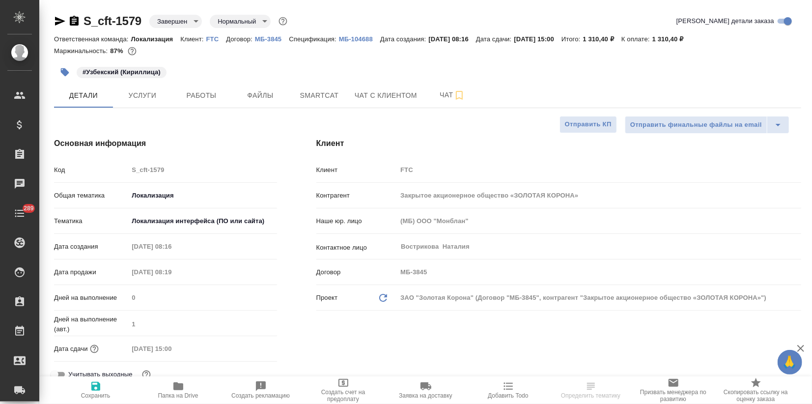
type textarea "x"
click at [325, 98] on span "Smartcat" at bounding box center [319, 95] width 47 height 12
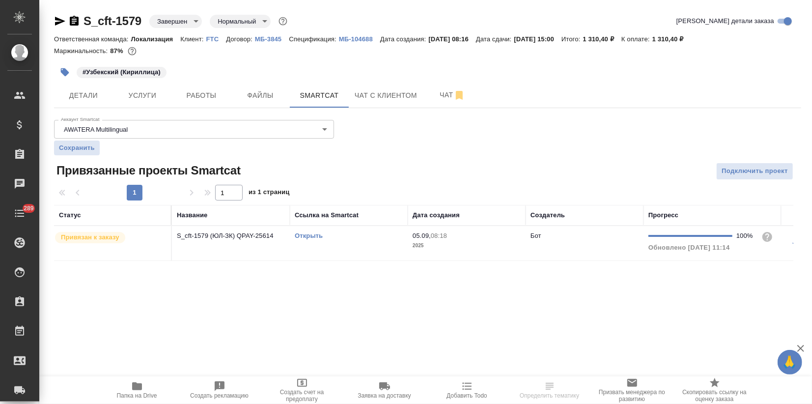
click at [307, 234] on link "Открыть" at bounding box center [309, 235] width 28 height 7
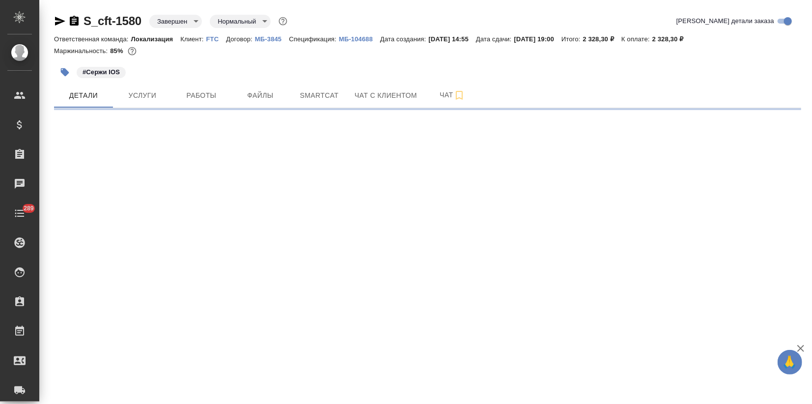
select select "RU"
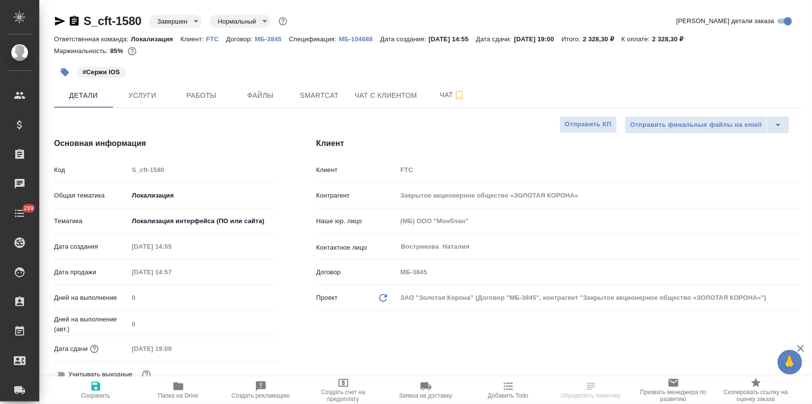
type textarea "x"
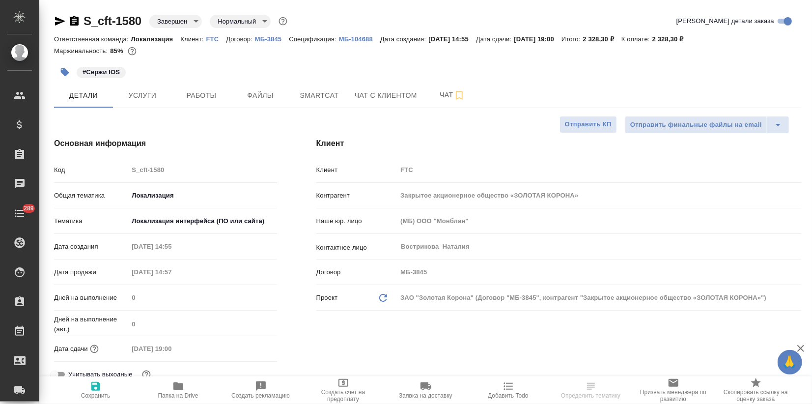
type textarea "x"
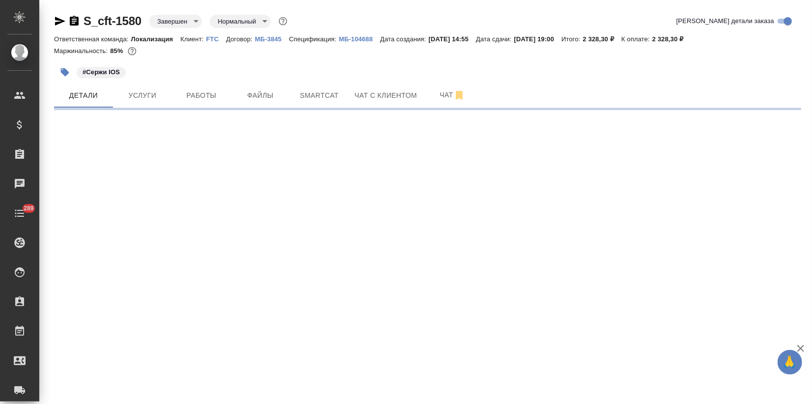
select select "RU"
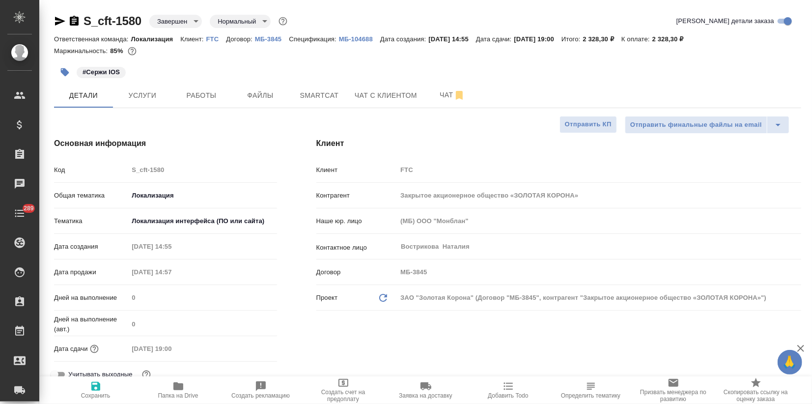
type textarea "x"
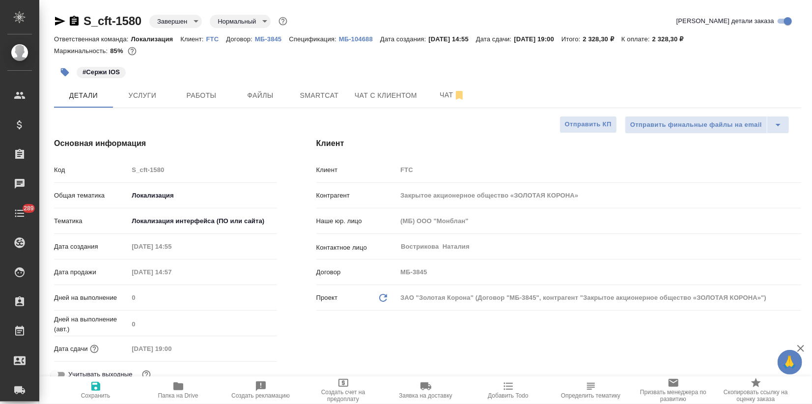
type textarea "x"
drag, startPoint x: 143, startPoint y: 20, endPoint x: 72, endPoint y: 19, distance: 71.3
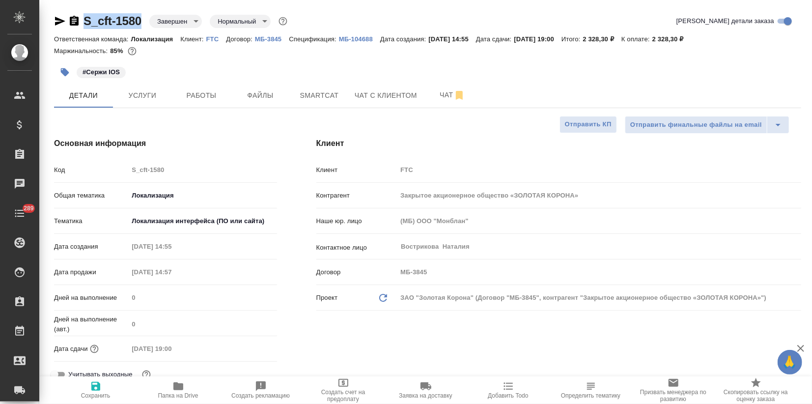
click at [72, 19] on div "S_cft-1580 Завершен closed Нормальный normal" at bounding box center [171, 21] width 235 height 16
copy link "S_cft-1580"
type textarea "x"
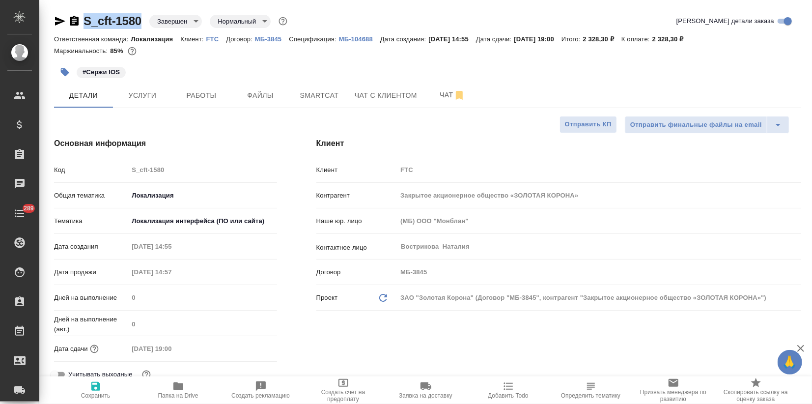
type textarea "x"
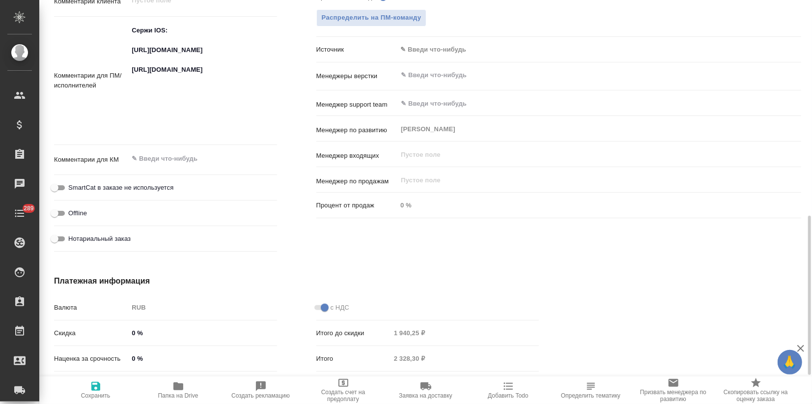
scroll to position [436, 0]
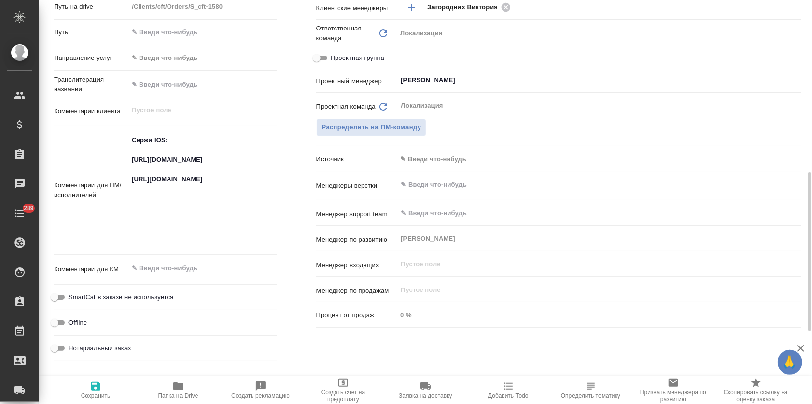
type textarea "x"
drag, startPoint x: 213, startPoint y: 186, endPoint x: 119, endPoint y: 160, distance: 98.0
click at [119, 160] on div "Комментарии для ПМ/исполнителей Сержи IOS: https://smartcat.com/projects/cbb2b0…" at bounding box center [165, 190] width 223 height 121
type textarea "x"
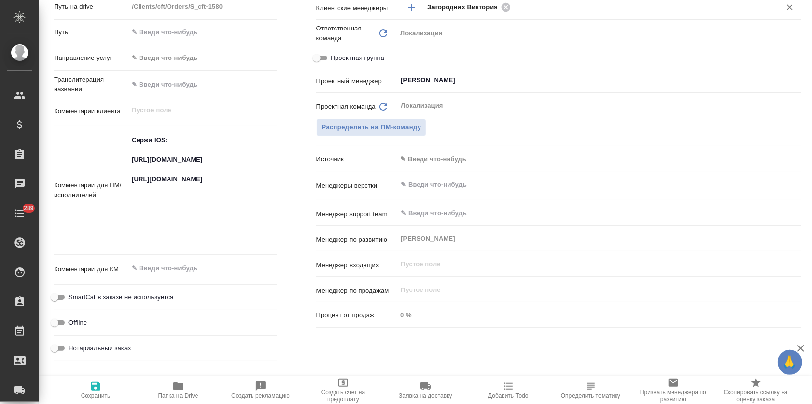
type textarea "x"
drag, startPoint x: 143, startPoint y: 238, endPoint x: 118, endPoint y: 206, distance: 39.9
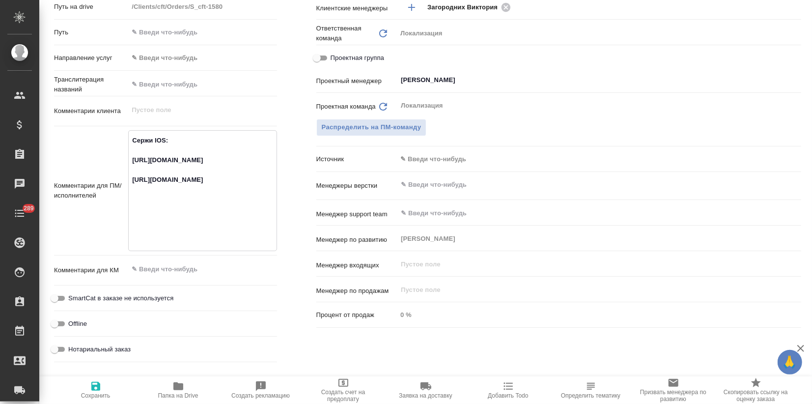
click at [118, 206] on div "Комментарии для ПМ/исполнителей Сержи IOS: https://smartcat.com/projects/cbb2b0…" at bounding box center [165, 190] width 223 height 121
type textarea "x"
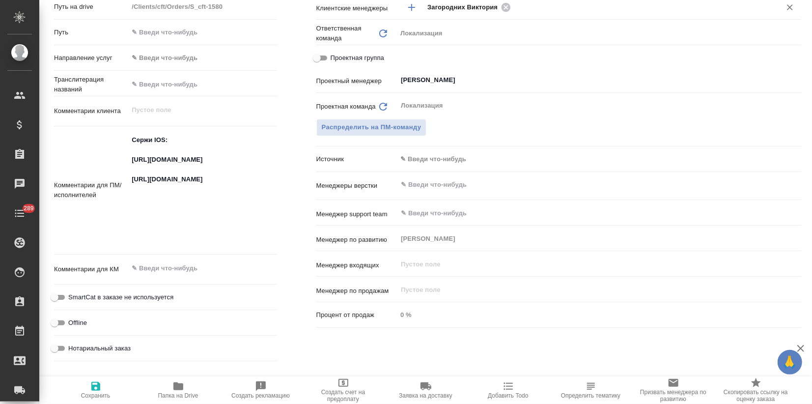
type textarea "x"
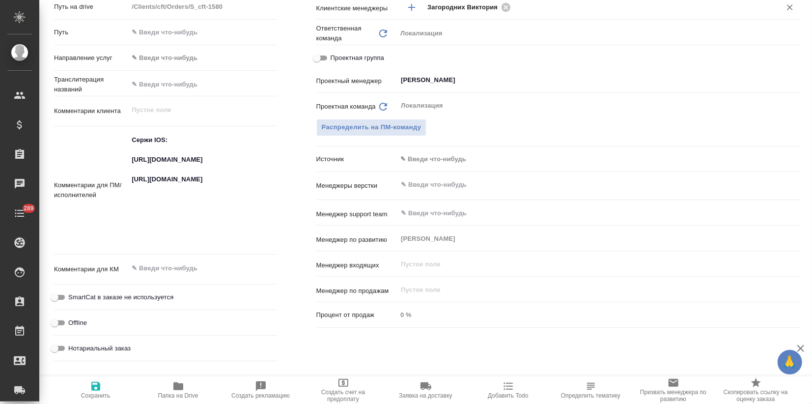
type textarea "x"
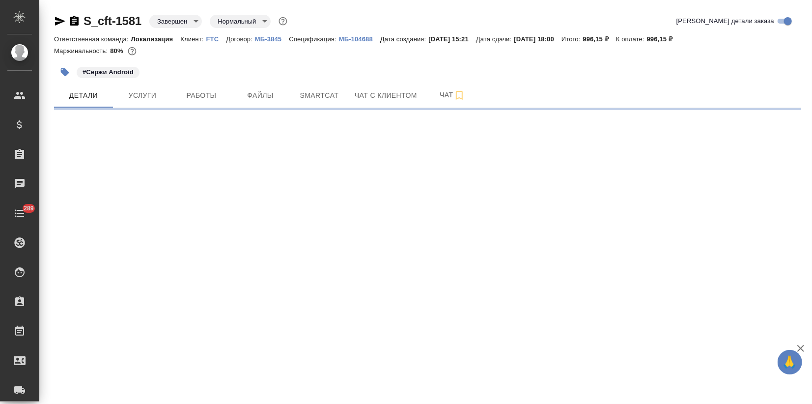
select select "RU"
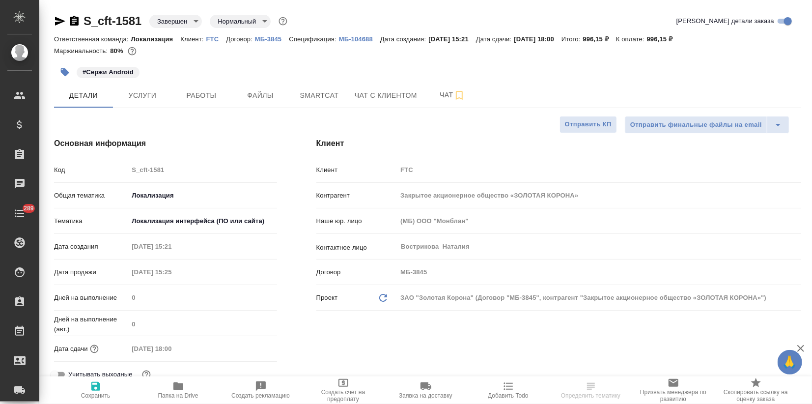
type textarea "x"
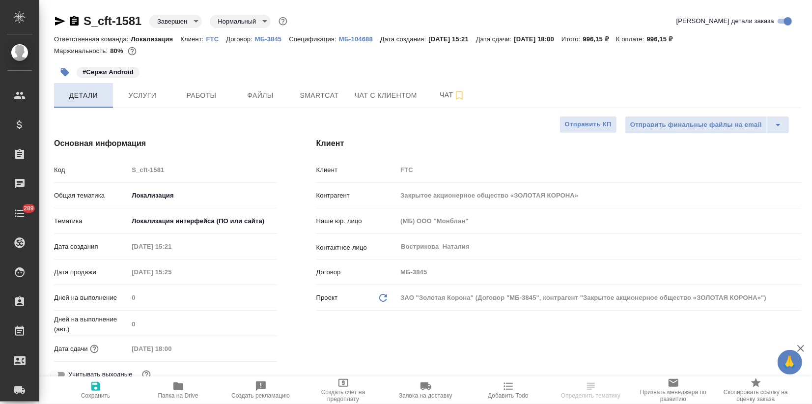
type textarea "x"
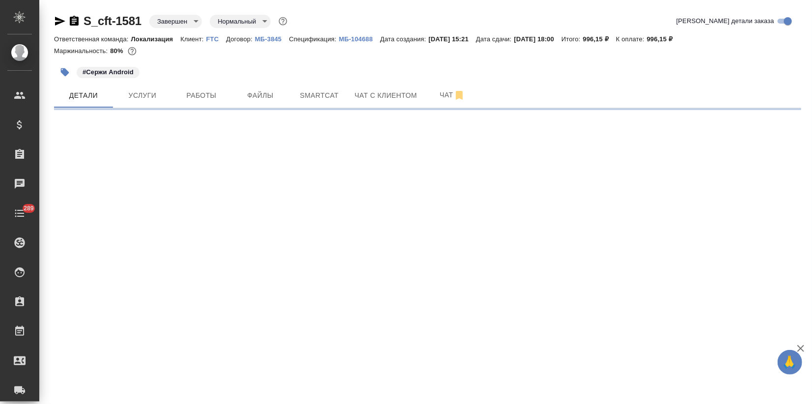
select select "RU"
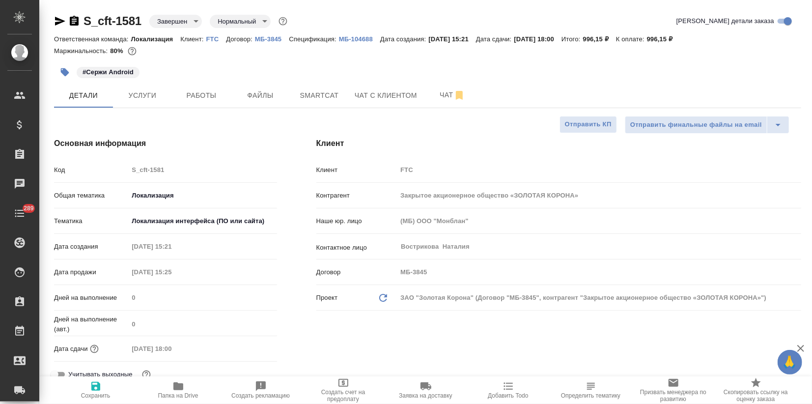
type textarea "x"
click at [114, 170] on p "Код" at bounding box center [91, 170] width 74 height 10
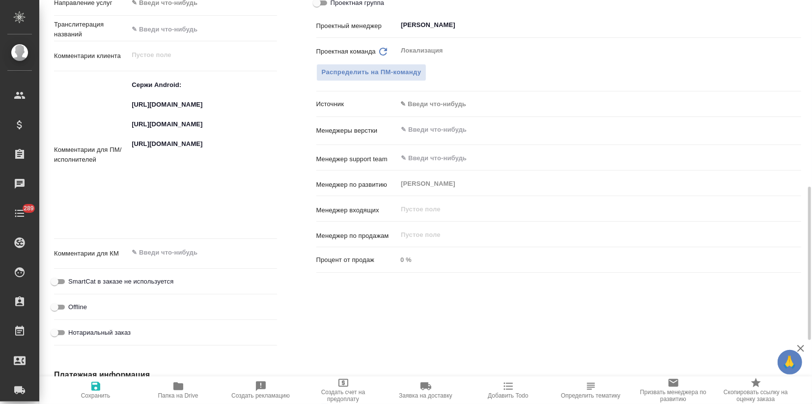
scroll to position [436, 0]
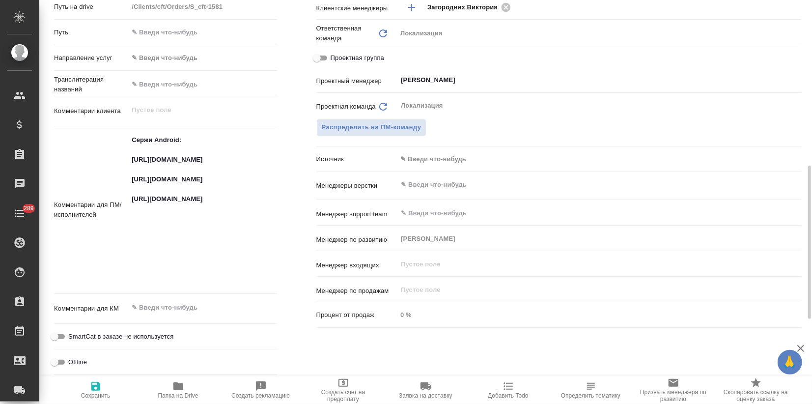
type textarea "x"
drag, startPoint x: 228, startPoint y: 180, endPoint x: 121, endPoint y: 159, distance: 108.3
click at [121, 159] on div "Комментарии для ПМ/исполнителей Сержи Android: https://smartcat.com/projects/83…" at bounding box center [165, 210] width 223 height 160
type textarea "x"
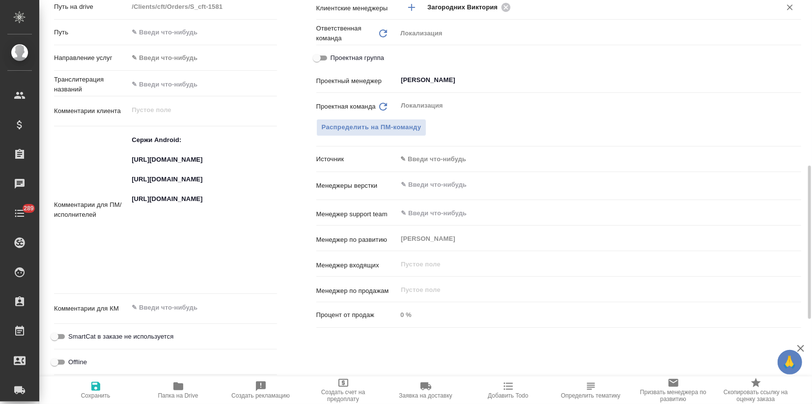
type textarea "x"
drag, startPoint x: 217, startPoint y: 230, endPoint x: 123, endPoint y: 198, distance: 99.3
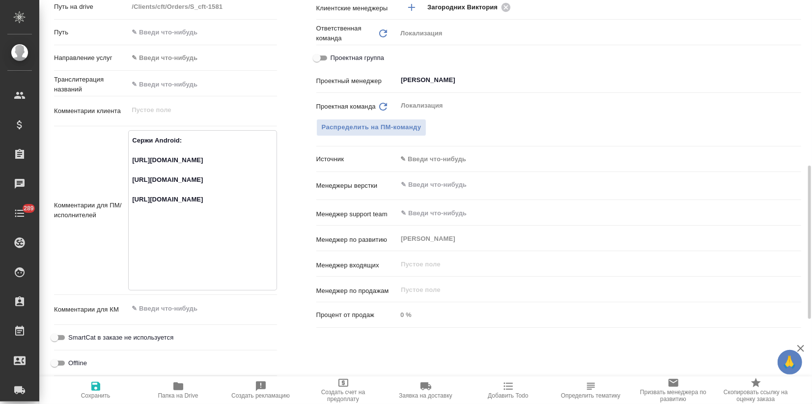
click at [123, 198] on div "Комментарии для ПМ/исполнителей Сержи Android: https://smartcat.com/projects/83…" at bounding box center [165, 210] width 223 height 160
type textarea "x"
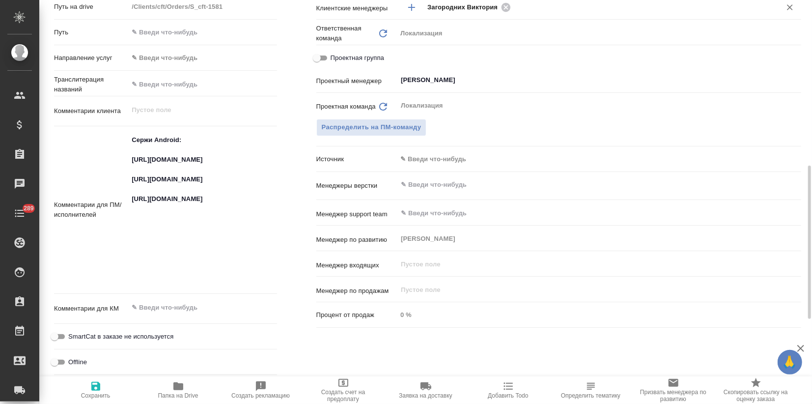
type textarea "x"
drag, startPoint x: 145, startPoint y: 278, endPoint x: 121, endPoint y: 249, distance: 37.7
click at [121, 249] on div "Комментарии для ПМ/исполнителей Сержи Android: https://smartcat.com/projects/83…" at bounding box center [165, 210] width 223 height 160
type textarea "x"
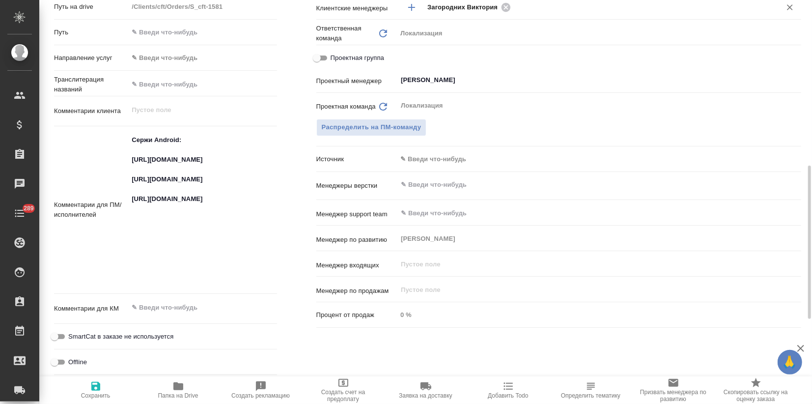
type textarea "x"
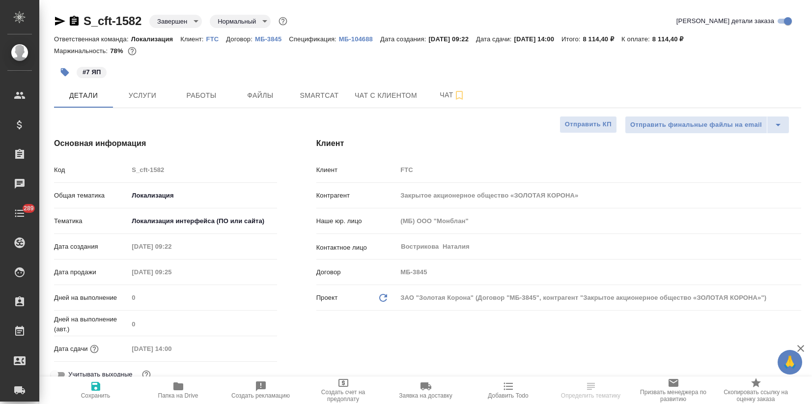
select select "RU"
click at [438, 96] on span "Чат" at bounding box center [452, 95] width 47 height 12
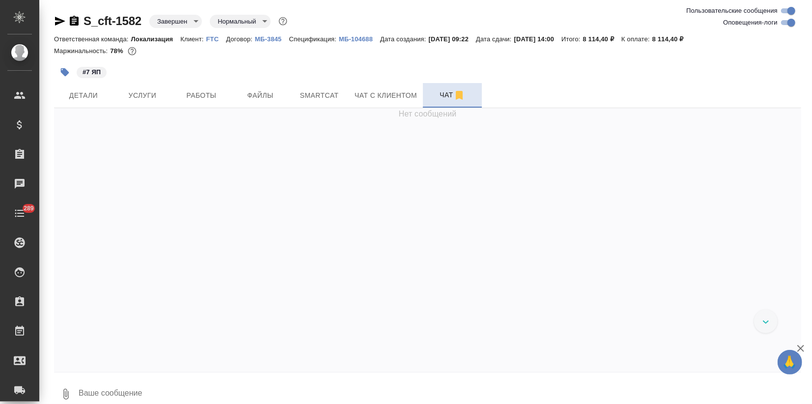
scroll to position [1722, 0]
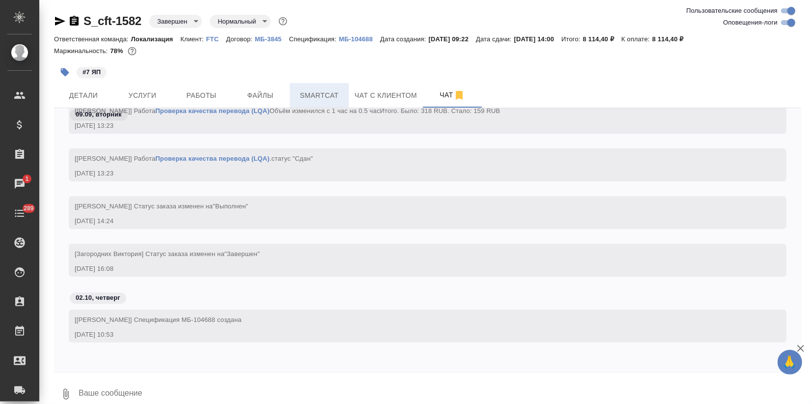
click at [322, 103] on button "Smartcat" at bounding box center [319, 95] width 59 height 25
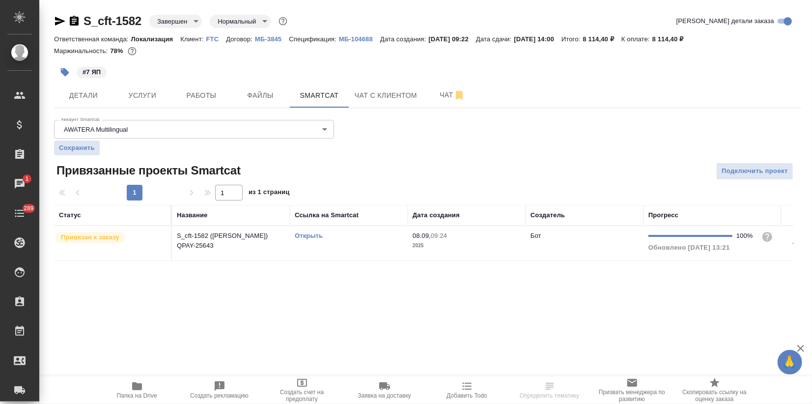
click at [305, 234] on link "Открыть" at bounding box center [309, 235] width 28 height 7
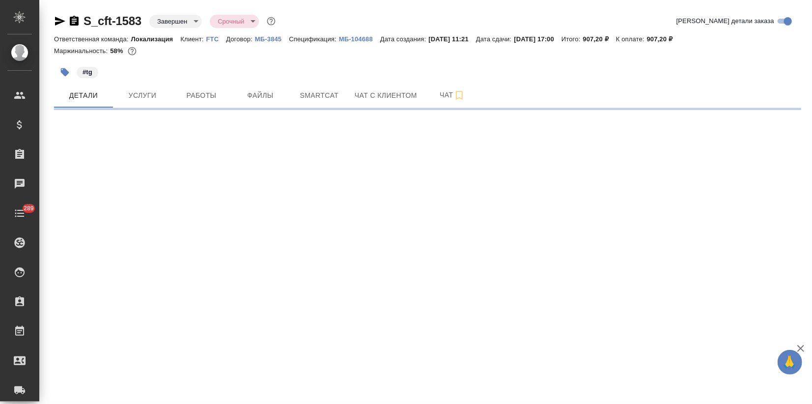
select select "RU"
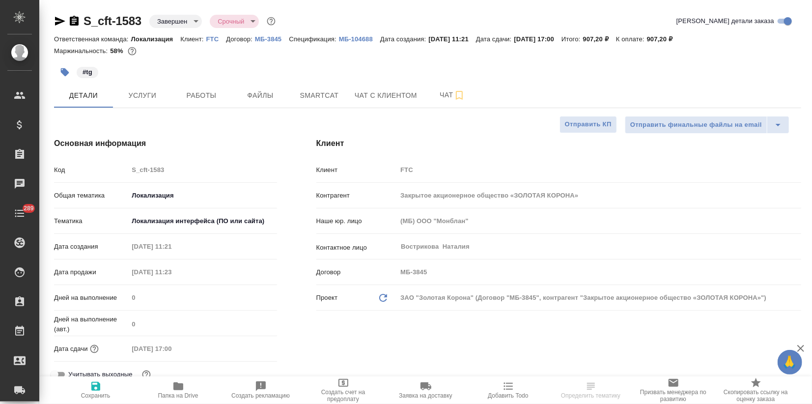
type textarea "x"
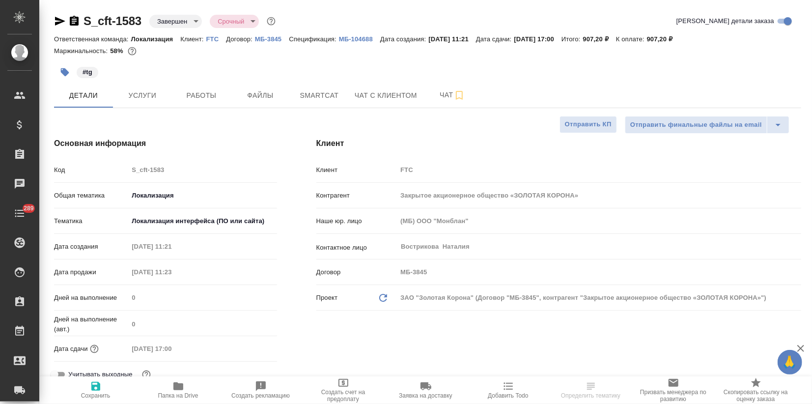
type textarea "x"
click at [324, 100] on span "Smartcat" at bounding box center [319, 95] width 47 height 12
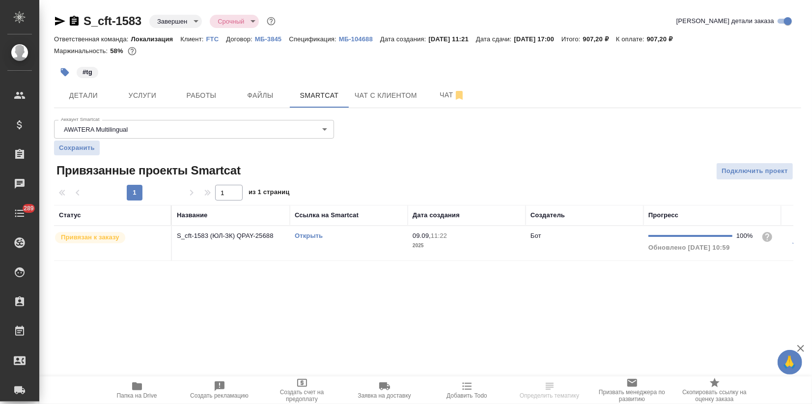
click at [308, 235] on link "Открыть" at bounding box center [309, 235] width 28 height 7
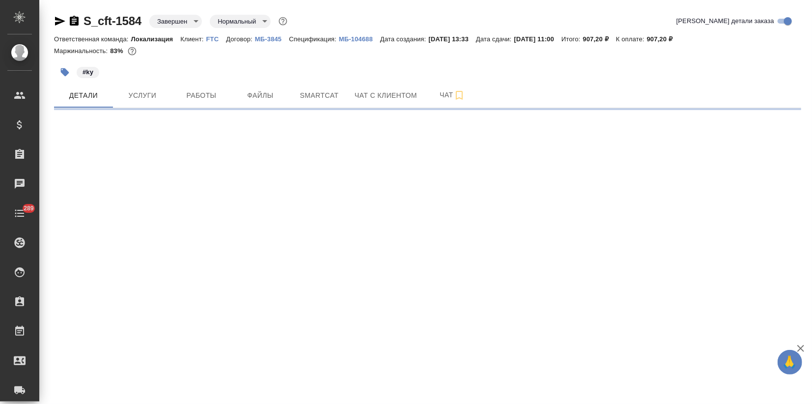
select select "RU"
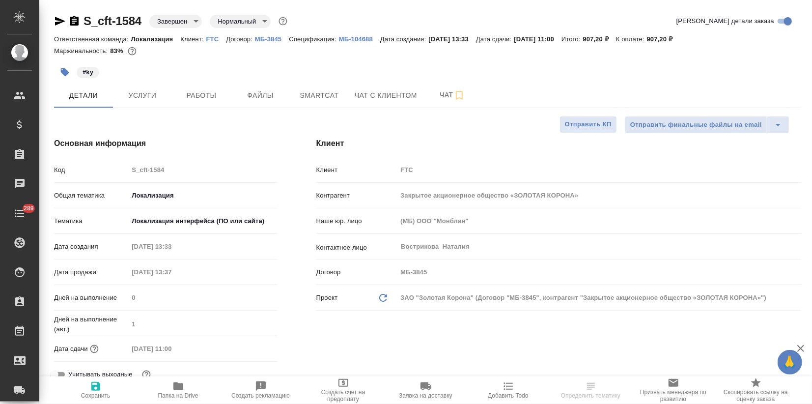
type textarea "x"
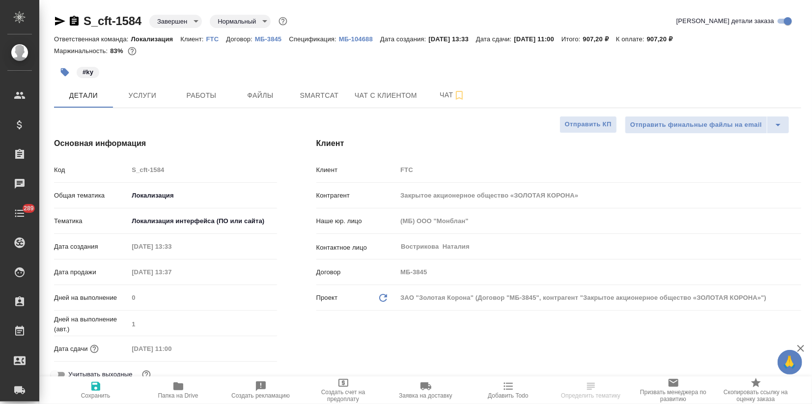
type textarea "x"
click at [316, 96] on span "Smartcat" at bounding box center [319, 95] width 47 height 12
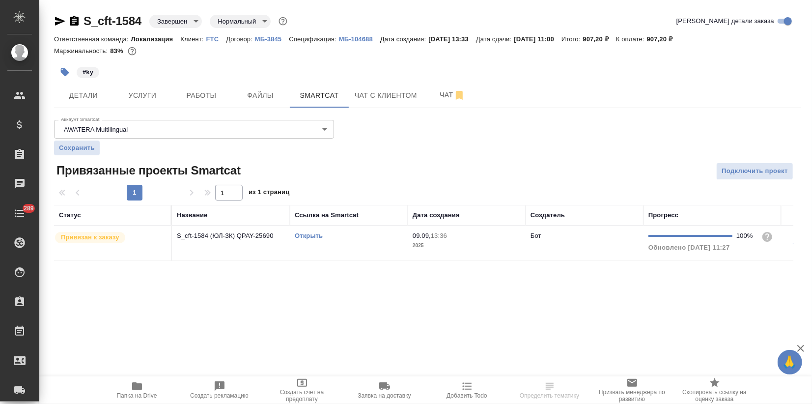
click at [307, 231] on div "Открыть" at bounding box center [349, 236] width 108 height 10
click at [307, 234] on link "Открыть" at bounding box center [309, 235] width 28 height 7
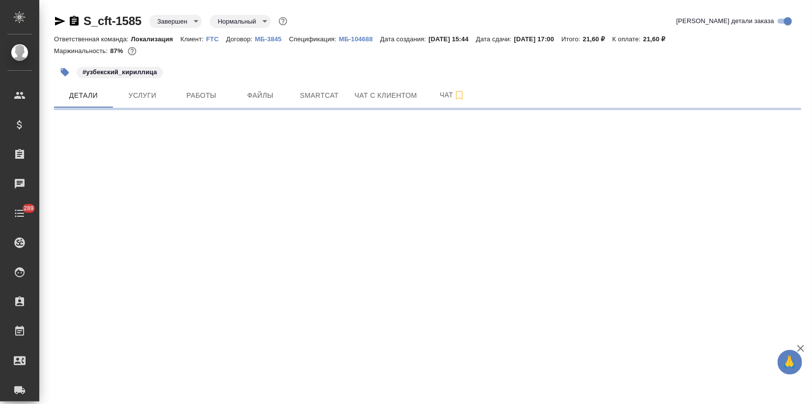
select select "RU"
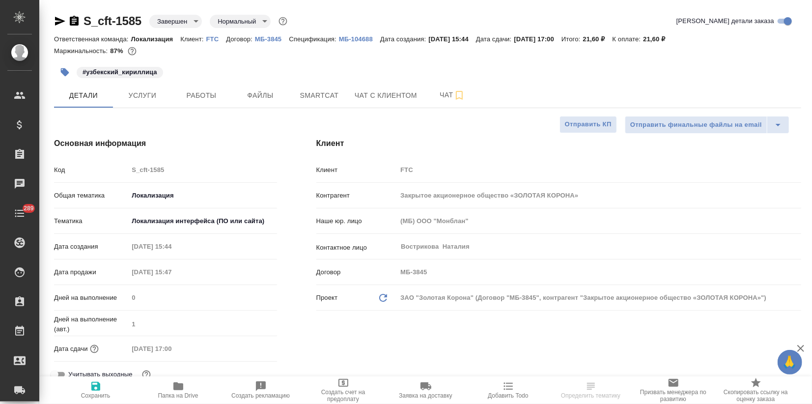
type textarea "x"
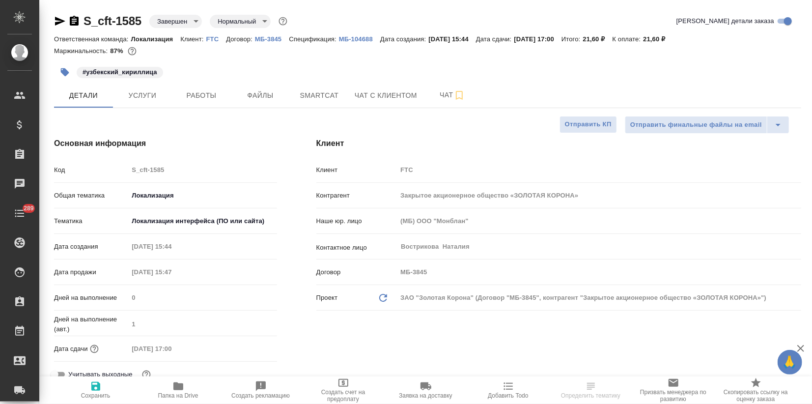
type textarea "x"
click at [328, 100] on span "Smartcat" at bounding box center [319, 95] width 47 height 12
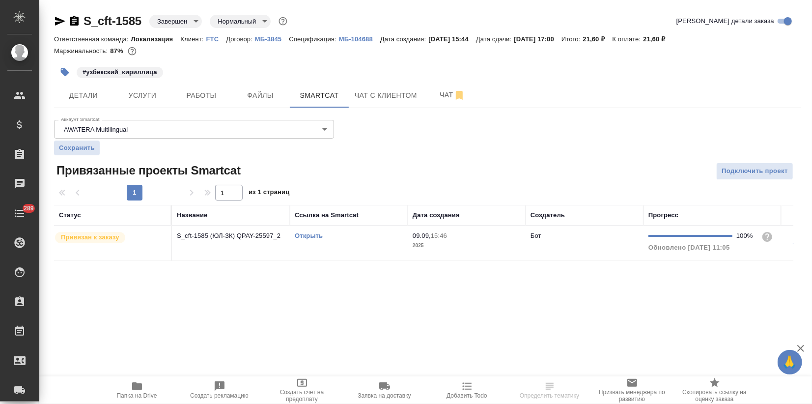
click at [315, 235] on link "Открыть" at bounding box center [309, 235] width 28 height 7
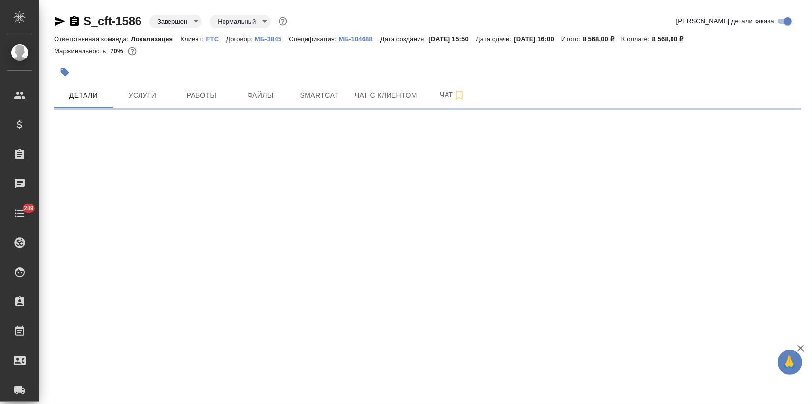
select select "RU"
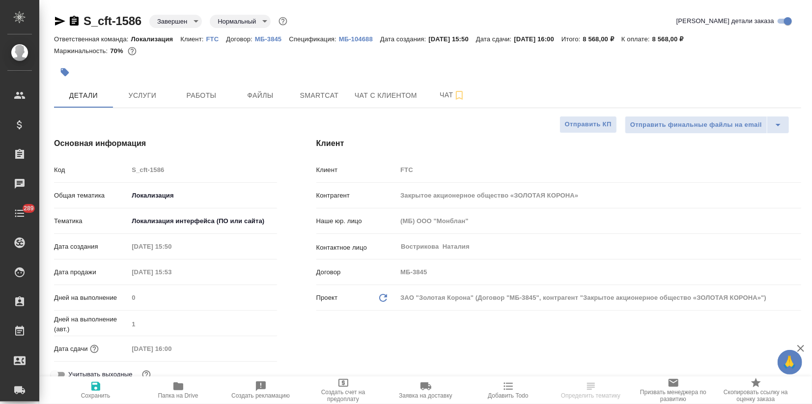
type textarea "x"
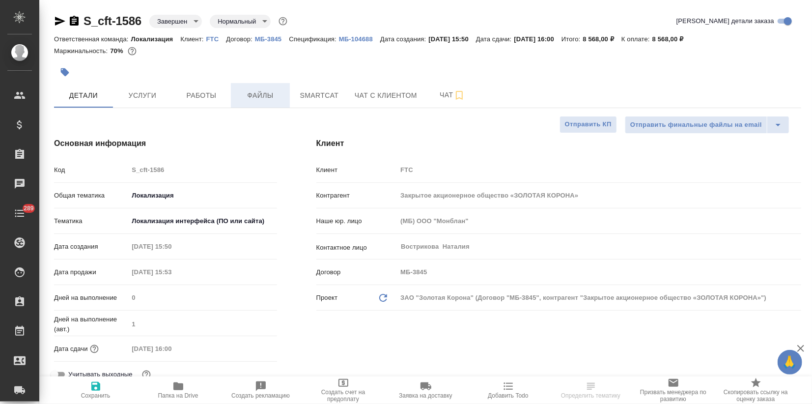
type textarea "x"
click at [301, 95] on span "Smartcat" at bounding box center [319, 95] width 47 height 12
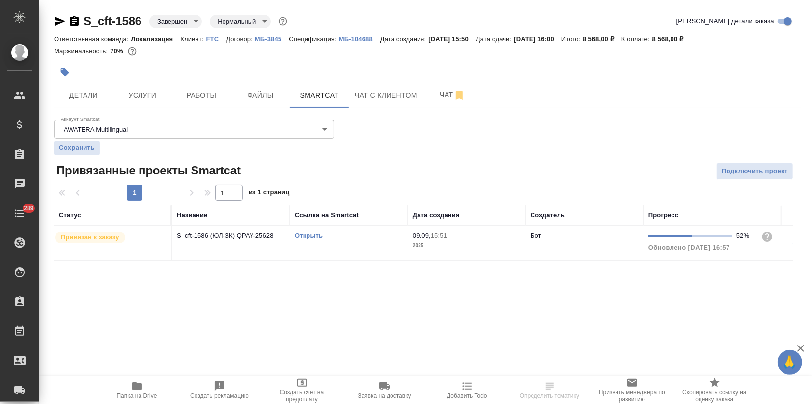
click at [307, 232] on link "Открыть" at bounding box center [309, 235] width 28 height 7
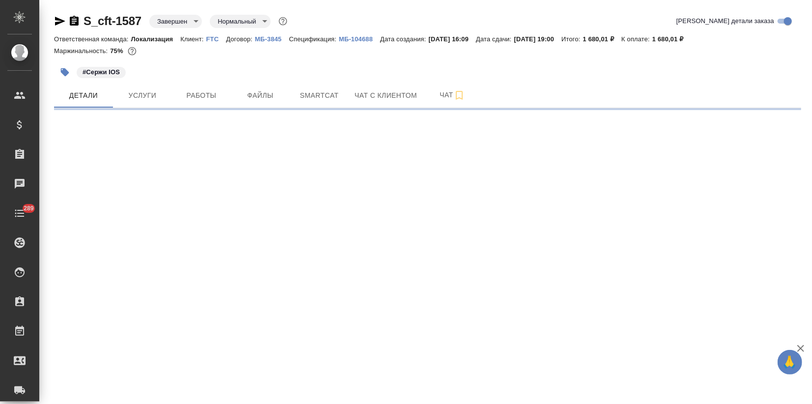
select select "RU"
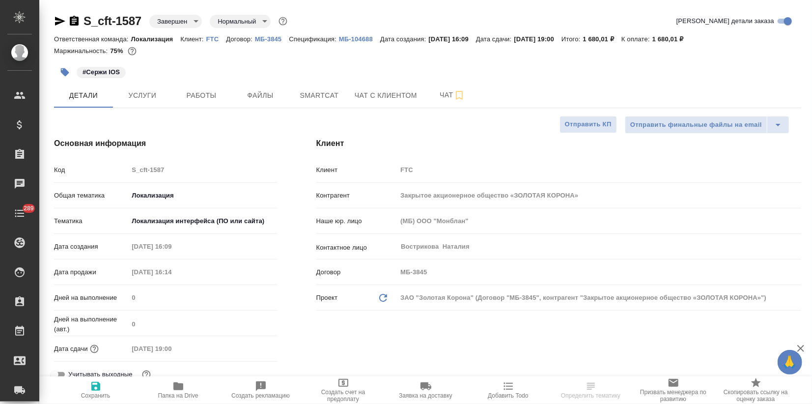
type textarea "x"
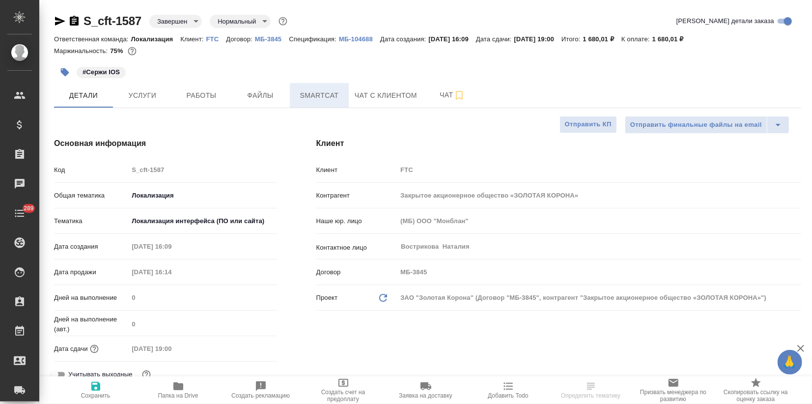
type textarea "x"
click at [319, 90] on span "Smartcat" at bounding box center [319, 95] width 47 height 12
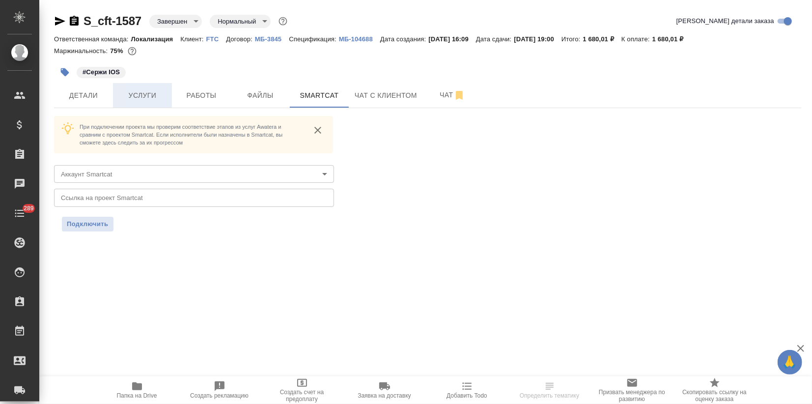
click at [163, 102] on button "Услуги" at bounding box center [142, 95] width 59 height 25
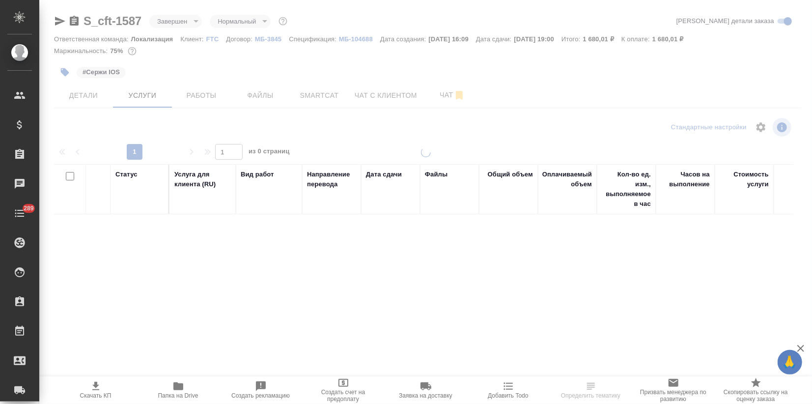
click at [91, 100] on span "Детали" at bounding box center [83, 95] width 47 height 12
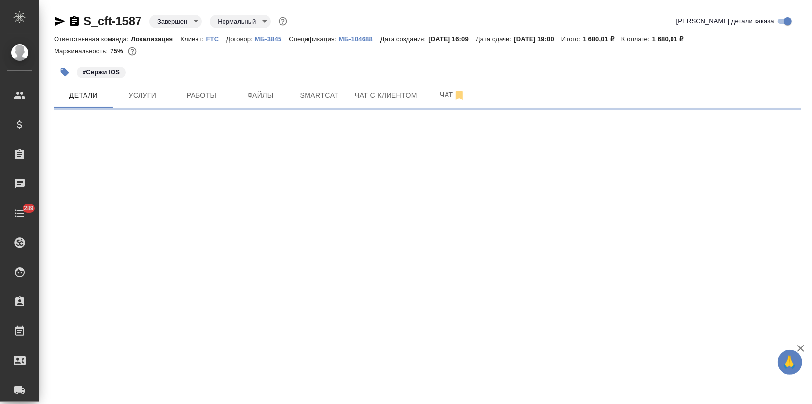
select select "RU"
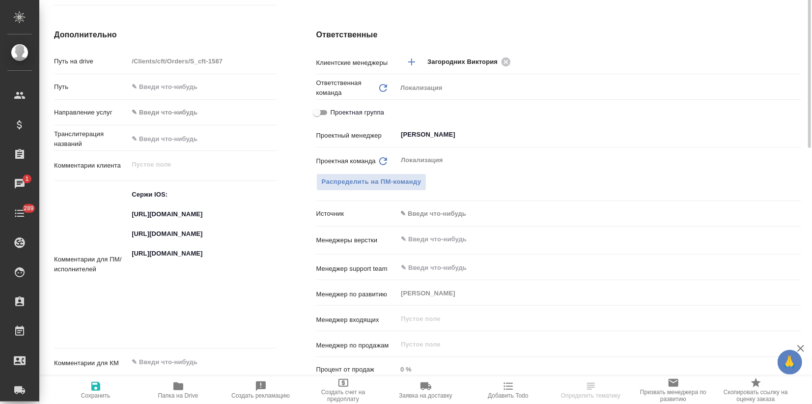
scroll to position [436, 0]
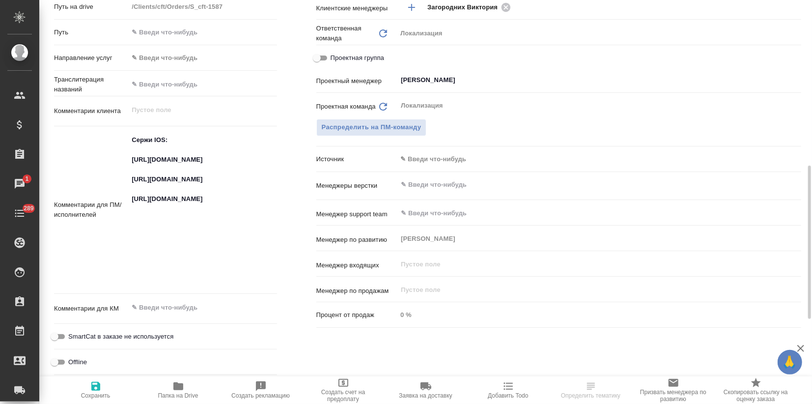
type textarea "x"
drag, startPoint x: 177, startPoint y: 179, endPoint x: 109, endPoint y: 159, distance: 70.7
click at [109, 159] on div "Комментарии для ПМ/исполнителей Сержи IOS: https://smartcat.com/projects/c2167b…" at bounding box center [165, 210] width 223 height 160
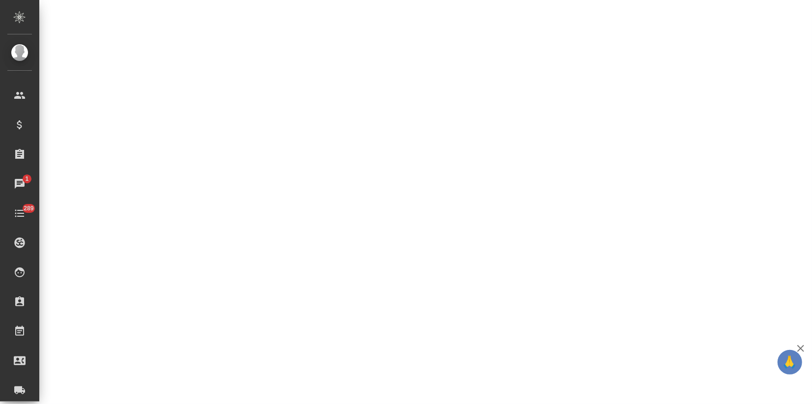
select select "RU"
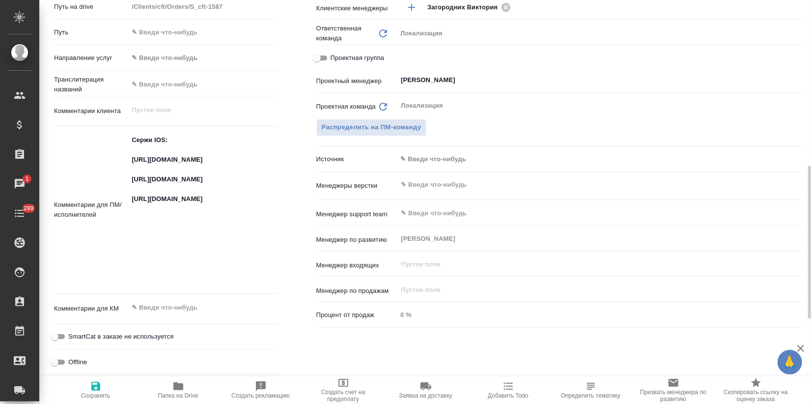
type textarea "x"
drag, startPoint x: 220, startPoint y: 227, endPoint x: 124, endPoint y: 201, distance: 99.8
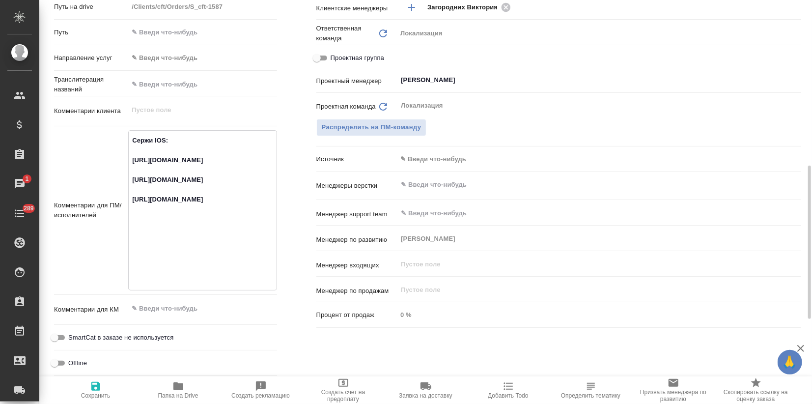
click at [124, 201] on div "Комментарии для ПМ/исполнителей Сержи IOS: https://smartcat.com/projects/c2167b…" at bounding box center [165, 210] width 223 height 160
type textarea "Сержи IOS: https://smartcat.com/projects/c2167bad-6919-42f6-9136-a07398b7a8d9/f…"
type textarea "x"
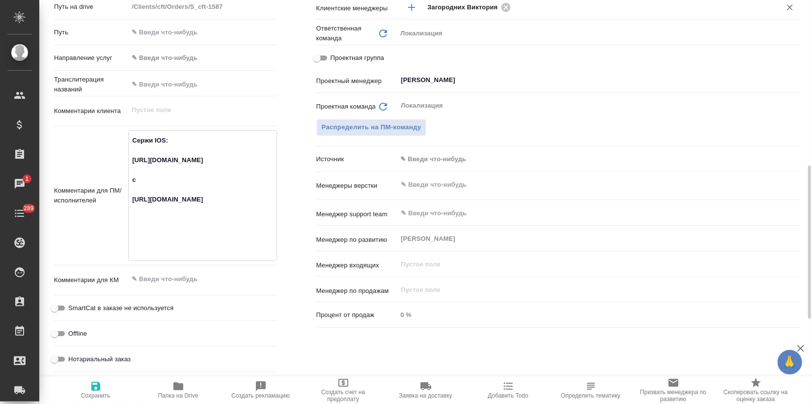
type textarea "Сержи IOS: https://smartcat.com/projects/c2167bad-6919-42f6-9136-a07398b7a8d9/f…"
type textarea "x"
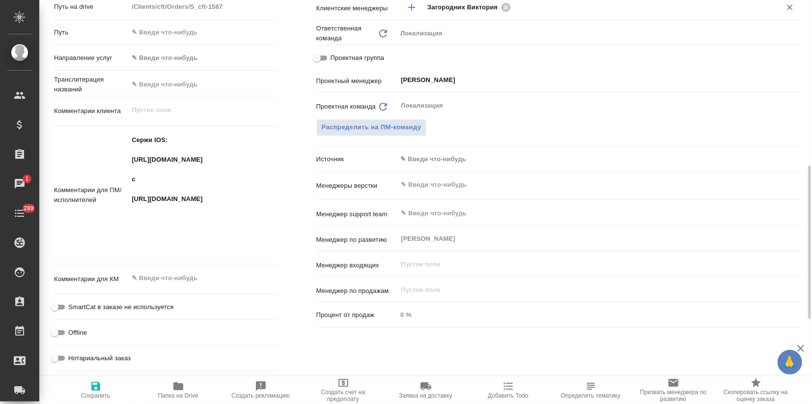
type textarea "x"
type textarea "Сержи IOS: https://smartcat.com/projects/c2167bad-6919-42f6-9136-a07398b7a8d9/f…"
type textarea "x"
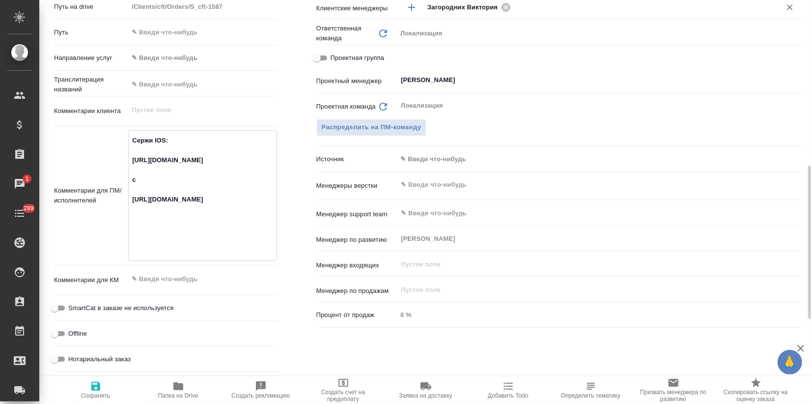
type textarea "x"
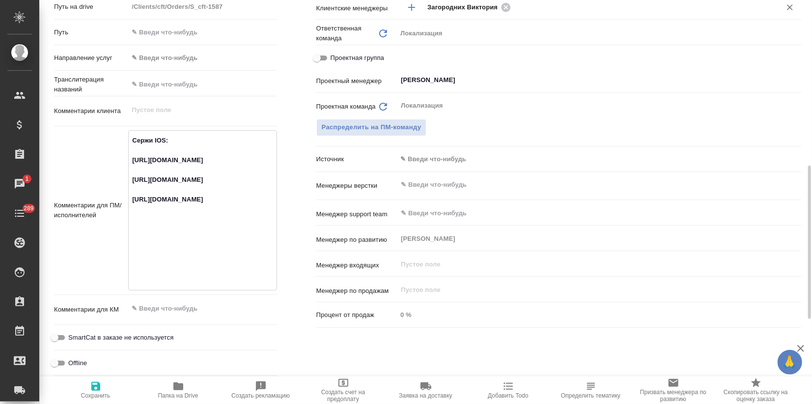
type textarea "Сержи IOS: https://smartcat.com/projects/c2167bad-6919-42f6-9136-a07398b7a8d9/f…"
type textarea "x"
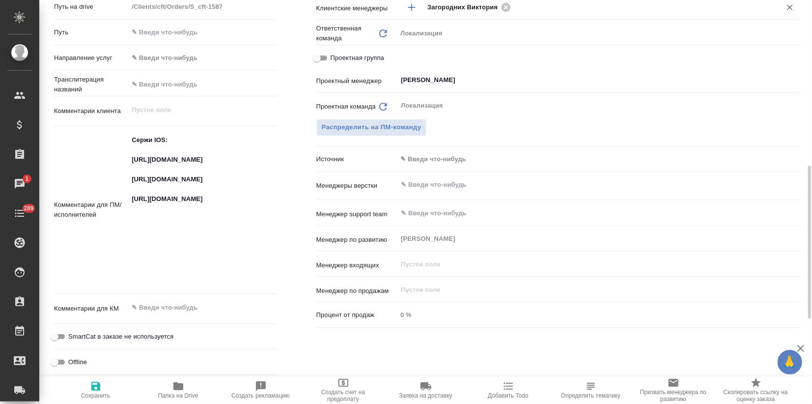
type textarea "x"
drag, startPoint x: 145, startPoint y: 283, endPoint x: 119, endPoint y: 247, distance: 44.3
click at [118, 247] on div "Комментарии для ПМ/исполнителей Сержи IOS: https://smartcat.com/projects/c2167b…" at bounding box center [165, 210] width 223 height 160
type textarea "x"
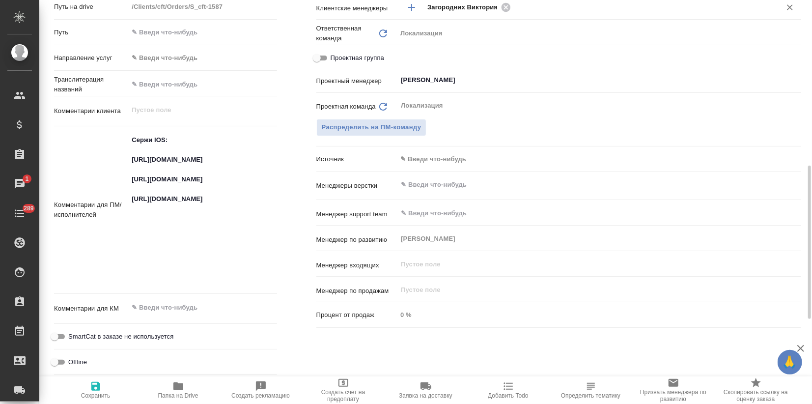
type textarea "x"
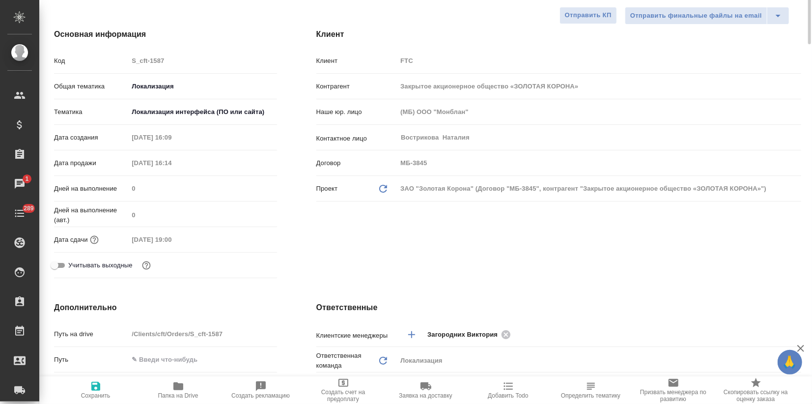
scroll to position [0, 0]
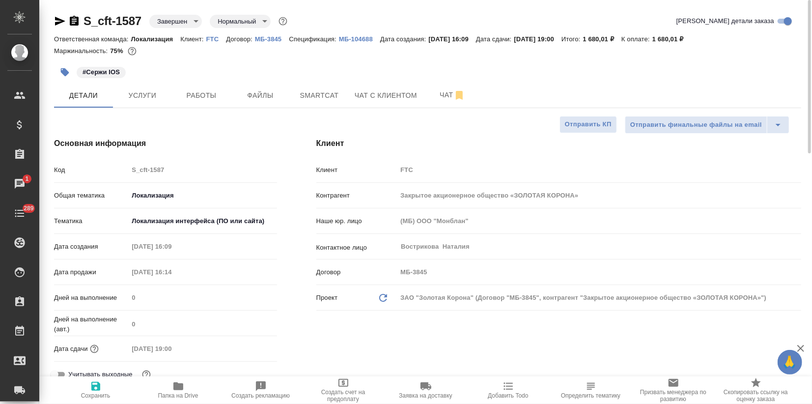
type textarea "x"
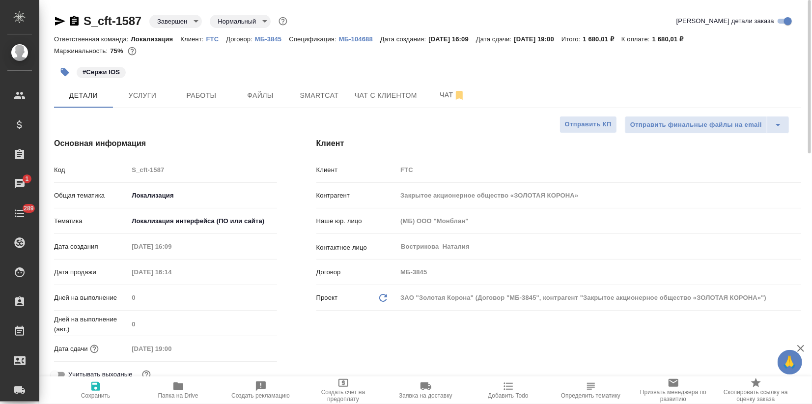
type textarea "x"
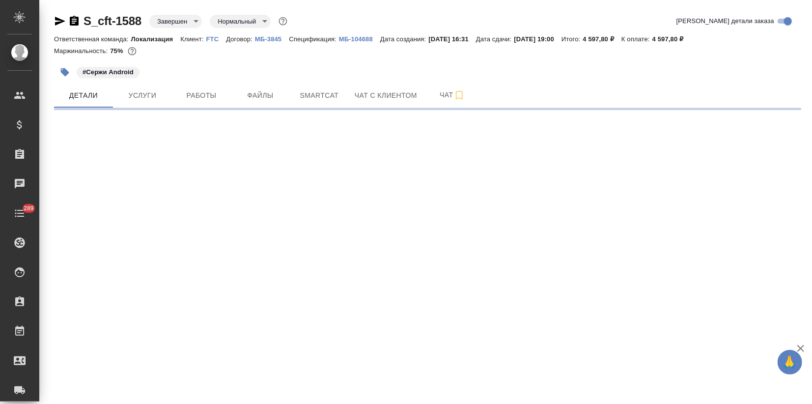
select select "RU"
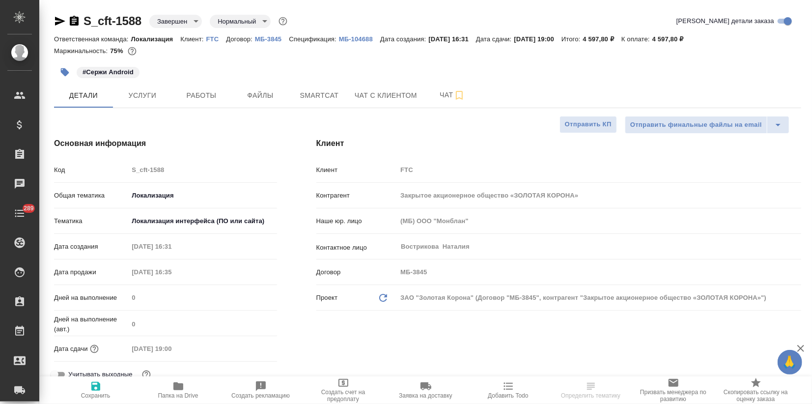
type textarea "x"
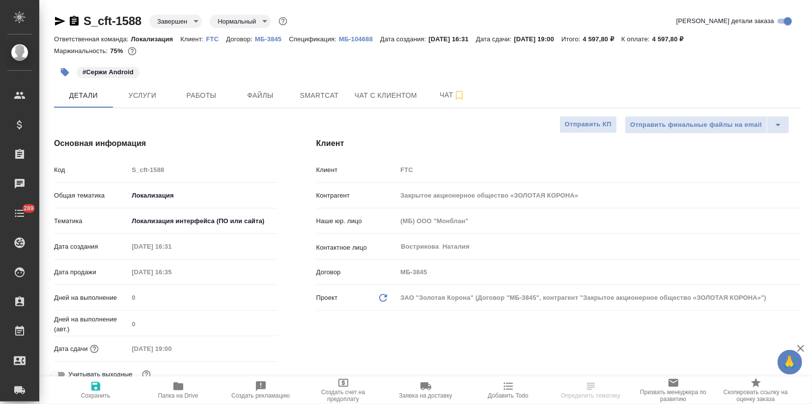
type textarea "x"
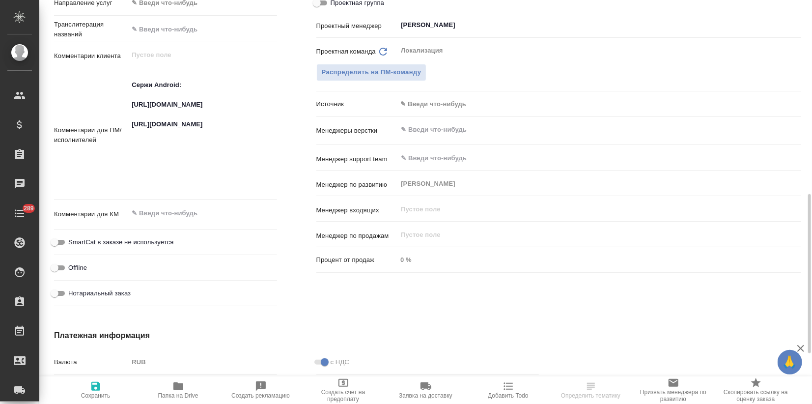
scroll to position [382, 0]
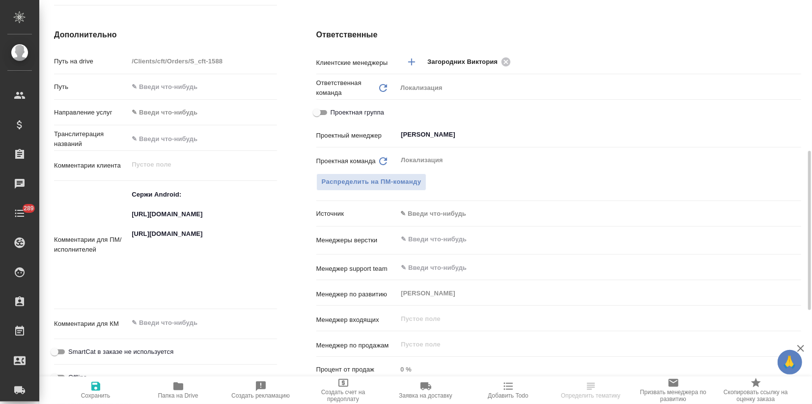
type textarea "x"
drag, startPoint x: 192, startPoint y: 239, endPoint x: 105, endPoint y: 214, distance: 90.5
click at [104, 214] on div "Комментарии для ПМ/исполнителей Сержи Android: https://smartcat.com/projects/64…" at bounding box center [165, 245] width 223 height 121
type textarea "x"
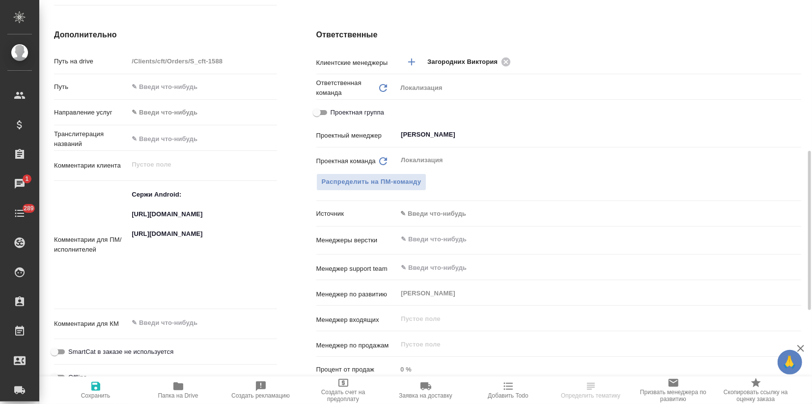
type textarea "x"
drag, startPoint x: 153, startPoint y: 291, endPoint x: 118, endPoint y: 256, distance: 49.0
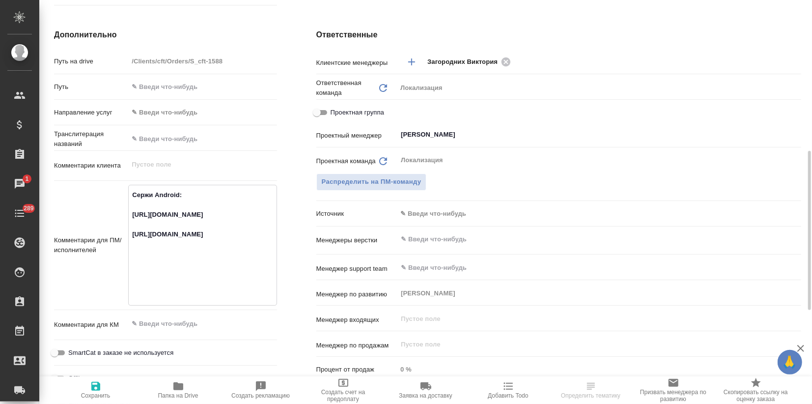
click at [118, 256] on div "Комментарии для ПМ/исполнителей Сержи Android: https://smartcat.com/projects/64…" at bounding box center [165, 245] width 223 height 121
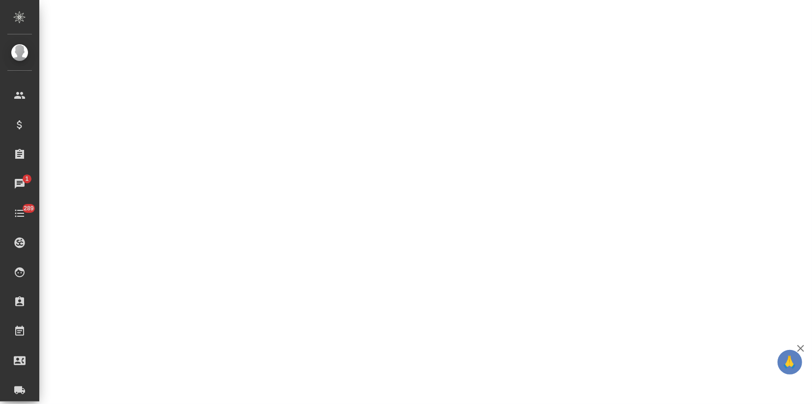
select select "RU"
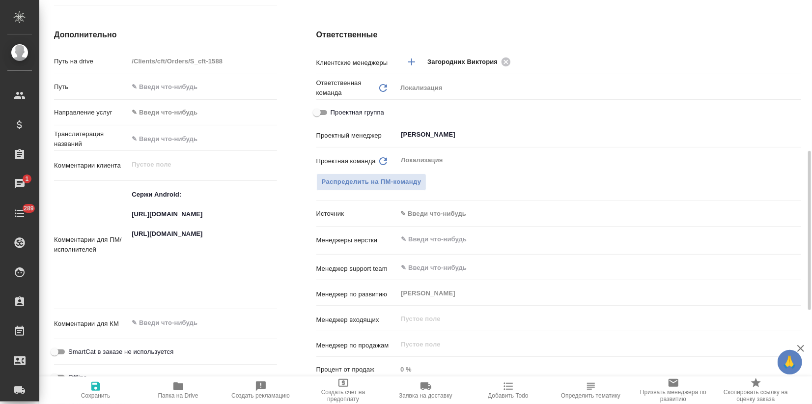
type textarea "x"
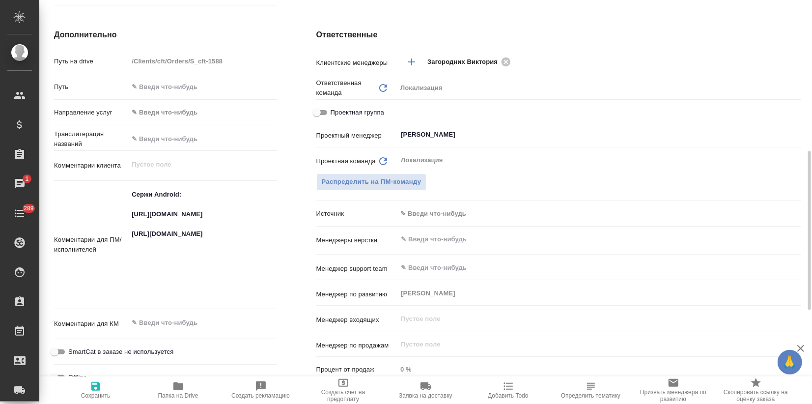
type textarea "x"
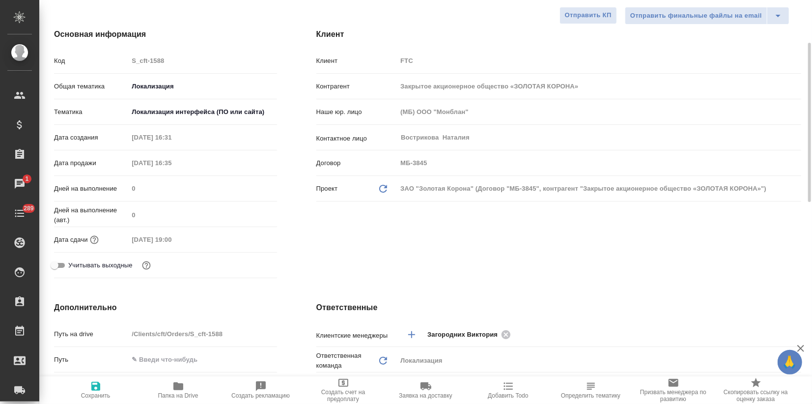
scroll to position [0, 0]
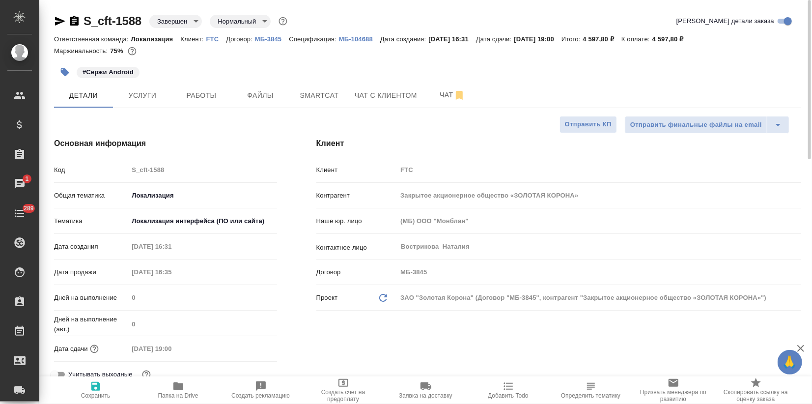
type textarea "x"
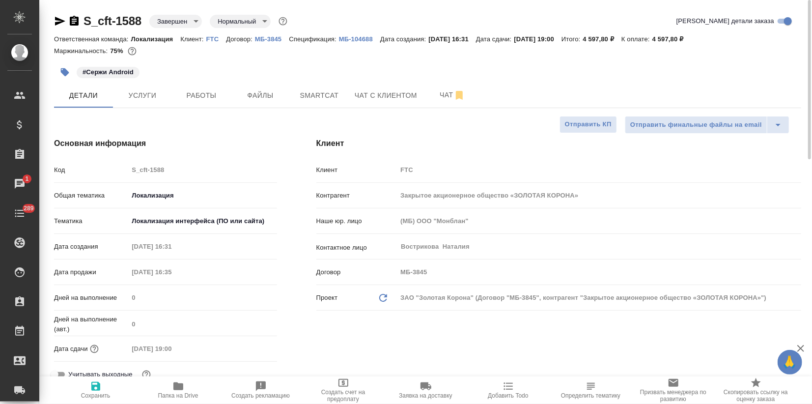
type textarea "x"
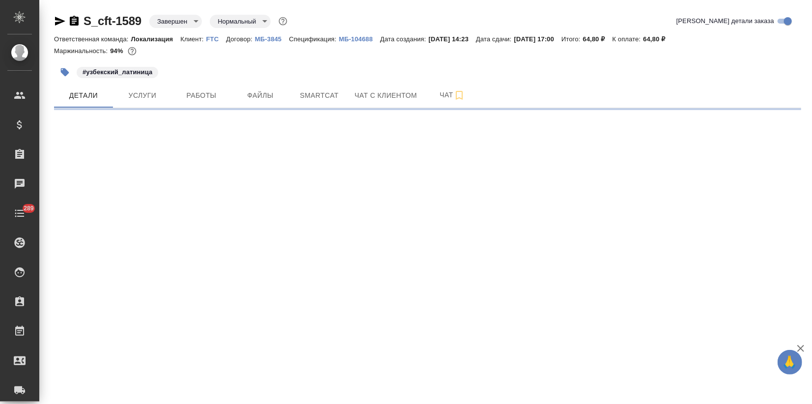
select select "RU"
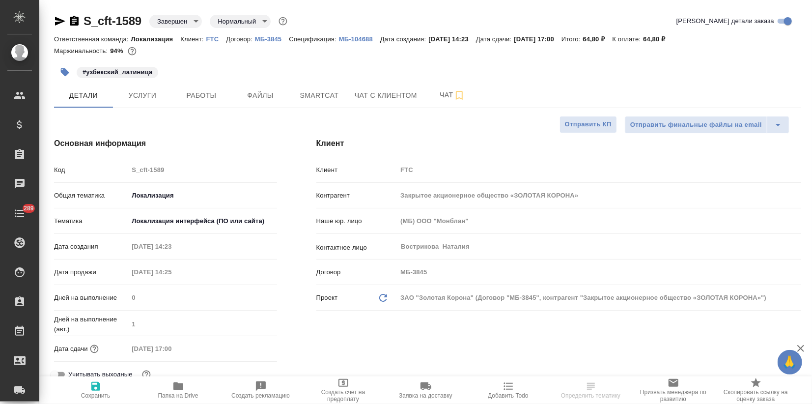
type textarea "x"
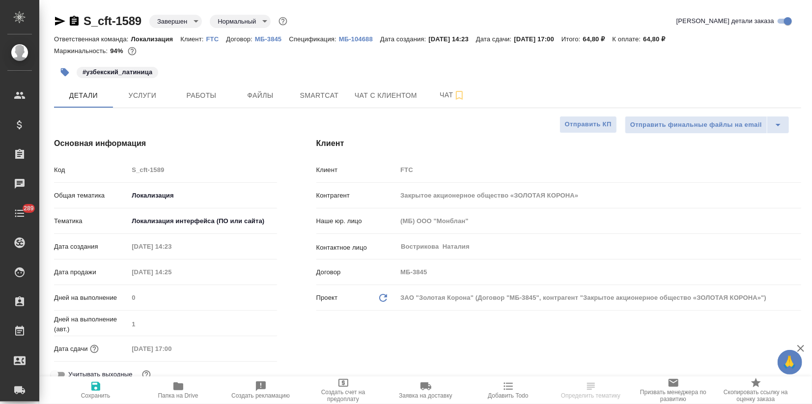
type textarea "x"
click at [314, 91] on span "Smartcat" at bounding box center [319, 95] width 47 height 12
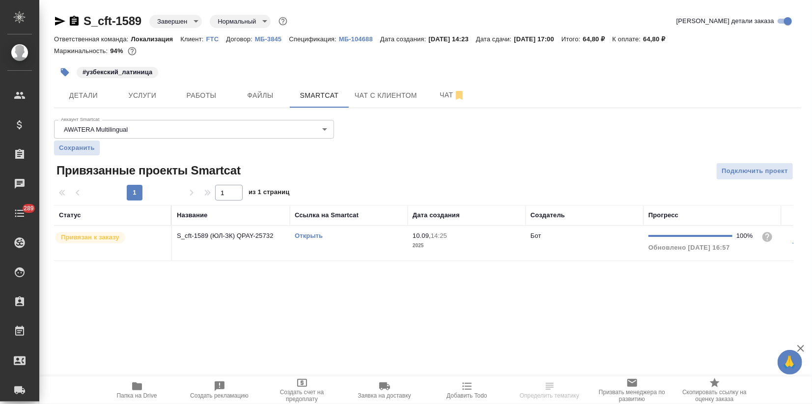
click at [306, 233] on link "Открыть" at bounding box center [309, 235] width 28 height 7
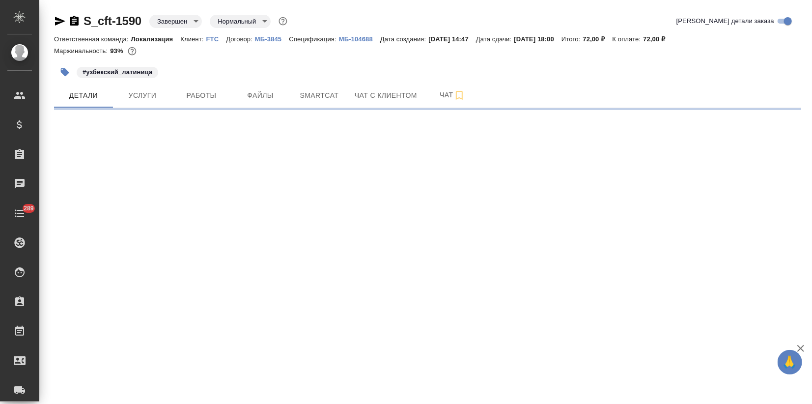
select select "RU"
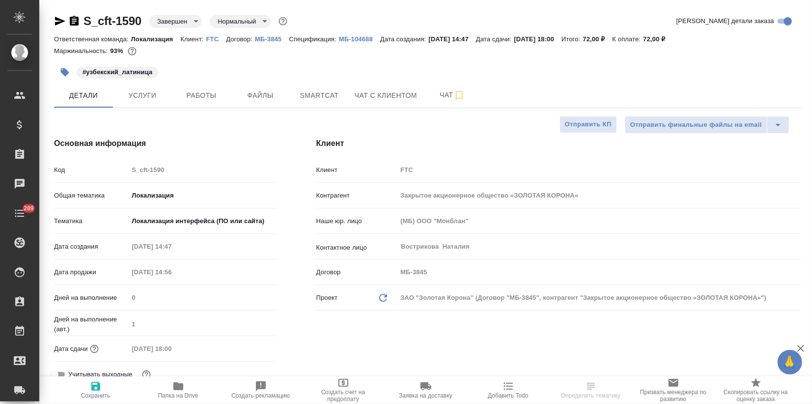
type textarea "x"
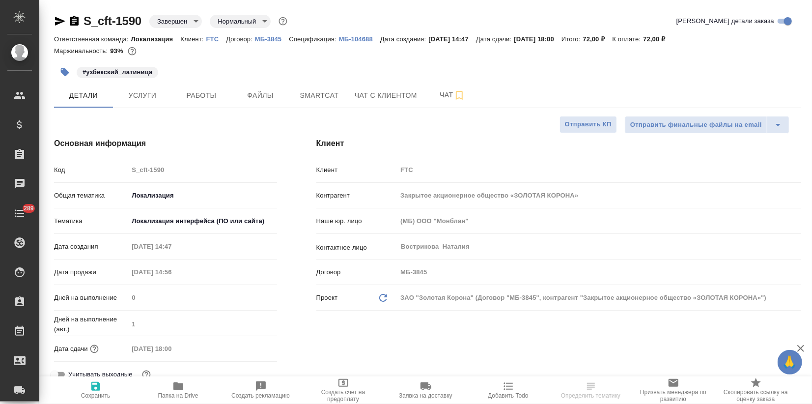
type textarea "x"
click at [325, 96] on span "Smartcat" at bounding box center [319, 95] width 47 height 12
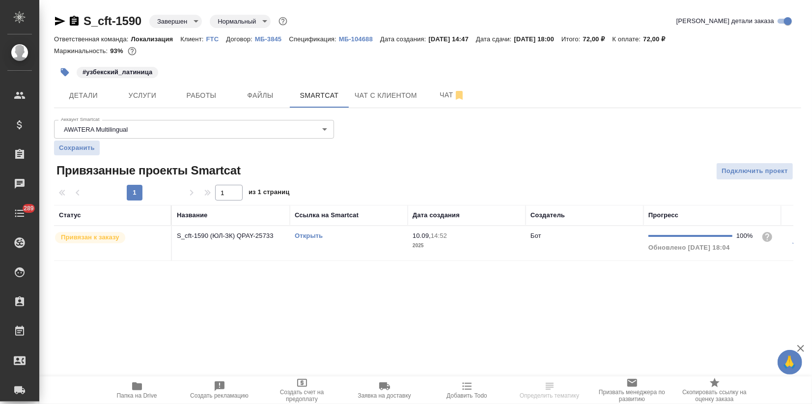
click at [308, 235] on link "Открыть" at bounding box center [309, 235] width 28 height 7
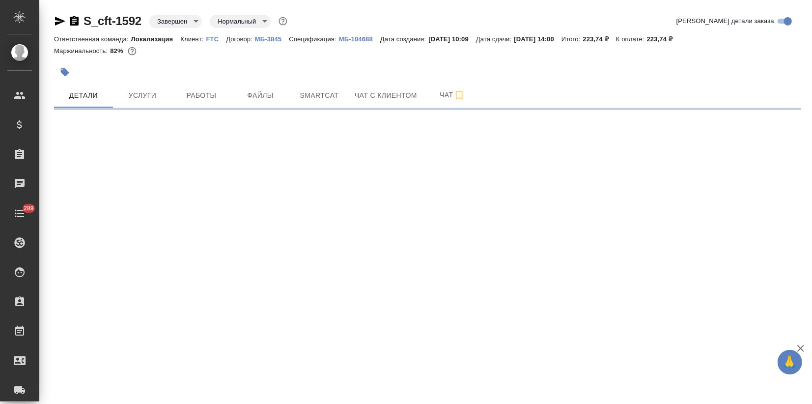
select select "RU"
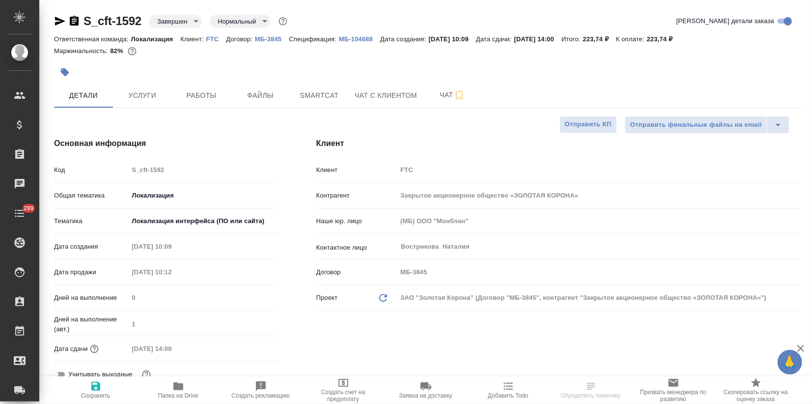
type textarea "x"
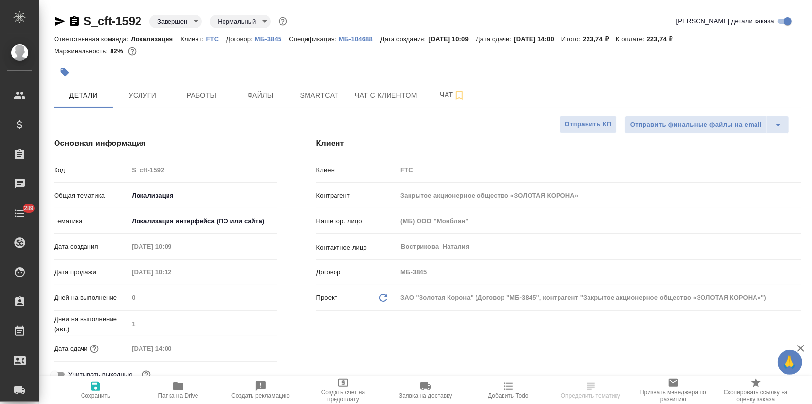
type textarea "x"
click at [309, 93] on span "Smartcat" at bounding box center [319, 95] width 47 height 12
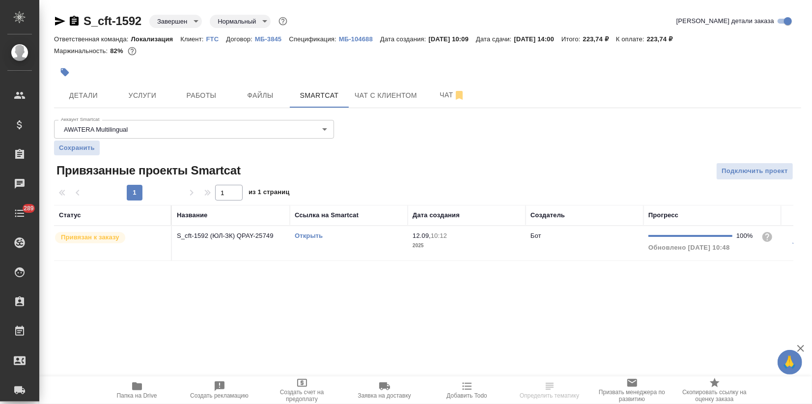
click at [310, 234] on link "Открыть" at bounding box center [309, 235] width 28 height 7
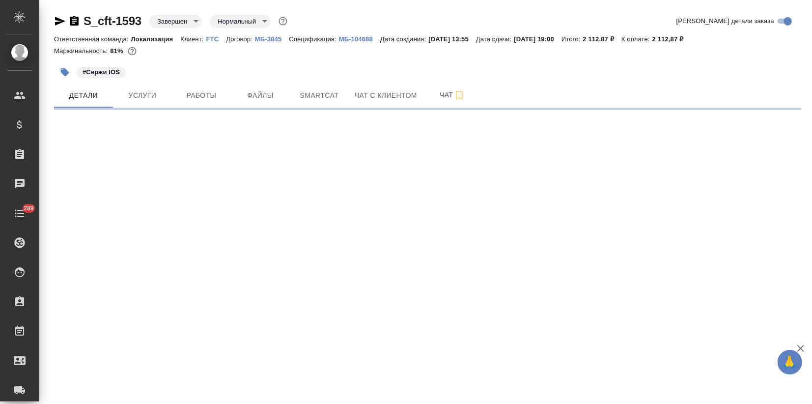
select select "RU"
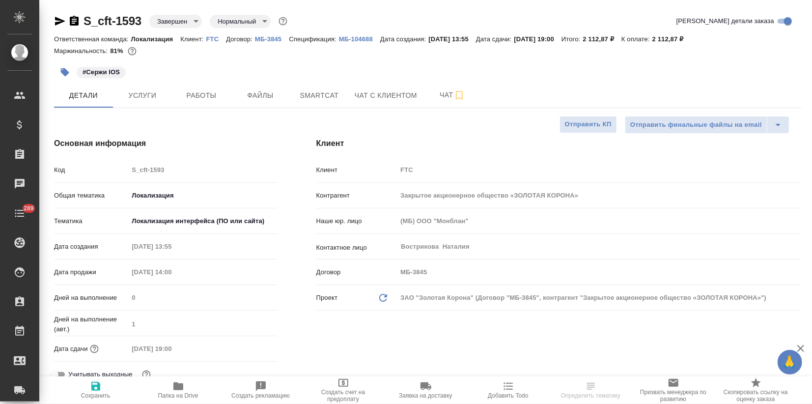
type textarea "x"
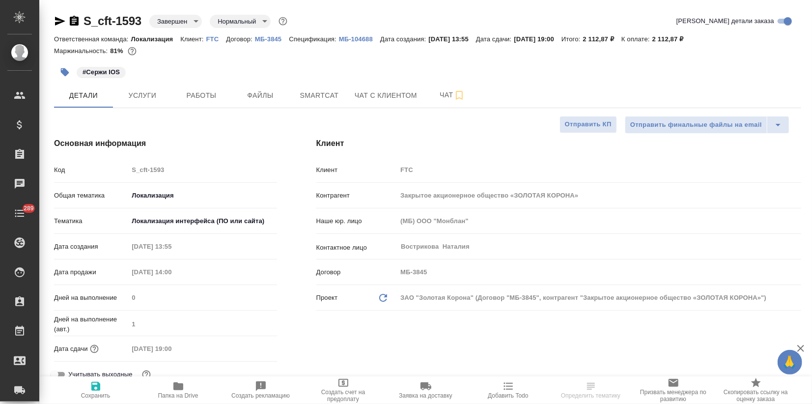
type textarea "x"
type input "[PERSON_NAME]"
type textarea "x"
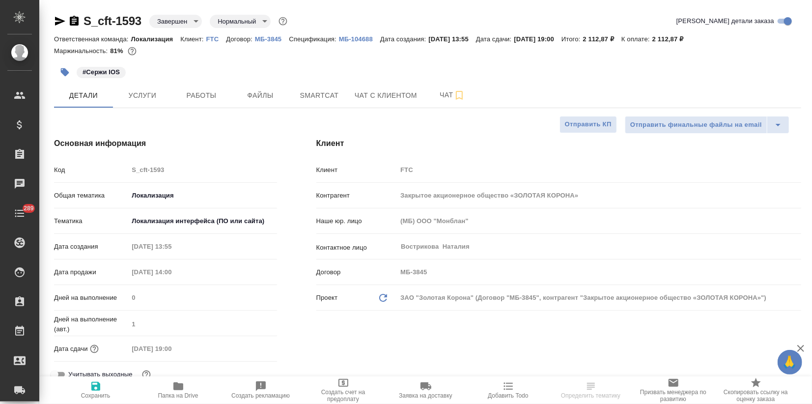
type textarea "x"
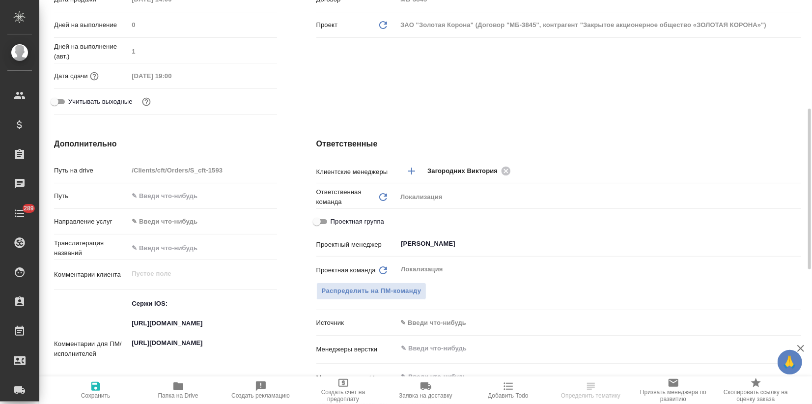
scroll to position [436, 0]
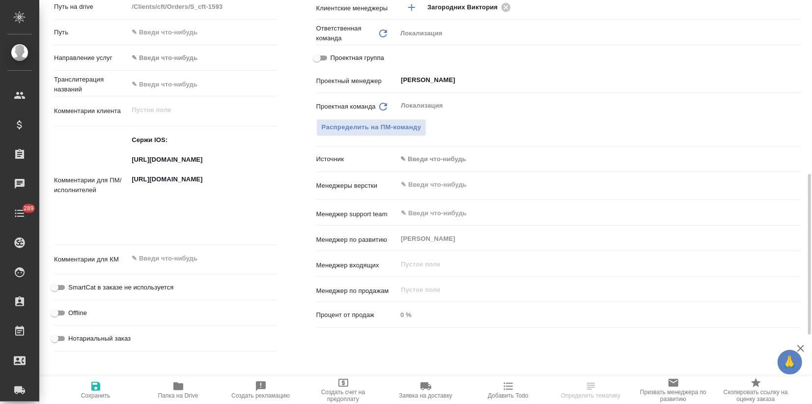
type textarea "x"
drag, startPoint x: 214, startPoint y: 187, endPoint x: 126, endPoint y: 158, distance: 92.6
click at [126, 158] on div "Комментарии для ПМ/исполнителей Сержи IOS: [URL][DOMAIN_NAME] [URL][DOMAIN_NAME…" at bounding box center [165, 185] width 223 height 111
type textarea "x"
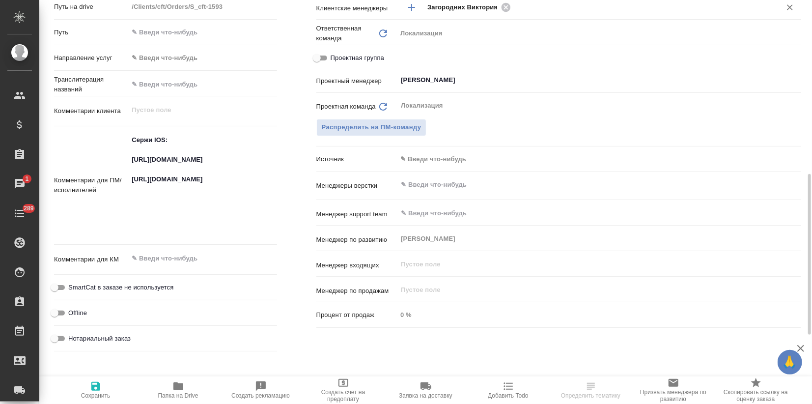
type textarea "x"
drag, startPoint x: 225, startPoint y: 231, endPoint x: 129, endPoint y: 205, distance: 98.8
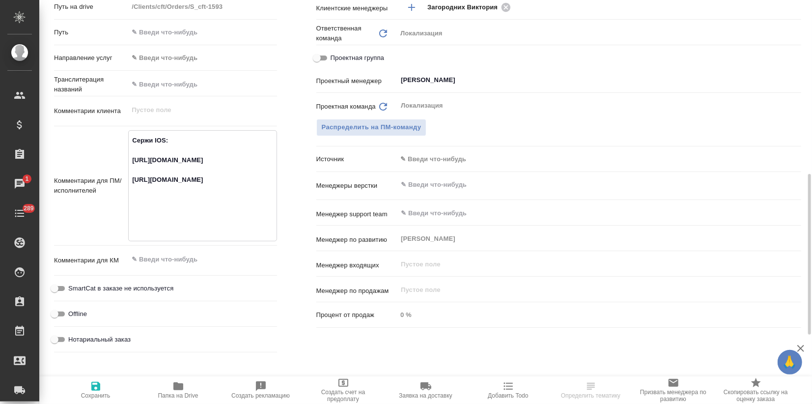
click at [125, 205] on div "Комментарии для ПМ/исполнителей Сержи IOS: [URL][DOMAIN_NAME] [URL][DOMAIN_NAME…" at bounding box center [165, 185] width 223 height 111
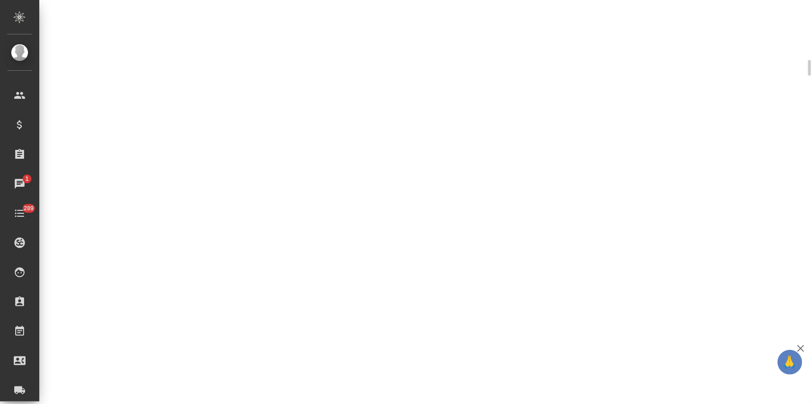
select select "RU"
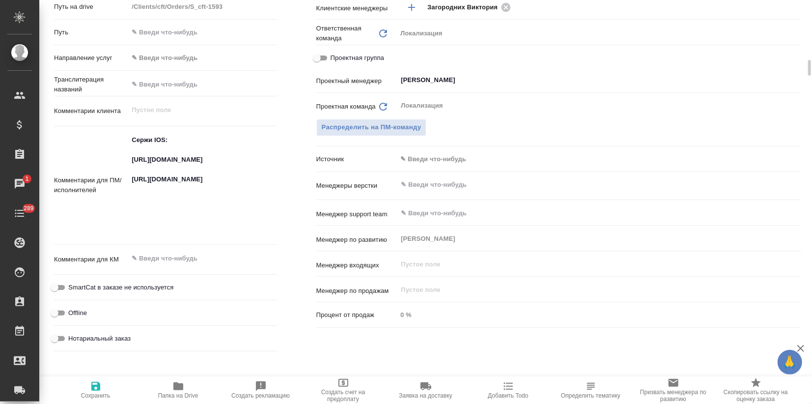
type textarea "x"
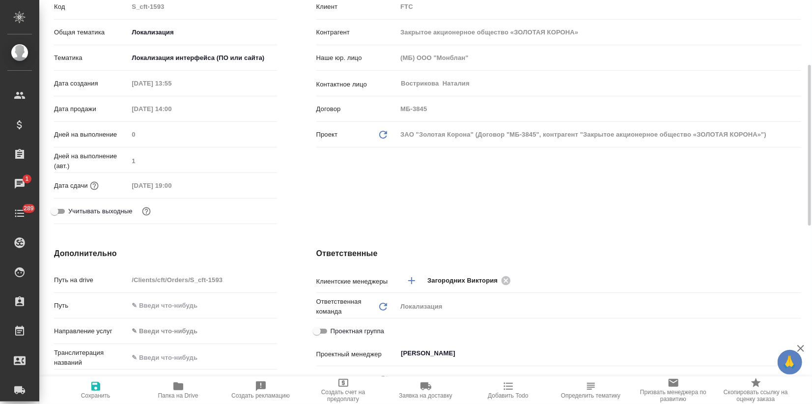
scroll to position [0, 0]
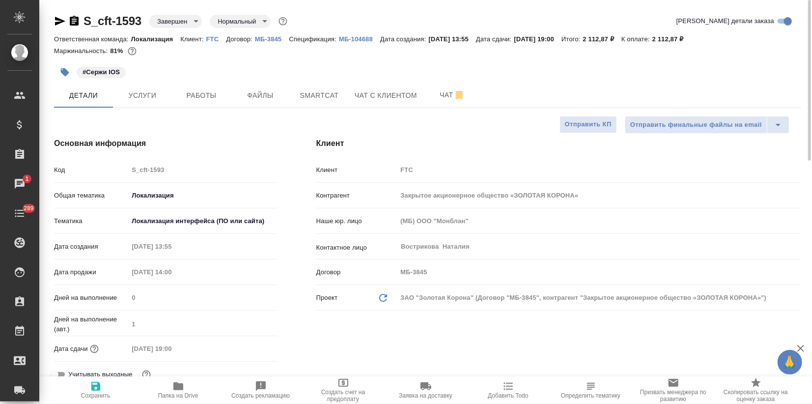
type textarea "x"
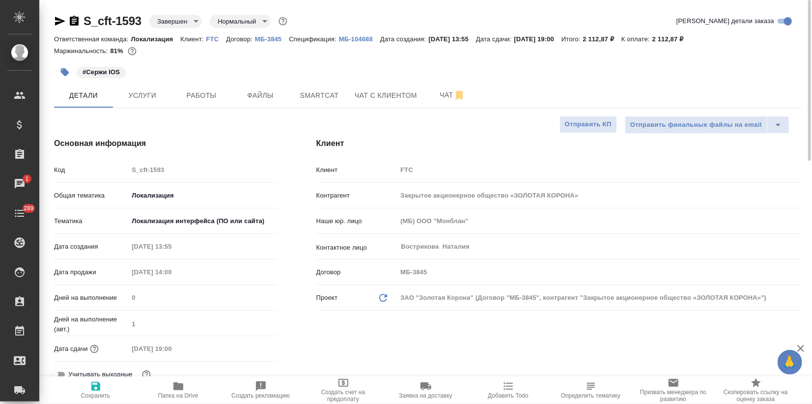
type textarea "x"
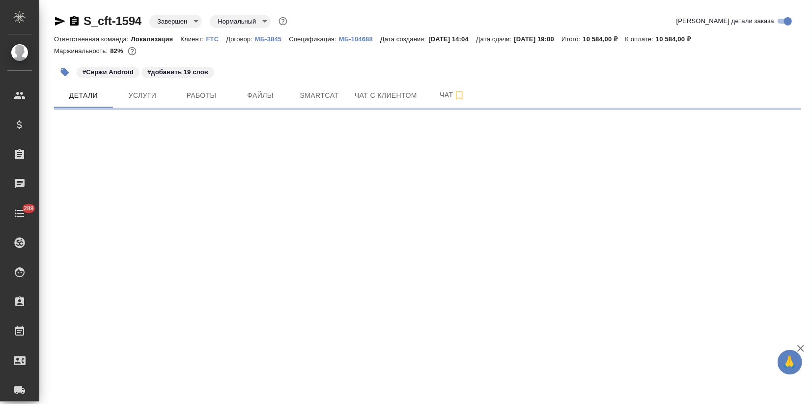
select select "RU"
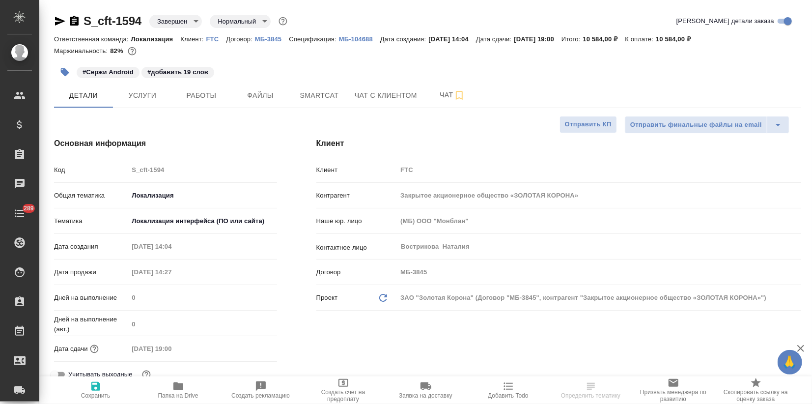
type textarea "x"
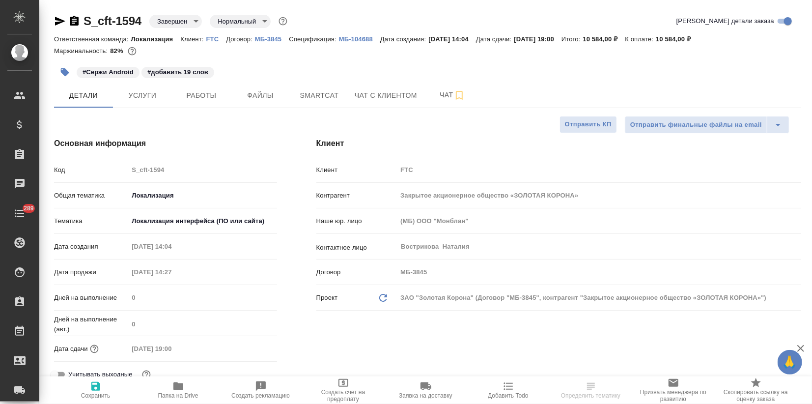
type textarea "x"
click at [138, 94] on span "Услуги" at bounding box center [142, 95] width 47 height 12
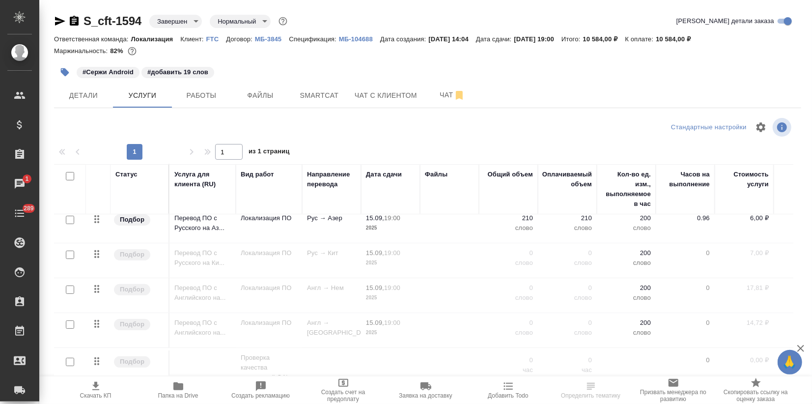
scroll to position [161, 0]
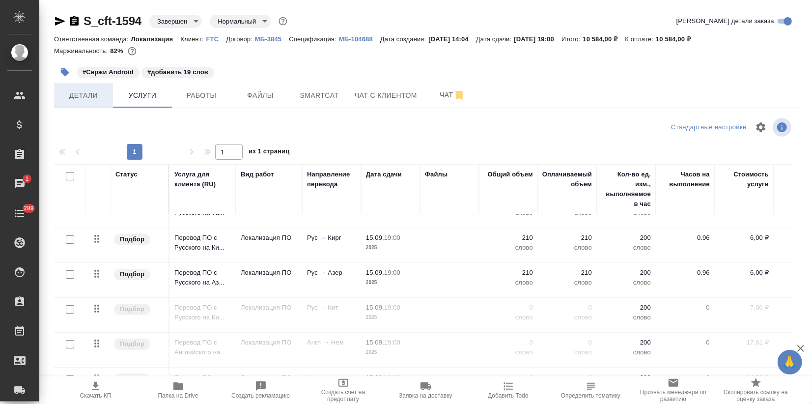
click at [91, 96] on span "Детали" at bounding box center [83, 95] width 47 height 12
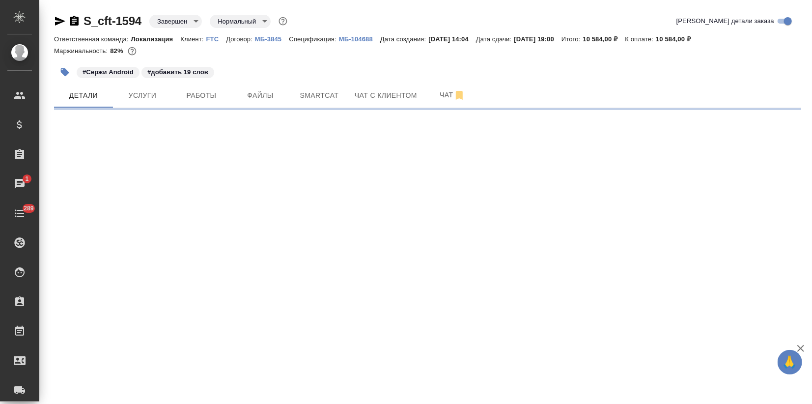
select select "RU"
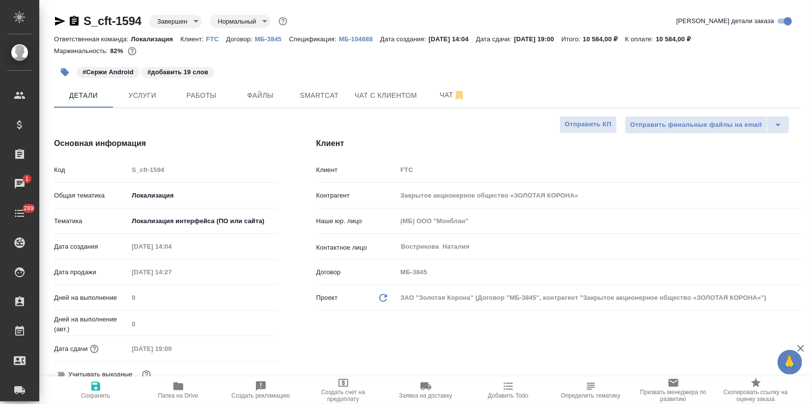
type textarea "x"
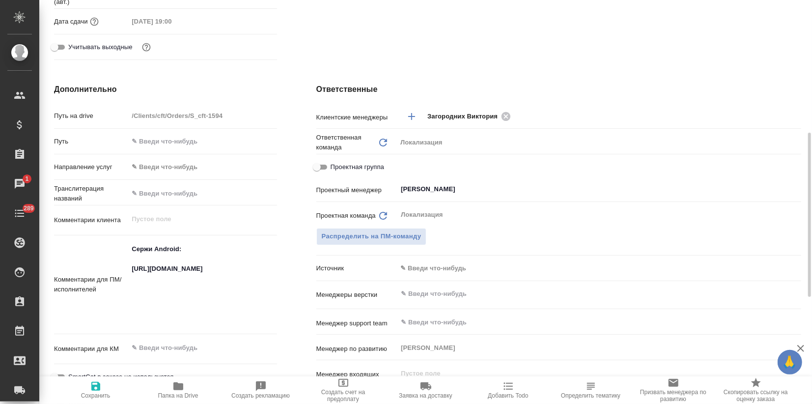
type textarea "x"
drag, startPoint x: 190, startPoint y: 293, endPoint x: 122, endPoint y: 272, distance: 70.6
click at [122, 272] on div "Комментарии для ПМ/исполнителей Сержи Android: https://smartcat.com/projects/83…" at bounding box center [165, 284] width 223 height 91
type textarea "x"
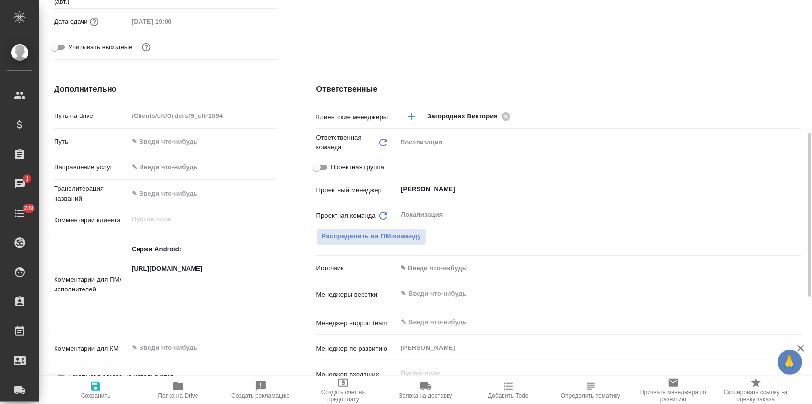
type textarea "x"
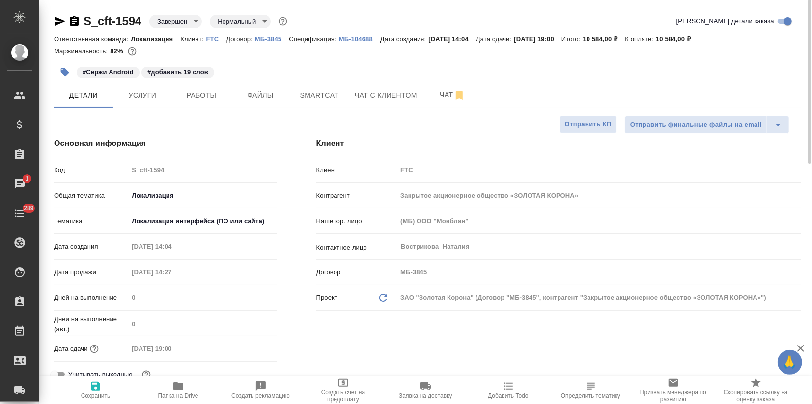
type textarea "x"
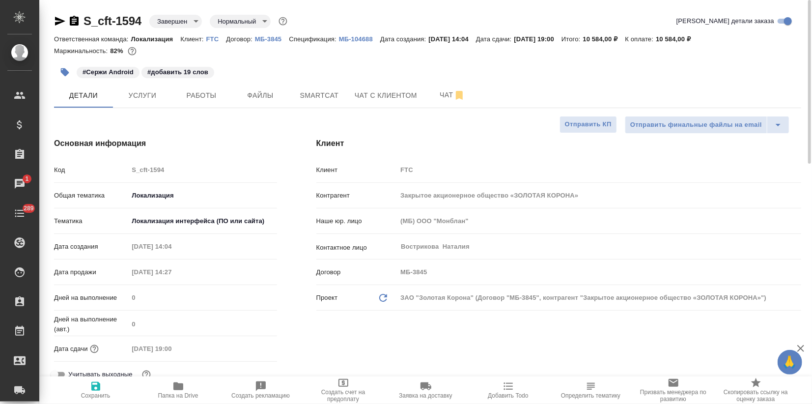
type textarea "x"
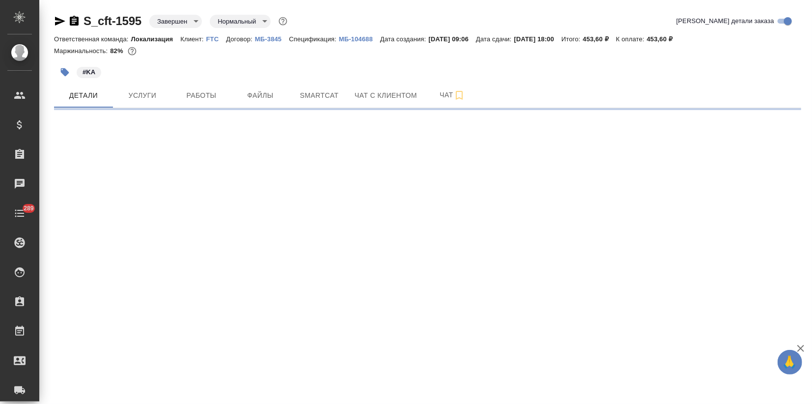
select select "RU"
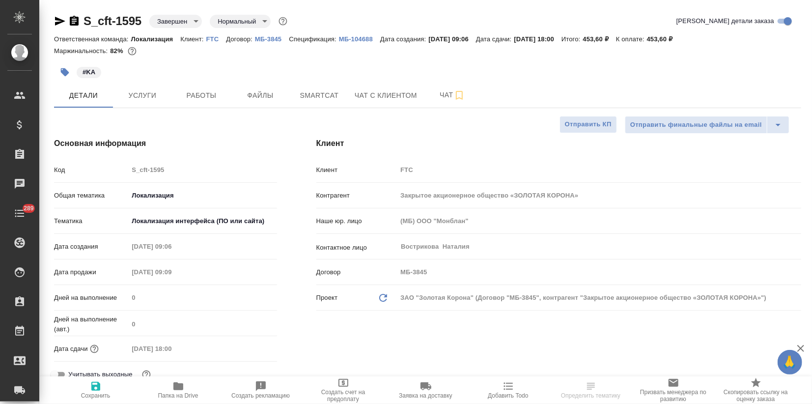
type textarea "x"
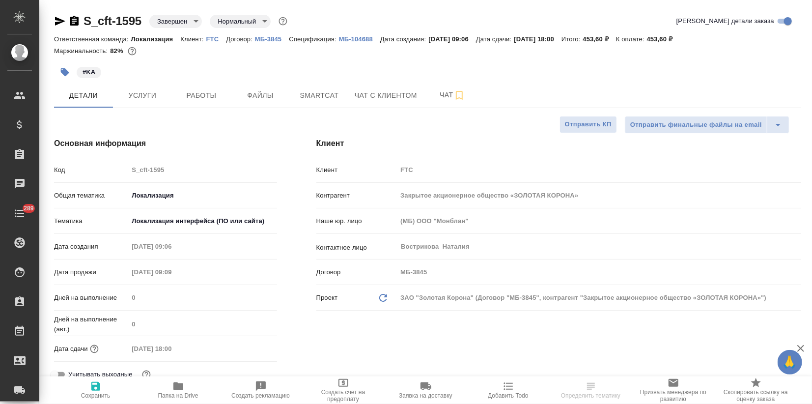
type textarea "x"
click at [315, 86] on button "Smartcat" at bounding box center [319, 95] width 59 height 25
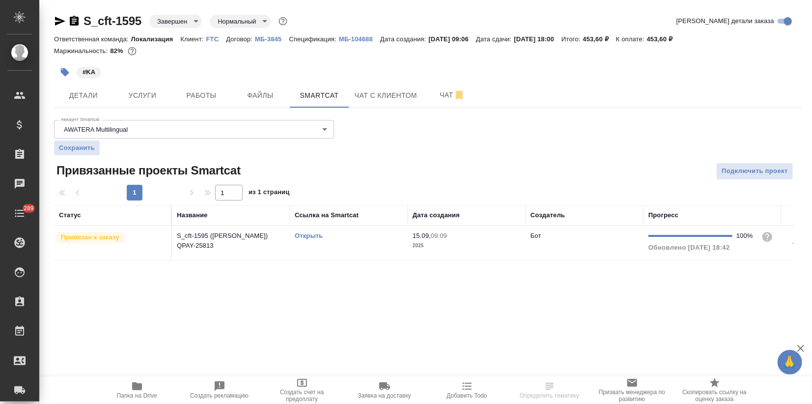
click at [297, 232] on link "Открыть" at bounding box center [309, 235] width 28 height 7
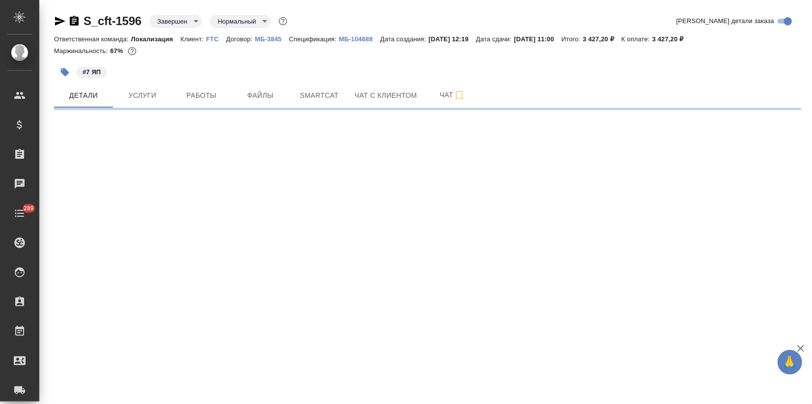
select select "RU"
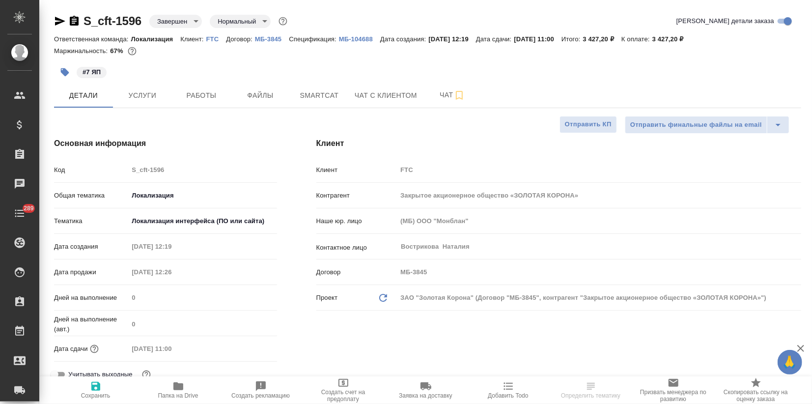
type textarea "x"
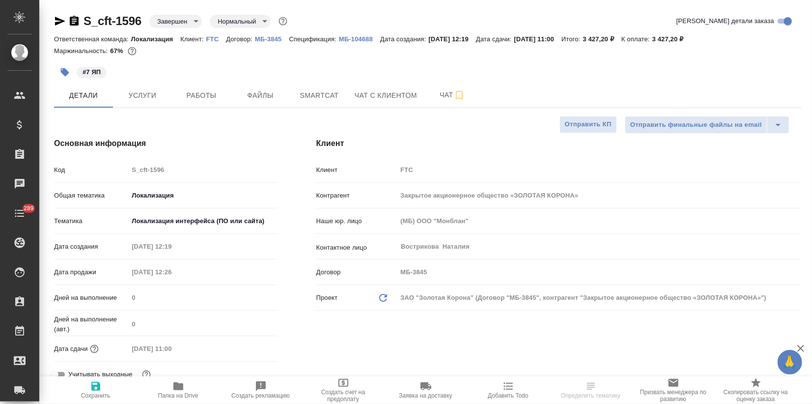
type textarea "x"
click at [315, 101] on span "Smartcat" at bounding box center [319, 95] width 47 height 12
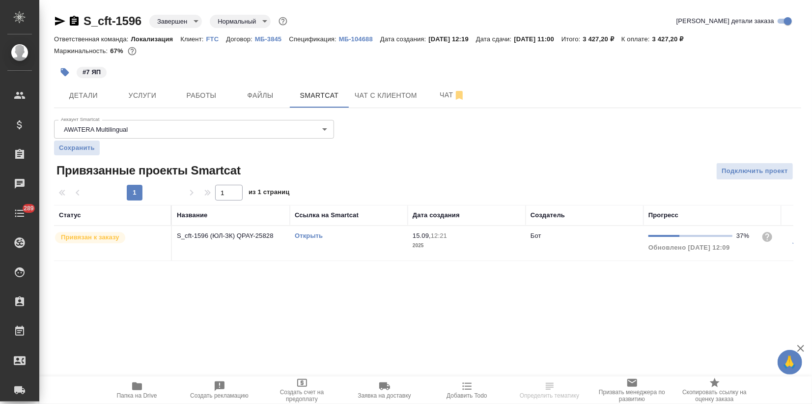
click at [301, 232] on link "Открыть" at bounding box center [309, 235] width 28 height 7
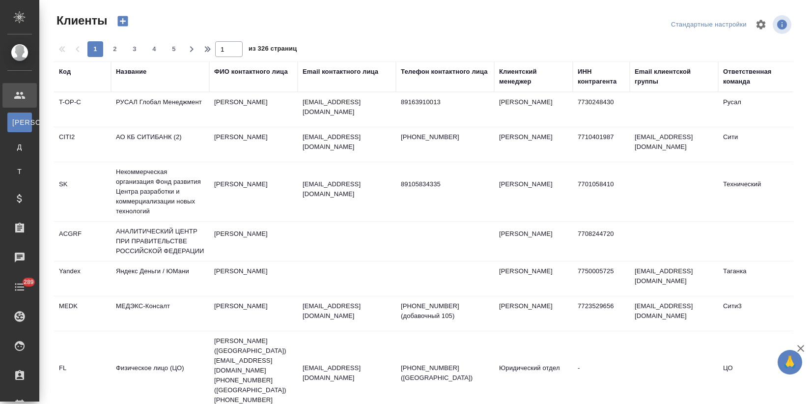
select select "RU"
click at [130, 73] on div "Название" at bounding box center [131, 72] width 30 height 10
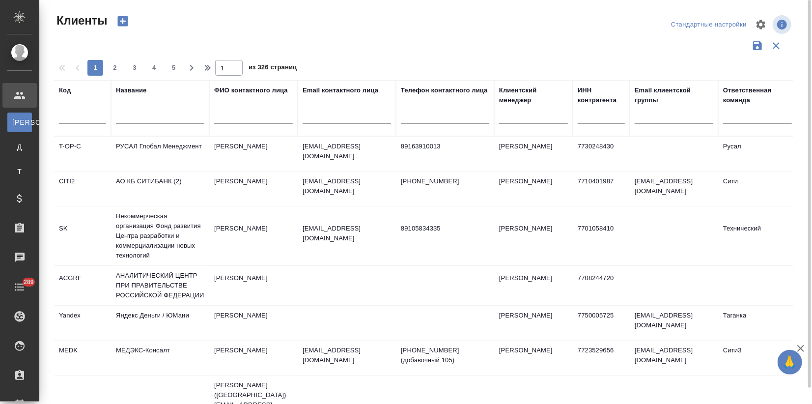
drag, startPoint x: 135, startPoint y: 120, endPoint x: 140, endPoint y: 115, distance: 7.0
click at [135, 118] on input "text" at bounding box center [160, 118] width 88 height 12
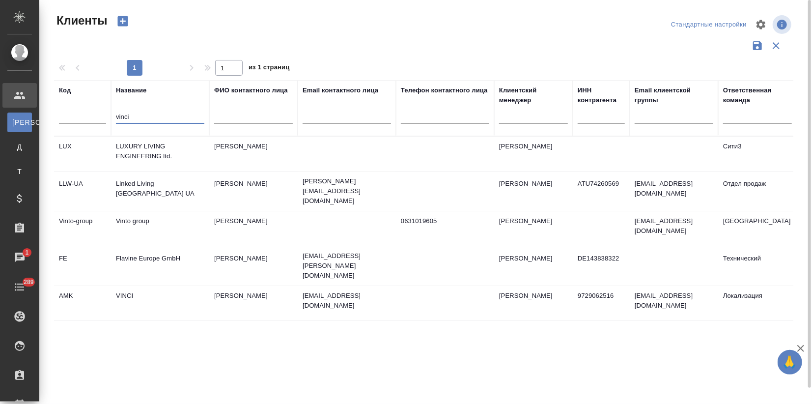
type input "vinci"
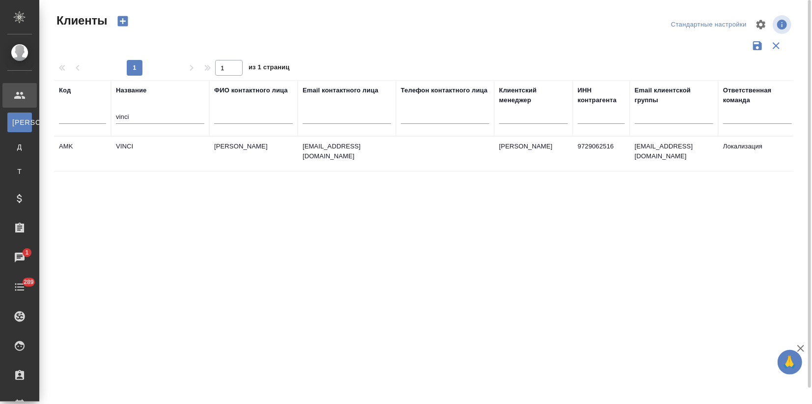
click at [169, 150] on td "VINCI" at bounding box center [160, 154] width 98 height 34
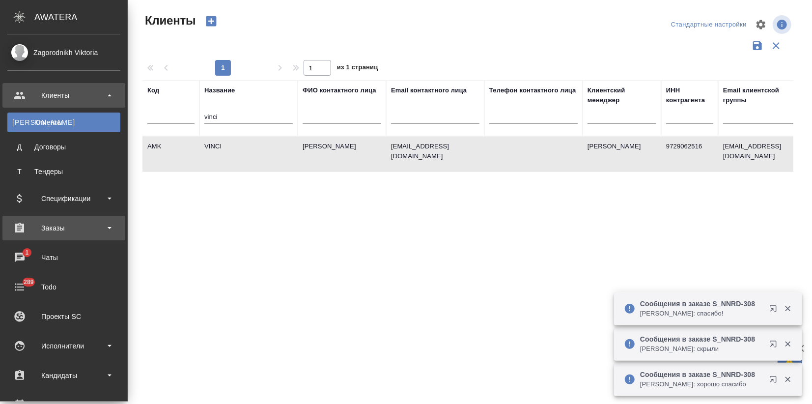
click at [46, 221] on div "Заказы" at bounding box center [63, 228] width 113 height 15
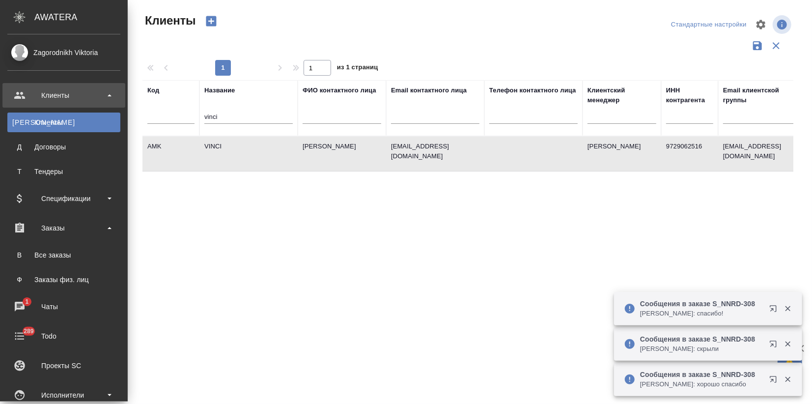
click at [43, 243] on ul "В Все заказы Ф Заказы физ. лиц" at bounding box center [64, 264] width 128 height 49
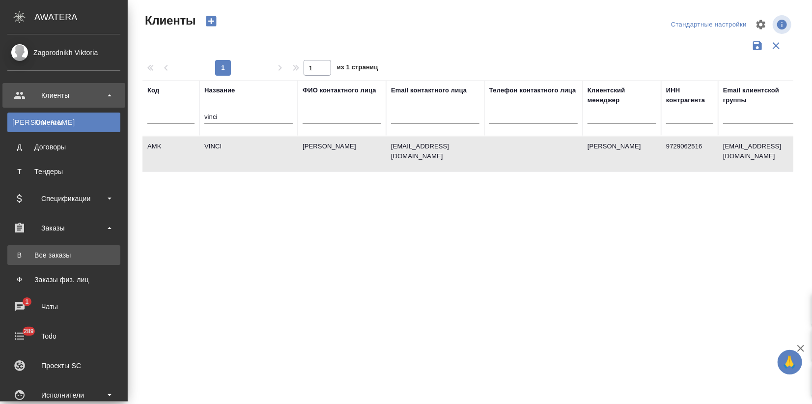
click at [56, 252] on div "Все заказы" at bounding box center [63, 255] width 103 height 10
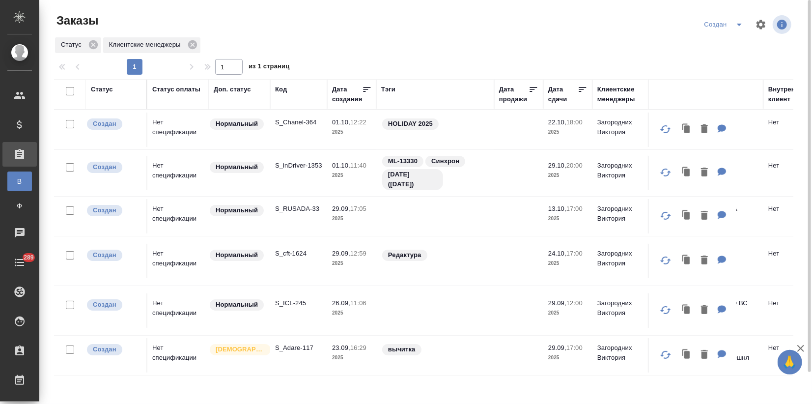
click at [280, 142] on td "S_Chanel-364" at bounding box center [298, 130] width 57 height 34
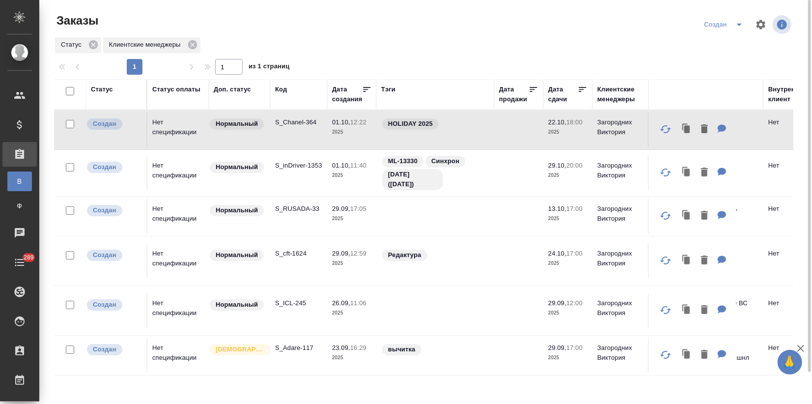
click at [279, 139] on td "S_Chanel-364" at bounding box center [298, 130] width 57 height 34
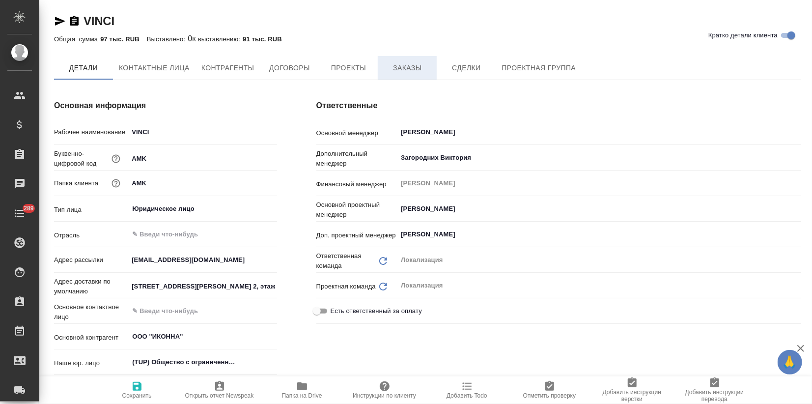
type textarea "x"
click at [409, 63] on span "Заказы" at bounding box center [407, 68] width 47 height 12
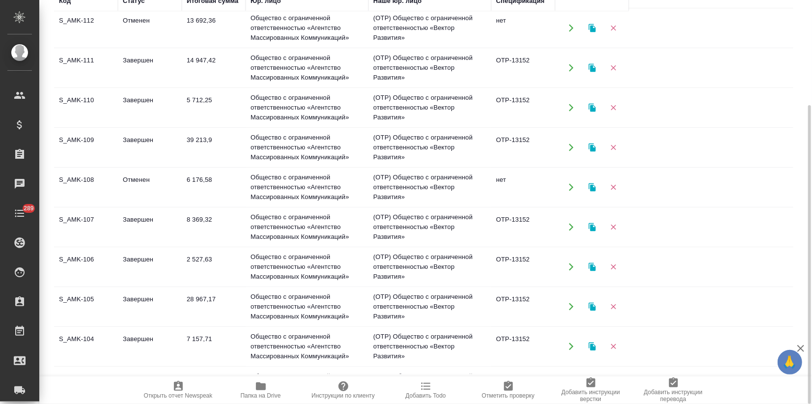
scroll to position [164, 0]
click at [153, 273] on td "Завершен" at bounding box center [150, 266] width 64 height 34
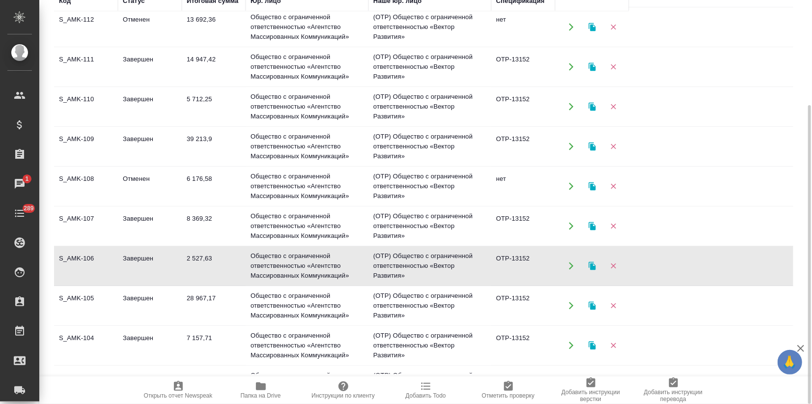
click at [153, 273] on td "Завершен" at bounding box center [150, 266] width 64 height 34
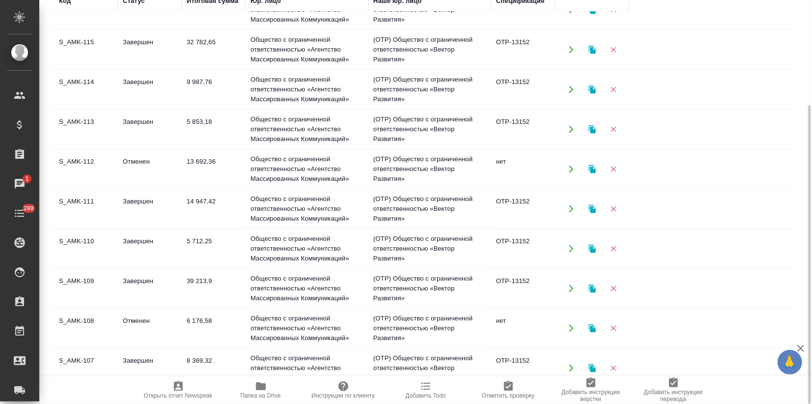
scroll to position [0, 0]
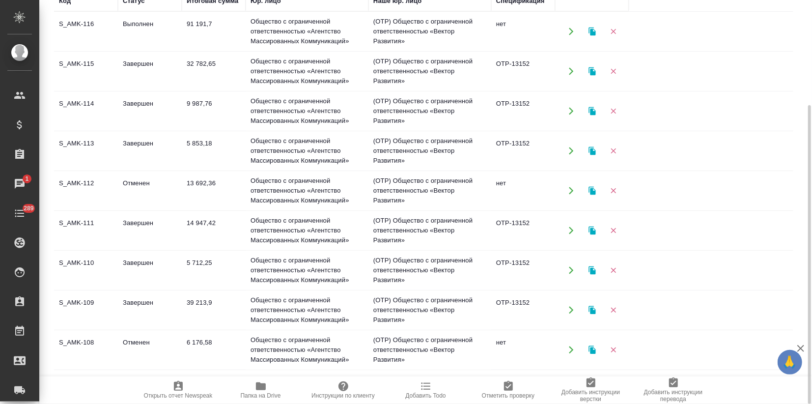
click at [172, 42] on td "Выполнен" at bounding box center [150, 31] width 64 height 34
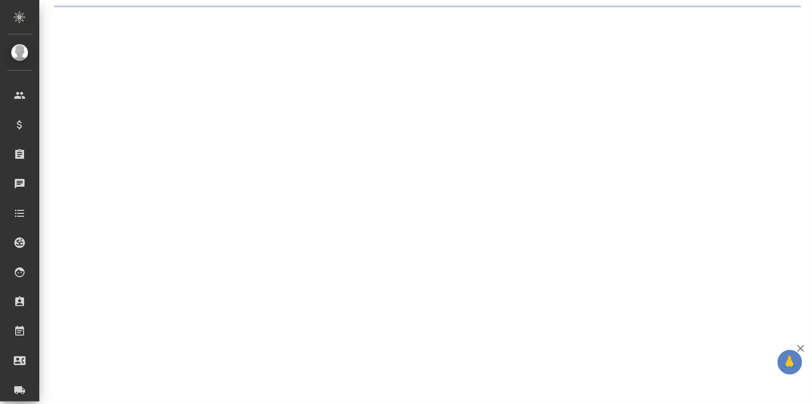
select select "RU"
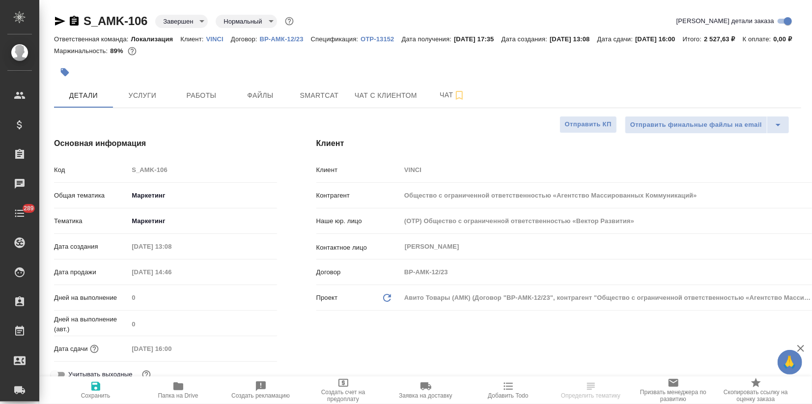
type textarea "x"
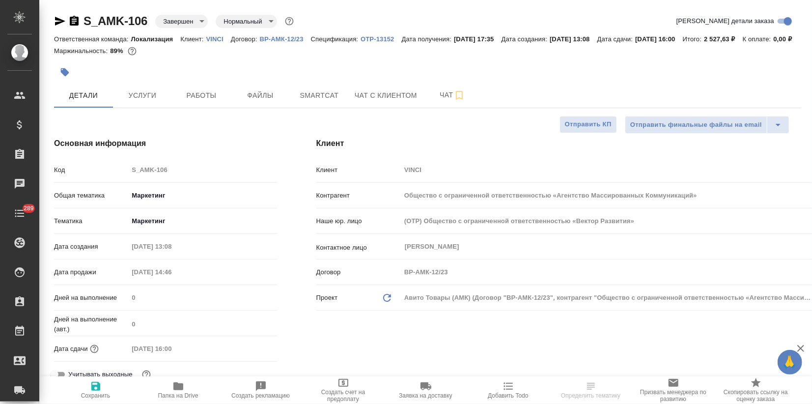
type textarea "x"
click at [152, 102] on span "Услуги" at bounding box center [142, 95] width 47 height 12
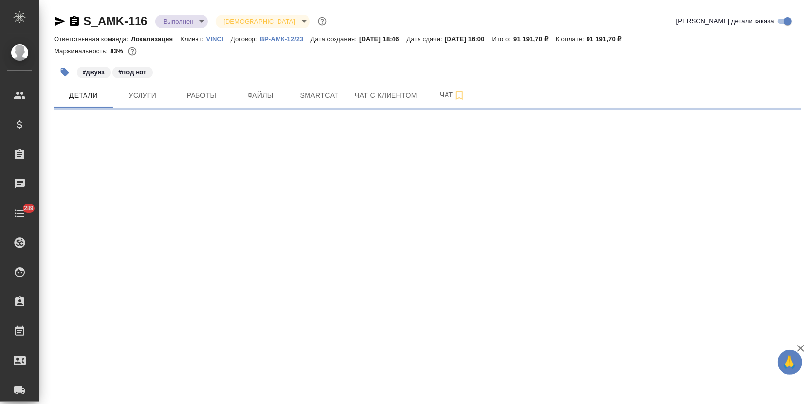
select select "RU"
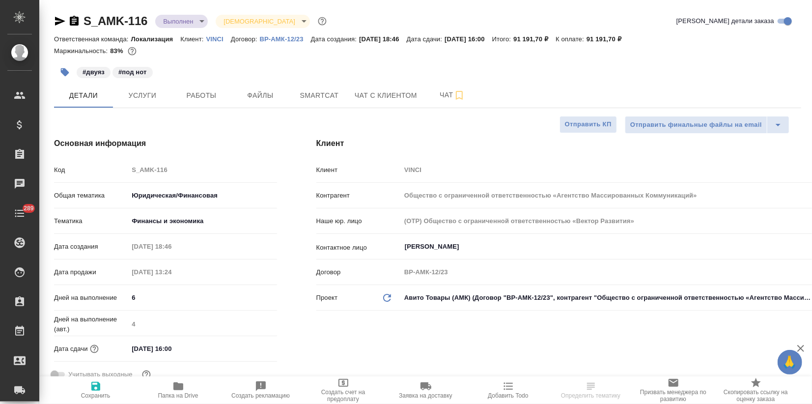
type textarea "x"
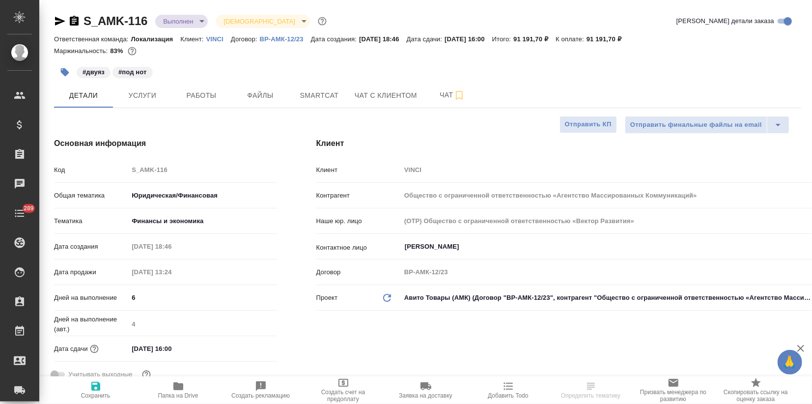
type textarea "x"
click at [57, 21] on icon "button" at bounding box center [60, 21] width 12 height 12
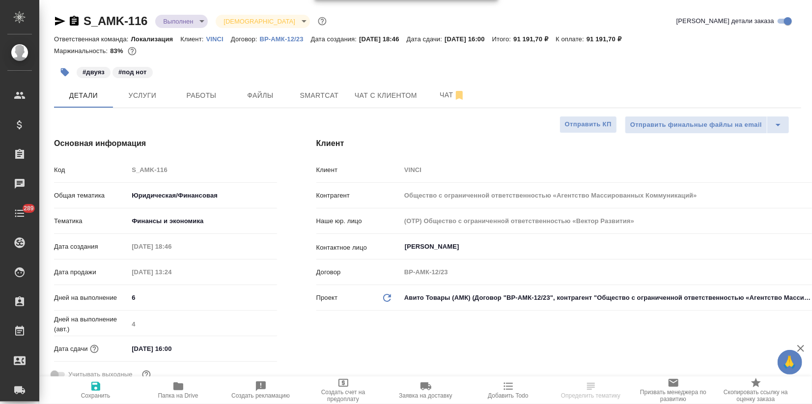
type textarea "x"
select select "RU"
type textarea "x"
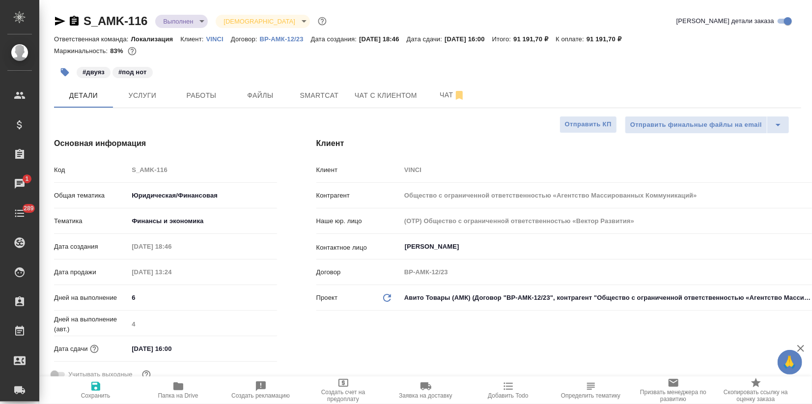
type textarea "x"
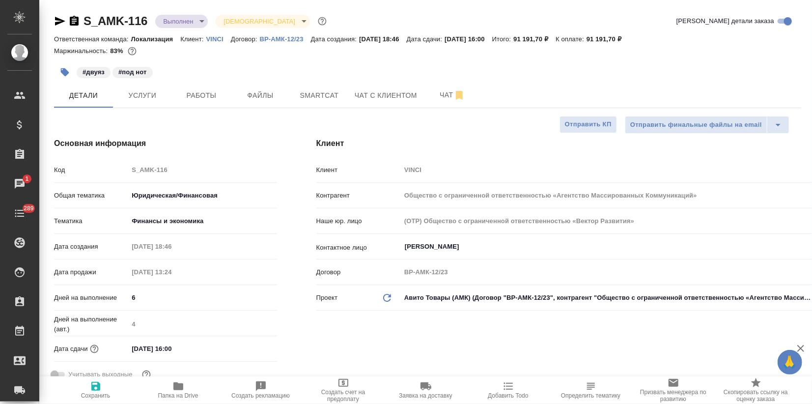
click at [178, 390] on icon "button" at bounding box center [178, 386] width 12 height 12
type textarea "x"
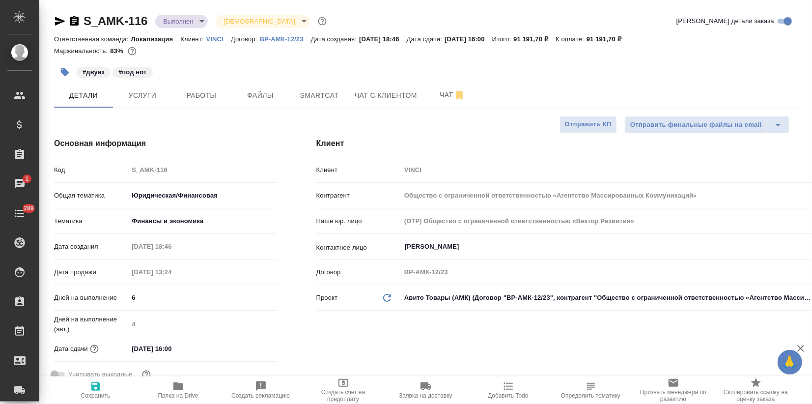
type textarea "x"
click at [128, 88] on button "Услуги" at bounding box center [142, 95] width 59 height 25
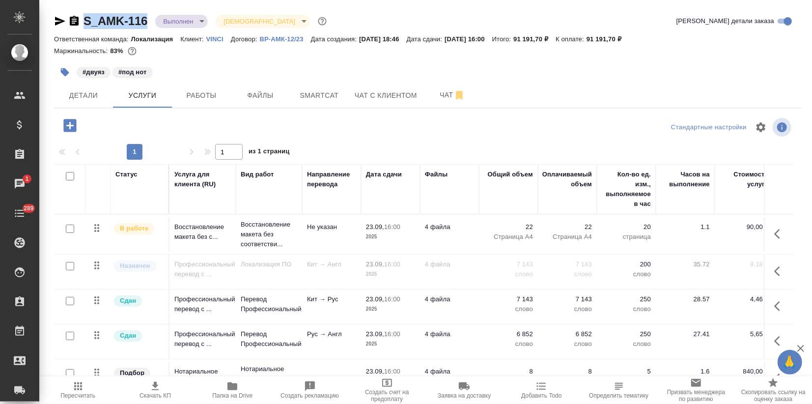
drag, startPoint x: 150, startPoint y: 16, endPoint x: 83, endPoint y: 16, distance: 67.3
click at [83, 16] on div "S_AMK-116 Выполнен completed Святая троица holyTrinity" at bounding box center [191, 21] width 275 height 16
copy link "S_AMK-116"
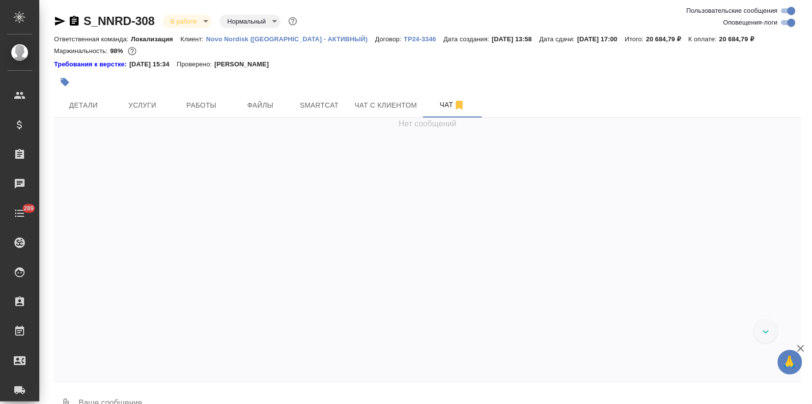
scroll to position [1487, 0]
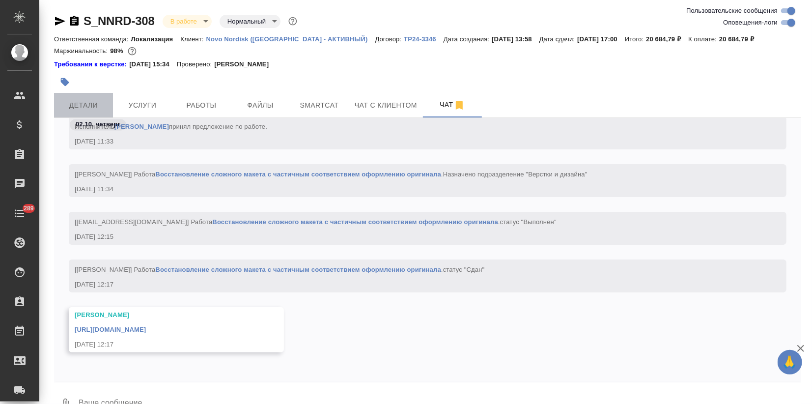
click at [79, 99] on span "Детали" at bounding box center [83, 105] width 47 height 12
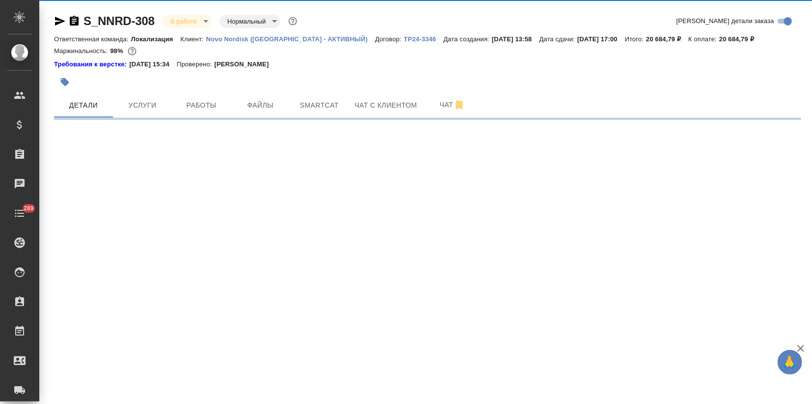
select select "RU"
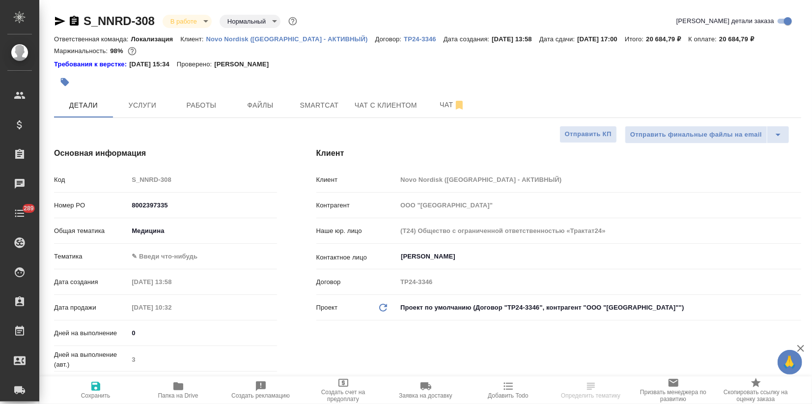
type textarea "x"
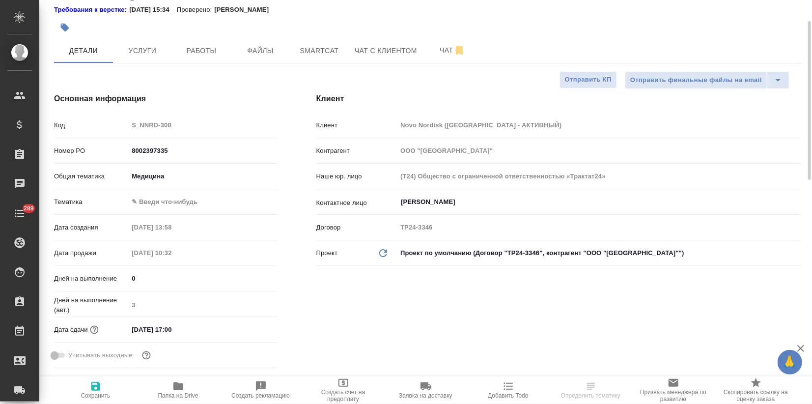
type textarea "x"
select select "RU"
type textarea "x"
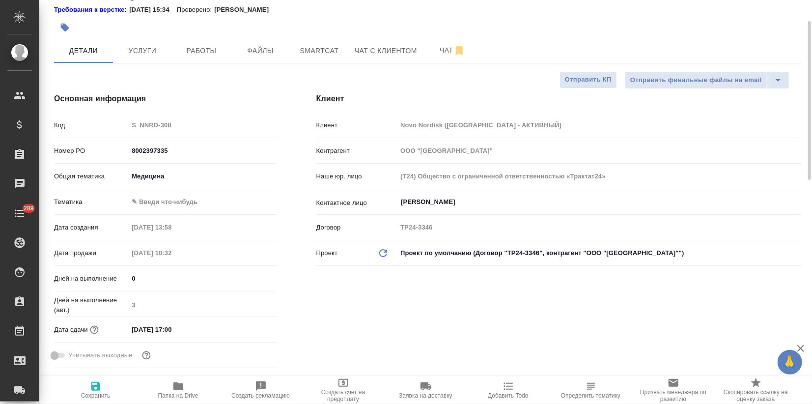
type textarea "x"
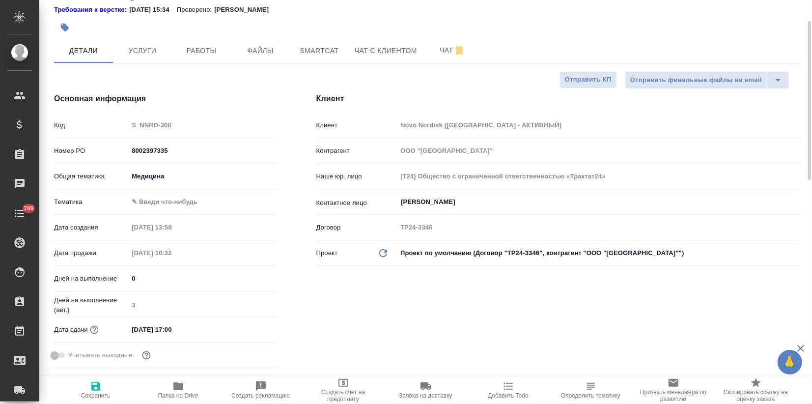
scroll to position [0, 0]
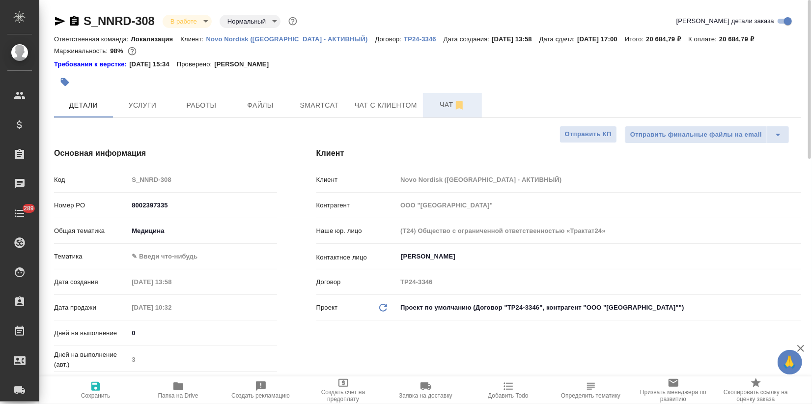
click at [443, 105] on span "Чат" at bounding box center [452, 105] width 47 height 12
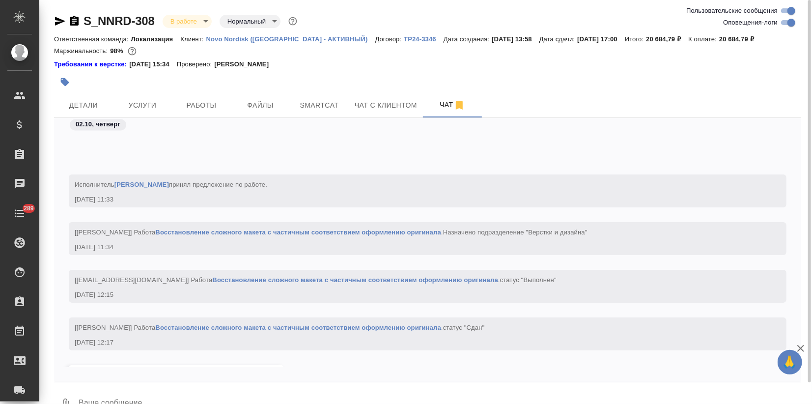
scroll to position [1237, 0]
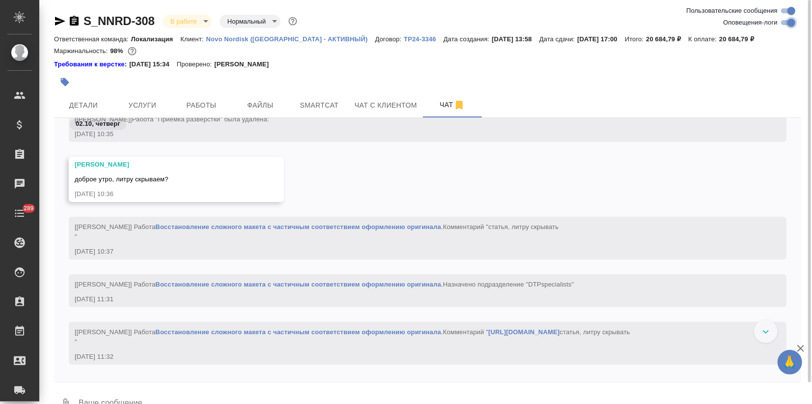
click at [782, 22] on input "Оповещения-логи" at bounding box center [791, 23] width 35 height 12
checkbox input "false"
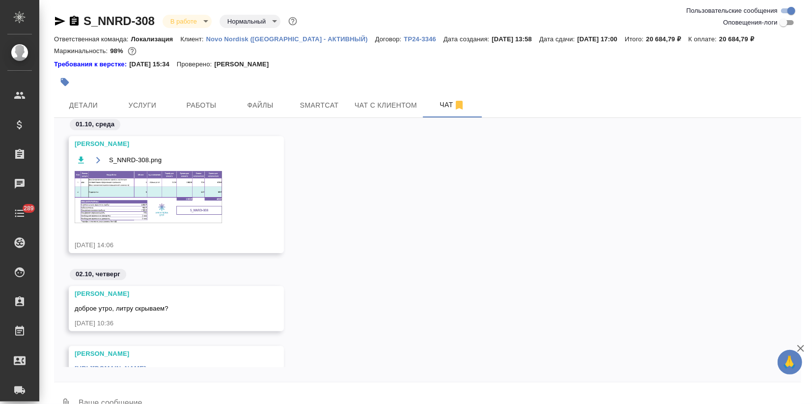
scroll to position [22, 0]
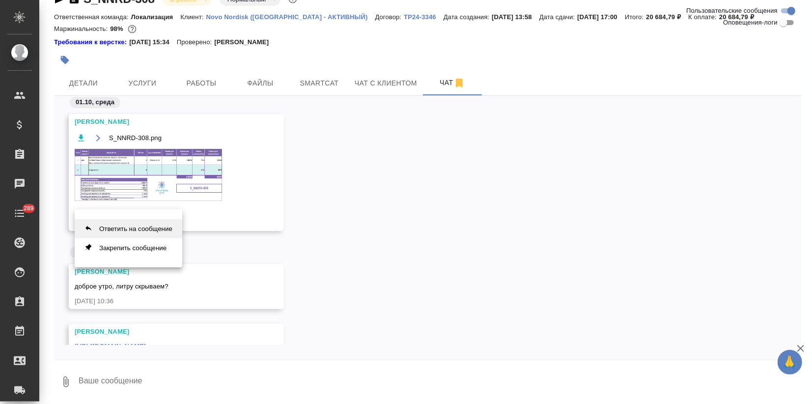
click at [109, 227] on button "Ответить на сообщение" at bounding box center [129, 228] width 108 height 19
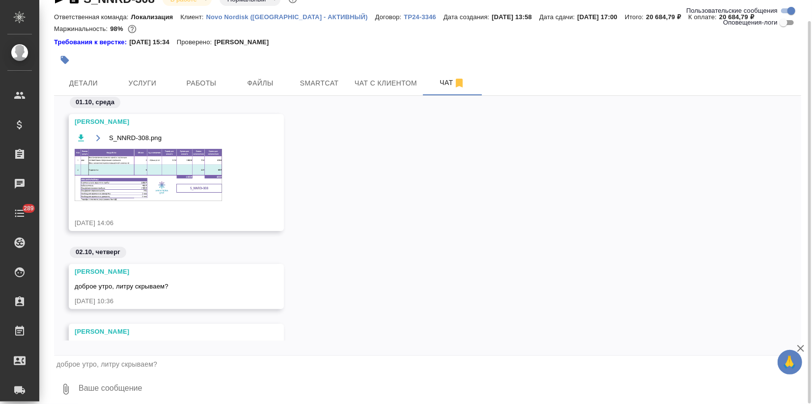
click at [106, 385] on textarea at bounding box center [440, 389] width 724 height 33
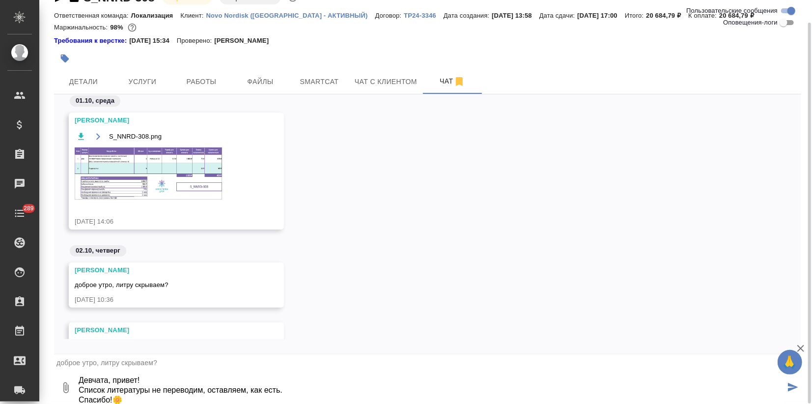
type textarea "Девчата, привет! Список литературы не переводим, оставляем, как есть. Спасибо!🌼"
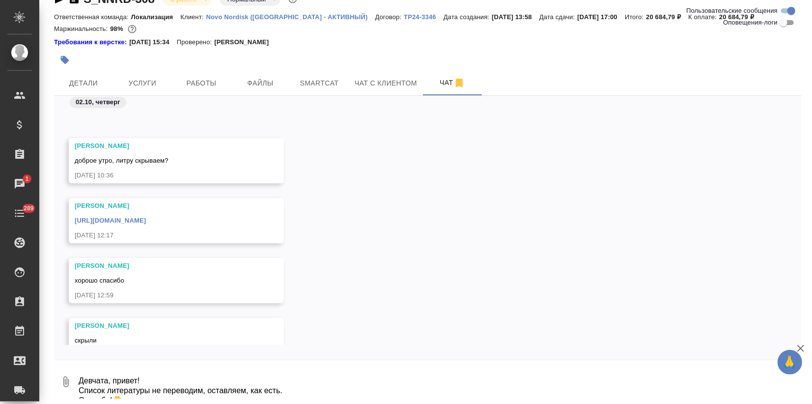
scroll to position [219, 0]
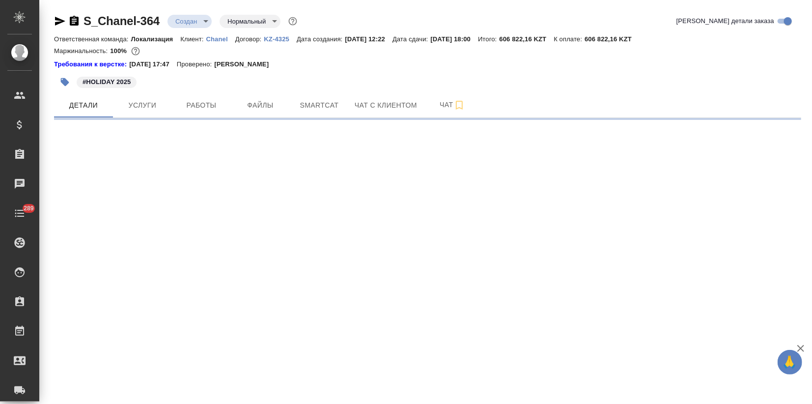
select select "RU"
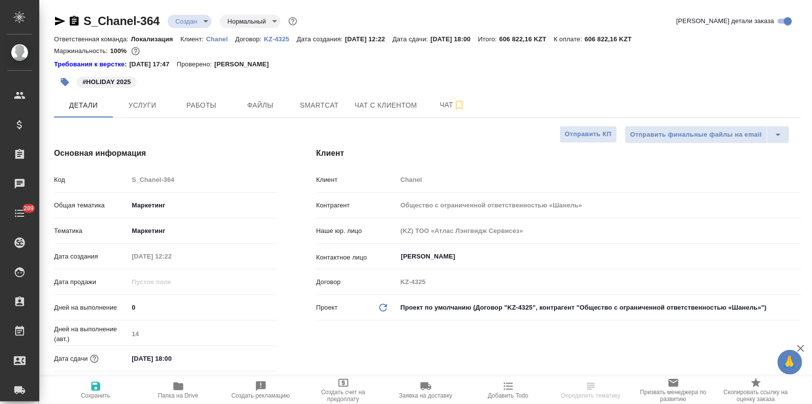
type textarea "x"
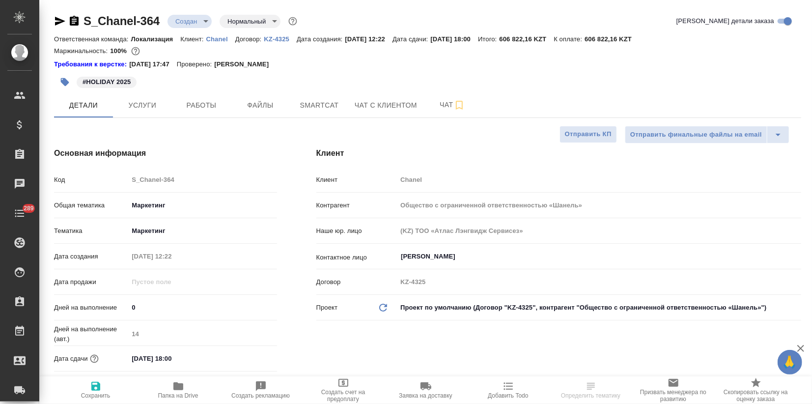
type textarea "x"
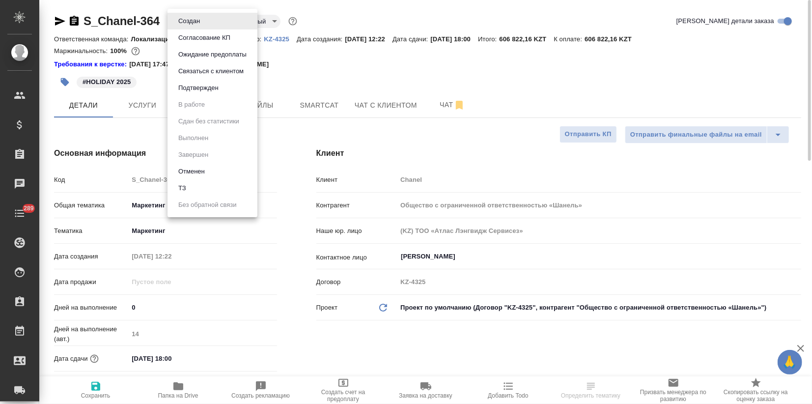
click at [198, 24] on body "🙏 .cls-1 fill:#fff; AWATERA Zagorodnikh Viktoria Клиенты Спецификации Заказы Ча…" at bounding box center [406, 202] width 812 height 404
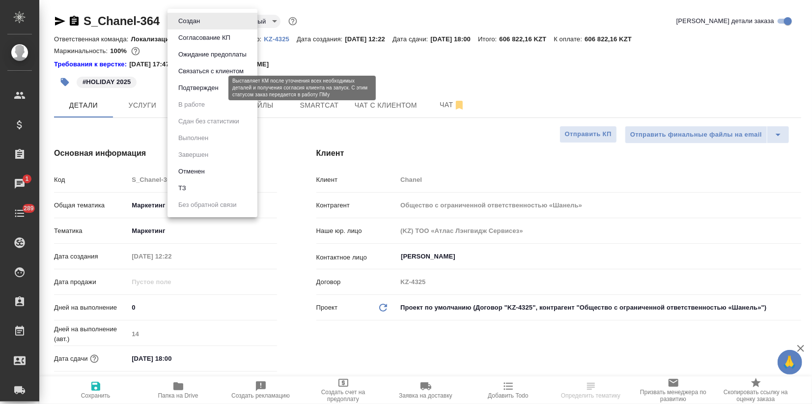
click at [201, 87] on button "Подтвержден" at bounding box center [198, 88] width 46 height 11
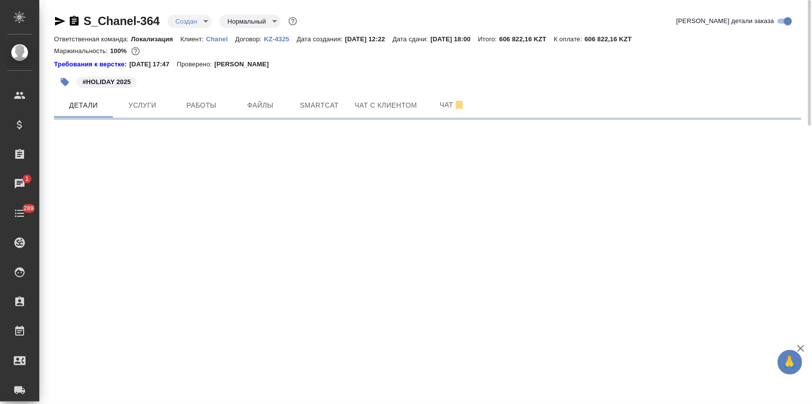
select select "RU"
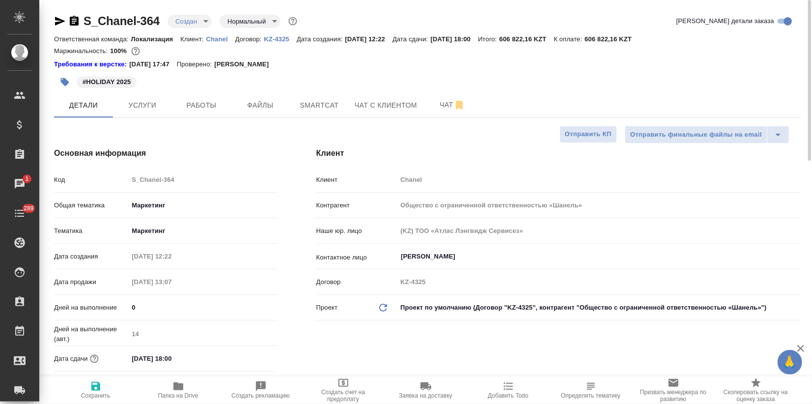
type textarea "x"
click at [56, 22] on icon "button" at bounding box center [60, 21] width 10 height 9
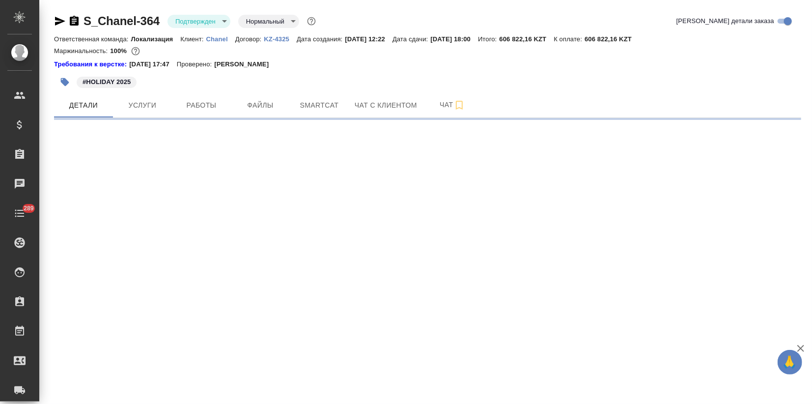
select select "RU"
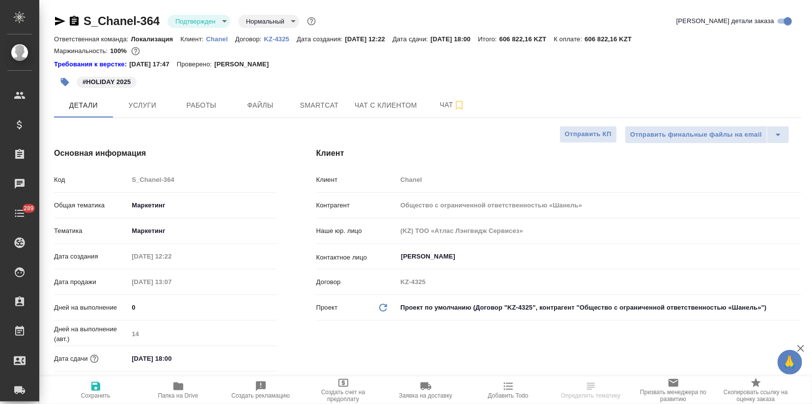
type textarea "x"
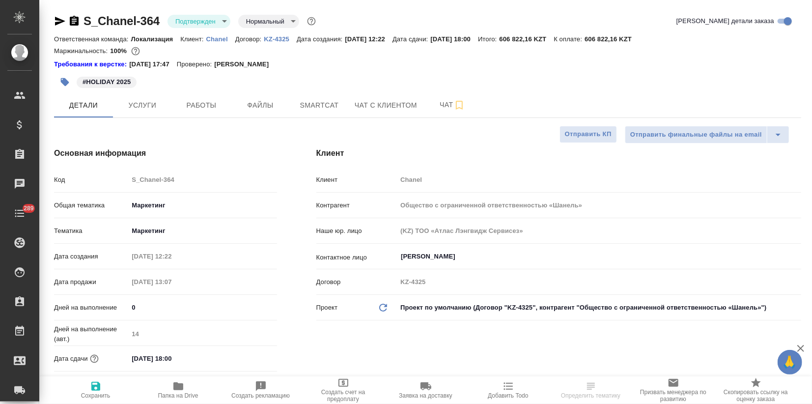
type textarea "x"
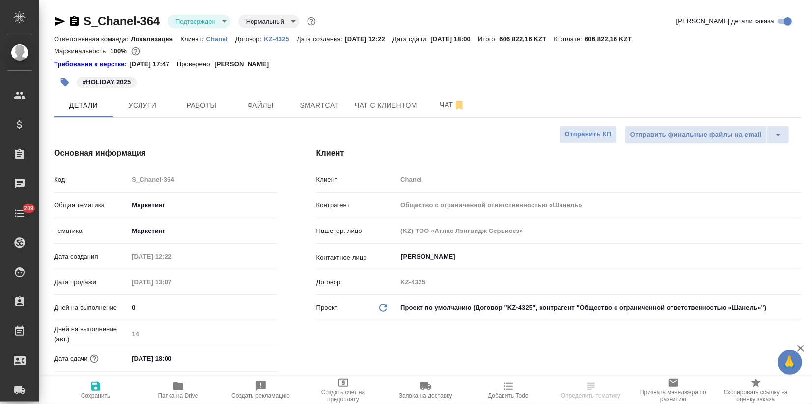
type textarea "x"
select select "RU"
type textarea "x"
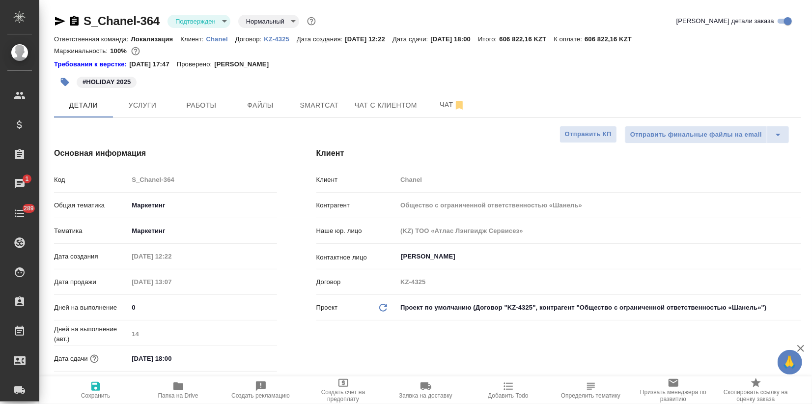
type textarea "x"
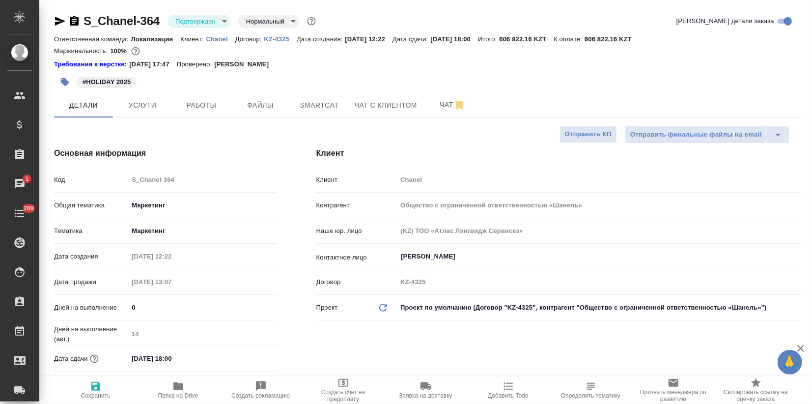
type textarea "x"
click at [218, 38] on p "Chanel" at bounding box center [220, 38] width 29 height 7
type textarea "x"
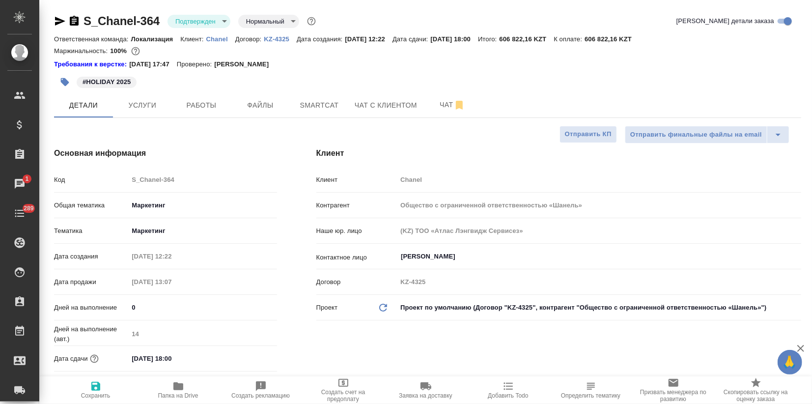
type textarea "x"
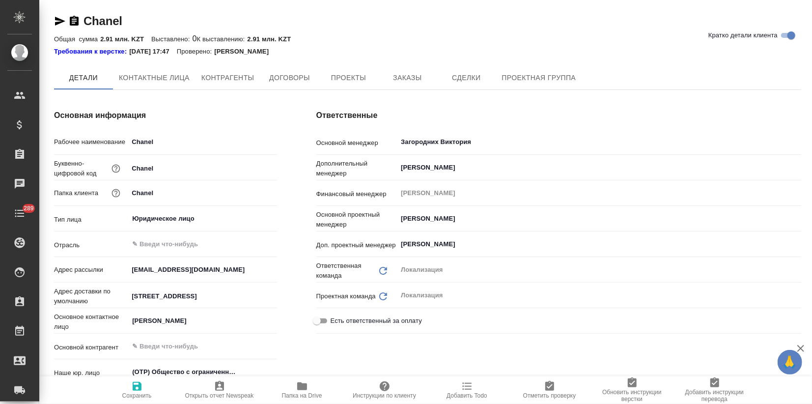
type textarea "x"
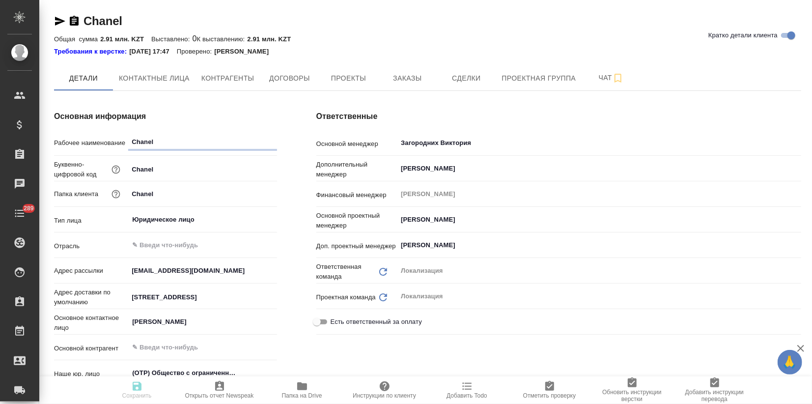
type textarea "x"
click at [433, 54] on div "Требования к верстке: [DATE] 17:47 Проверено: [PERSON_NAME]" at bounding box center [427, 52] width 747 height 10
click at [416, 76] on span "Заказы" at bounding box center [407, 78] width 47 height 12
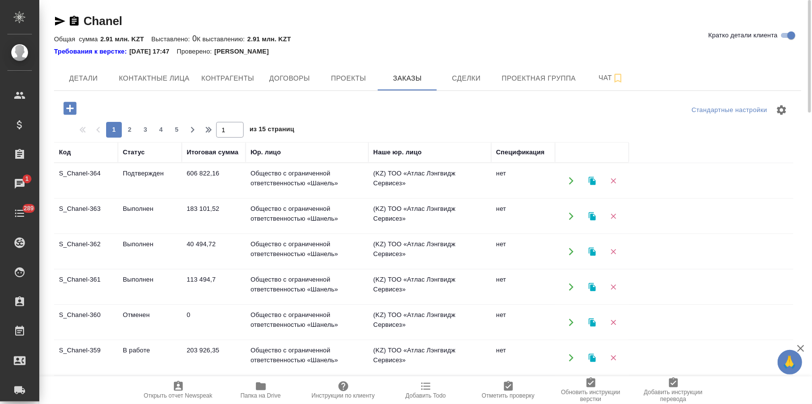
scroll to position [55, 0]
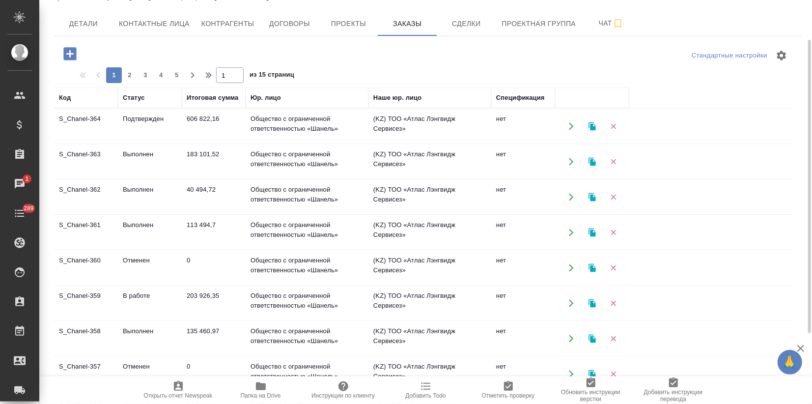
click at [592, 57] on div "Стандартные настройки" at bounding box center [672, 56] width 241 height 24
click at [633, 61] on div "Стандартные настройки" at bounding box center [672, 56] width 241 height 24
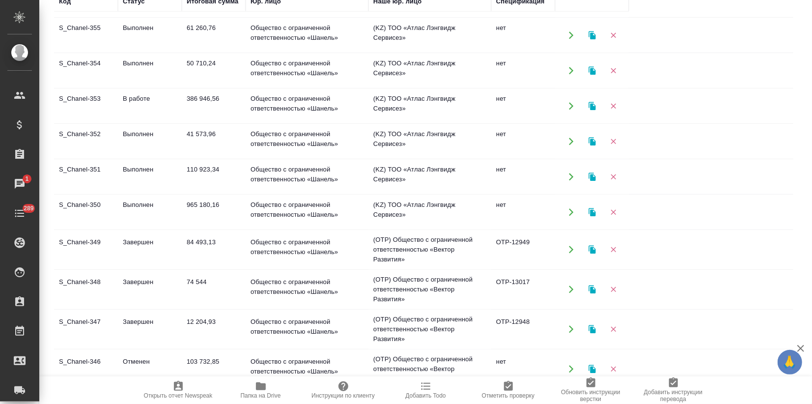
scroll to position [325, 0]
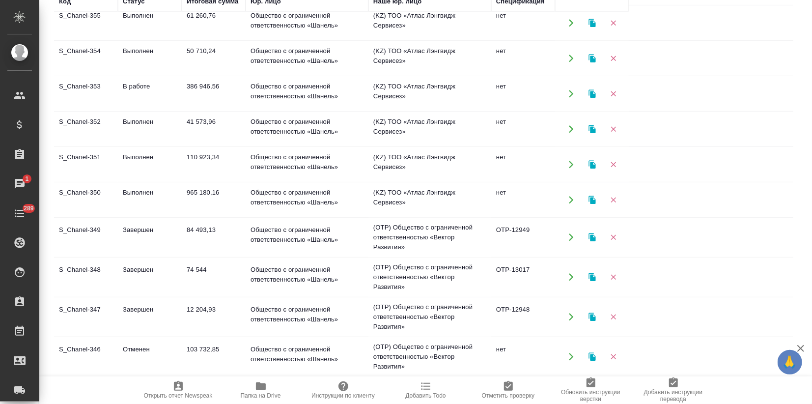
click at [107, 195] on td "S_Chanel-350" at bounding box center [86, 200] width 64 height 34
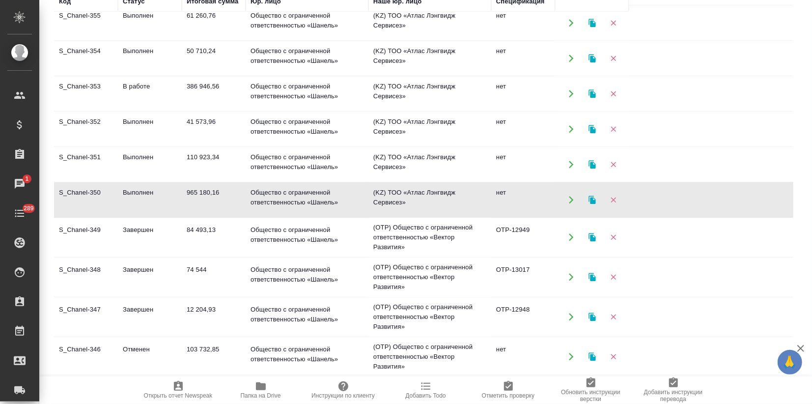
click at [107, 195] on td "S_Chanel-350" at bounding box center [86, 200] width 64 height 34
click at [138, 154] on td "Выполнен" at bounding box center [150, 164] width 64 height 34
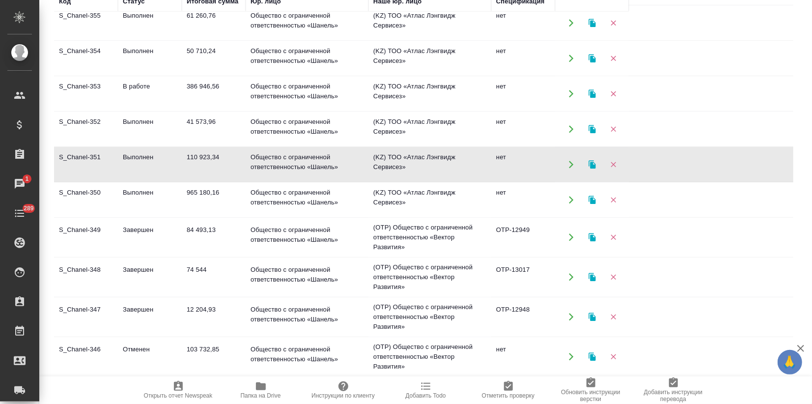
click at [117, 165] on td "S_Chanel-351" at bounding box center [86, 164] width 64 height 34
click at [153, 132] on td "Выполнен" at bounding box center [150, 129] width 64 height 34
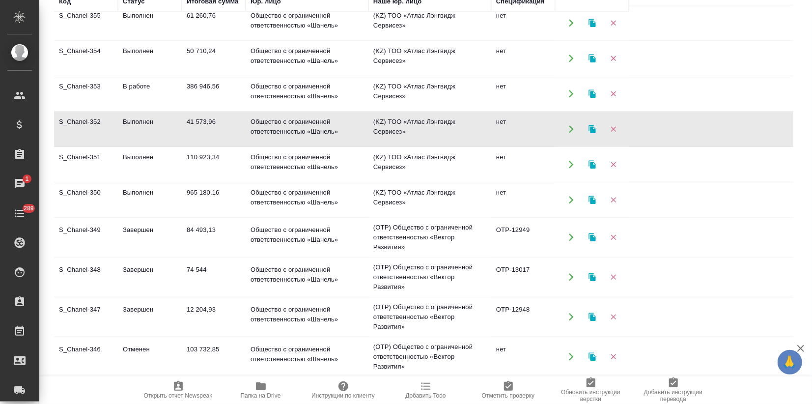
click at [153, 132] on td "Выполнен" at bounding box center [150, 129] width 64 height 34
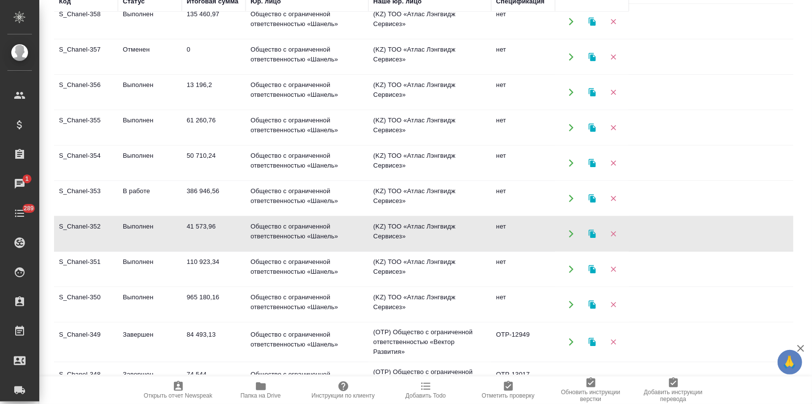
scroll to position [216, 0]
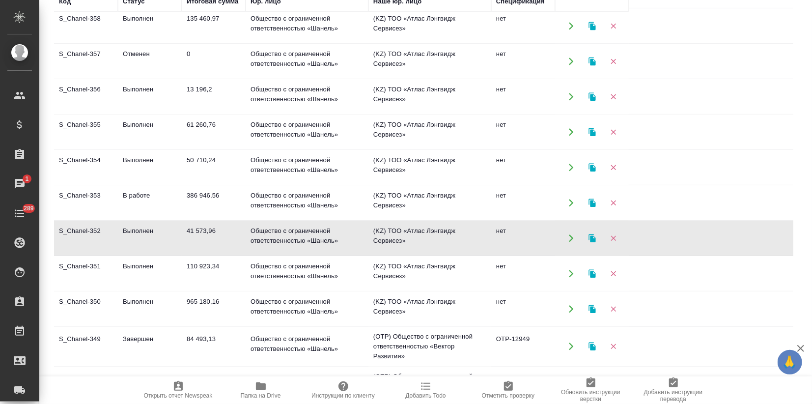
click at [142, 198] on td "В работе" at bounding box center [150, 203] width 64 height 34
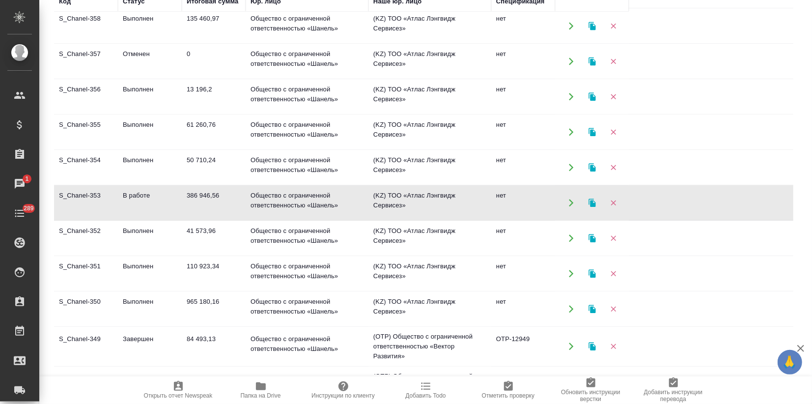
click at [142, 198] on td "В работе" at bounding box center [150, 203] width 64 height 34
click at [167, 157] on td "Выполнен" at bounding box center [150, 167] width 64 height 34
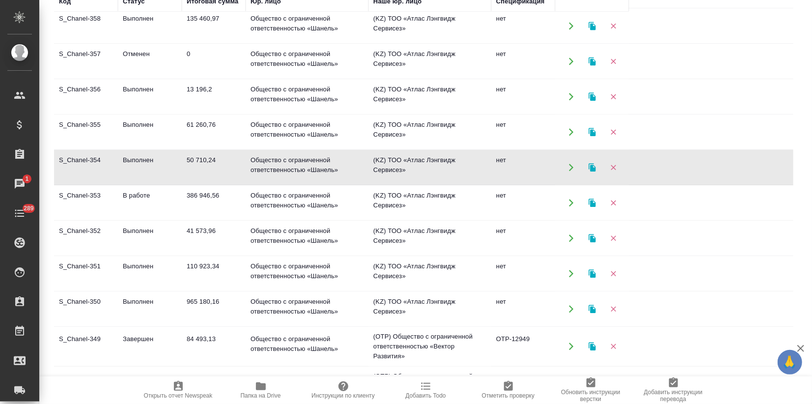
click at [167, 157] on td "Выполнен" at bounding box center [150, 167] width 64 height 34
click at [146, 132] on td "Выполнен" at bounding box center [150, 132] width 64 height 34
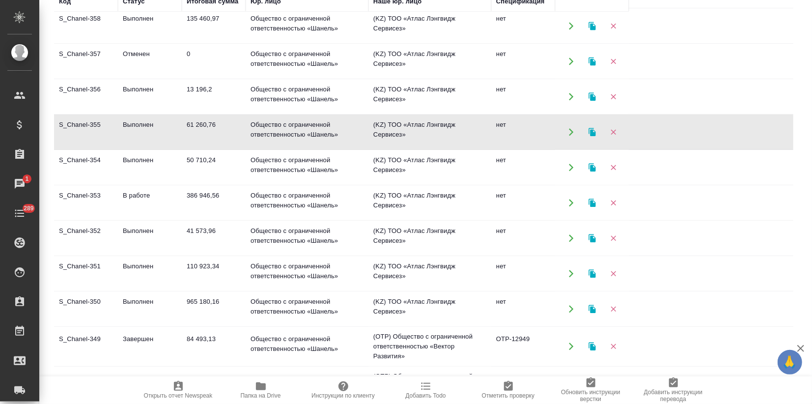
click at [146, 132] on td "Выполнен" at bounding box center [150, 132] width 64 height 34
click at [157, 102] on td "Выполнен" at bounding box center [150, 97] width 64 height 34
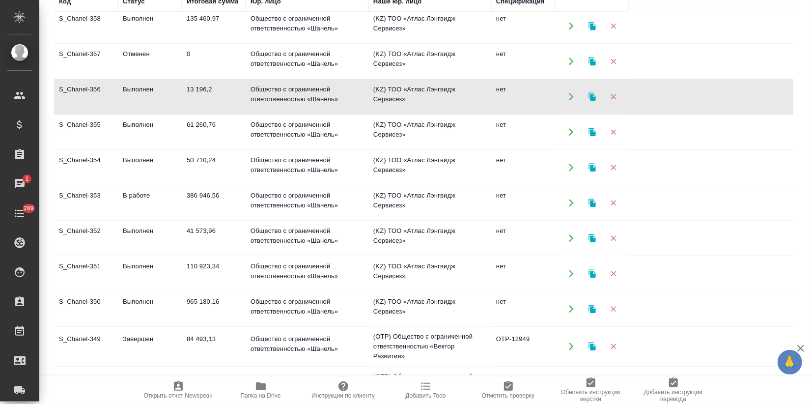
click at [157, 102] on td "Выполнен" at bounding box center [150, 97] width 64 height 34
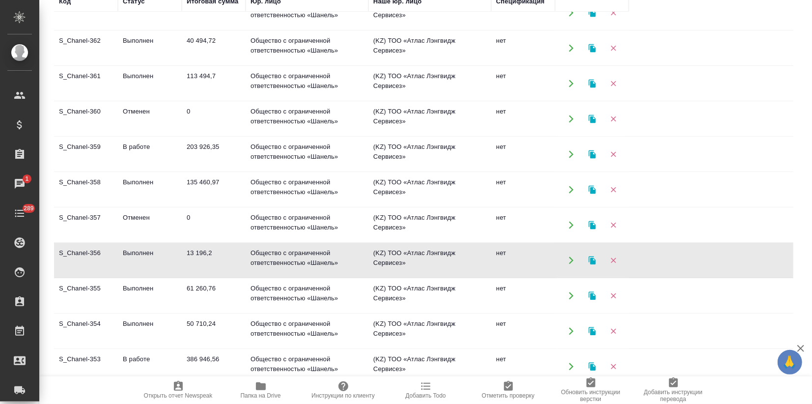
scroll to position [52, 0]
click at [158, 189] on td "Выполнен" at bounding box center [150, 190] width 64 height 34
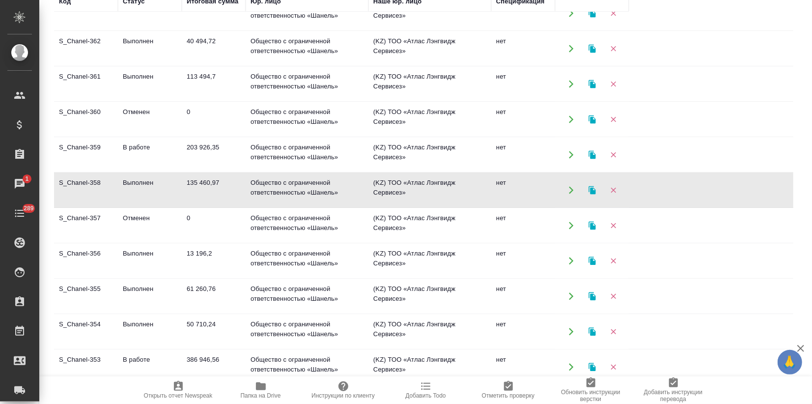
click at [159, 146] on td "В работе" at bounding box center [150, 155] width 64 height 34
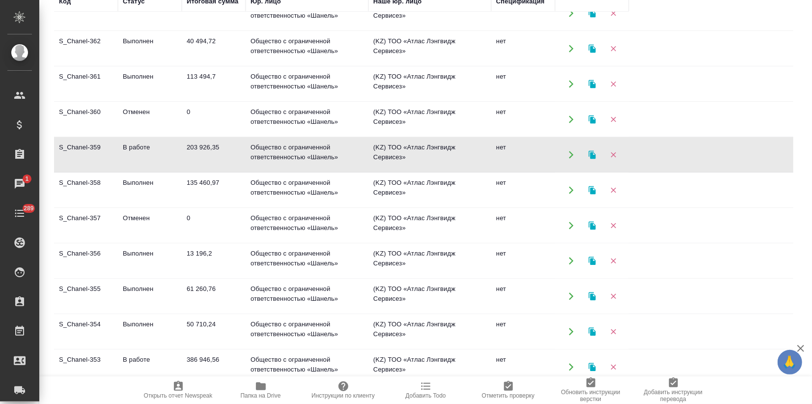
click at [154, 150] on td "В работе" at bounding box center [150, 155] width 64 height 34
click at [147, 83] on td "Выполнен" at bounding box center [150, 84] width 64 height 34
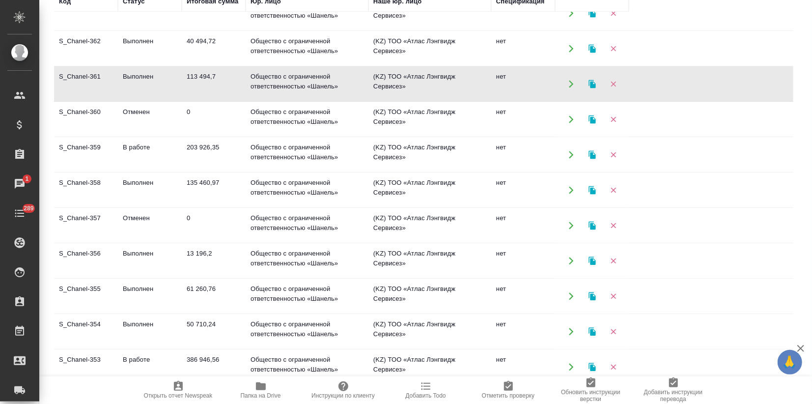
click at [166, 55] on td "Выполнен" at bounding box center [150, 48] width 64 height 34
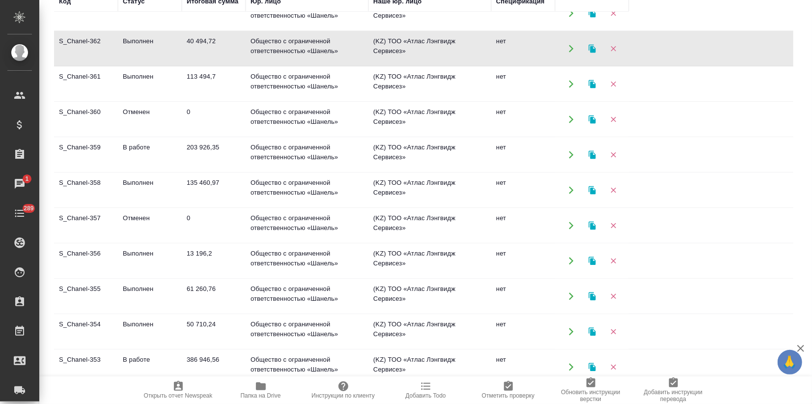
click at [166, 55] on td "Выполнен" at bounding box center [150, 48] width 64 height 34
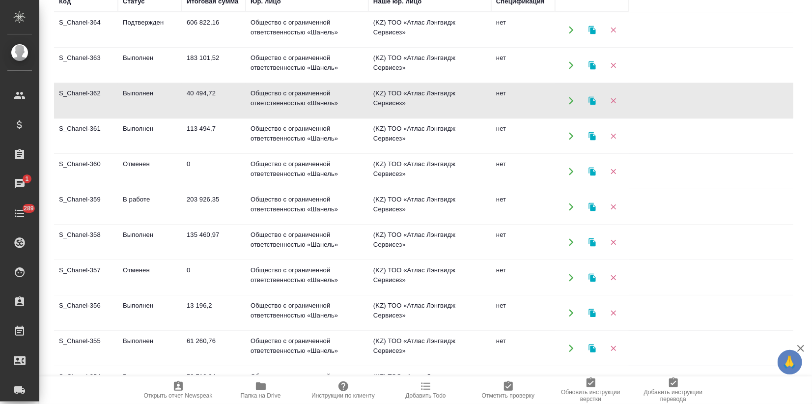
click at [206, 65] on td "183 101,52" at bounding box center [214, 65] width 64 height 34
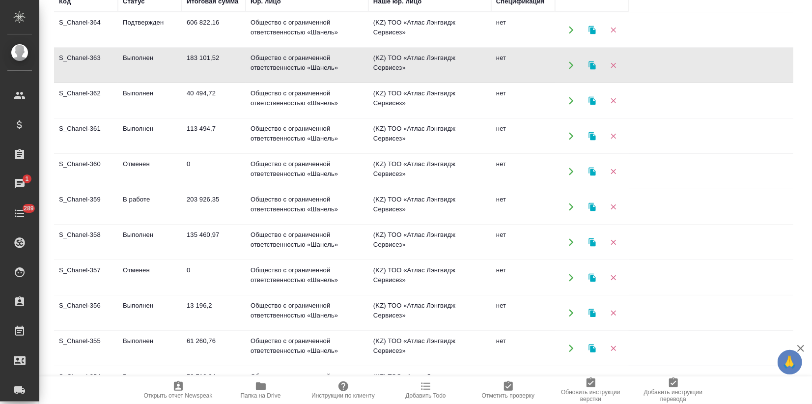
click at [206, 65] on td "183 101,52" at bounding box center [214, 65] width 64 height 34
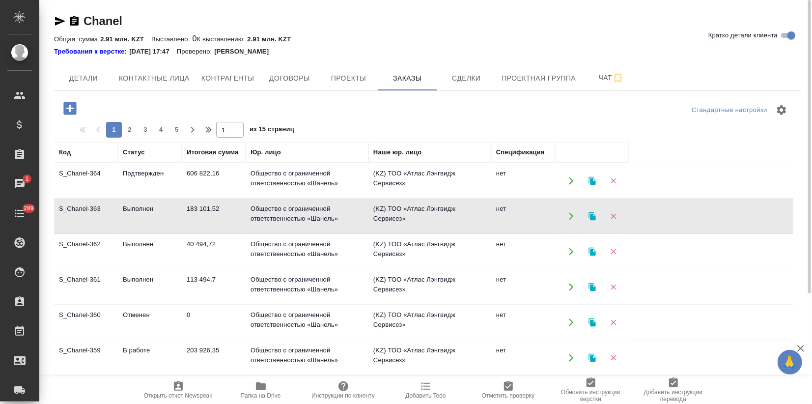
click at [150, 173] on td "Подтвержден" at bounding box center [150, 181] width 64 height 34
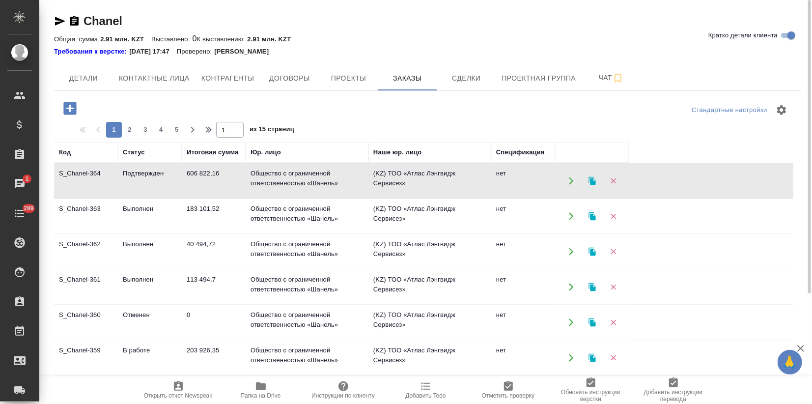
click at [150, 173] on td "Подтвержден" at bounding box center [150, 181] width 64 height 34
click at [215, 282] on td "113 494,7" at bounding box center [214, 287] width 64 height 34
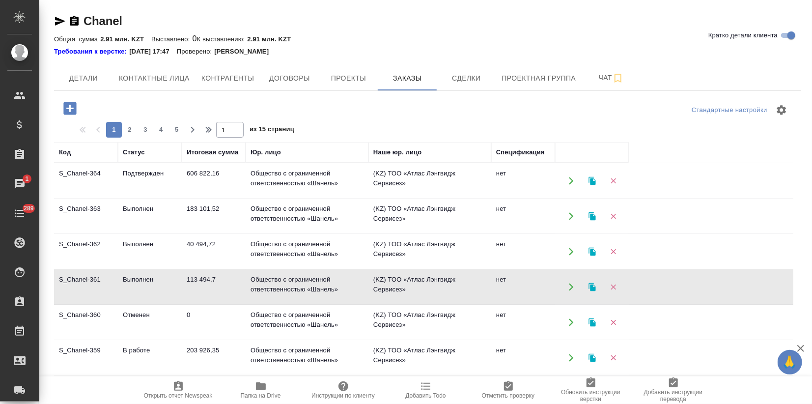
click at [215, 282] on td "113 494,7" at bounding box center [214, 287] width 64 height 34
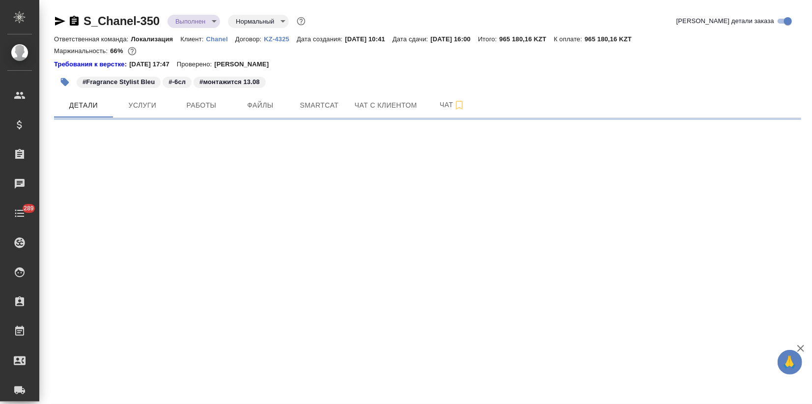
select select "RU"
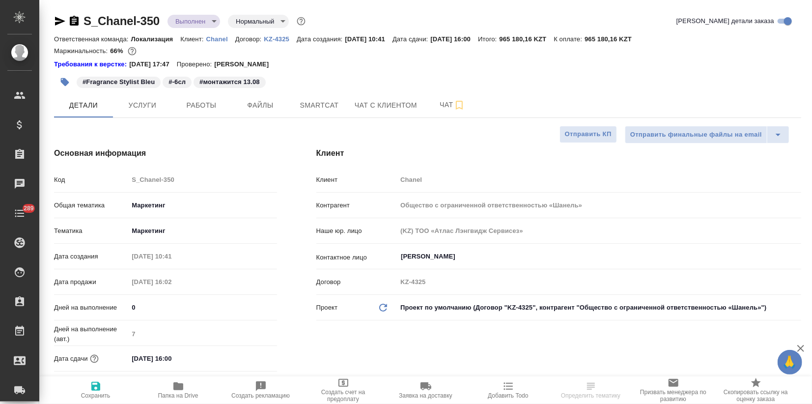
type textarea "x"
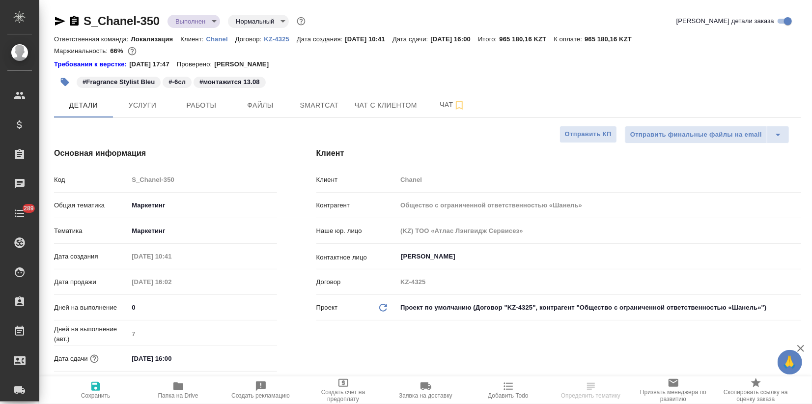
type textarea "x"
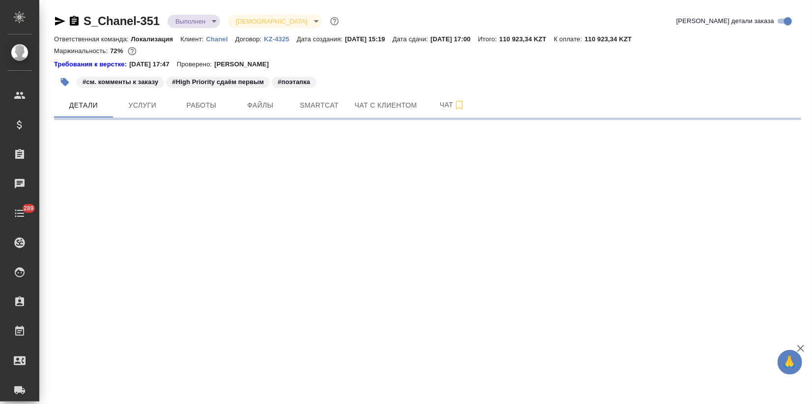
select select "RU"
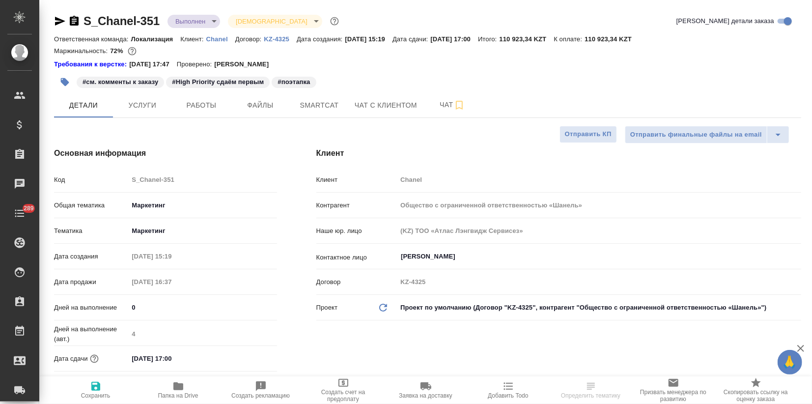
type textarea "x"
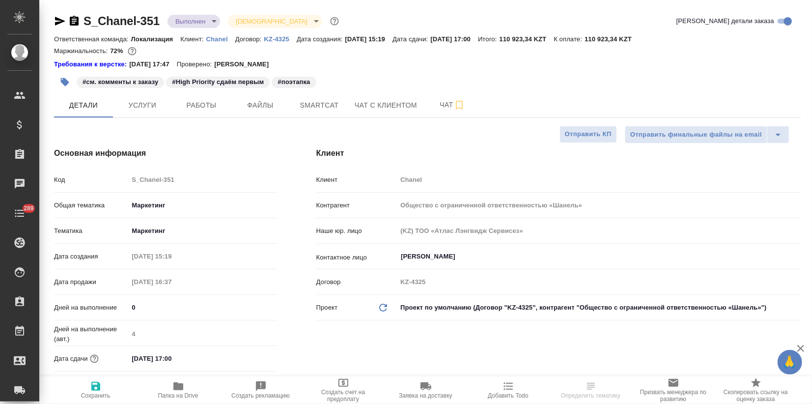
type textarea "x"
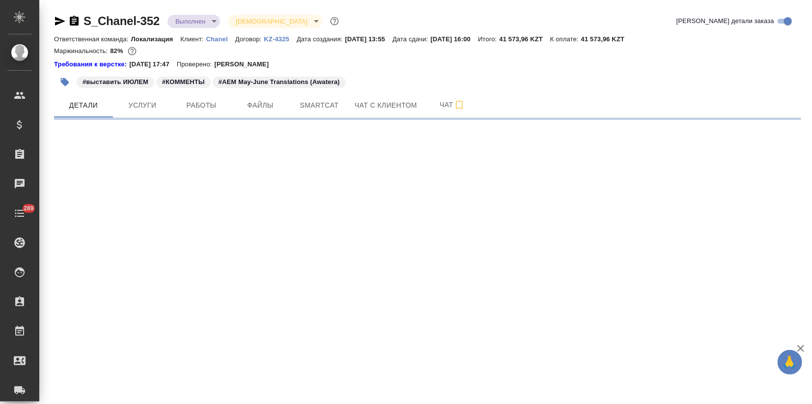
select select "RU"
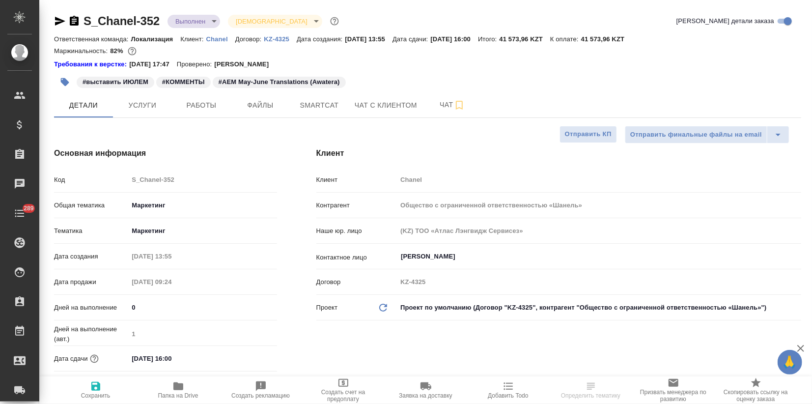
type textarea "x"
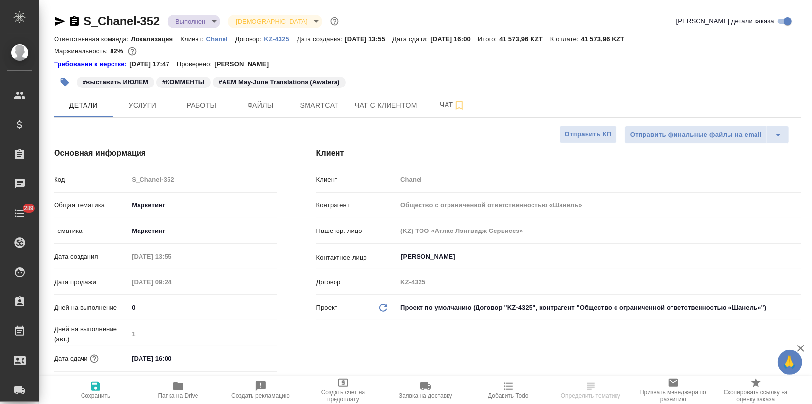
type textarea "x"
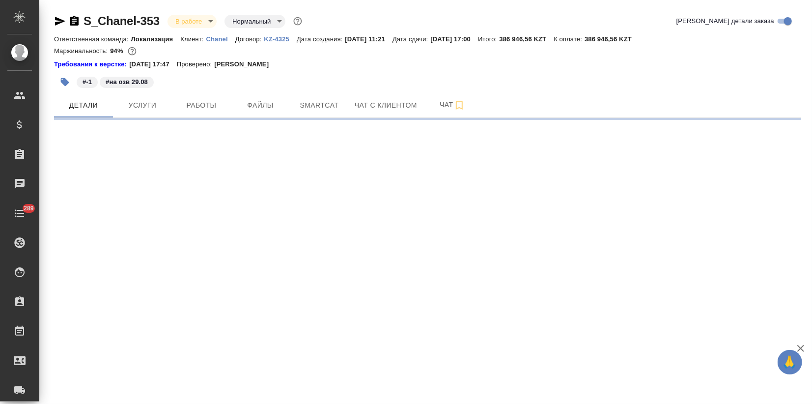
select select "RU"
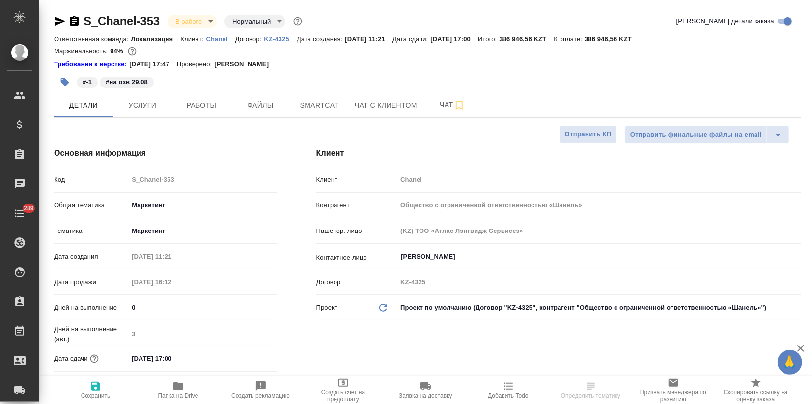
type textarea "x"
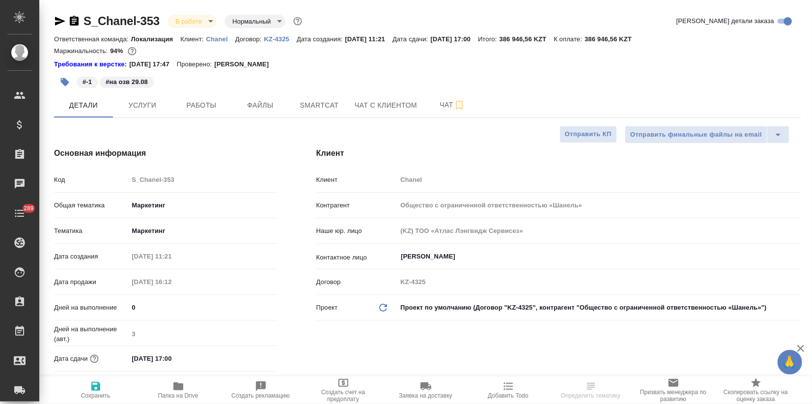
type textarea "x"
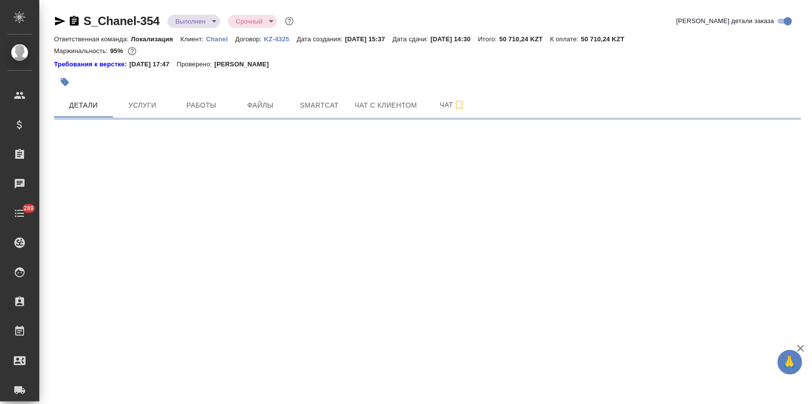
select select "RU"
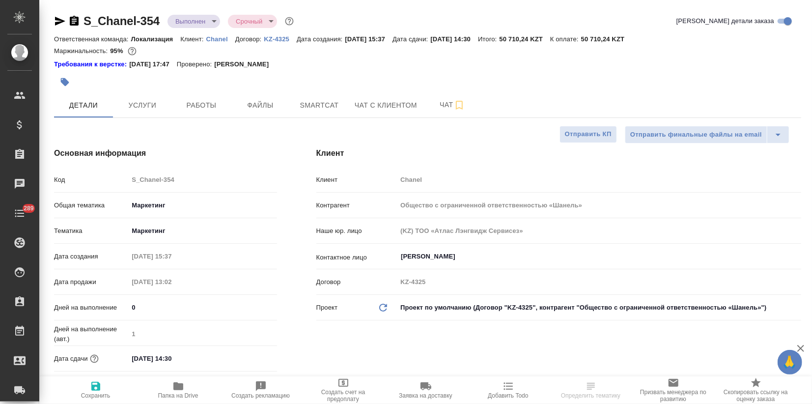
type textarea "x"
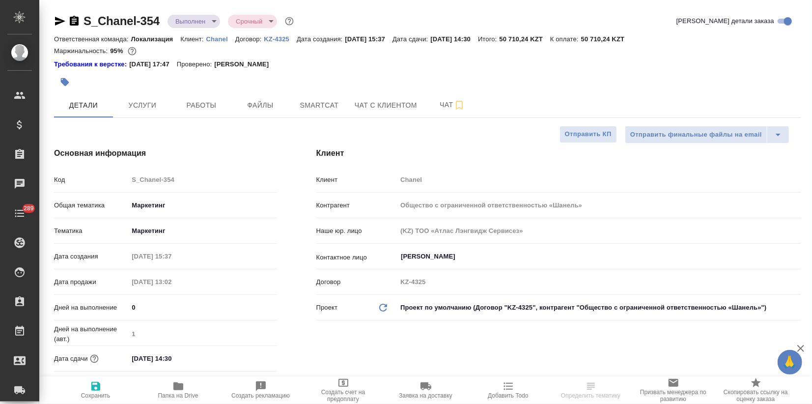
type textarea "x"
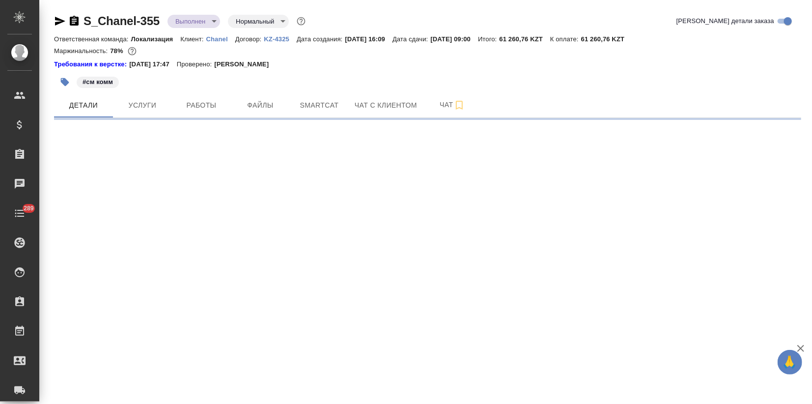
select select "RU"
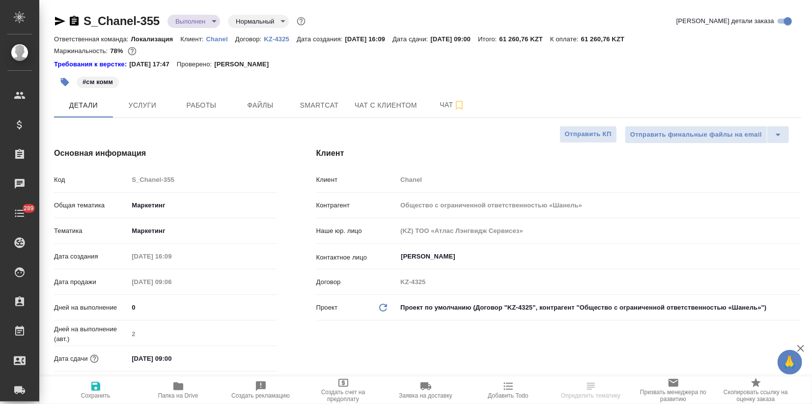
type textarea "x"
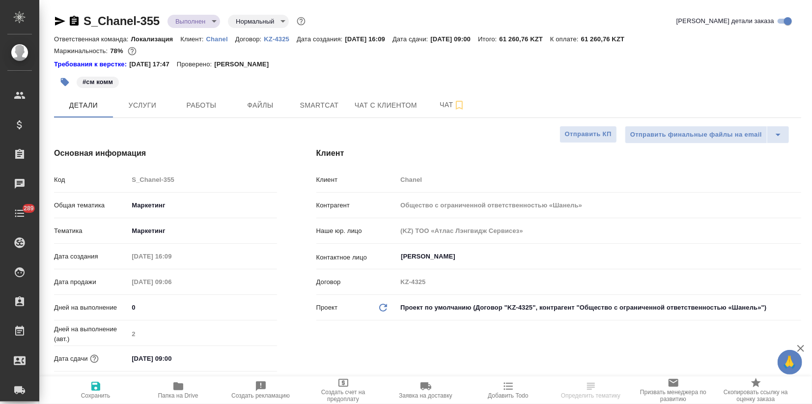
type textarea "x"
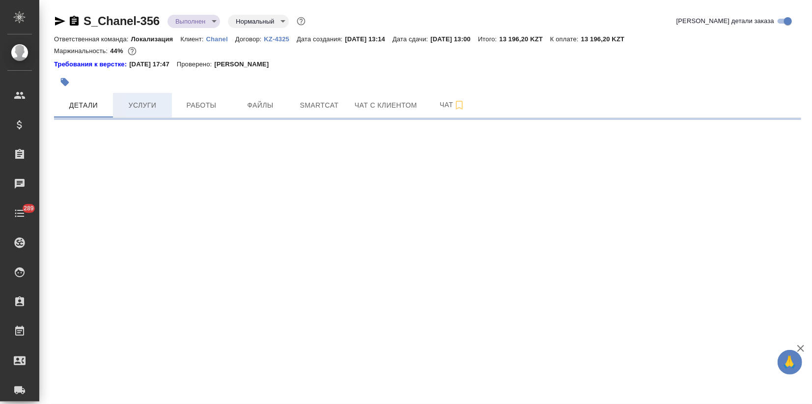
select select "RU"
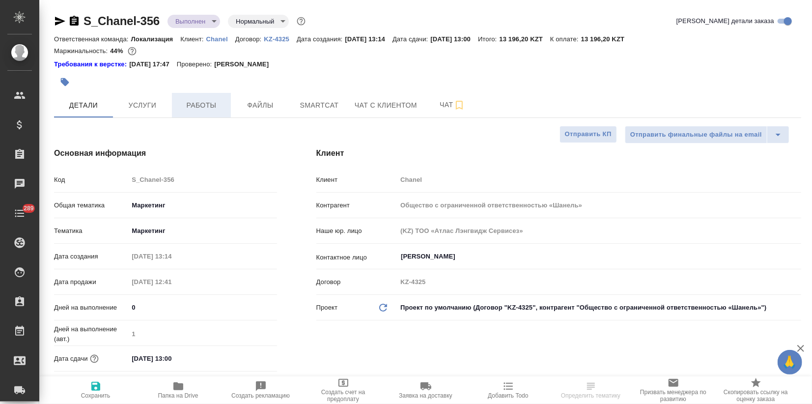
type textarea "x"
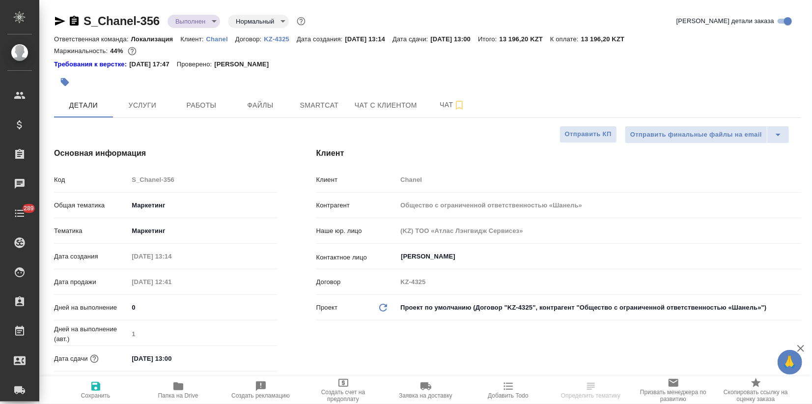
type textarea "x"
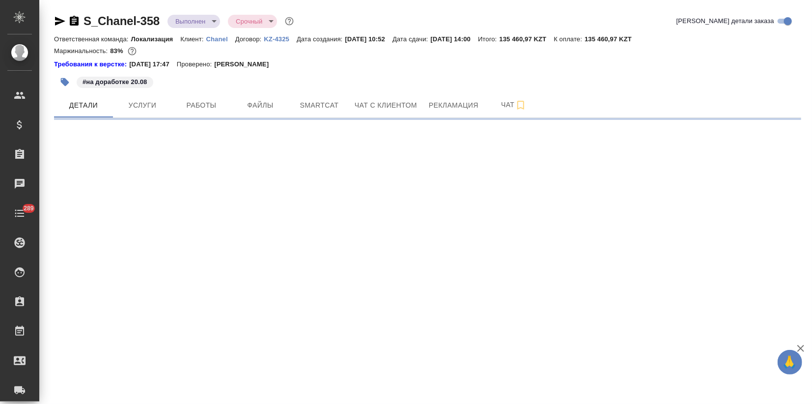
select select "RU"
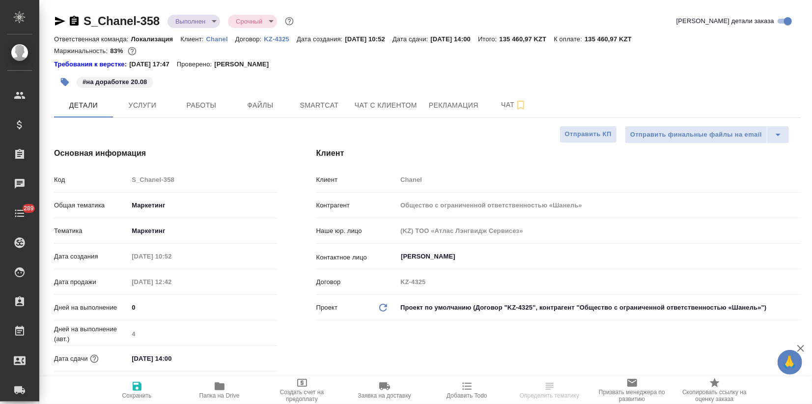
type textarea "x"
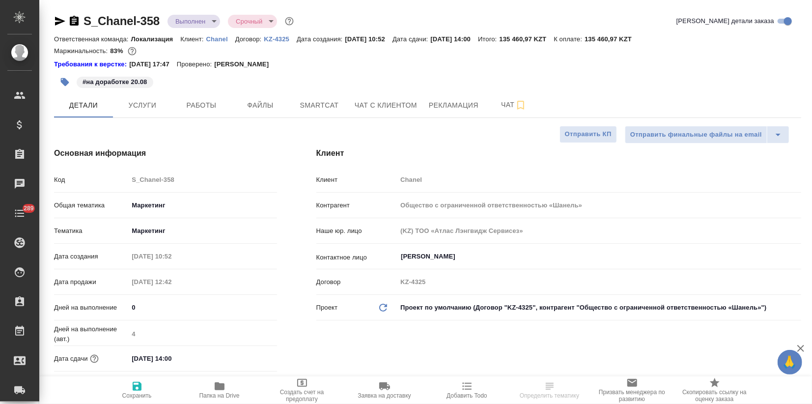
type textarea "x"
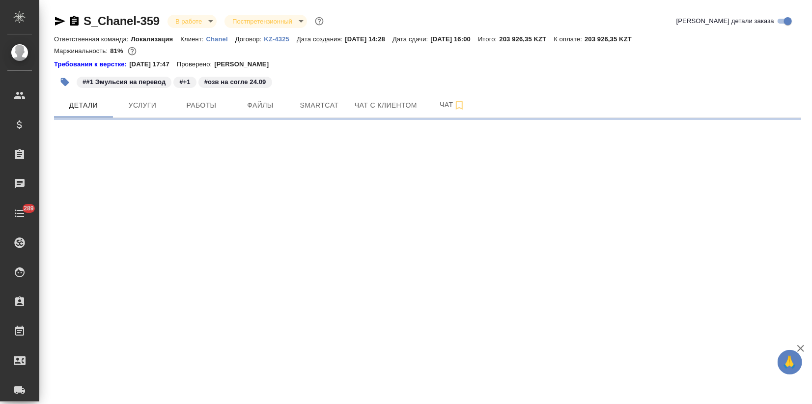
select select "RU"
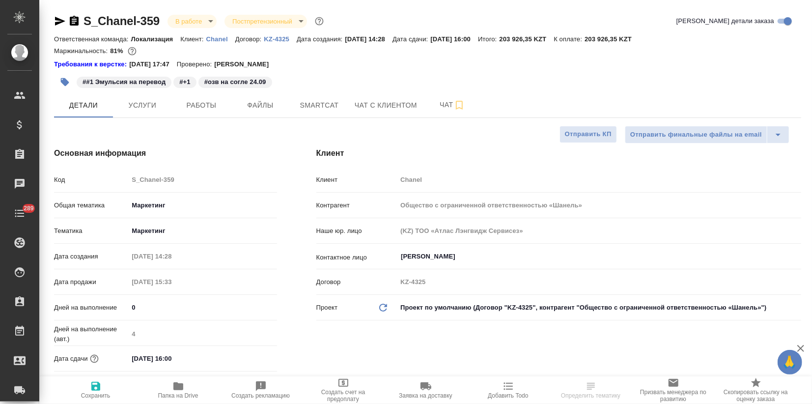
type textarea "x"
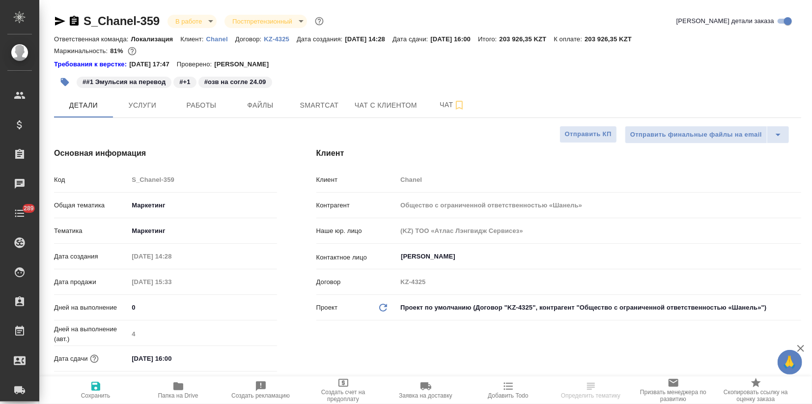
type textarea "x"
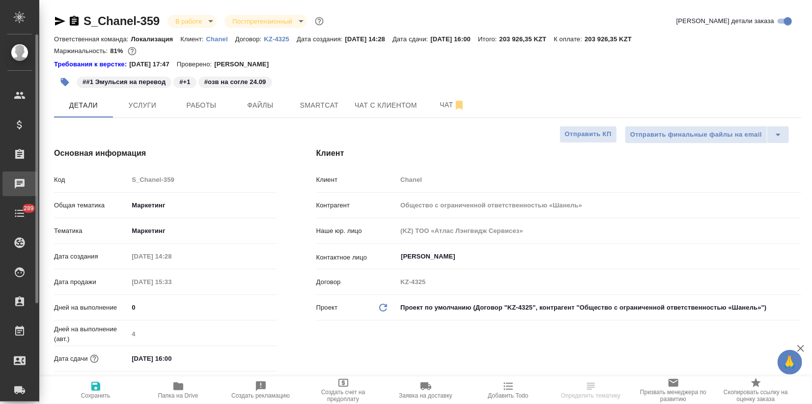
type textarea "x"
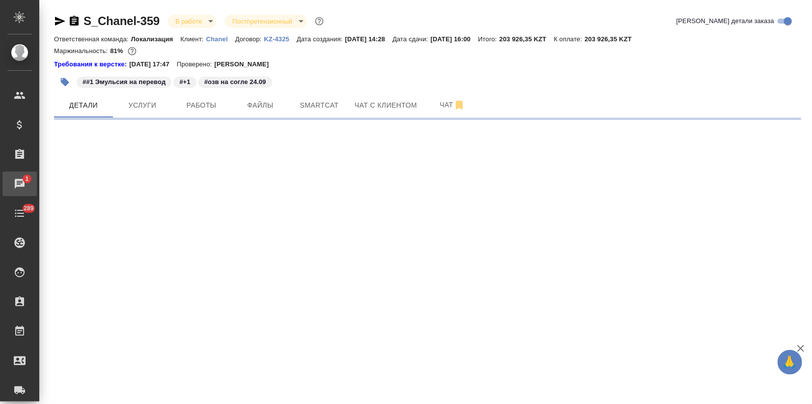
select select "RU"
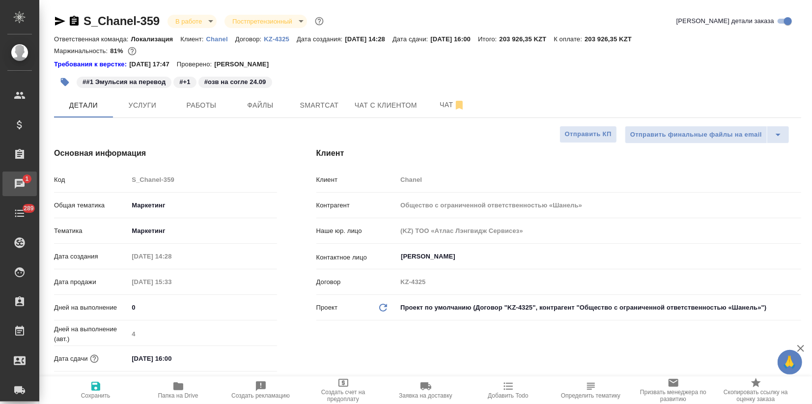
type textarea "x"
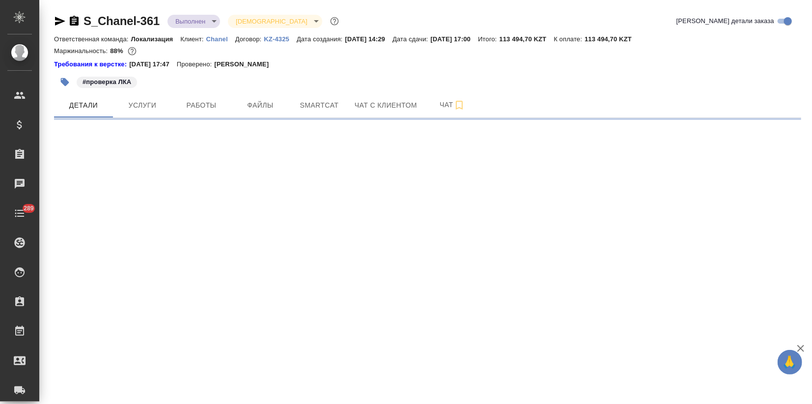
select select "RU"
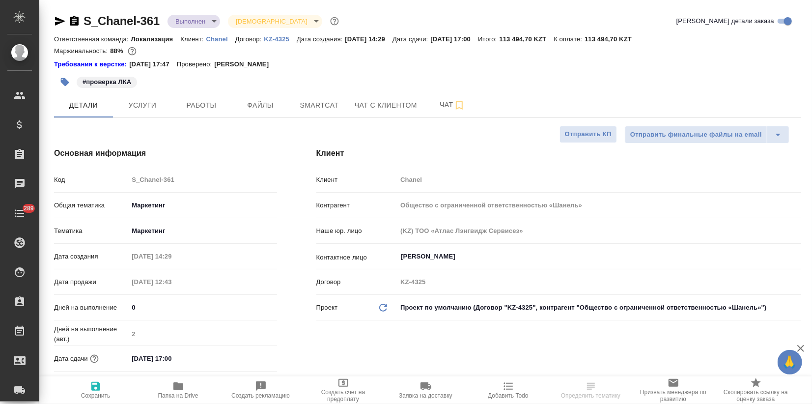
type textarea "x"
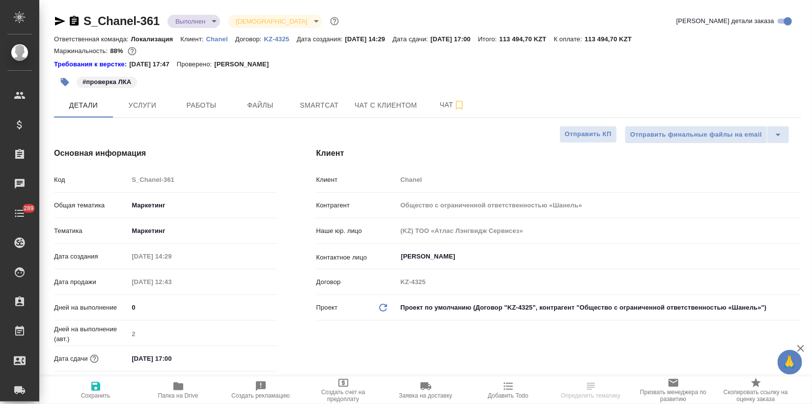
type textarea "x"
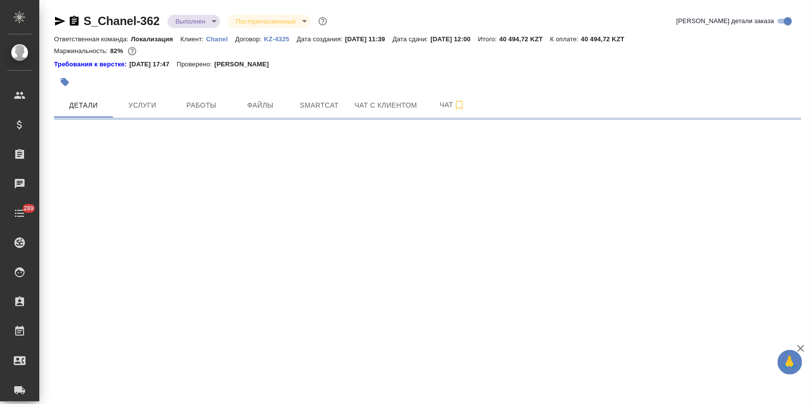
select select "RU"
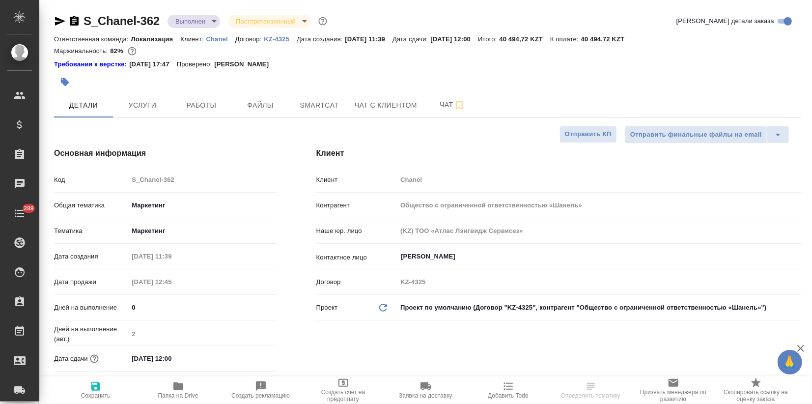
type textarea "x"
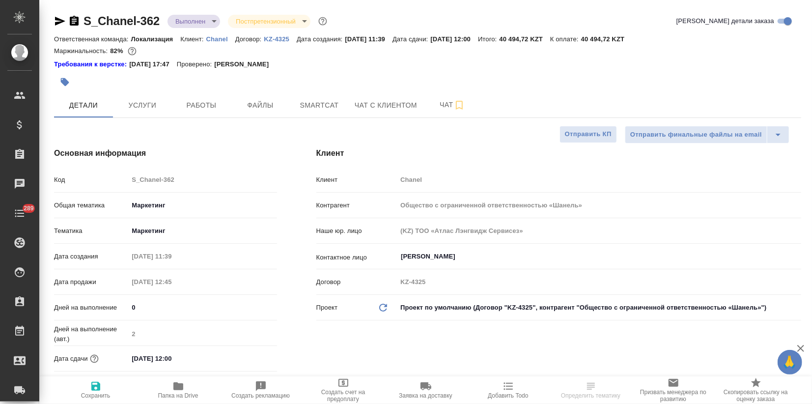
type textarea "x"
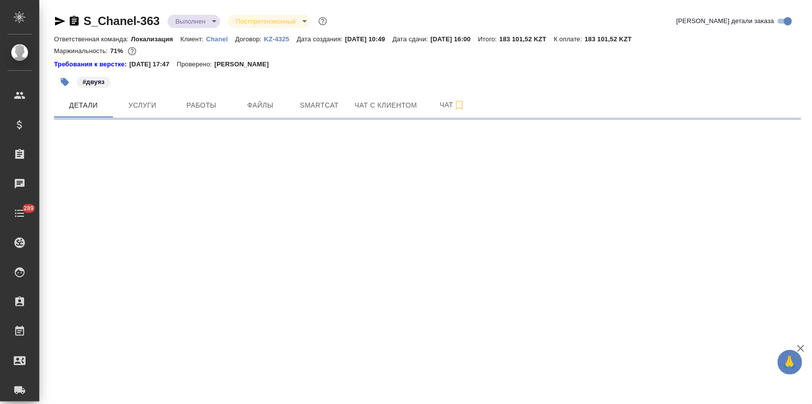
select select "RU"
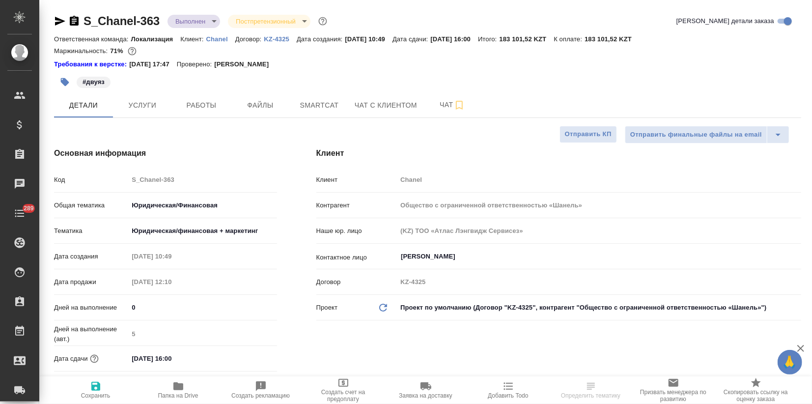
type textarea "x"
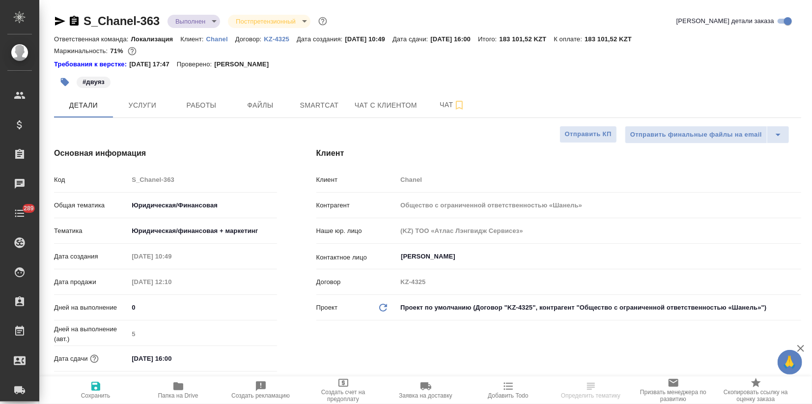
type textarea "x"
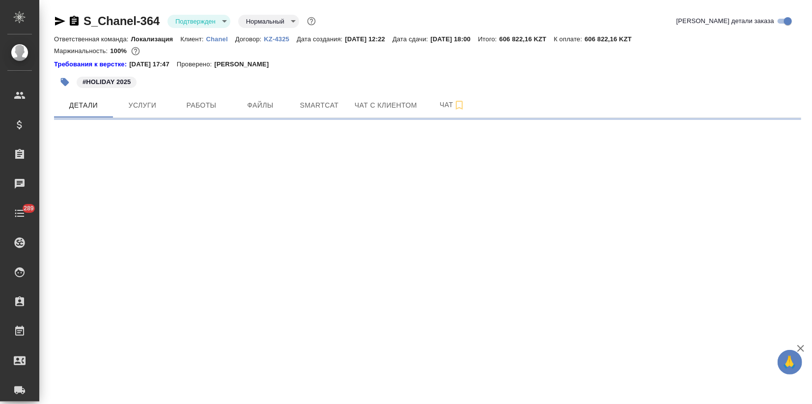
select select "RU"
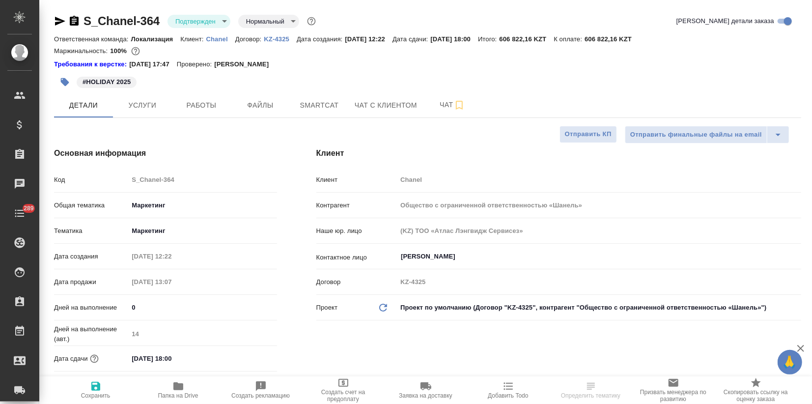
type textarea "x"
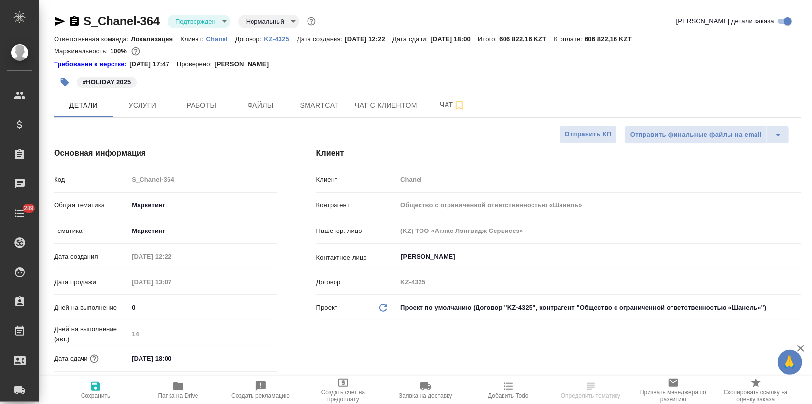
type textarea "x"
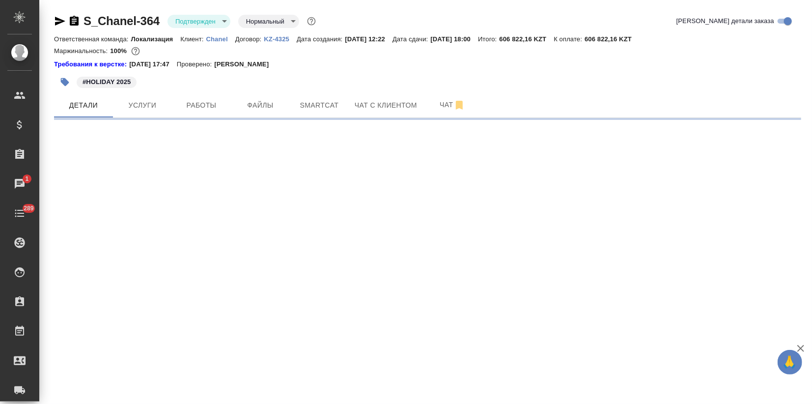
select select "RU"
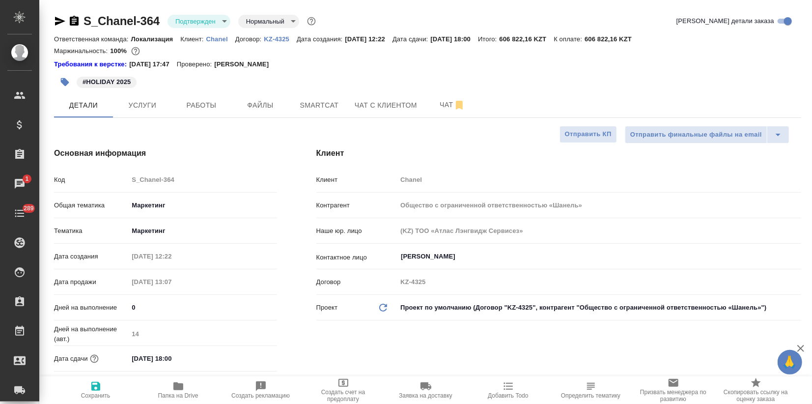
type textarea "x"
select select "RU"
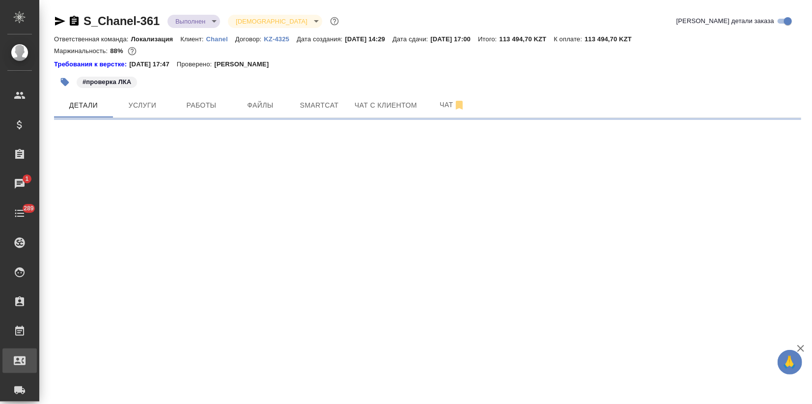
select select "RU"
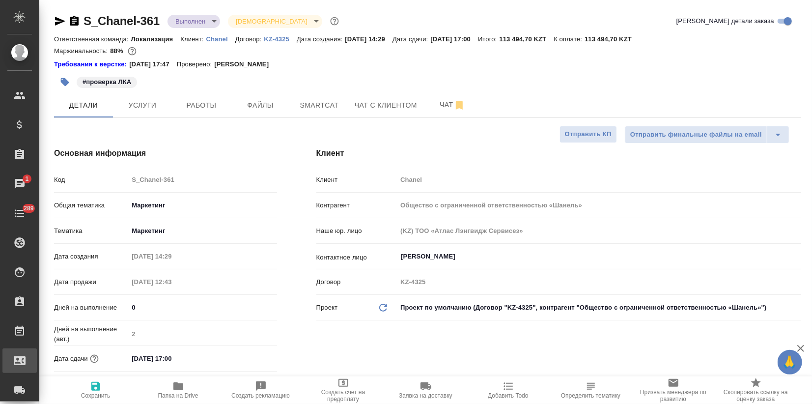
type textarea "x"
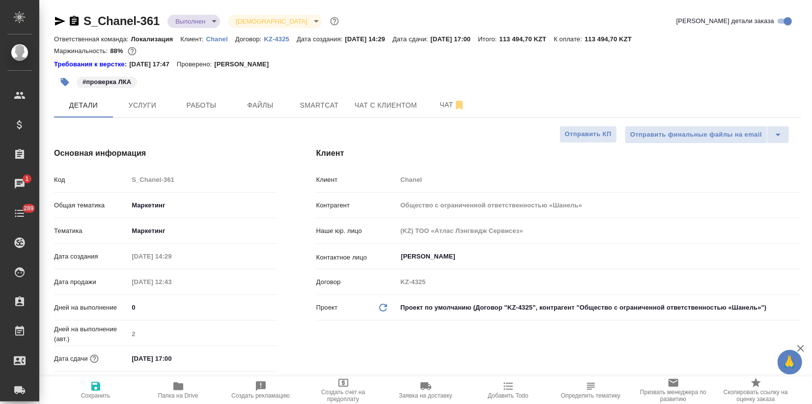
type textarea "x"
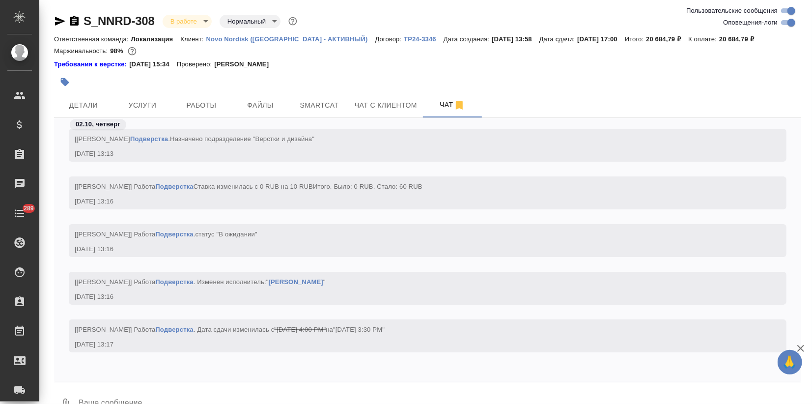
scroll to position [2085, 0]
click at [782, 23] on input "Оповещения-логи" at bounding box center [791, 23] width 35 height 12
checkbox input "false"
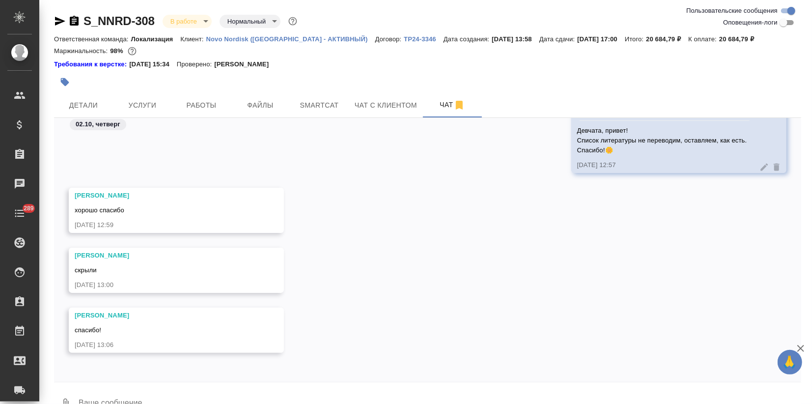
scroll to position [222, 0]
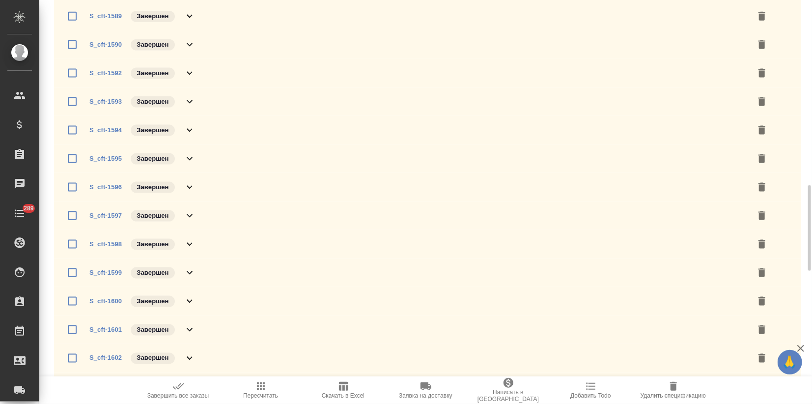
scroll to position [928, 0]
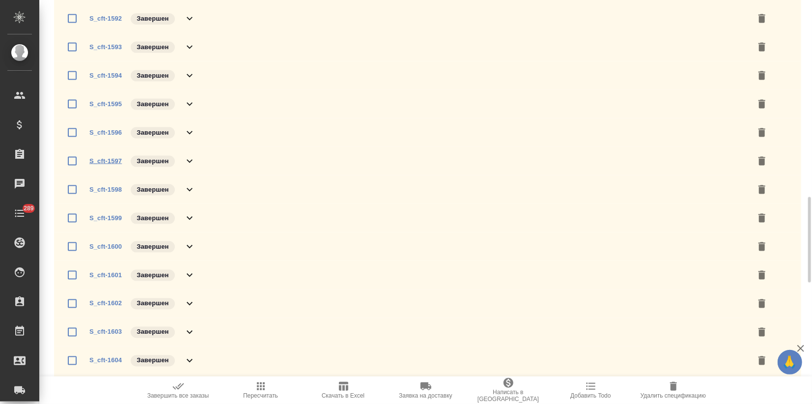
click at [111, 159] on link "S_cft-1597" at bounding box center [105, 160] width 32 height 7
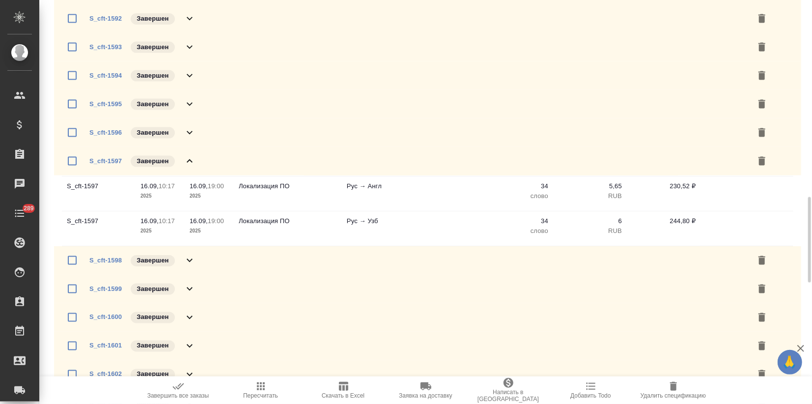
click at [189, 160] on icon at bounding box center [190, 160] width 6 height 3
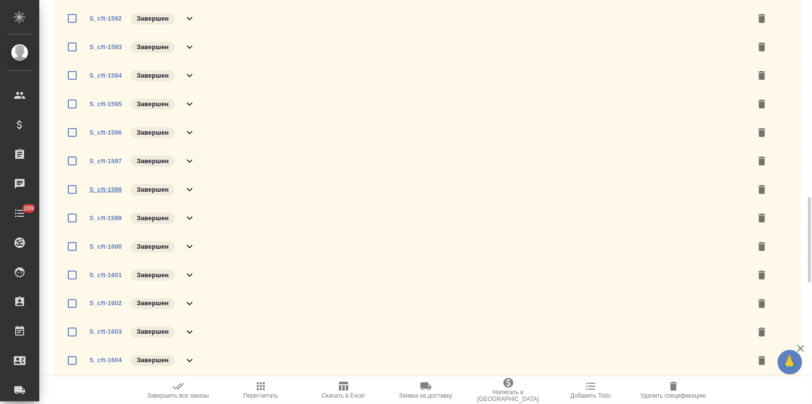
click at [106, 189] on link "S_cft-1598" at bounding box center [105, 189] width 32 height 7
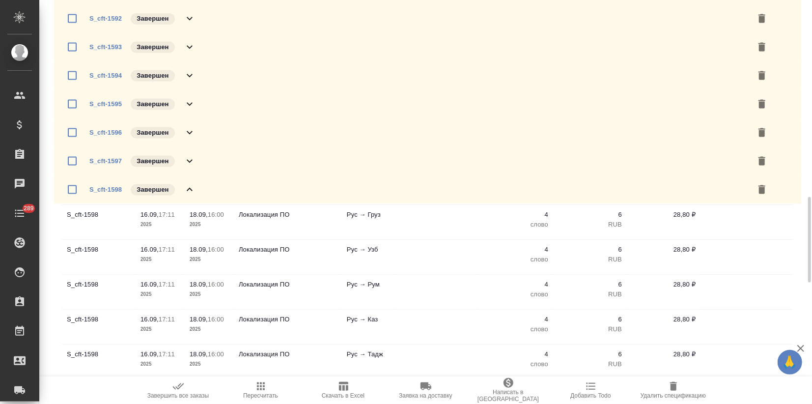
click at [187, 189] on icon at bounding box center [190, 189] width 6 height 3
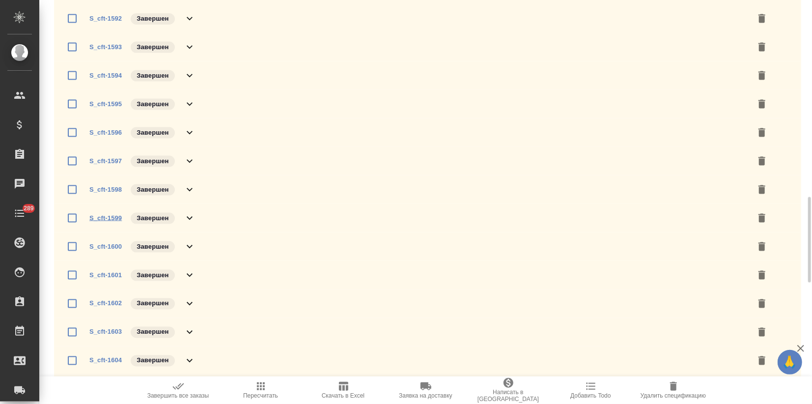
click at [112, 218] on link "S_cft-1599" at bounding box center [105, 217] width 32 height 7
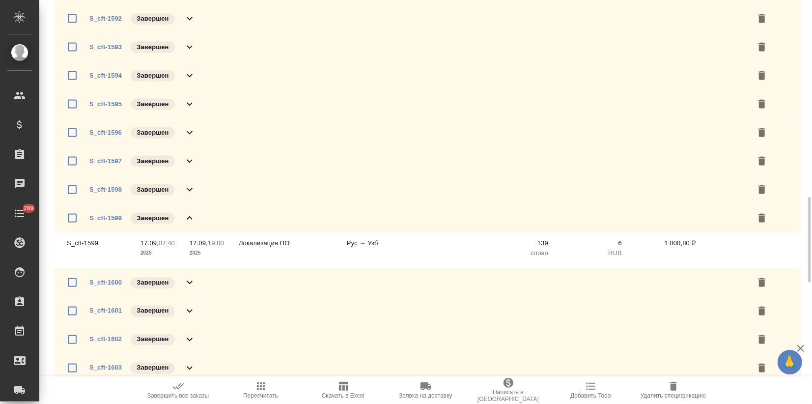
click at [189, 218] on icon at bounding box center [190, 218] width 12 height 12
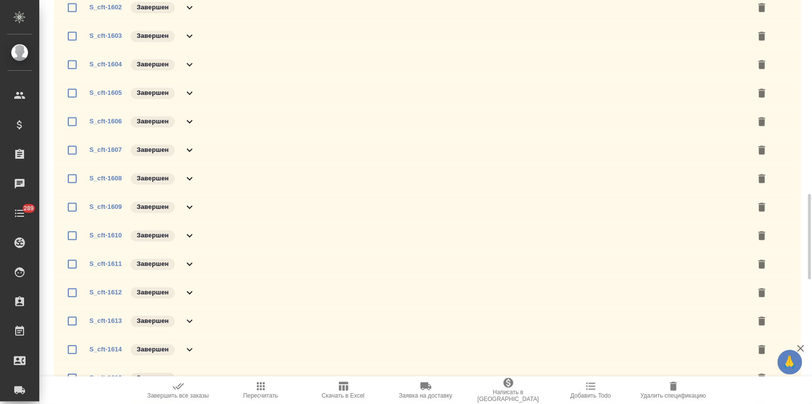
scroll to position [1170, 0]
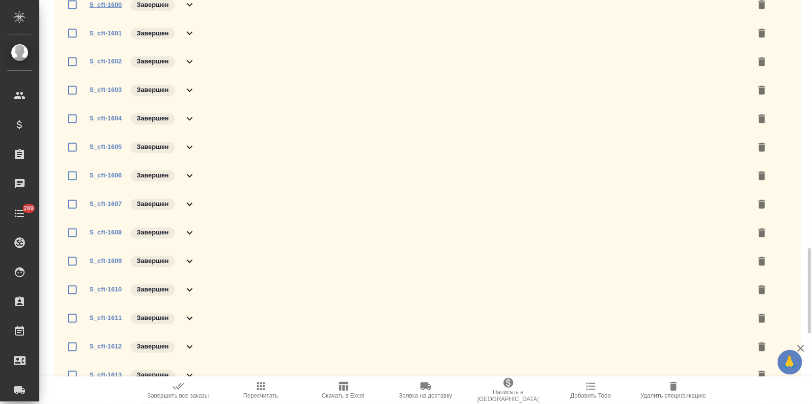
click at [106, 6] on link "S_cft-1600" at bounding box center [105, 4] width 32 height 7
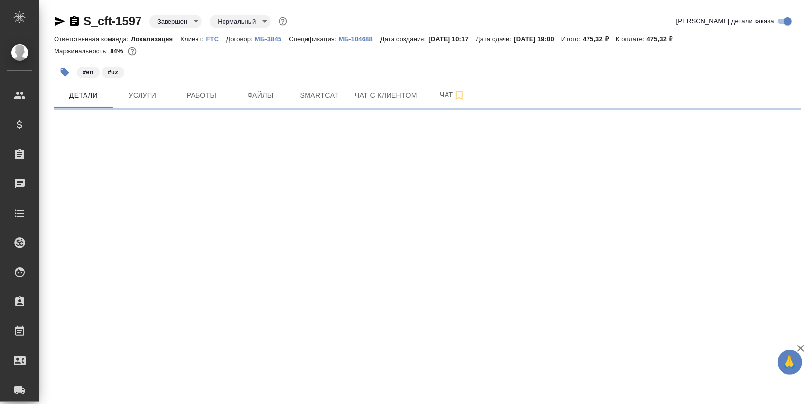
select select "RU"
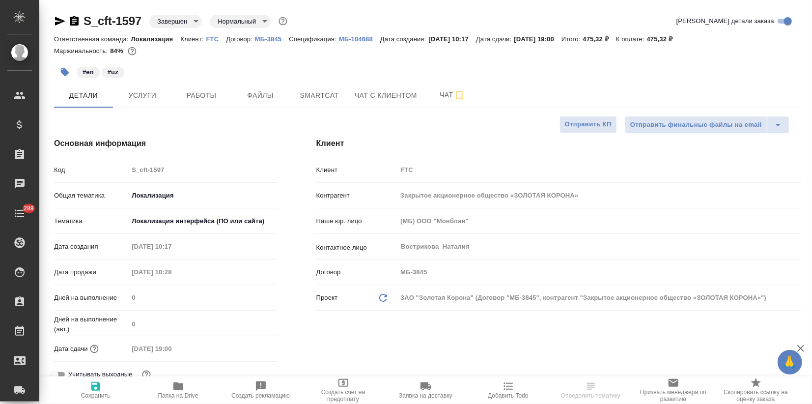
type textarea "x"
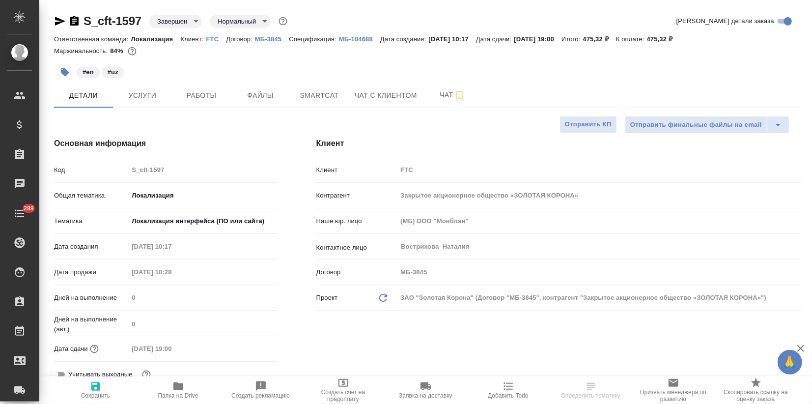
type textarea "x"
click at [147, 65] on div "#en #uz" at bounding box center [303, 72] width 498 height 22
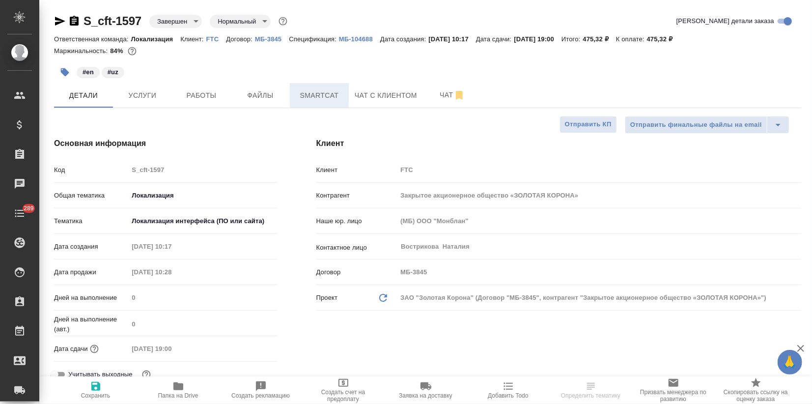
click at [315, 93] on span "Smartcat" at bounding box center [319, 95] width 47 height 12
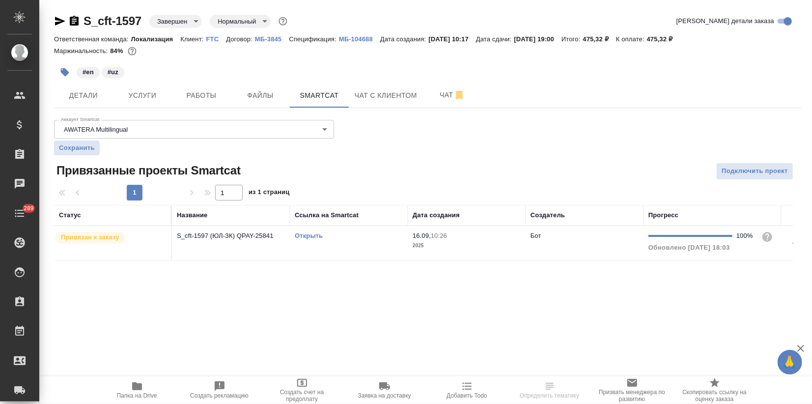
click at [313, 233] on link "Открыть" at bounding box center [309, 235] width 28 height 7
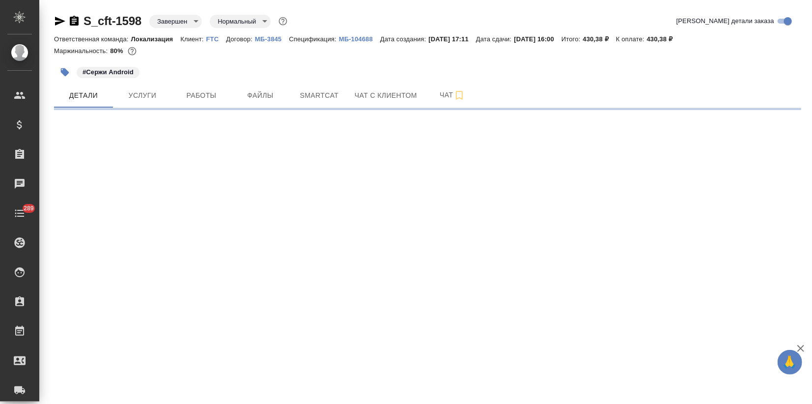
select select "RU"
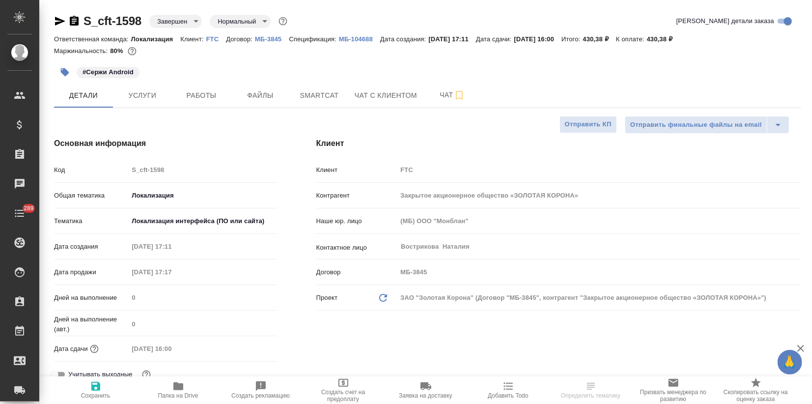
type textarea "x"
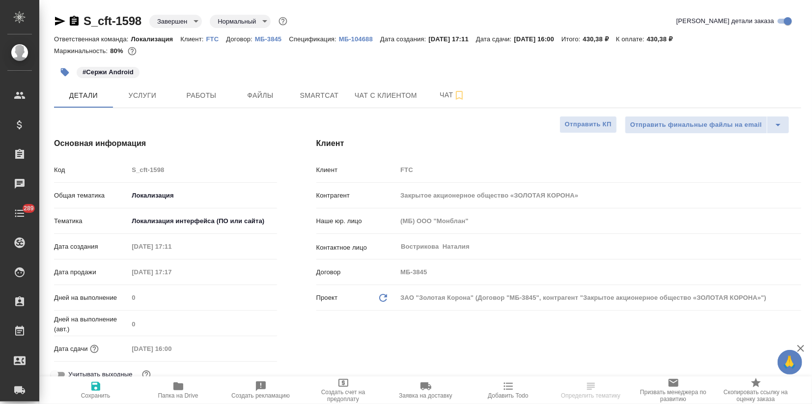
type textarea "x"
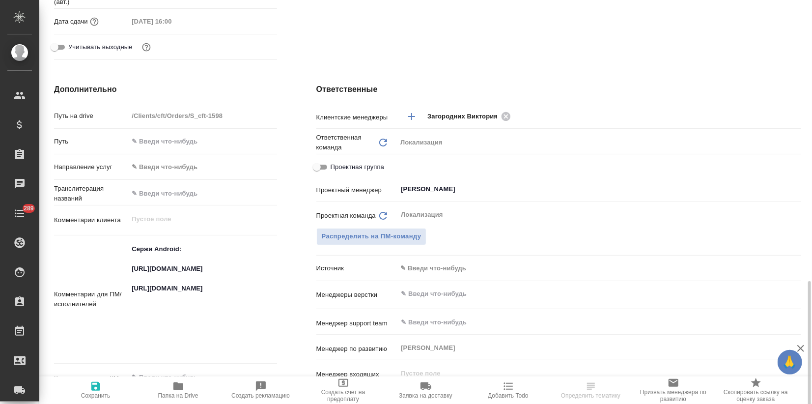
scroll to position [436, 0]
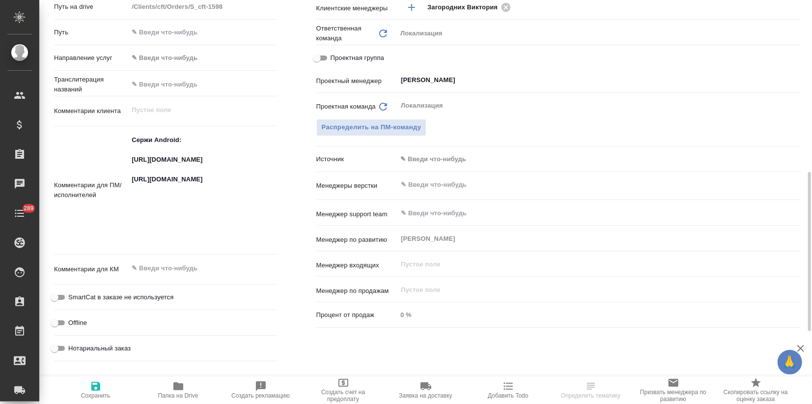
type textarea "x"
drag, startPoint x: 217, startPoint y: 185, endPoint x: 123, endPoint y: 160, distance: 97.2
click at [123, 160] on div "Комментарии для ПМ/исполнителей Сержи Android: https://smartcat.com/projects/64…" at bounding box center [165, 190] width 223 height 121
type textarea "x"
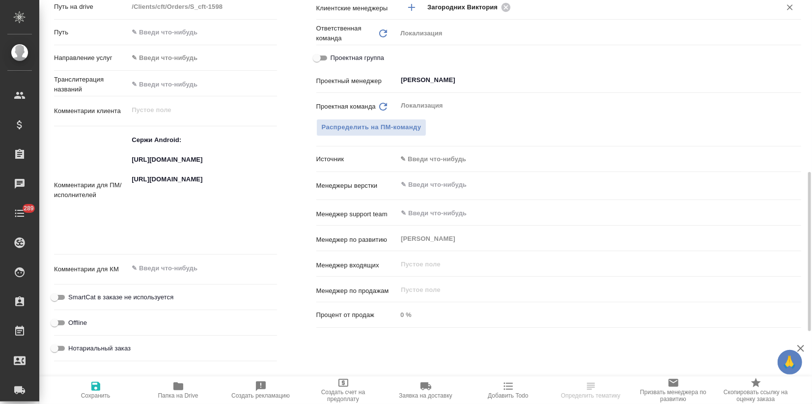
type textarea "x"
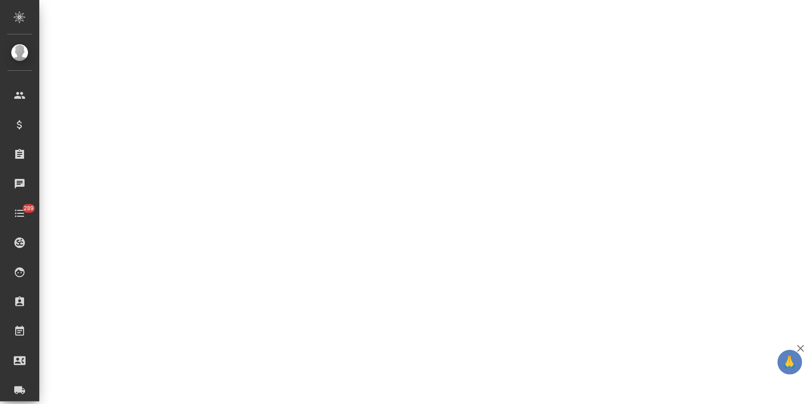
click at [121, 201] on div ".cls-1 fill:#fff; AWATERA Zagorodnikh Viktoria Клиенты Спецификации Заказы 0 Ча…" at bounding box center [406, 202] width 812 height 404
select select "RU"
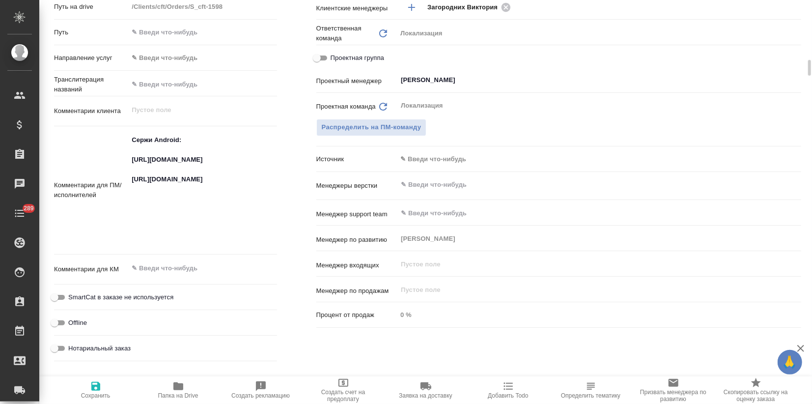
type textarea "x"
drag, startPoint x: 153, startPoint y: 235, endPoint x: 122, endPoint y: 205, distance: 43.8
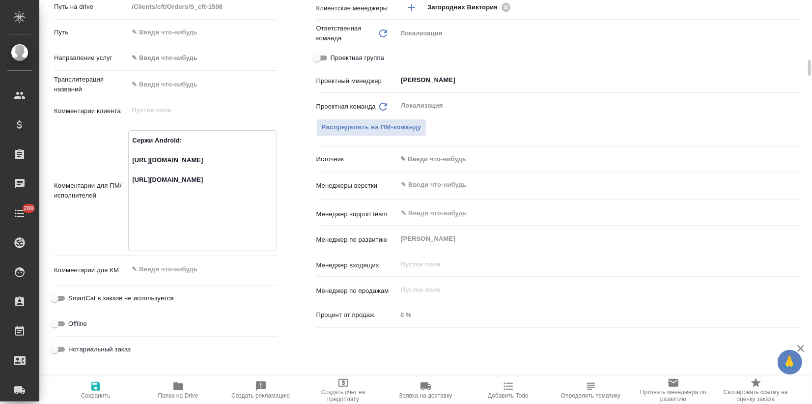
click at [122, 205] on div "Комментарии для ПМ/исполнителей Сержи Android: https://smartcat.com/projects/64…" at bounding box center [165, 190] width 223 height 121
type textarea "x"
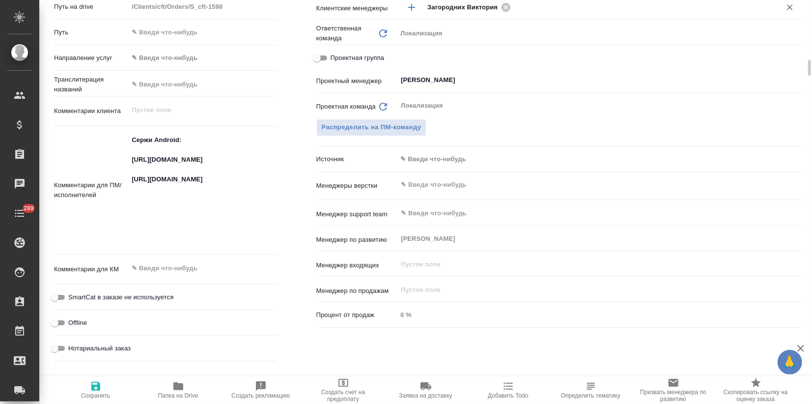
type textarea "x"
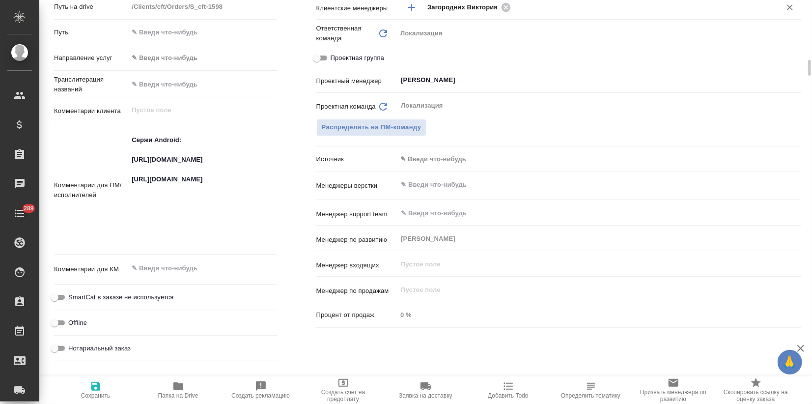
type textarea "x"
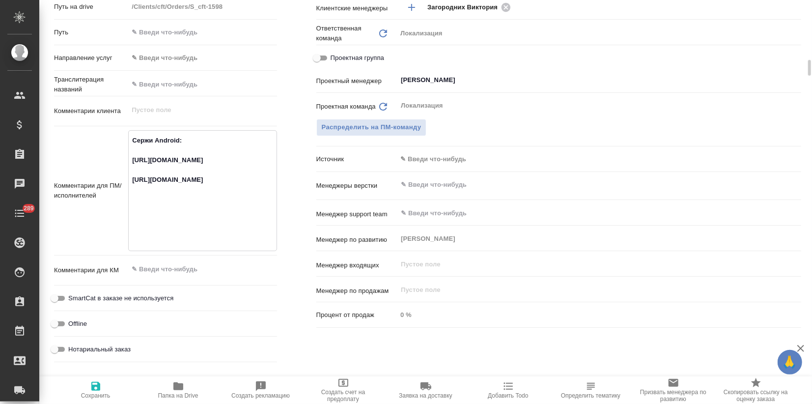
click at [283, 79] on div "Дополнительно Путь на drive /Clients/cft/Orders/S_cft-1598 Путь Направление усл…" at bounding box center [165, 170] width 262 height 431
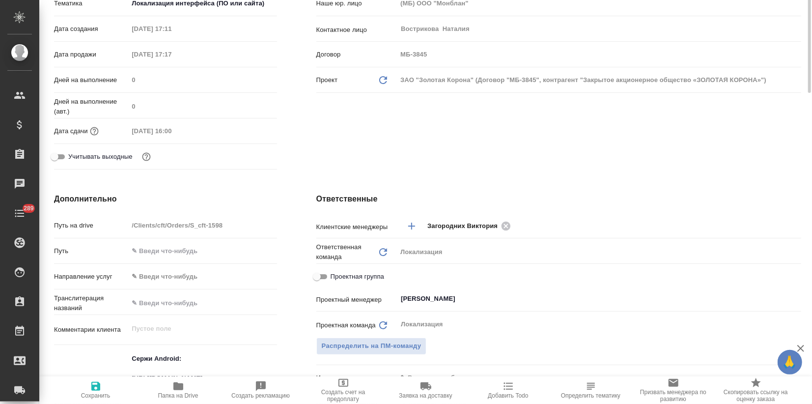
scroll to position [0, 0]
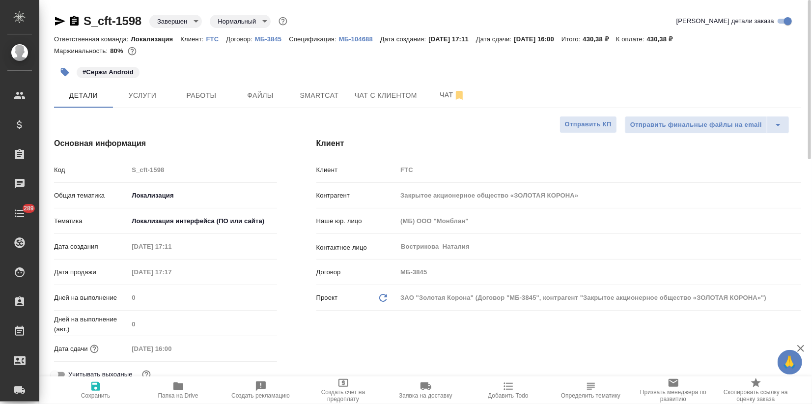
type textarea "x"
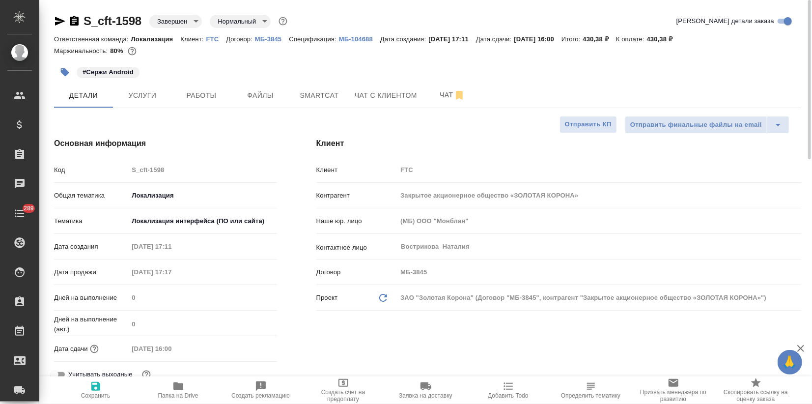
type textarea "x"
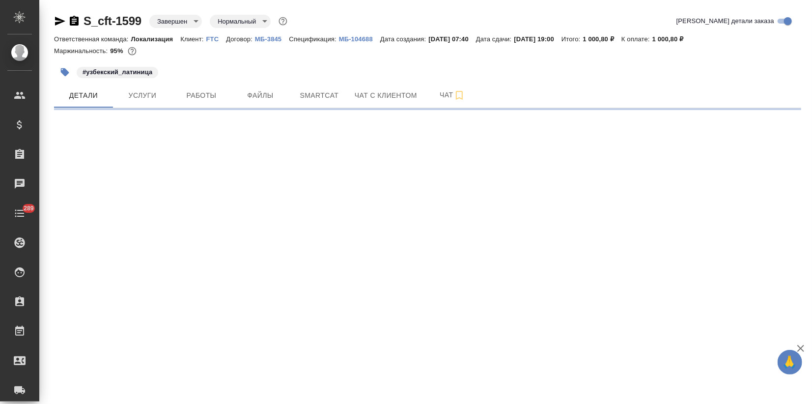
select select "RU"
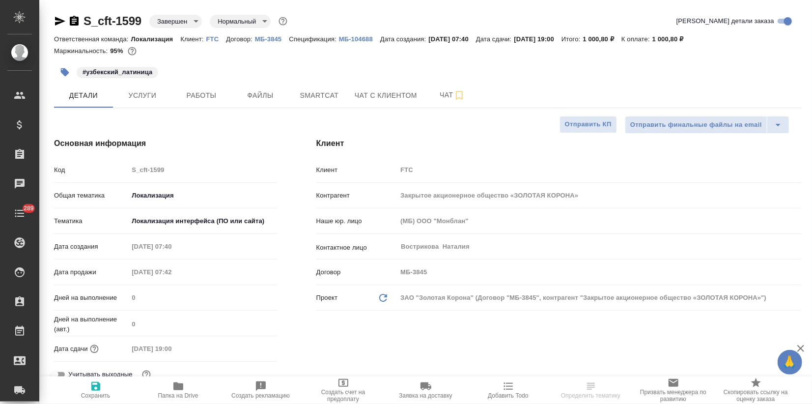
type textarea "x"
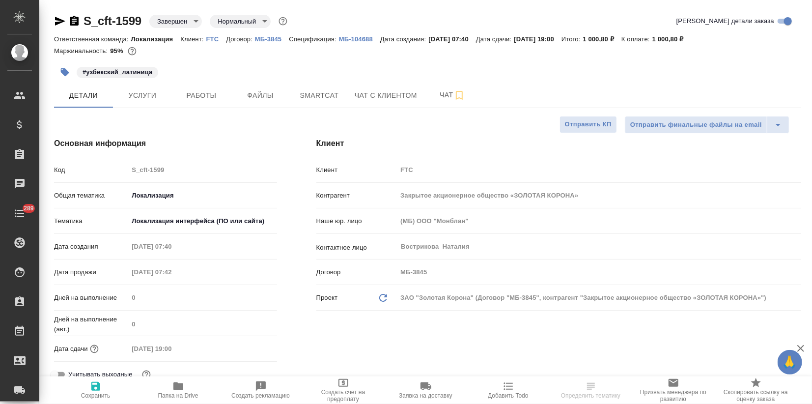
type textarea "x"
click at [329, 98] on span "Smartcat" at bounding box center [319, 95] width 47 height 12
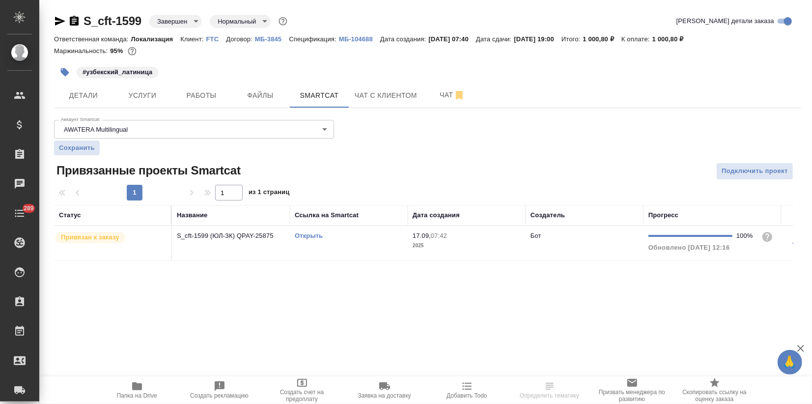
click at [302, 234] on link "Открыть" at bounding box center [309, 235] width 28 height 7
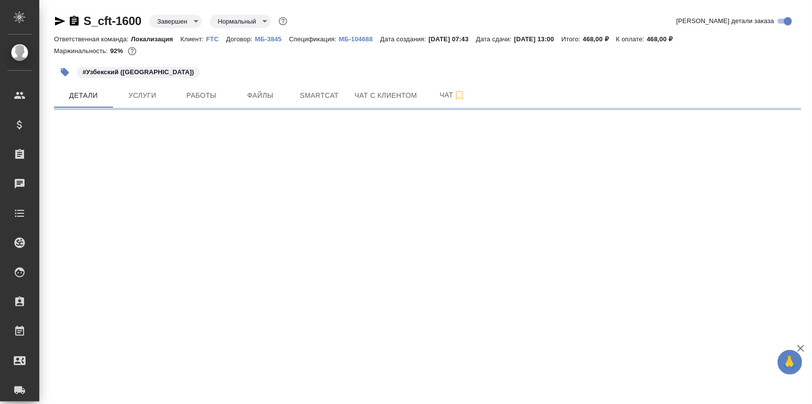
select select "RU"
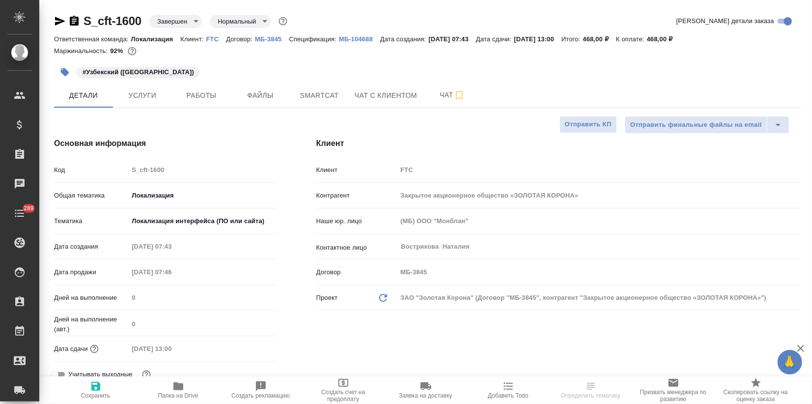
type textarea "x"
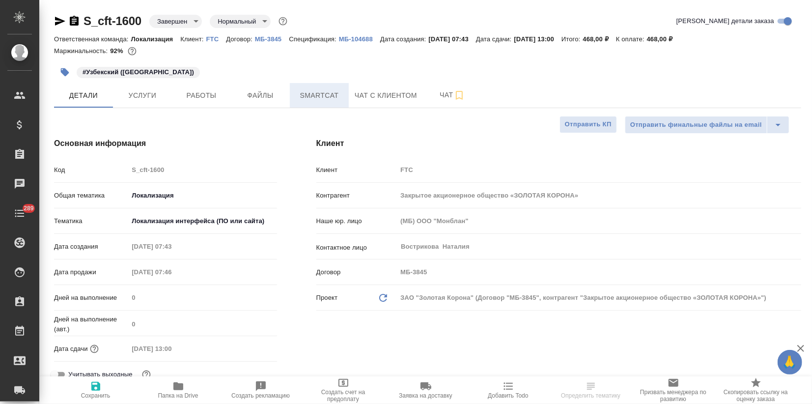
type textarea "x"
click at [316, 91] on span "Smartcat" at bounding box center [319, 95] width 47 height 12
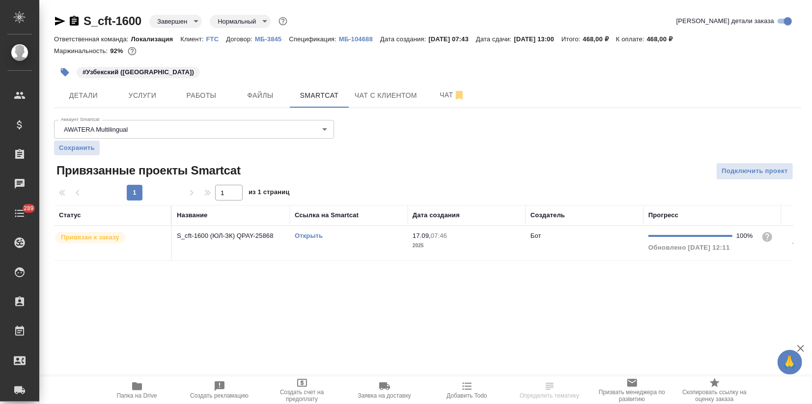
click at [309, 237] on link "Открыть" at bounding box center [309, 235] width 28 height 7
